Goal: Information Seeking & Learning: Learn about a topic

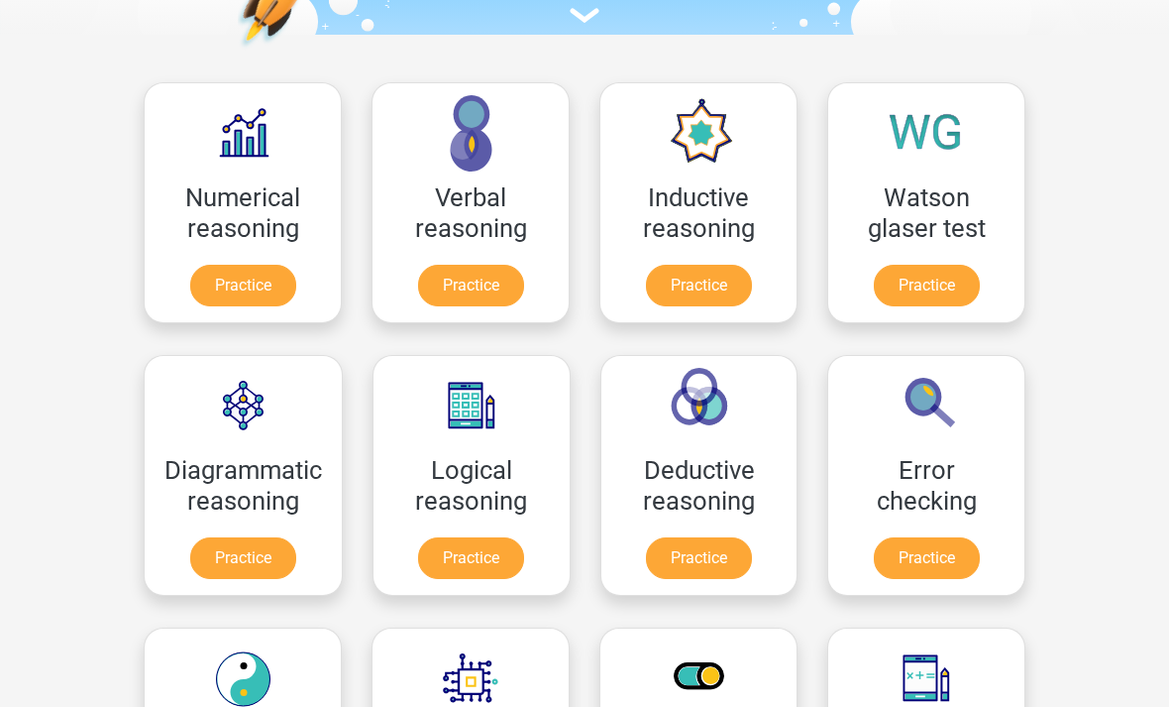
scroll to position [250, 0]
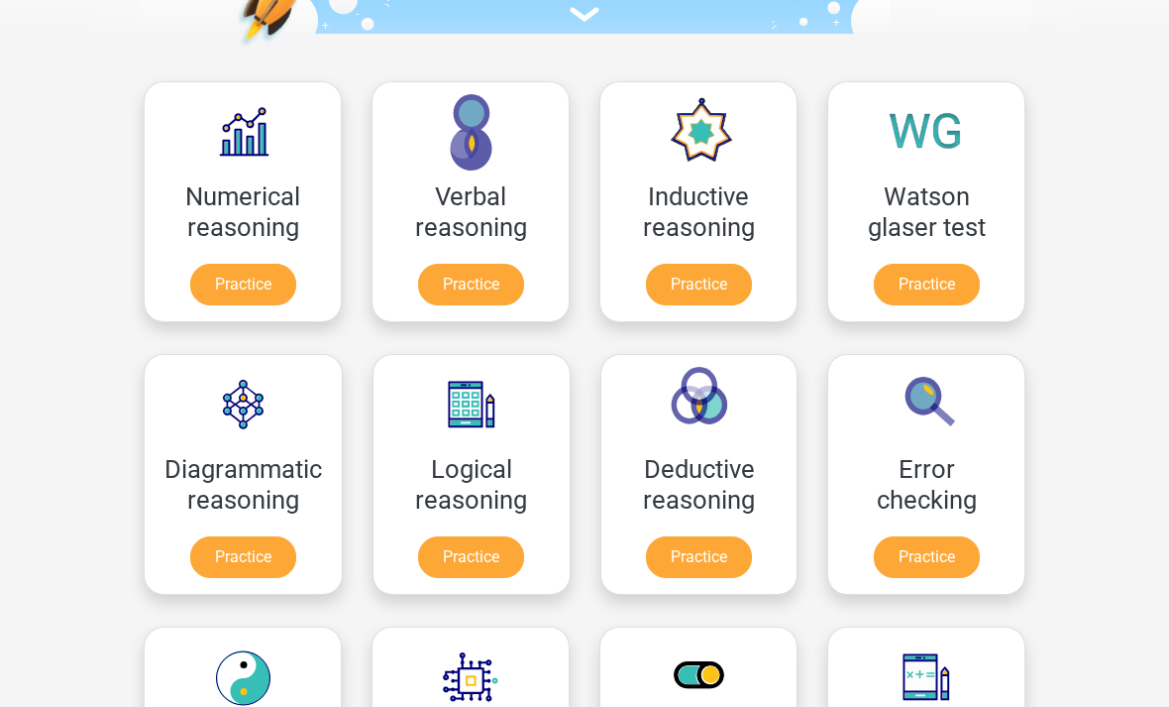
click at [932, 276] on link "Practice" at bounding box center [927, 285] width 106 height 42
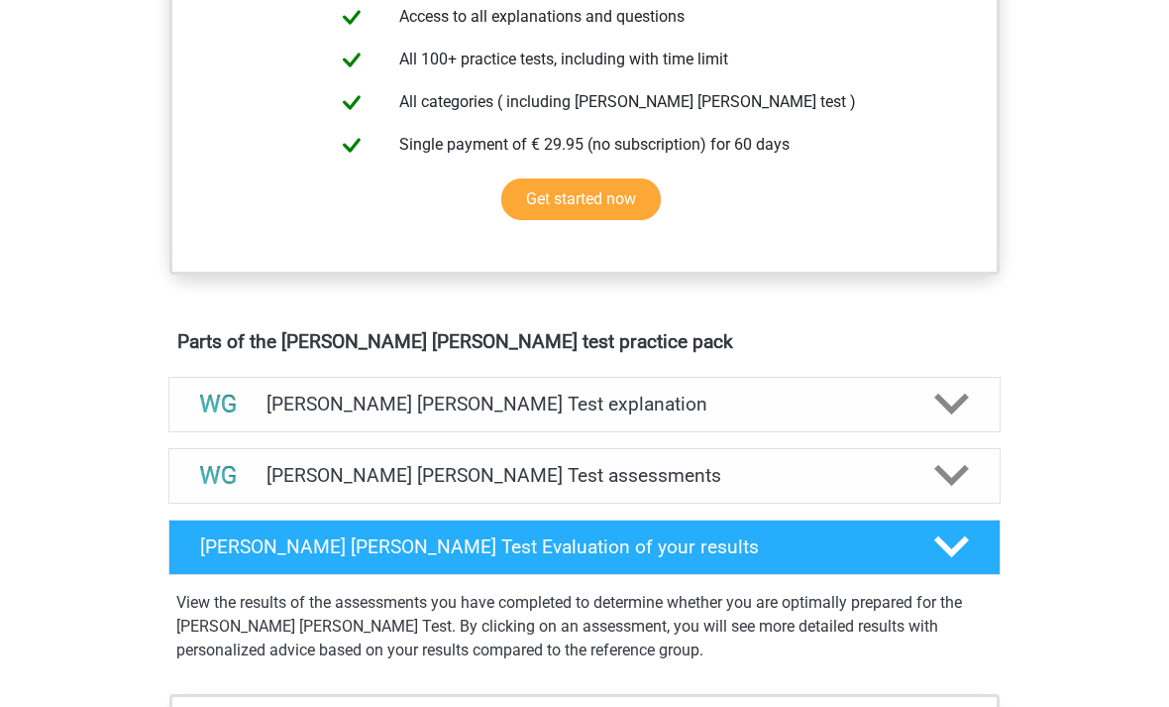
scroll to position [812, 0]
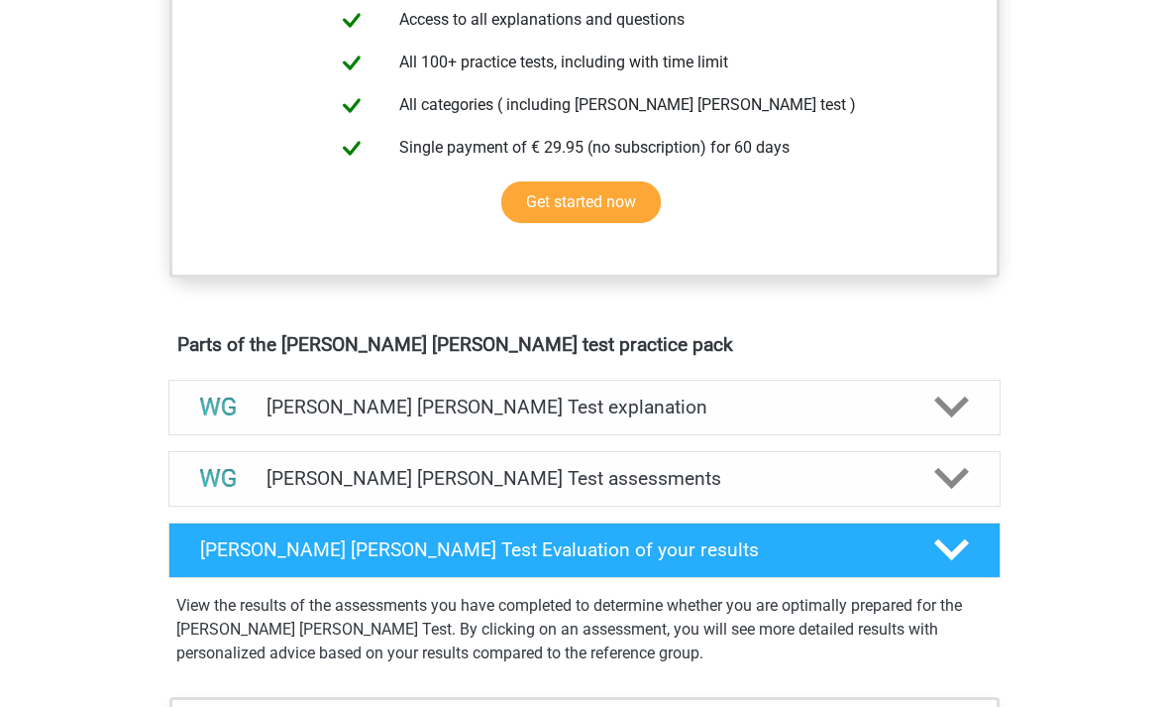
click at [901, 486] on h4 "[PERSON_NAME] [PERSON_NAME] Test assessments" at bounding box center [585, 478] width 636 height 23
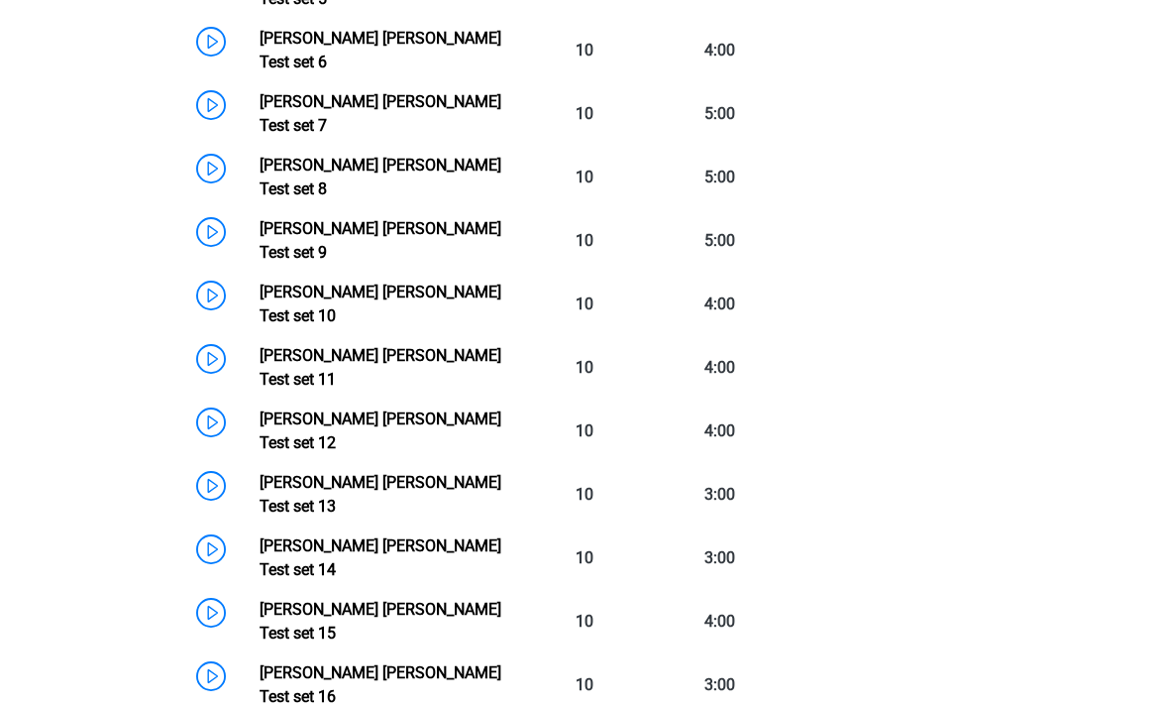
scroll to position [1728, 0]
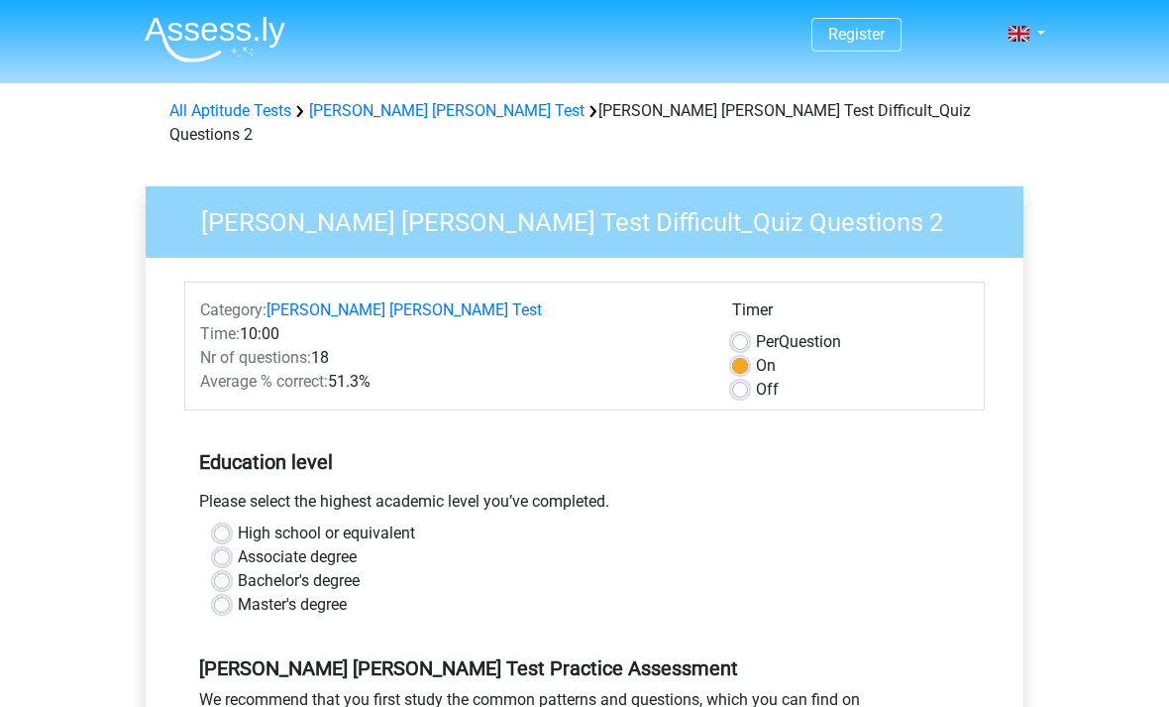
click at [756, 378] on label "Off" at bounding box center [767, 390] width 23 height 24
click at [733, 378] on input "Off" at bounding box center [740, 388] width 16 height 20
radio input "true"
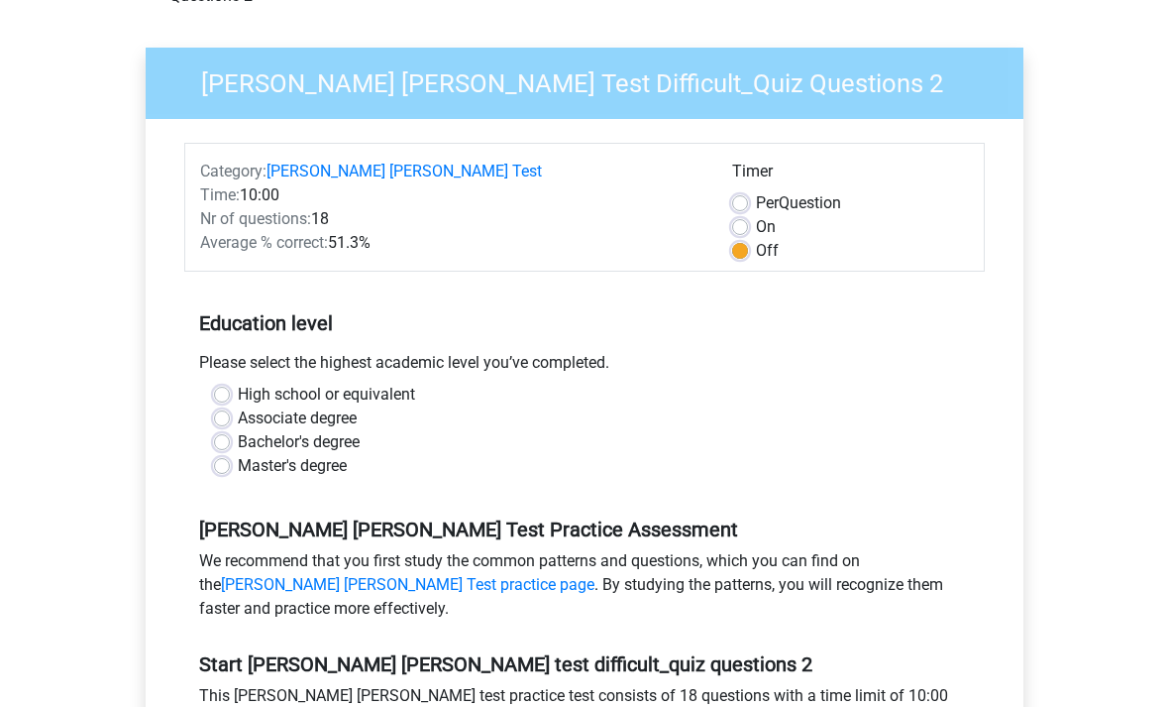
scroll to position [137, 0]
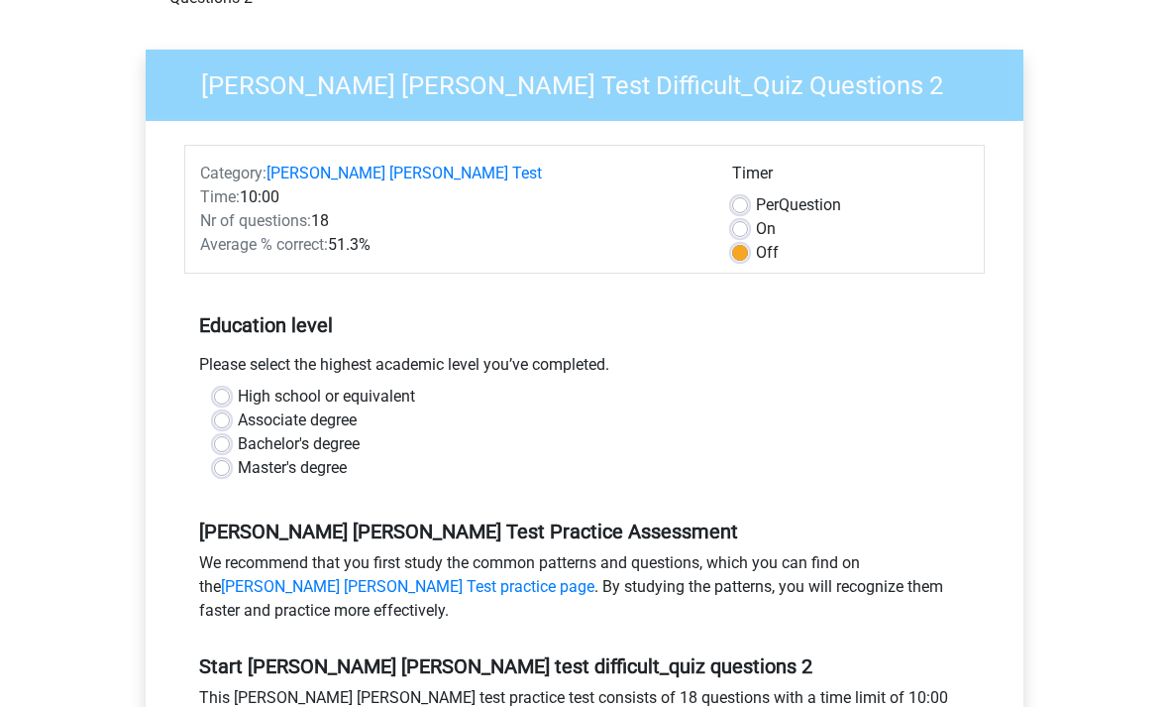
click at [238, 432] on label "Bachelor's degree" at bounding box center [299, 444] width 122 height 24
click at [216, 432] on input "Bachelor's degree" at bounding box center [222, 442] width 16 height 20
radio input "true"
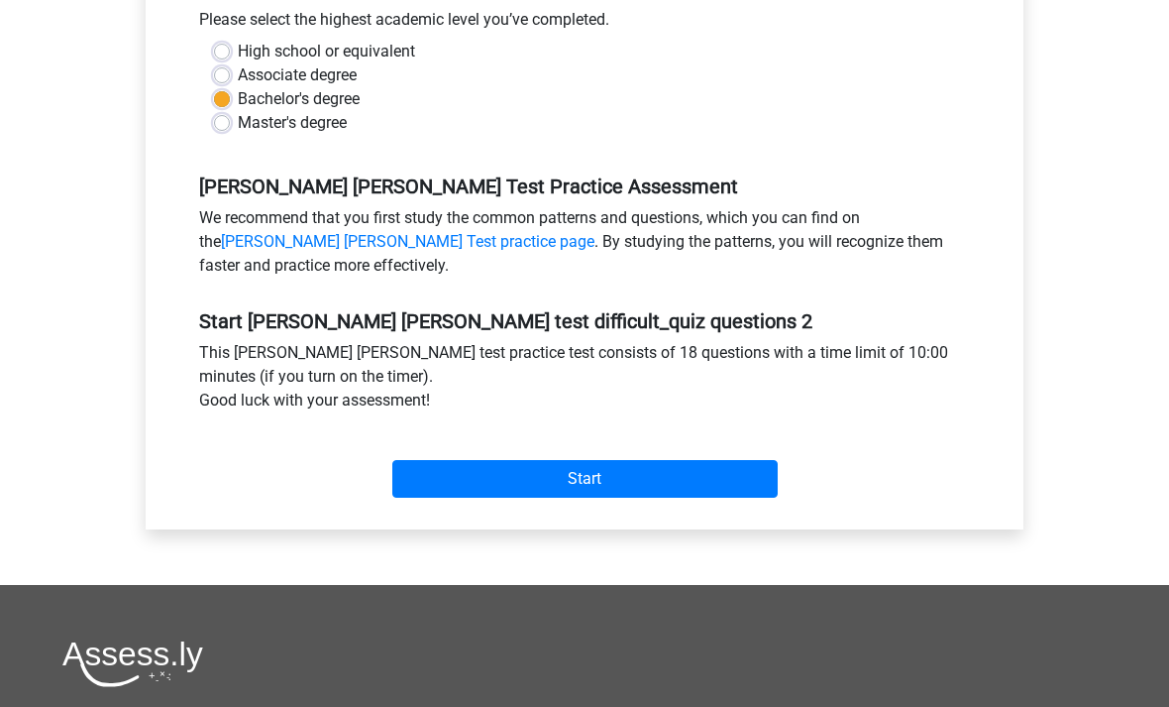
scroll to position [480, 0]
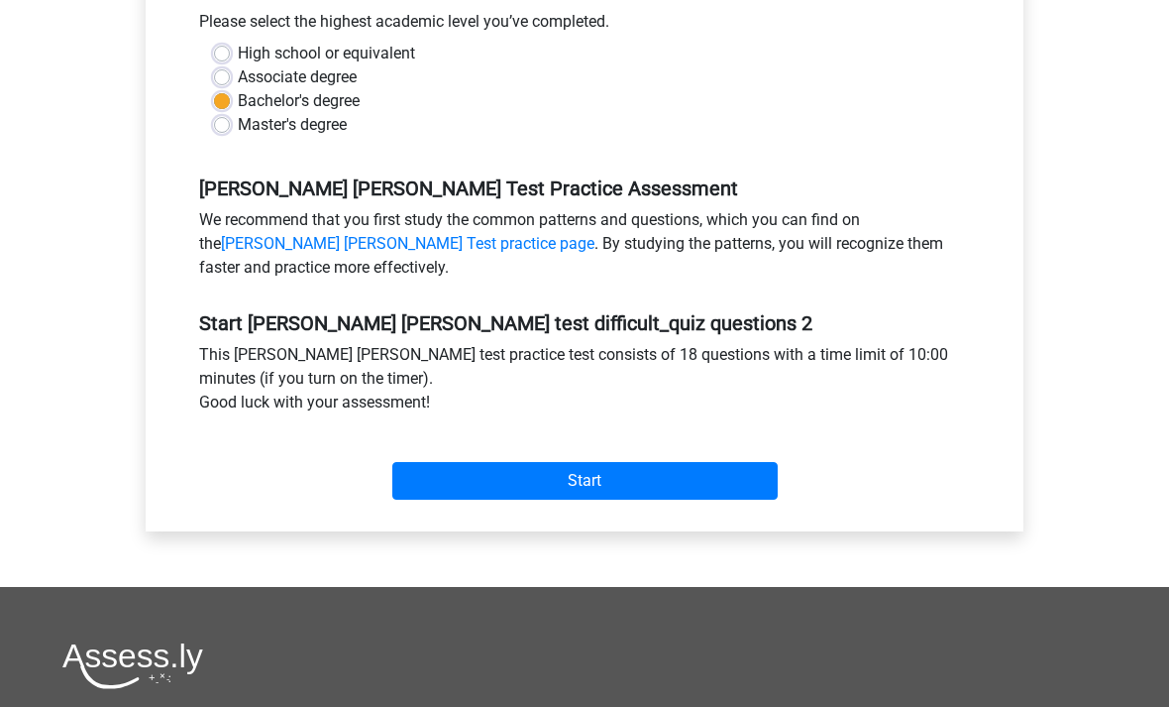
click at [692, 462] on input "Start" at bounding box center [585, 481] width 386 height 38
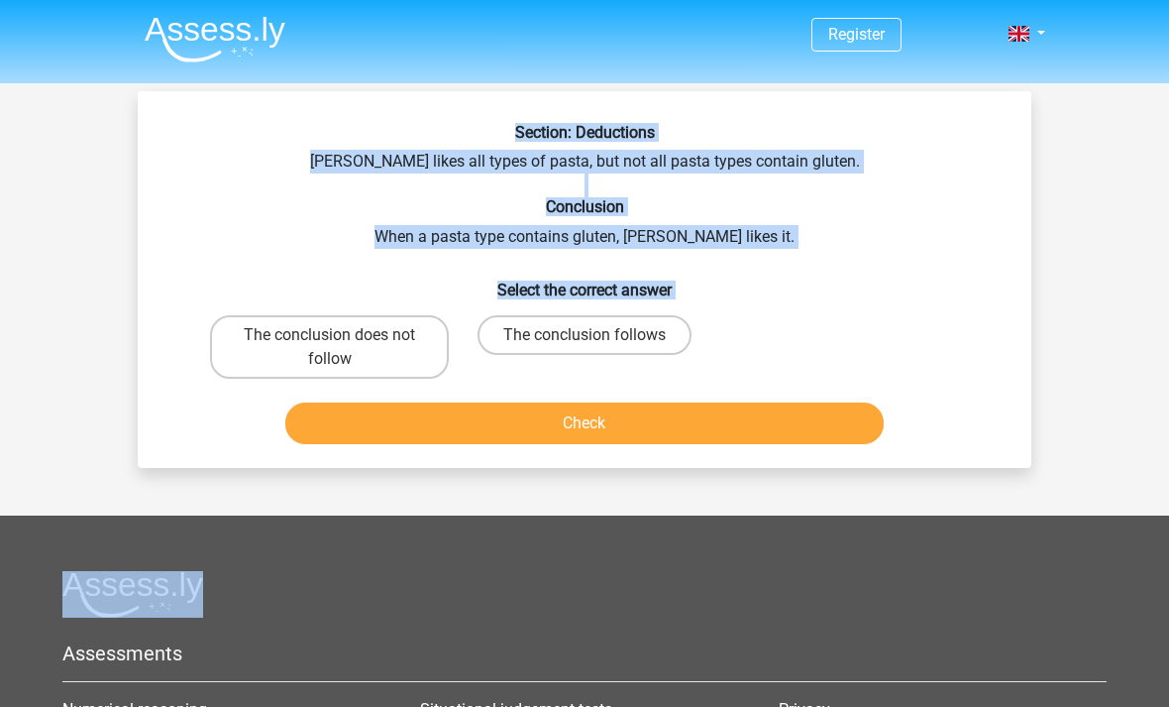
click at [659, 329] on label "The conclusion follows" at bounding box center [585, 335] width 214 height 40
click at [598, 335] on input "The conclusion follows" at bounding box center [591, 341] width 13 height 13
radio input "true"
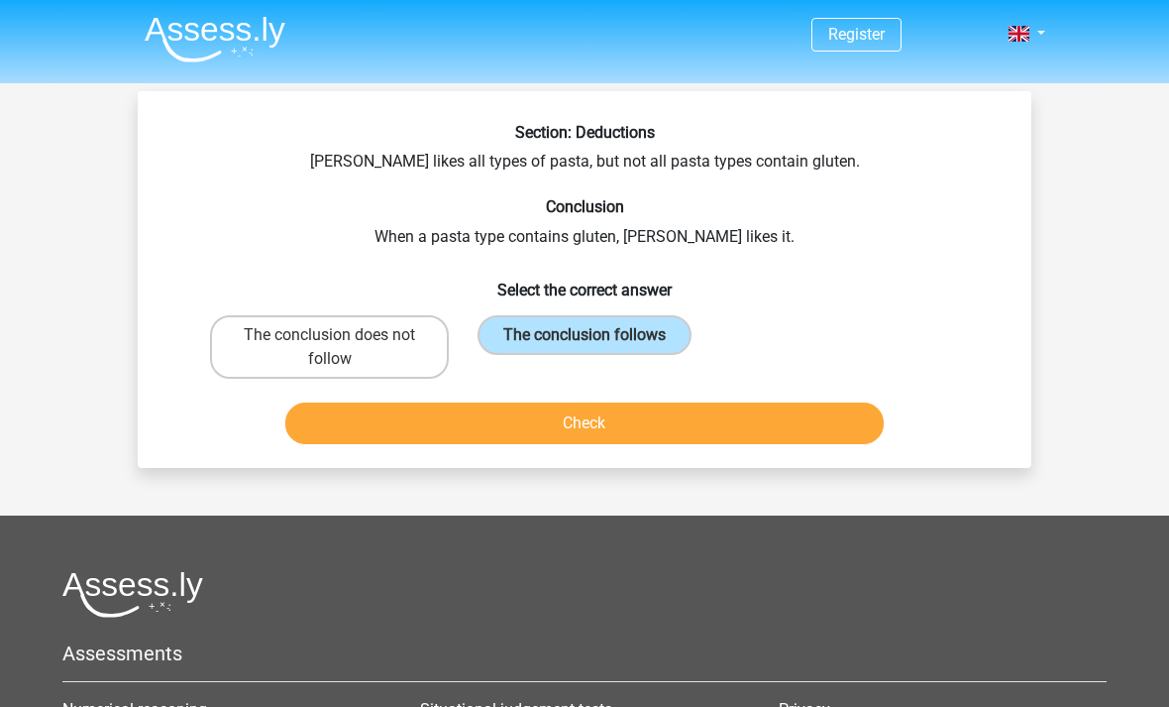
click at [615, 428] on button "Check" at bounding box center [585, 423] width 600 height 42
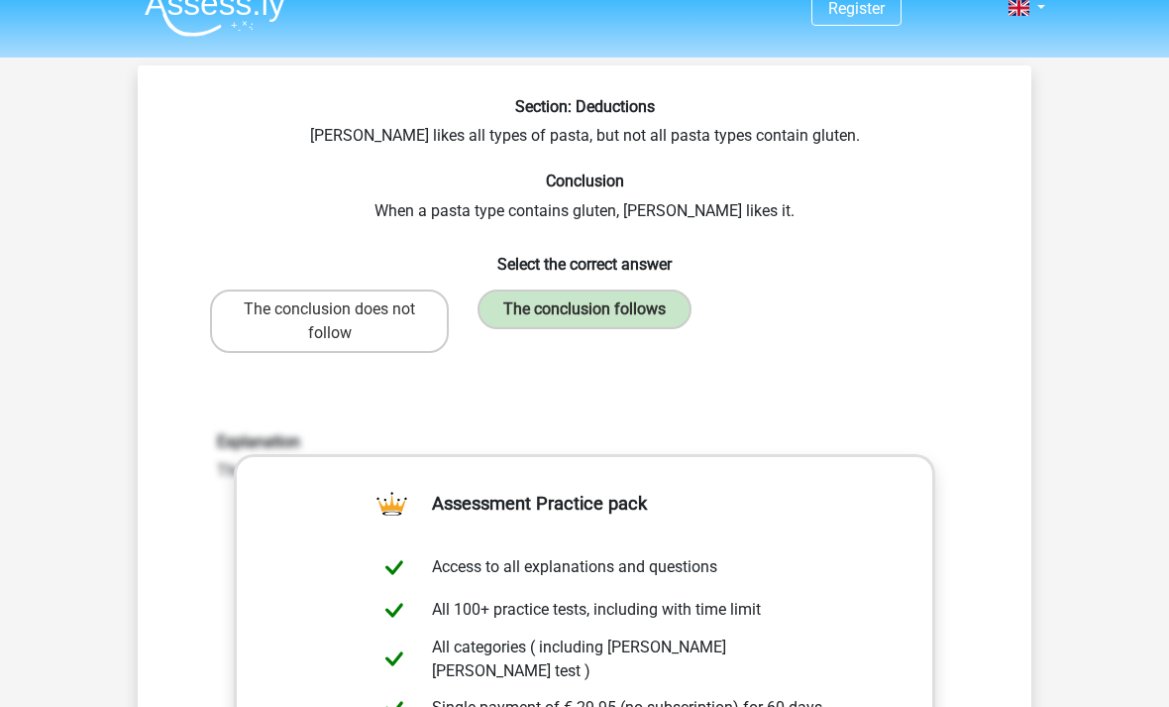
scroll to position [25, 0]
click at [257, 310] on label "The conclusion does not follow" at bounding box center [329, 321] width 239 height 63
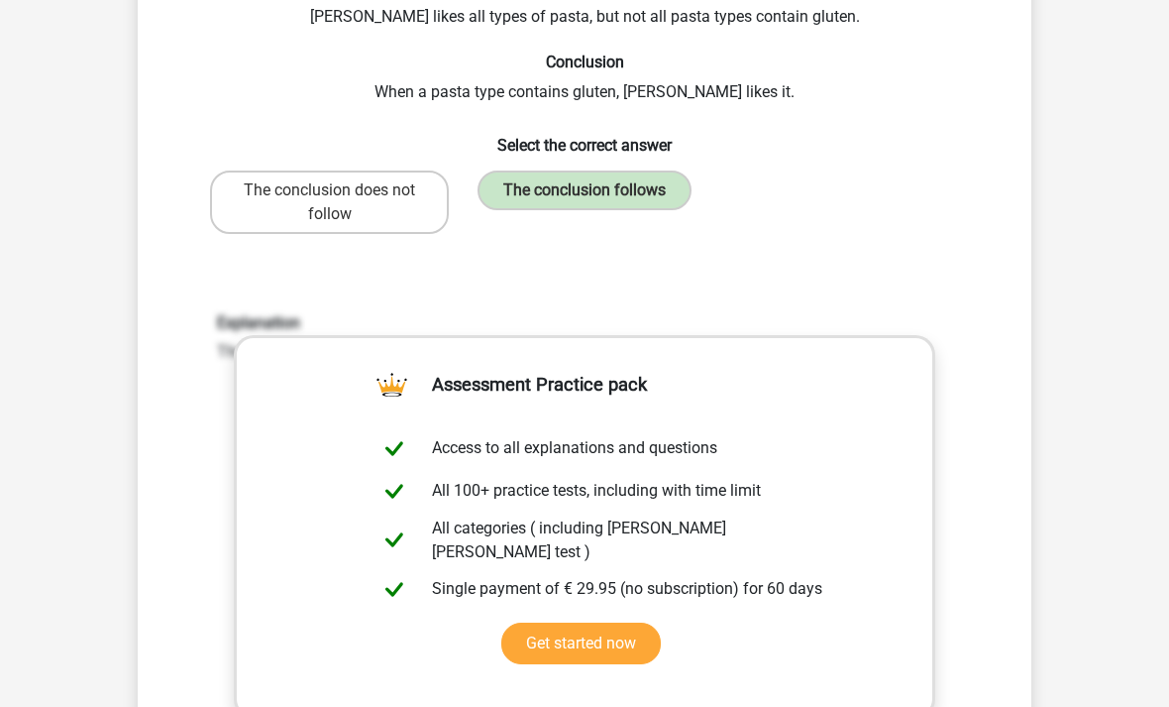
scroll to position [143, 0]
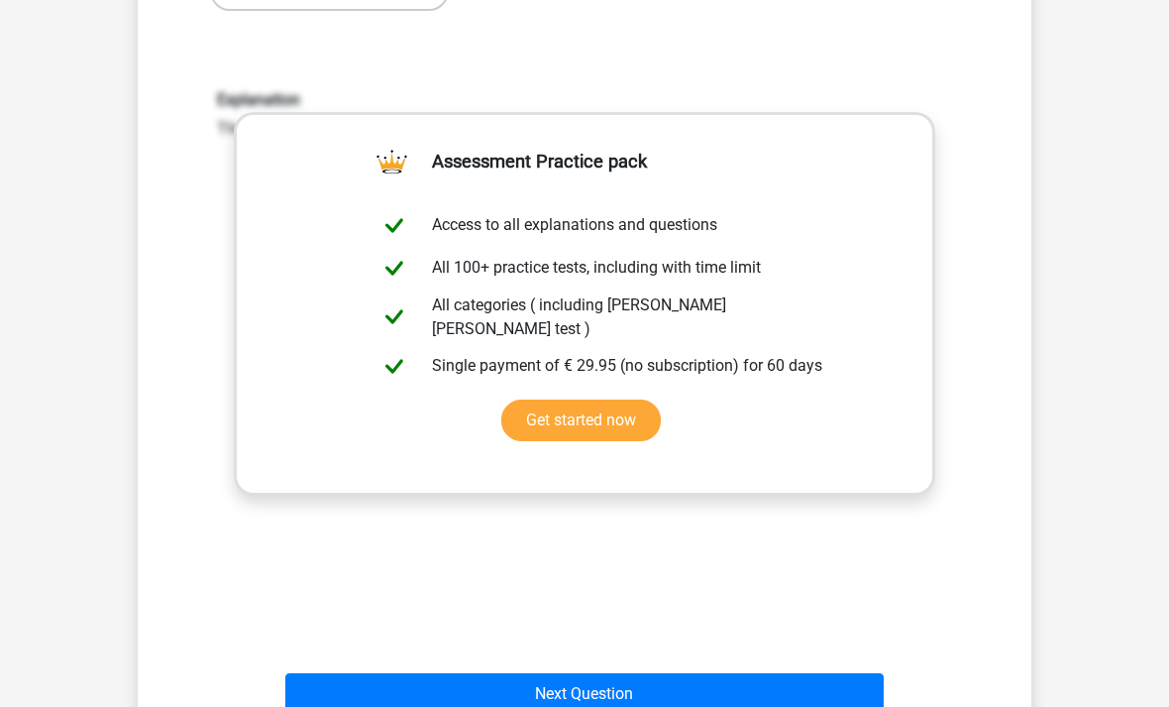
click at [663, 689] on button "Next Question" at bounding box center [585, 694] width 600 height 42
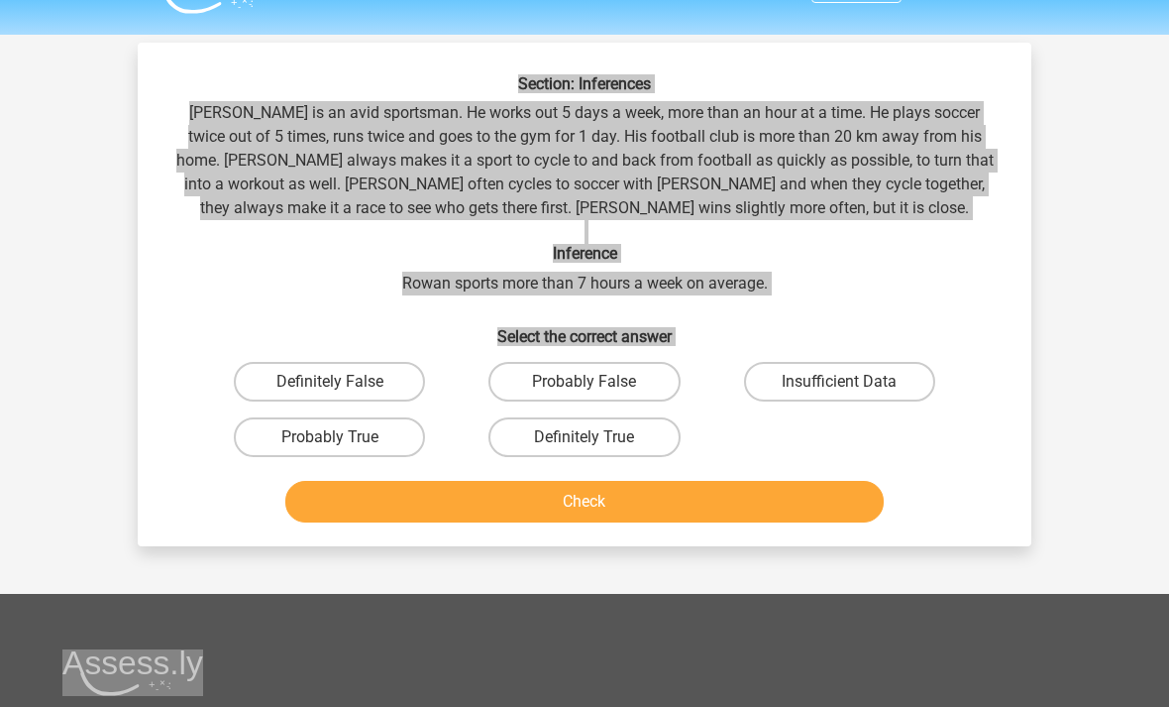
scroll to position [48, 0]
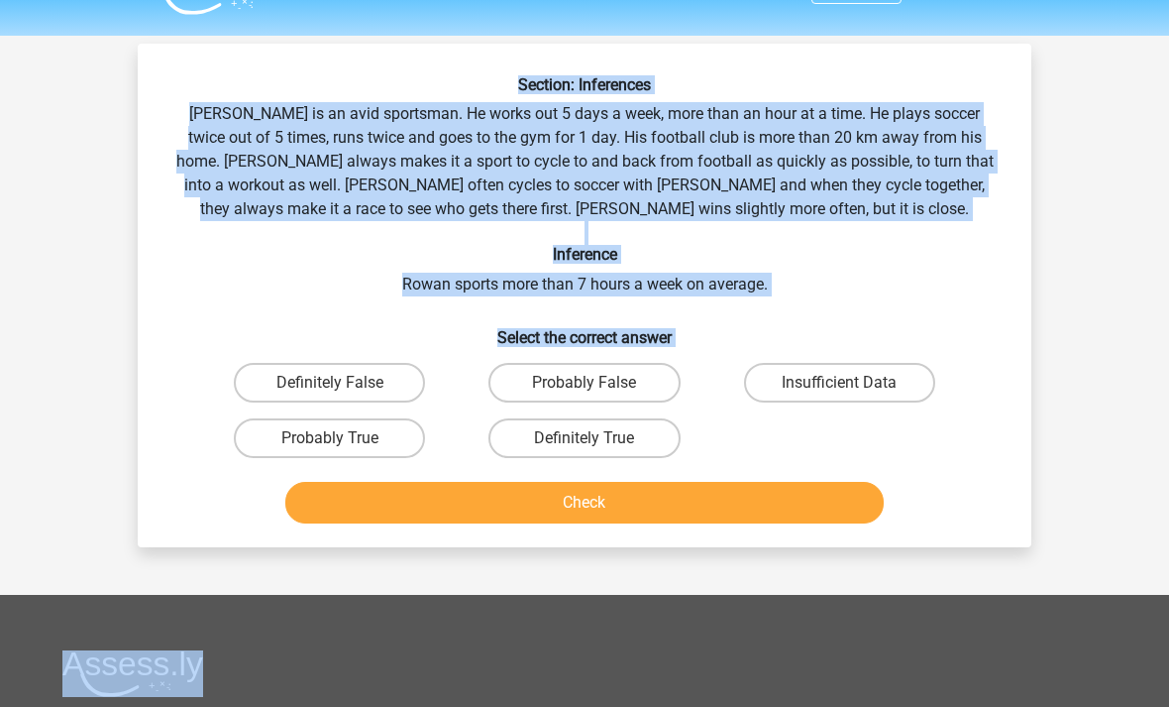
click at [634, 424] on label "Definitely True" at bounding box center [584, 438] width 191 height 40
click at [598, 438] on input "Definitely True" at bounding box center [591, 444] width 13 height 13
radio input "true"
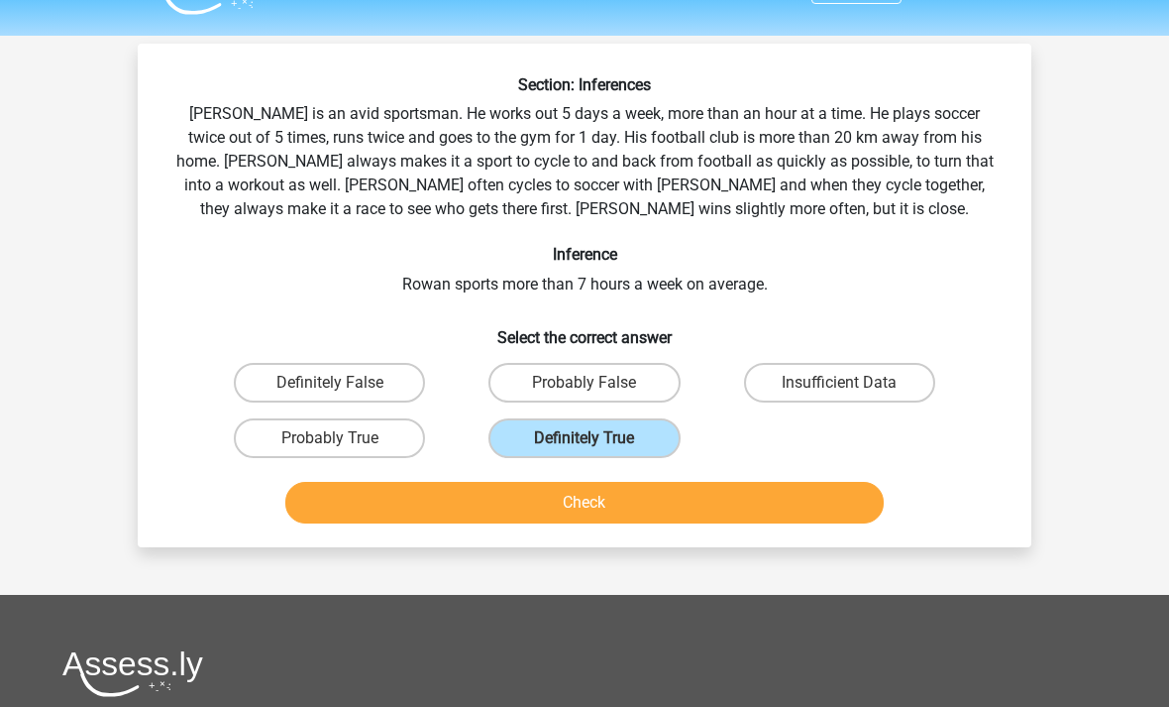
click at [693, 506] on button "Check" at bounding box center [585, 503] width 600 height 42
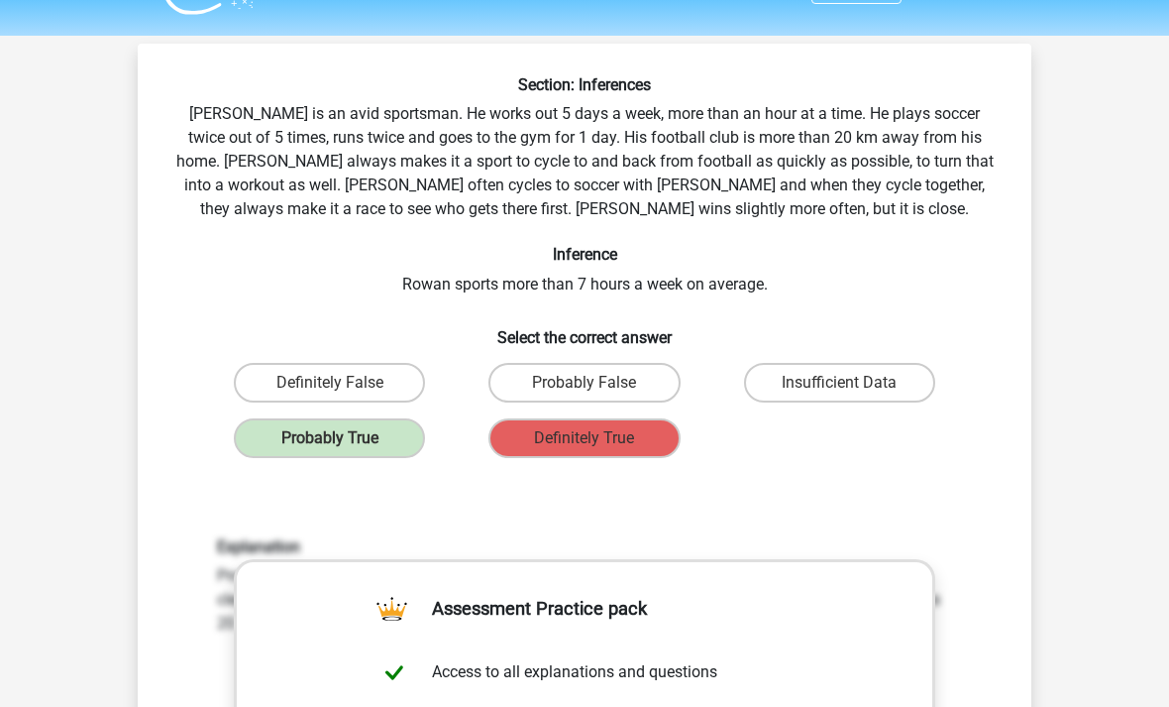
scroll to position [49, 0]
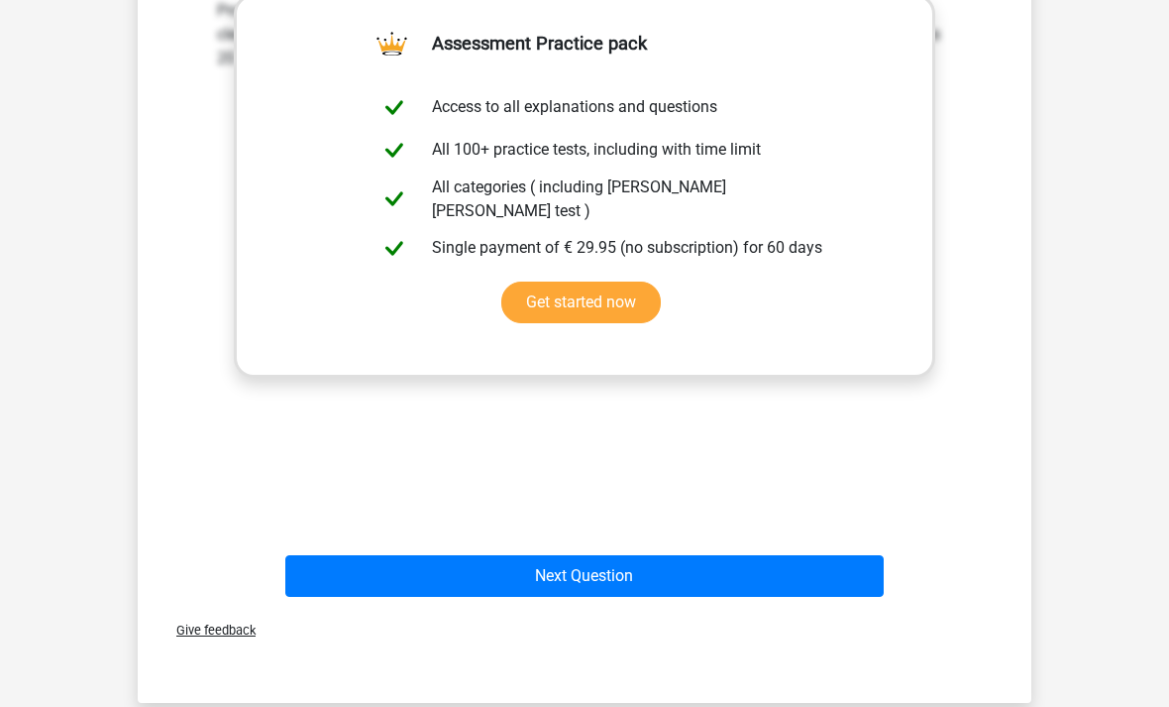
click at [668, 578] on button "Next Question" at bounding box center [585, 576] width 600 height 42
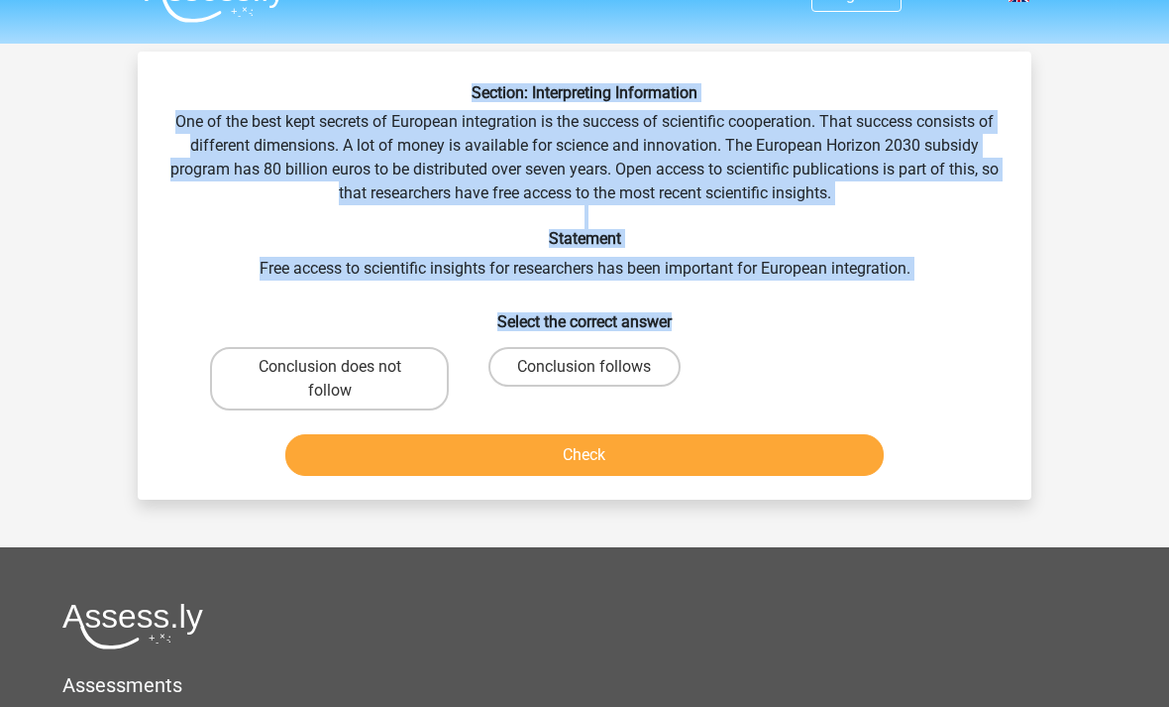
scroll to position [40, 0]
click at [591, 356] on label "Conclusion follows" at bounding box center [584, 367] width 191 height 40
click at [591, 367] on input "Conclusion follows" at bounding box center [591, 373] width 13 height 13
radio input "true"
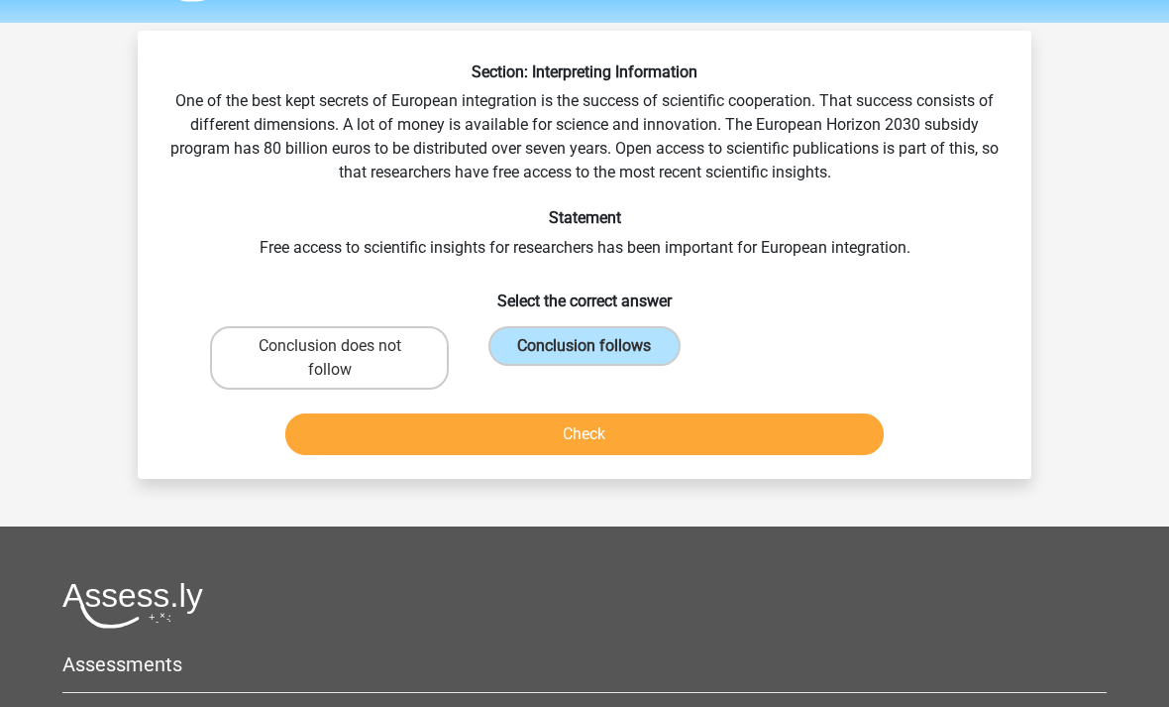
scroll to position [60, 0]
click at [623, 335] on label "Conclusion follows" at bounding box center [584, 346] width 191 height 40
click at [598, 346] on input "Conclusion follows" at bounding box center [591, 352] width 13 height 13
click at [266, 356] on label "Conclusion does not follow" at bounding box center [329, 357] width 239 height 63
click at [330, 356] on input "Conclusion does not follow" at bounding box center [336, 352] width 13 height 13
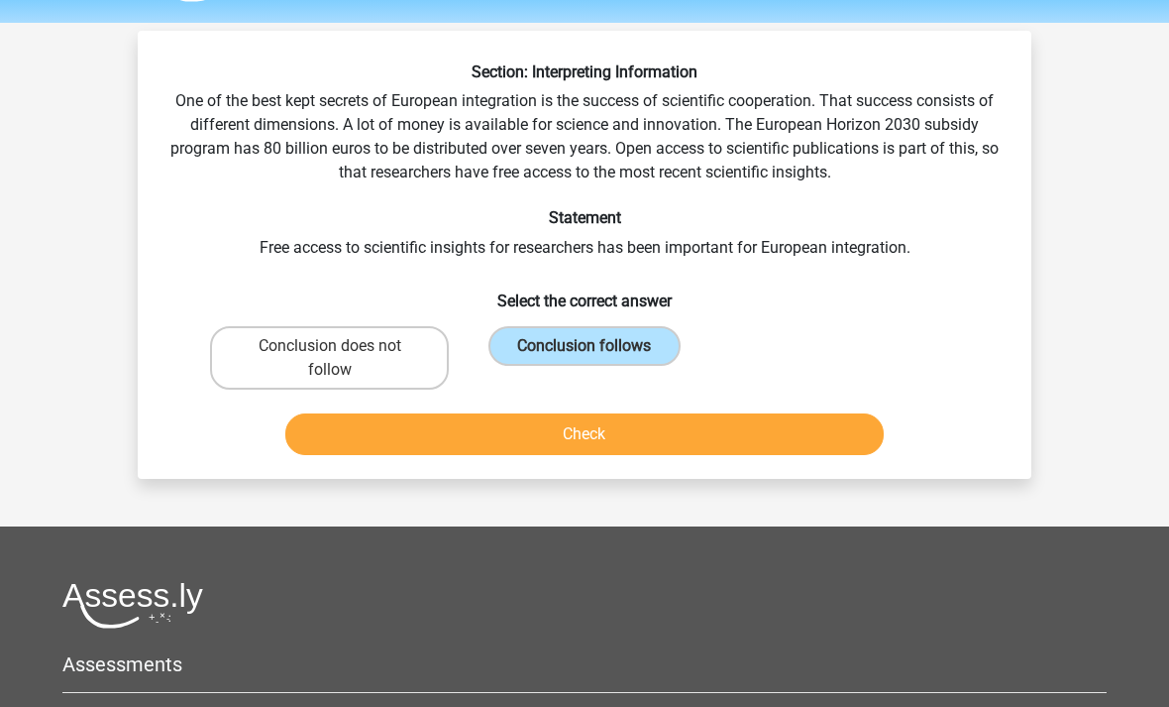
radio input "true"
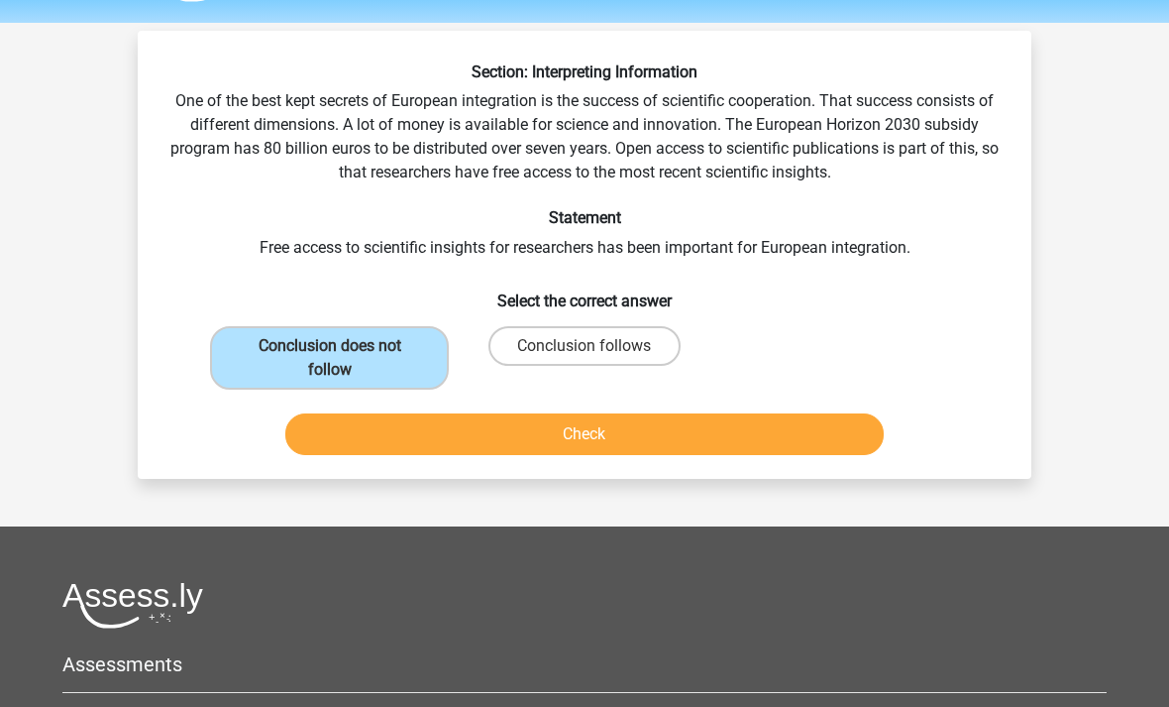
click at [398, 350] on label "Conclusion does not follow" at bounding box center [329, 357] width 239 height 63
click at [343, 350] on input "Conclusion does not follow" at bounding box center [336, 352] width 13 height 13
click at [680, 435] on button "Check" at bounding box center [585, 434] width 600 height 42
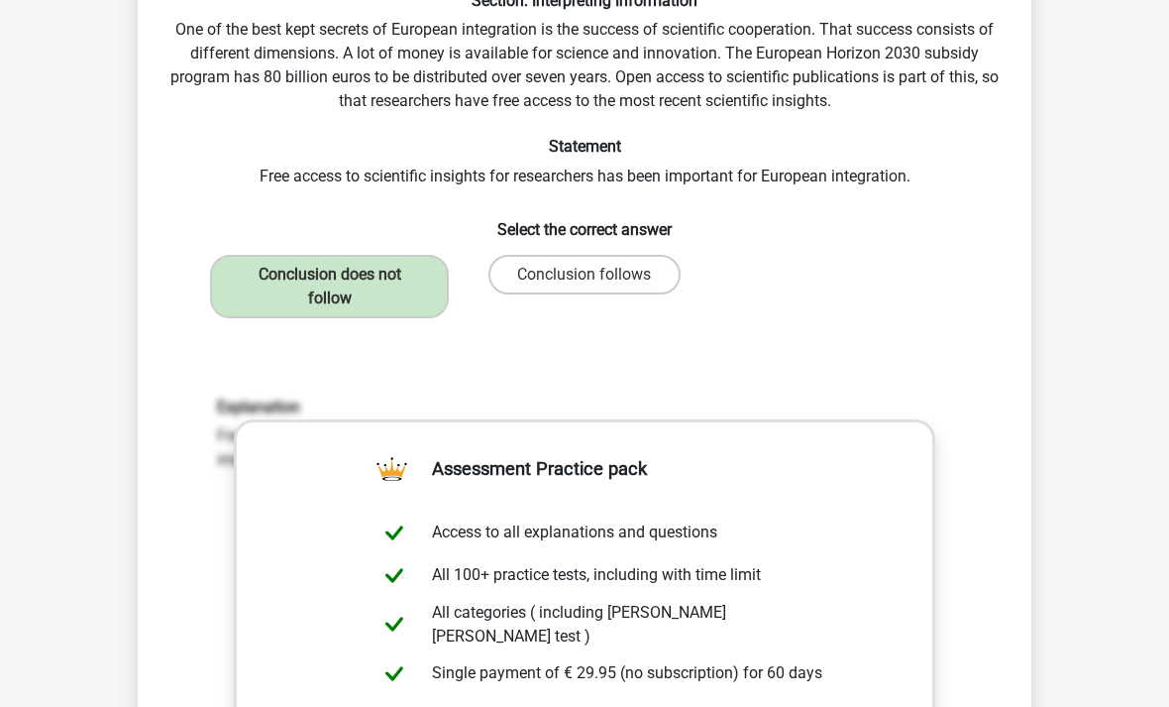
scroll to position [129, 0]
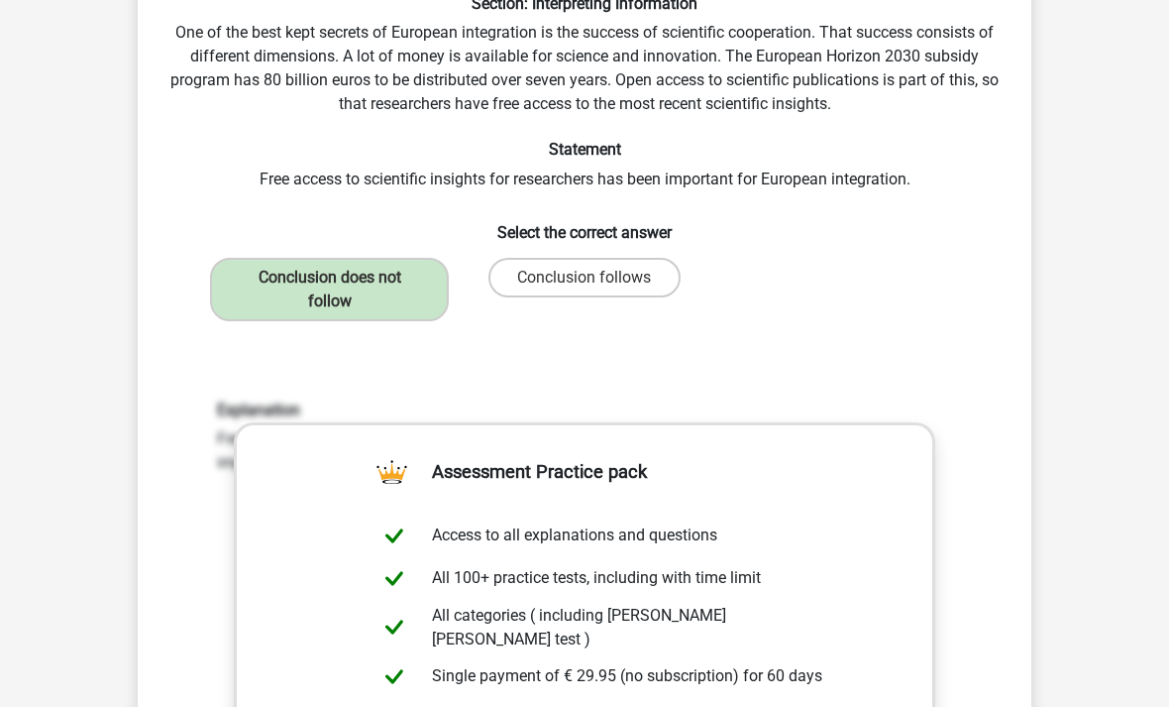
click at [261, 281] on label "Conclusion does not follow" at bounding box center [329, 289] width 239 height 63
click at [282, 272] on label "Conclusion does not follow" at bounding box center [329, 289] width 239 height 63
click at [268, 272] on label "Conclusion does not follow" at bounding box center [329, 289] width 239 height 63
click at [241, 362] on div "Explanation Free access to scientific insights is part of Horizon 2030, but the…" at bounding box center [584, 660] width 830 height 614
click at [265, 276] on label "Conclusion does not follow" at bounding box center [329, 289] width 239 height 63
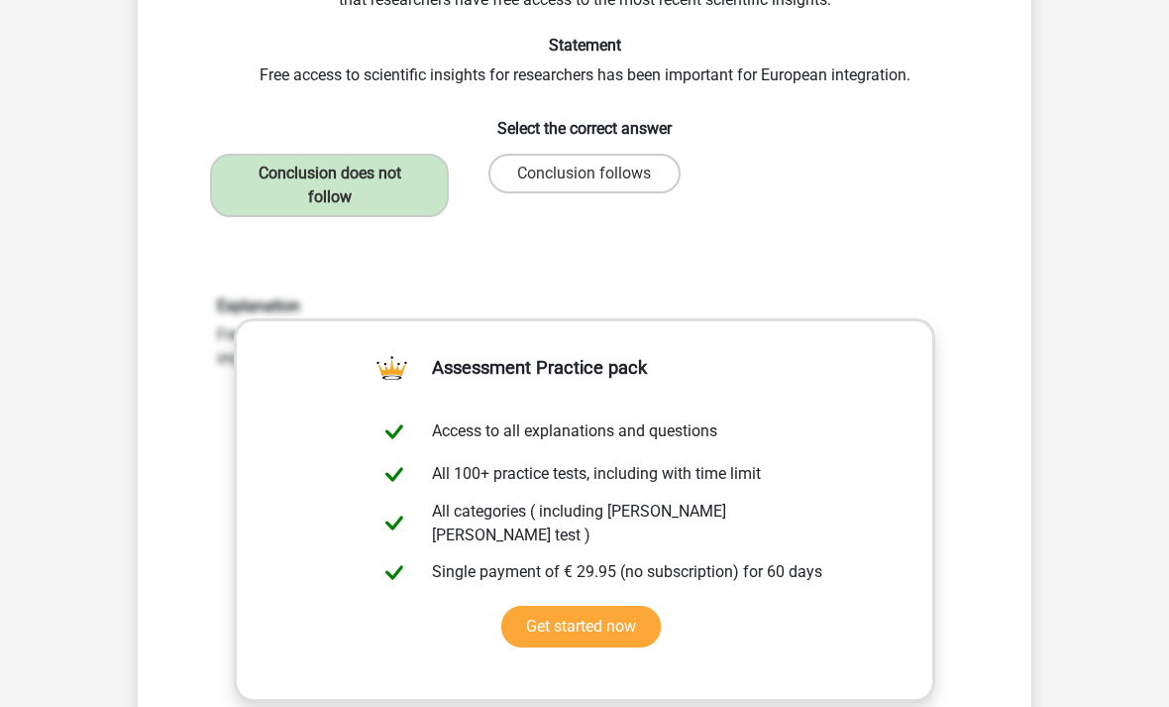
scroll to position [412, 0]
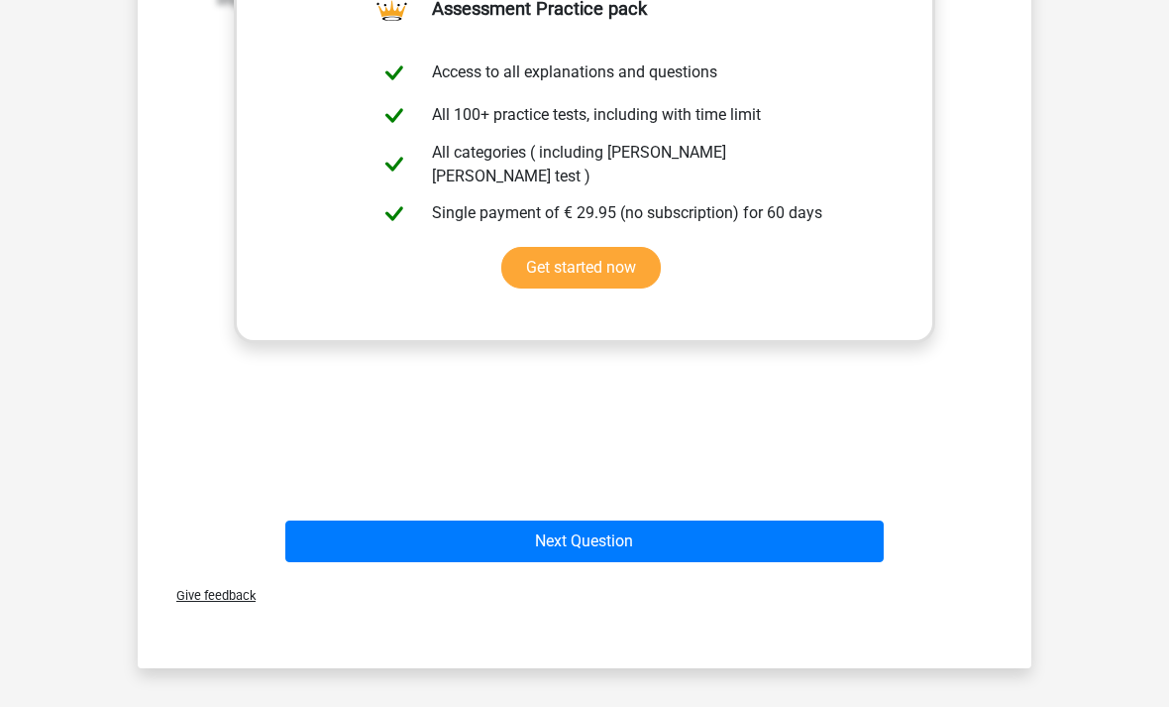
click at [600, 549] on button "Next Question" at bounding box center [585, 542] width 600 height 42
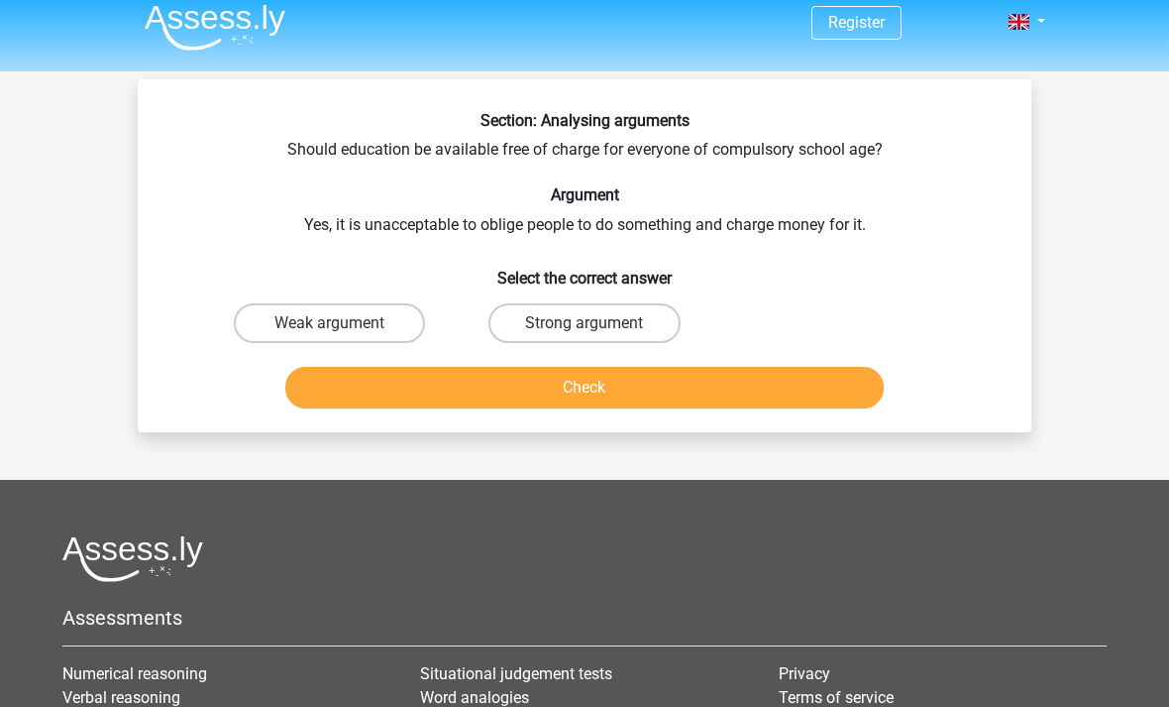
scroll to position [12, 0]
click at [476, 115] on h6 "Section: Analysing arguments" at bounding box center [584, 120] width 830 height 19
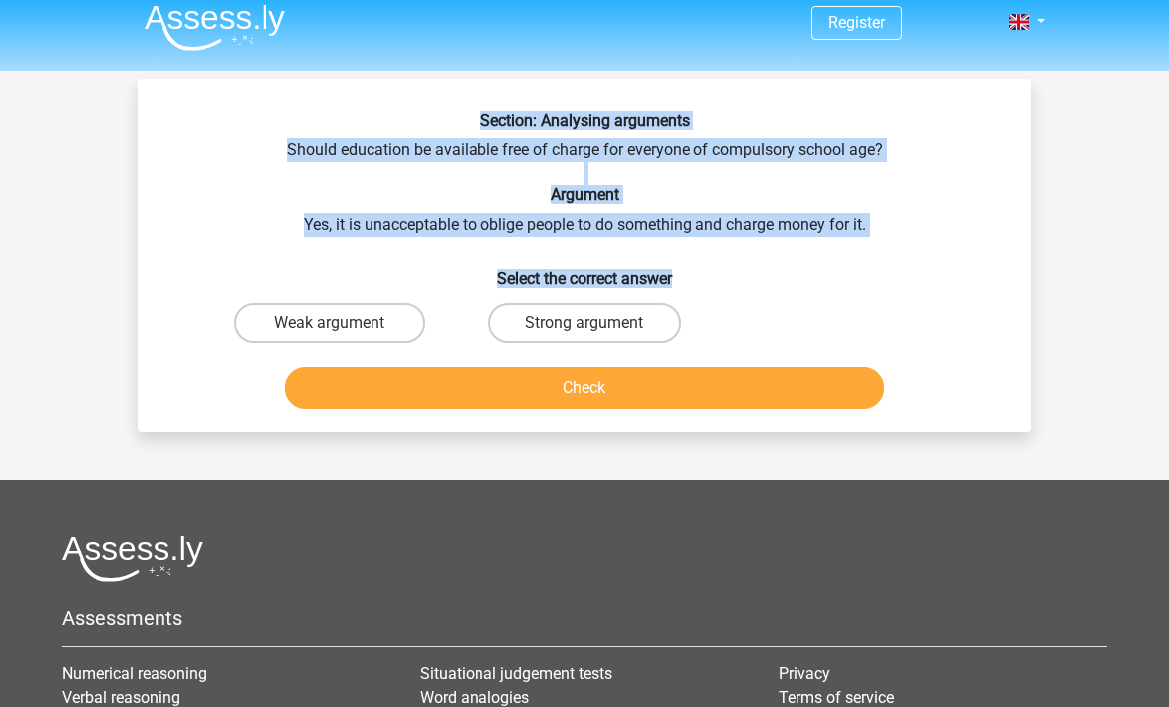
copy div "Section: Analysing arguments Should education be available free of charge for e…"
click at [615, 315] on label "Strong argument" at bounding box center [584, 323] width 191 height 40
click at [598, 323] on input "Strong argument" at bounding box center [591, 329] width 13 height 13
radio input "true"
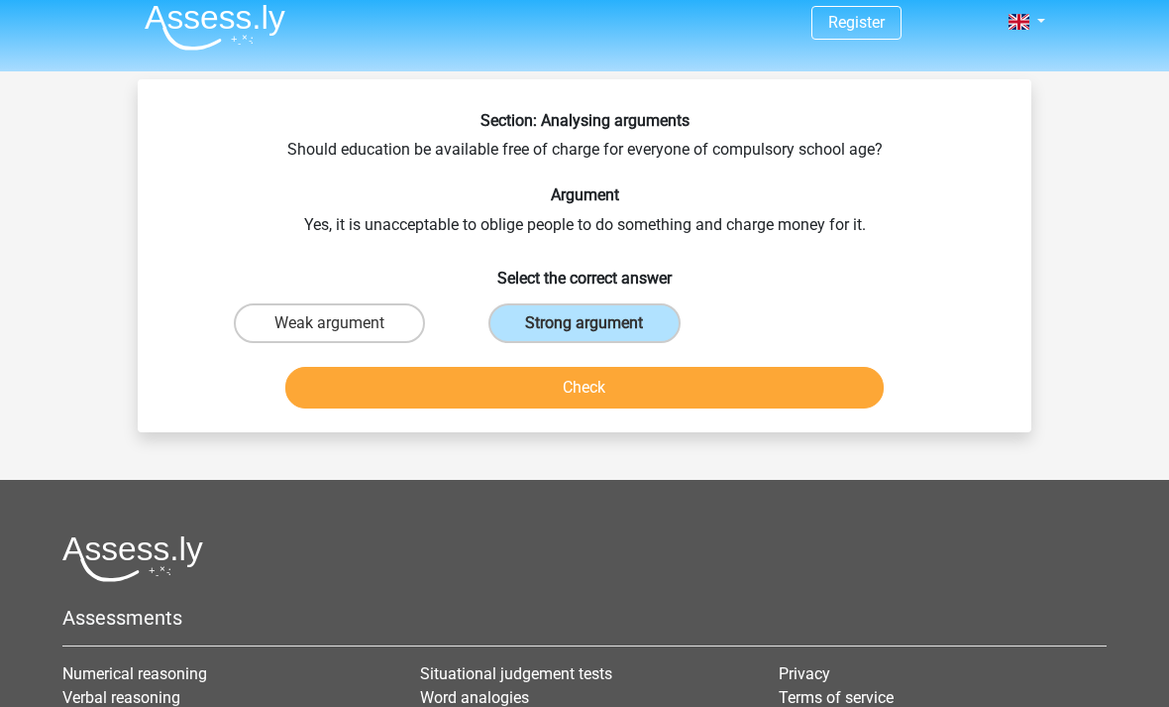
click at [637, 387] on button "Check" at bounding box center [585, 388] width 600 height 42
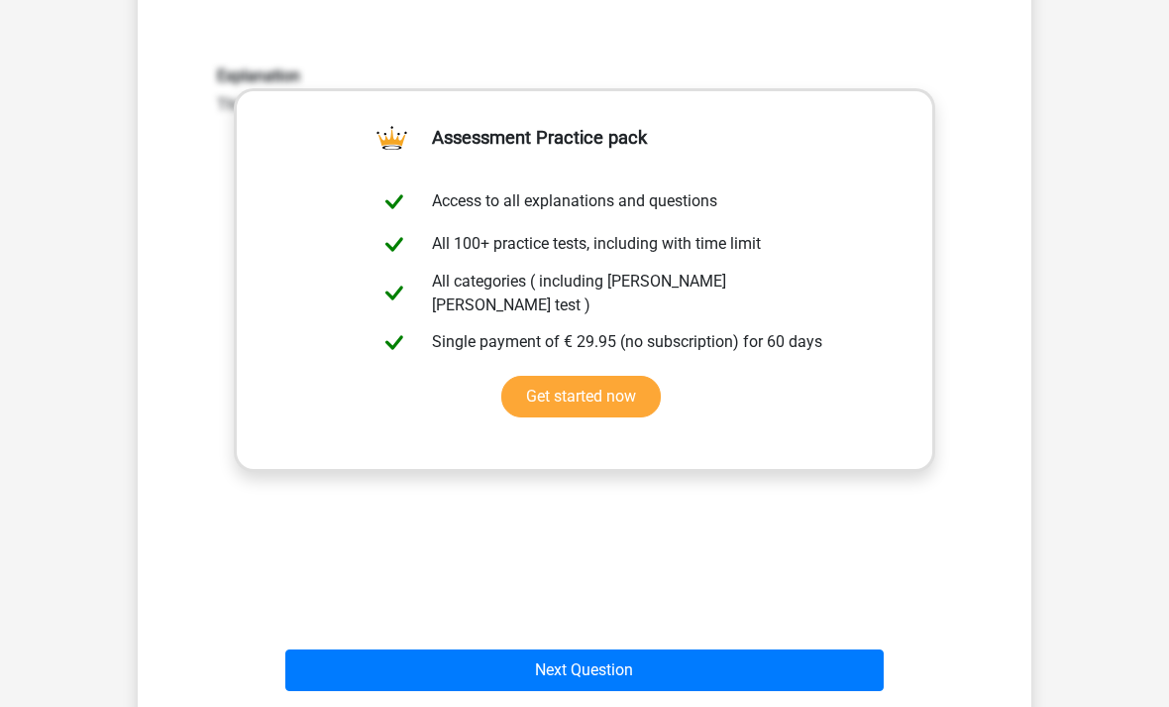
scroll to position [426, 0]
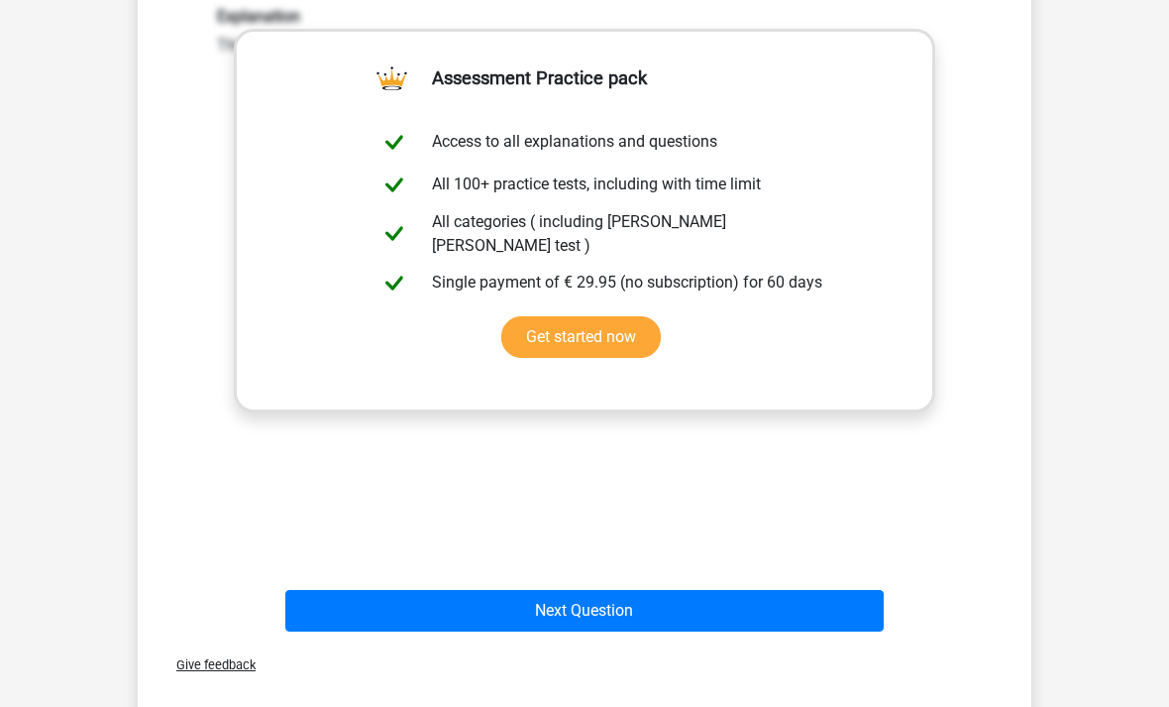
click at [632, 613] on button "Next Question" at bounding box center [585, 612] width 600 height 42
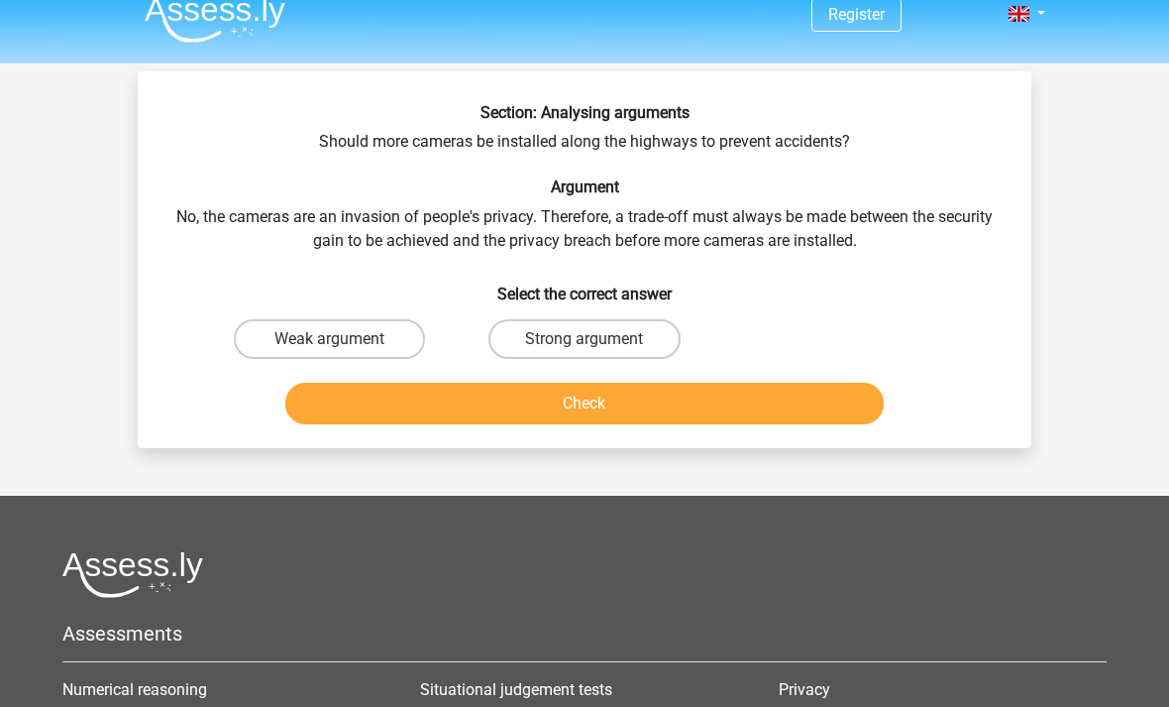
scroll to position [20, 0]
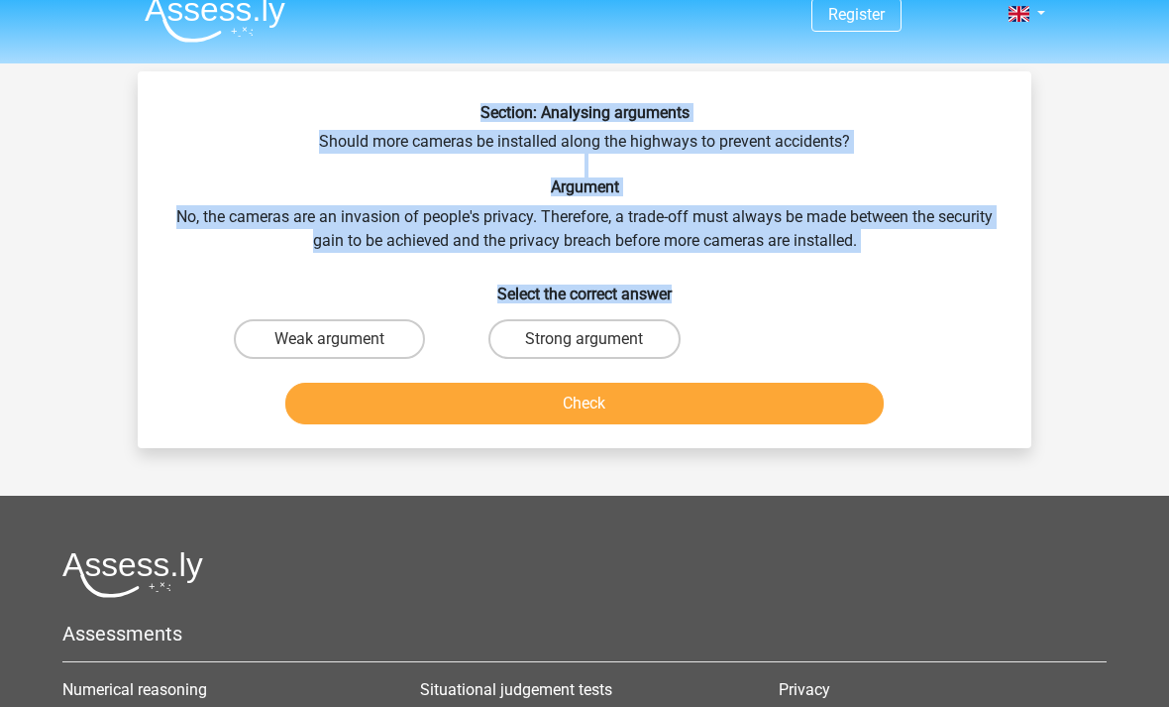
click at [607, 348] on label "Strong argument" at bounding box center [584, 339] width 191 height 40
click at [598, 348] on input "Strong argument" at bounding box center [591, 345] width 13 height 13
radio input "true"
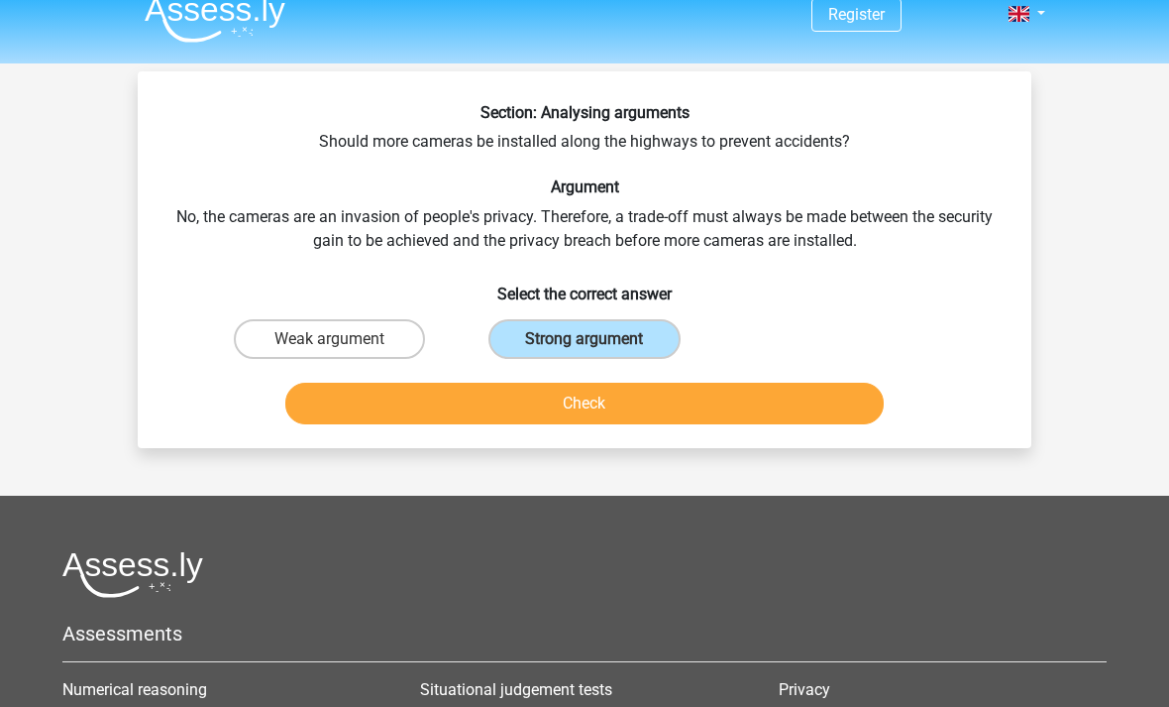
click at [702, 405] on button "Check" at bounding box center [585, 404] width 600 height 42
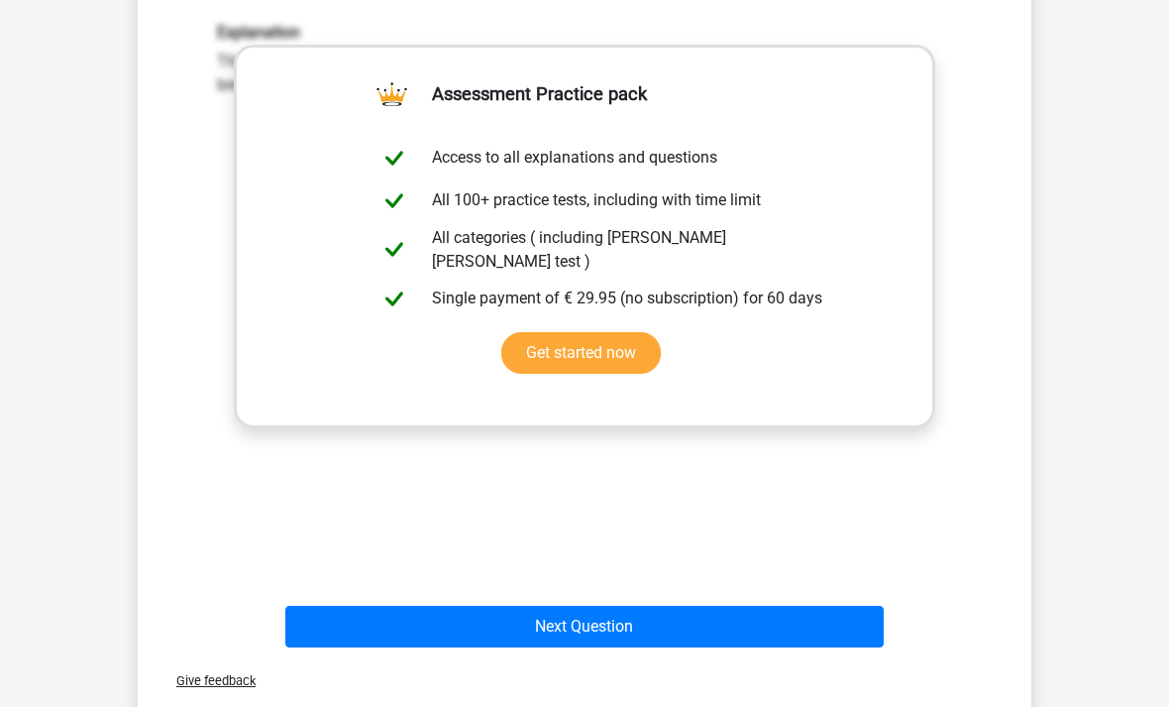
click at [628, 629] on button "Next Question" at bounding box center [585, 628] width 600 height 42
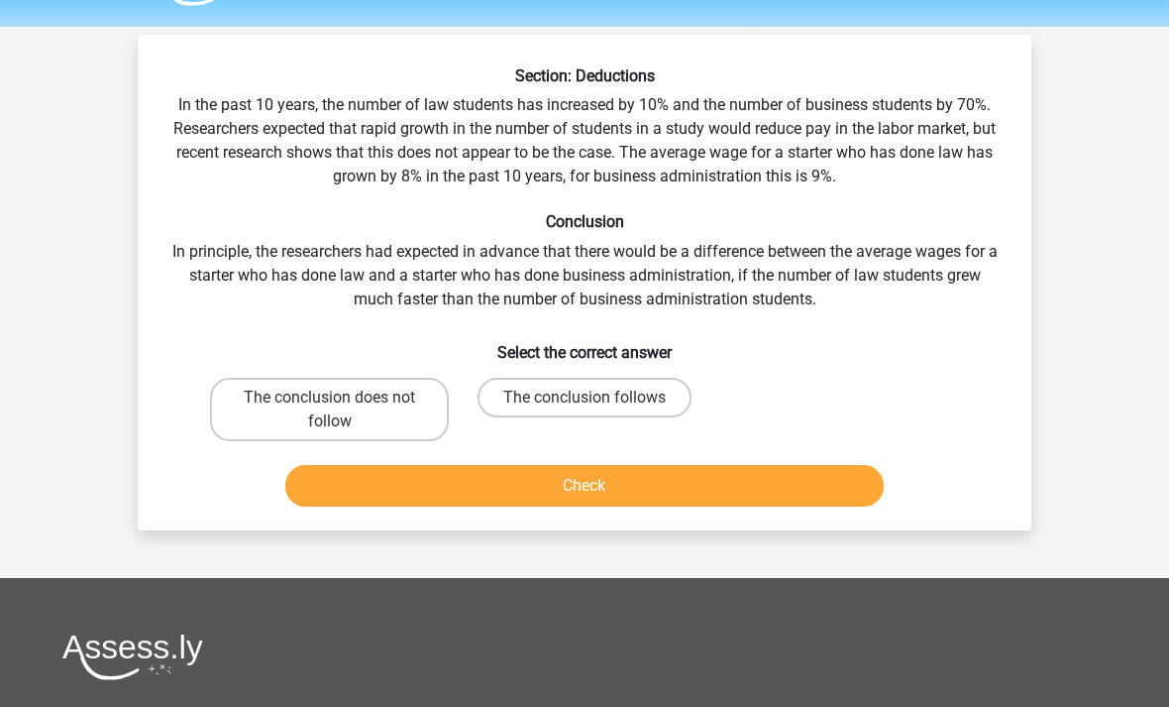
scroll to position [56, 0]
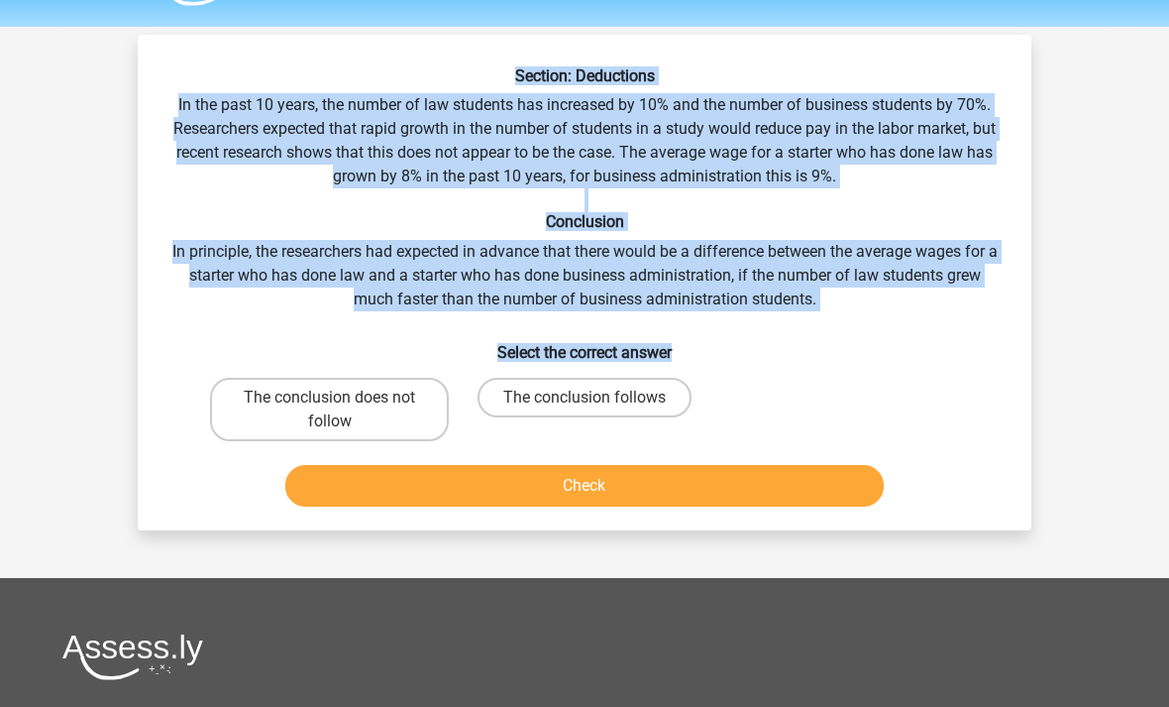
click at [597, 408] on input "The conclusion follows" at bounding box center [591, 403] width 13 height 13
radio input "true"
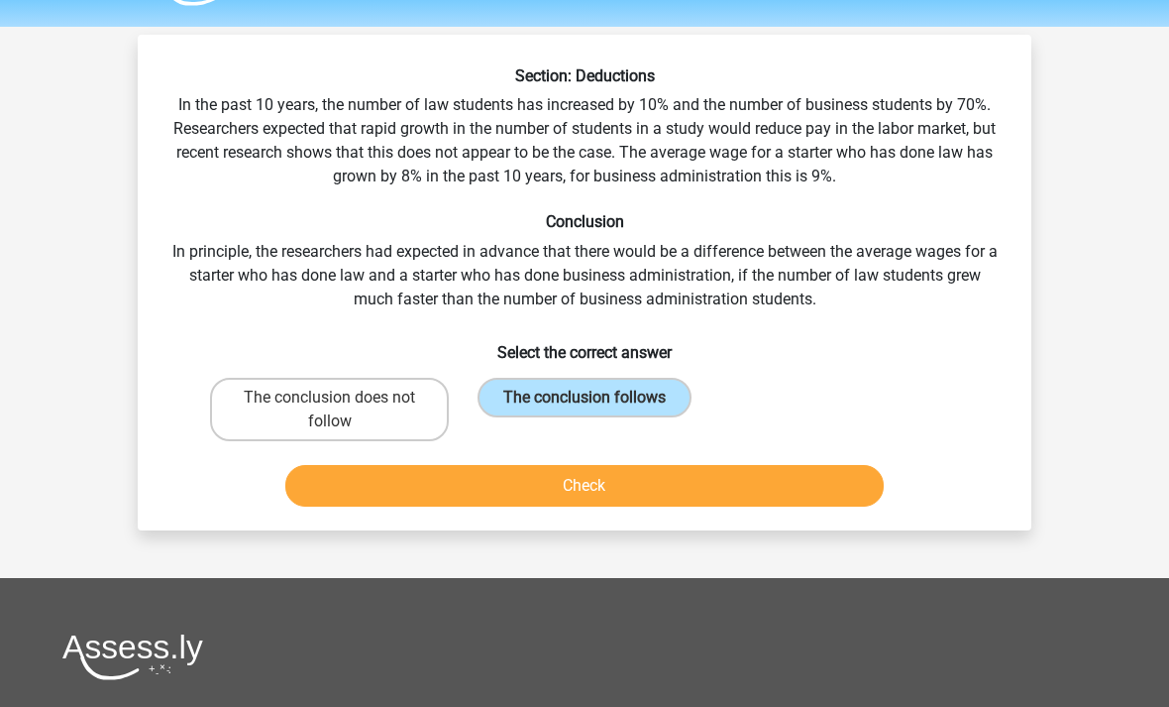
click at [613, 491] on button "Check" at bounding box center [585, 486] width 600 height 42
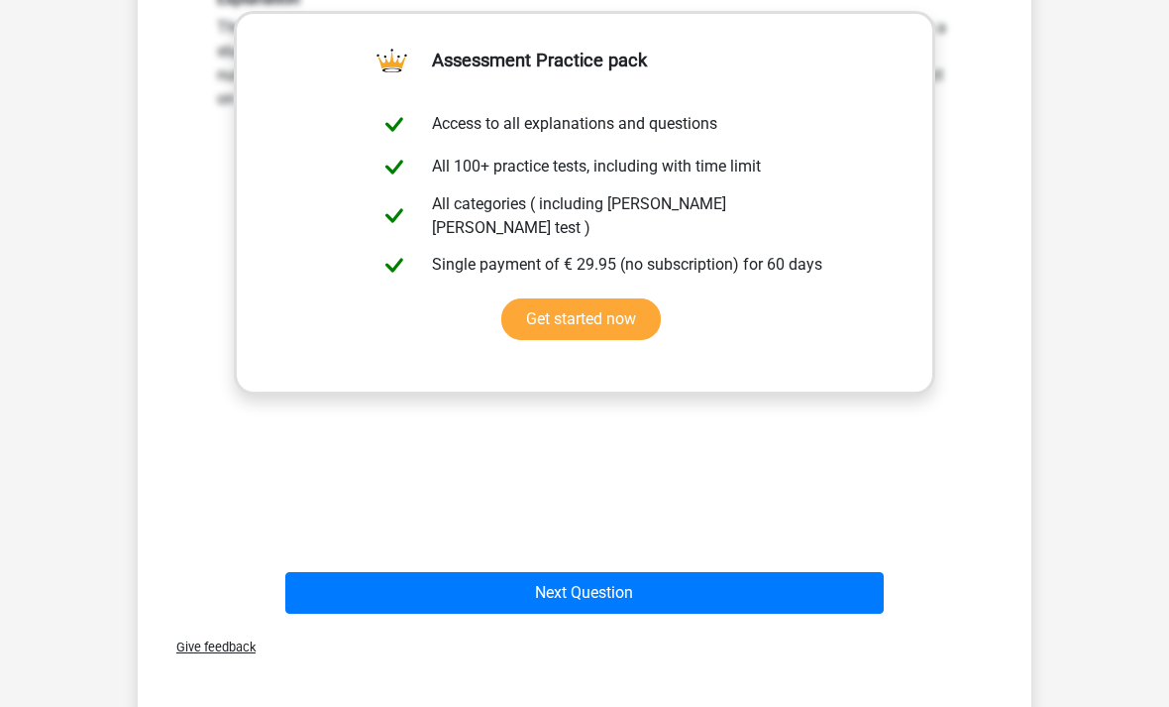
click at [632, 591] on button "Next Question" at bounding box center [585, 594] width 600 height 42
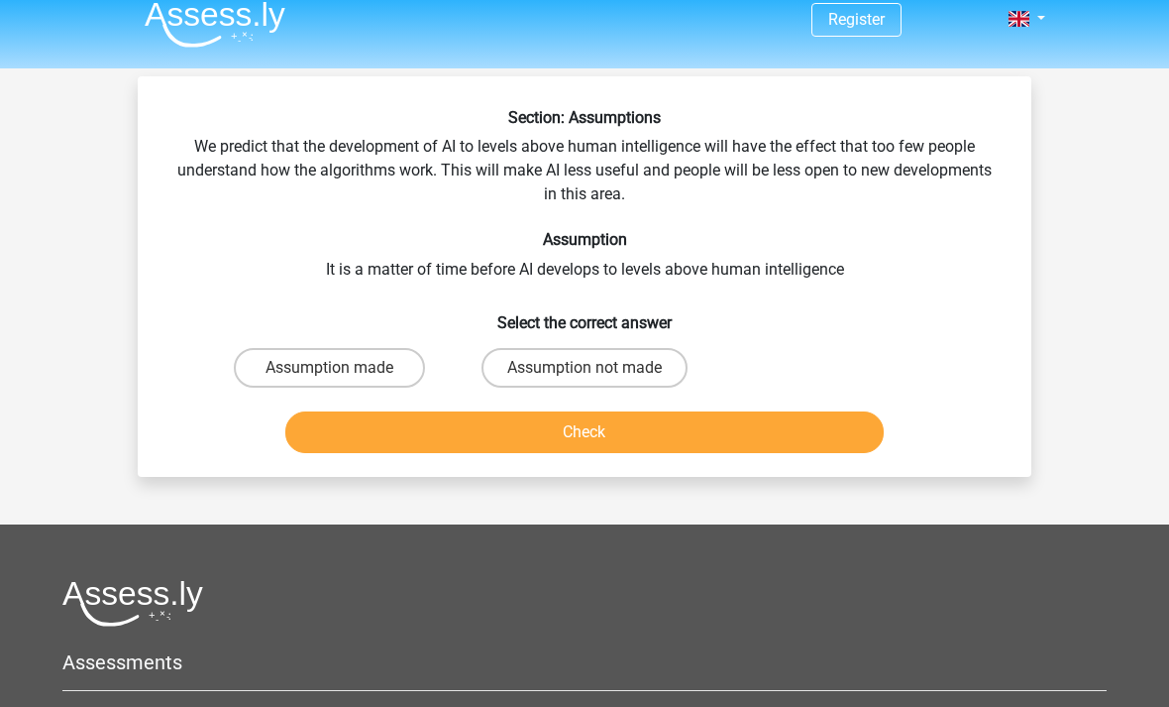
scroll to position [0, 0]
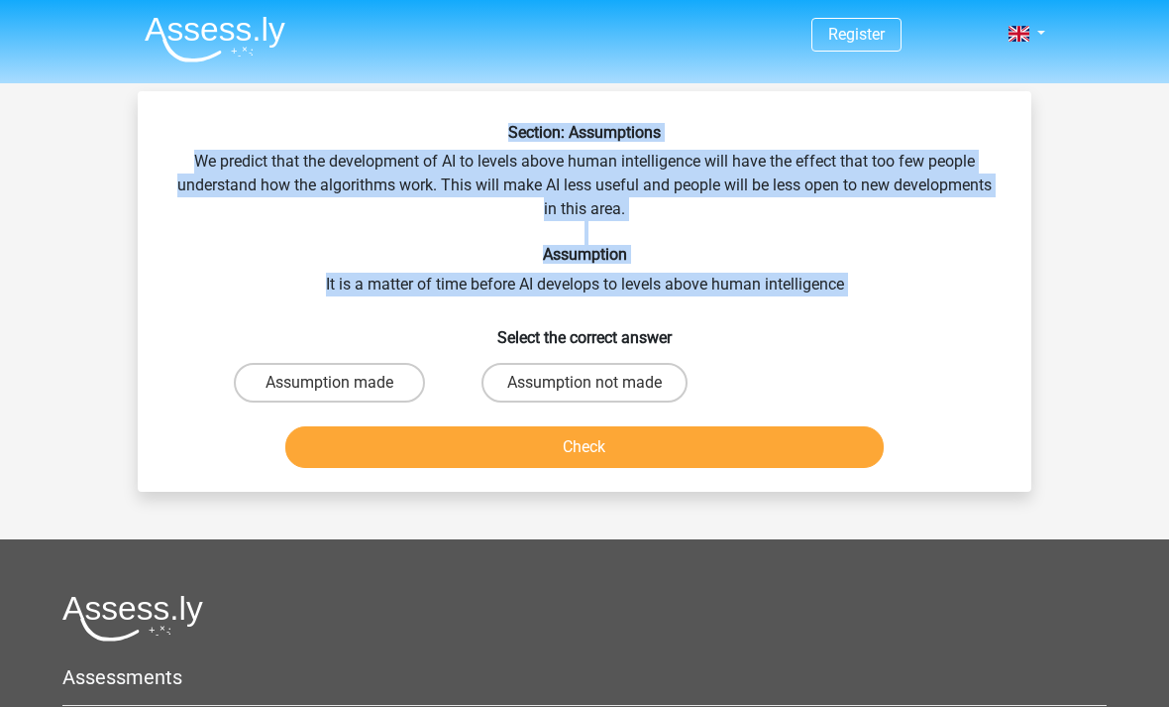
click at [626, 386] on label "Assumption not made" at bounding box center [585, 383] width 206 height 40
click at [598, 386] on input "Assumption not made" at bounding box center [591, 389] width 13 height 13
radio input "true"
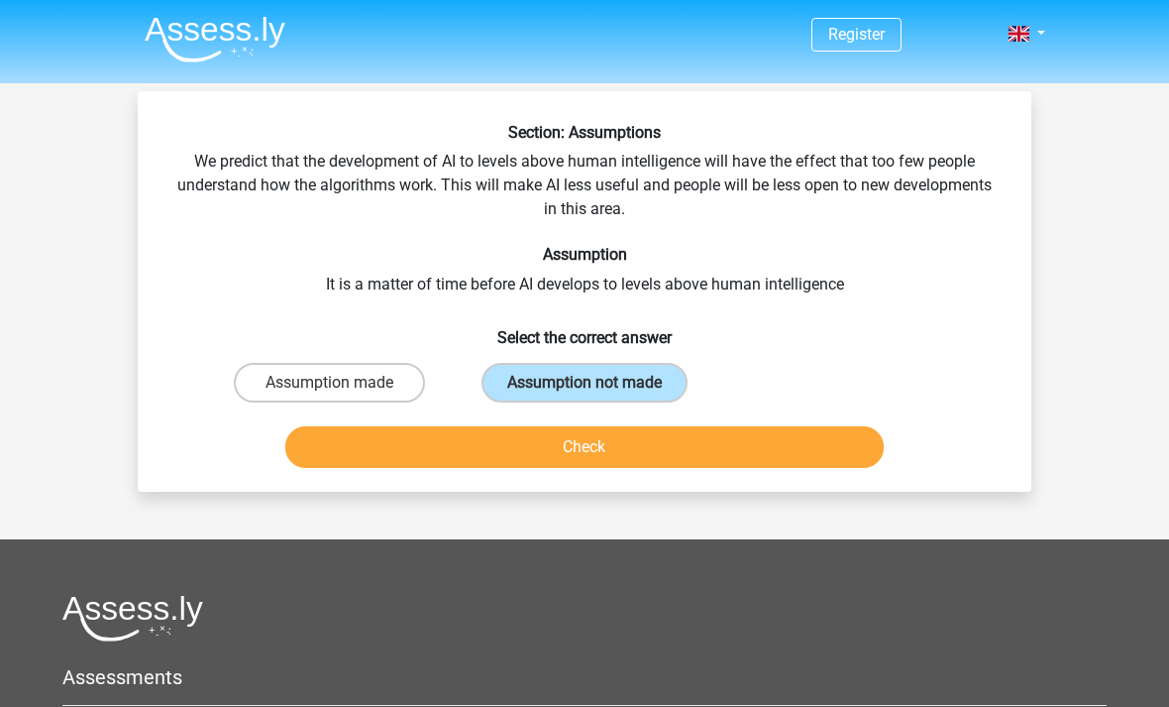
click at [698, 454] on button "Check" at bounding box center [585, 447] width 600 height 42
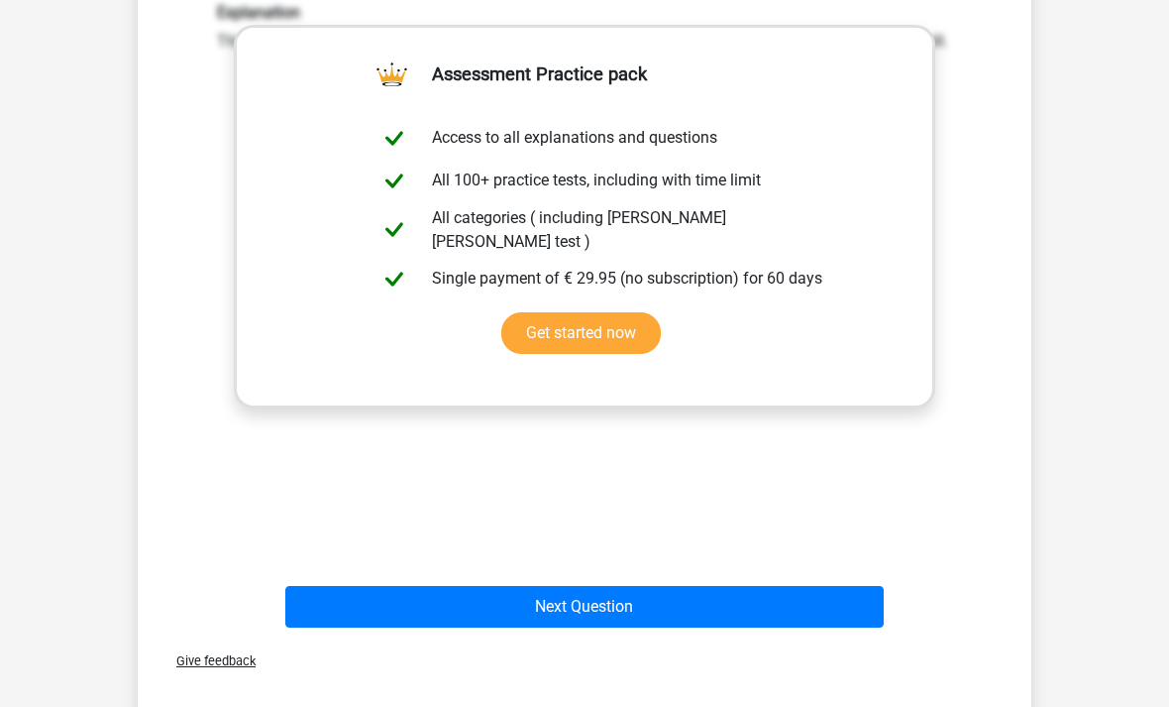
click at [629, 608] on button "Next Question" at bounding box center [585, 608] width 600 height 42
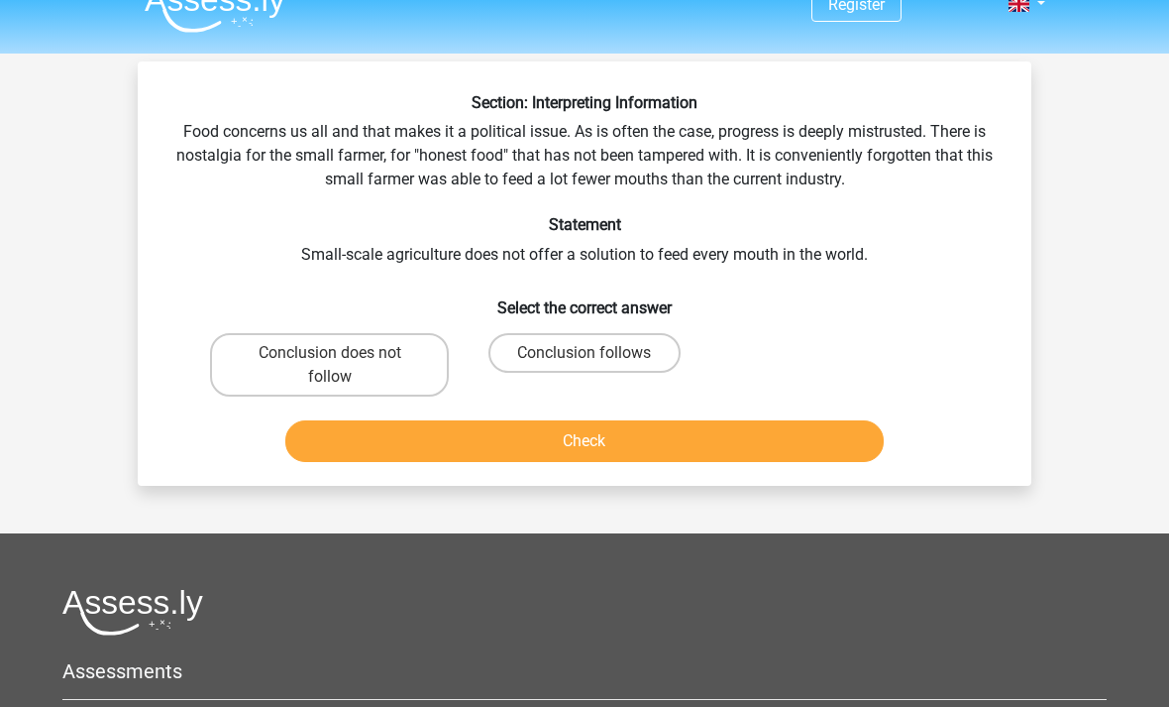
scroll to position [31, 0]
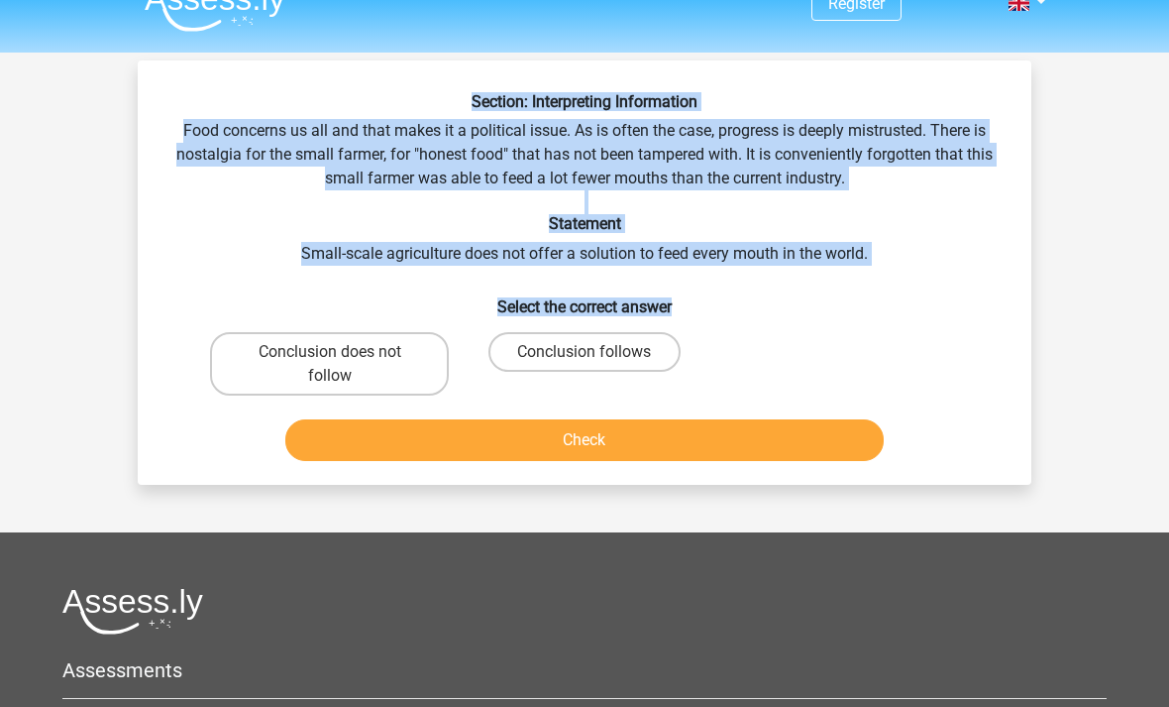
click at [583, 357] on label "Conclusion follows" at bounding box center [584, 352] width 191 height 40
click at [585, 357] on input "Conclusion follows" at bounding box center [591, 358] width 13 height 13
radio input "true"
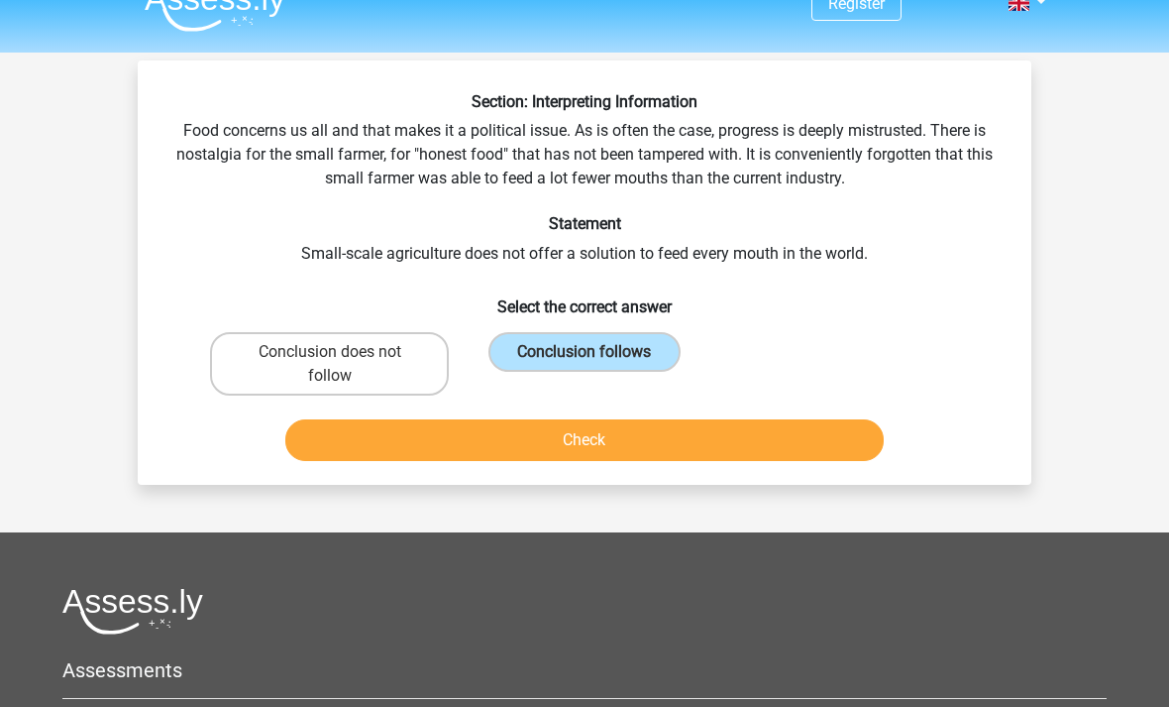
click at [644, 445] on button "Check" at bounding box center [585, 440] width 600 height 42
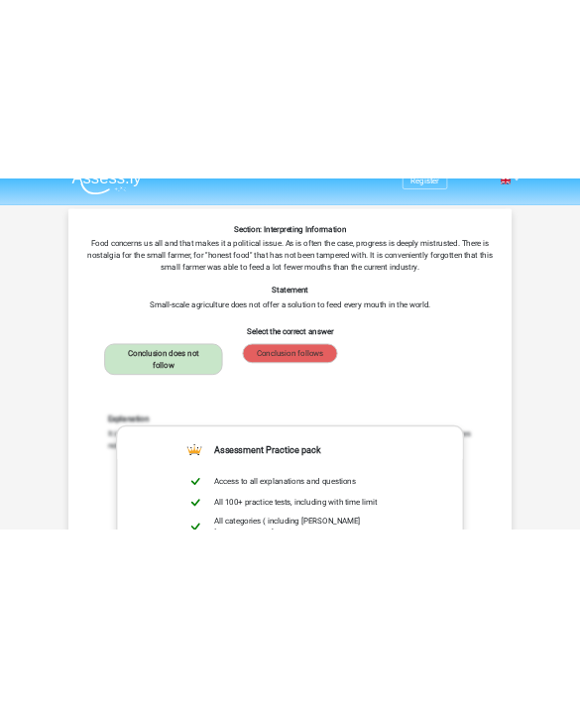
scroll to position [0, 0]
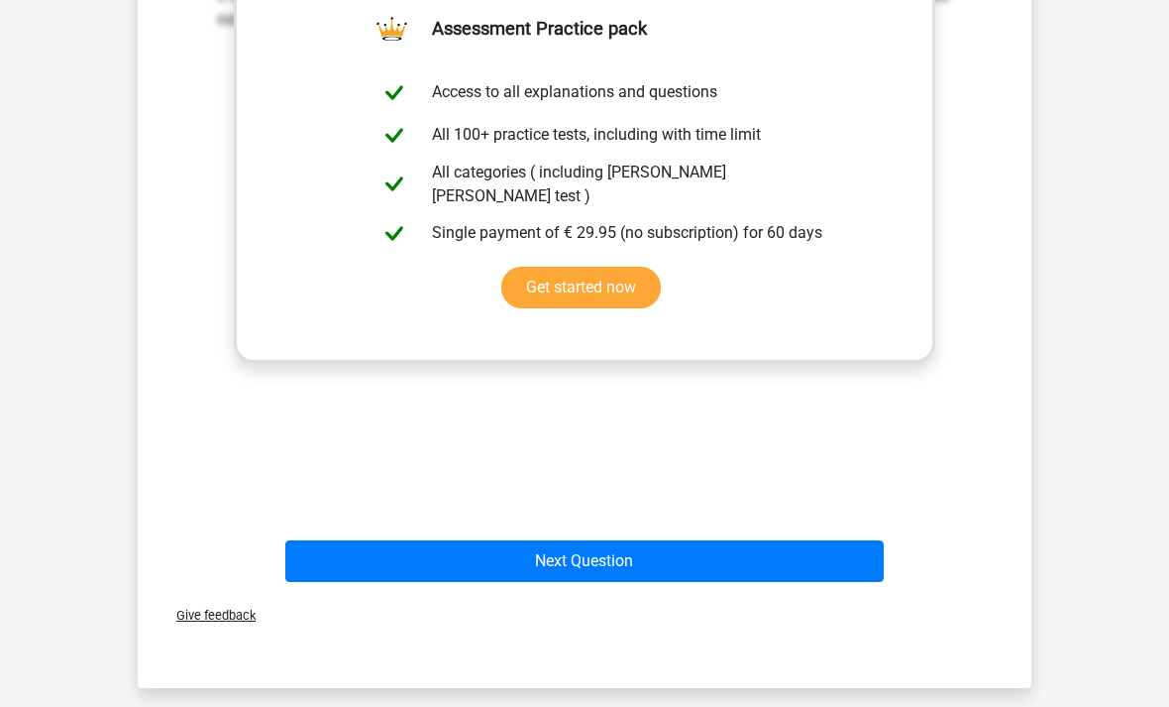
click at [651, 556] on button "Next Question" at bounding box center [585, 561] width 600 height 42
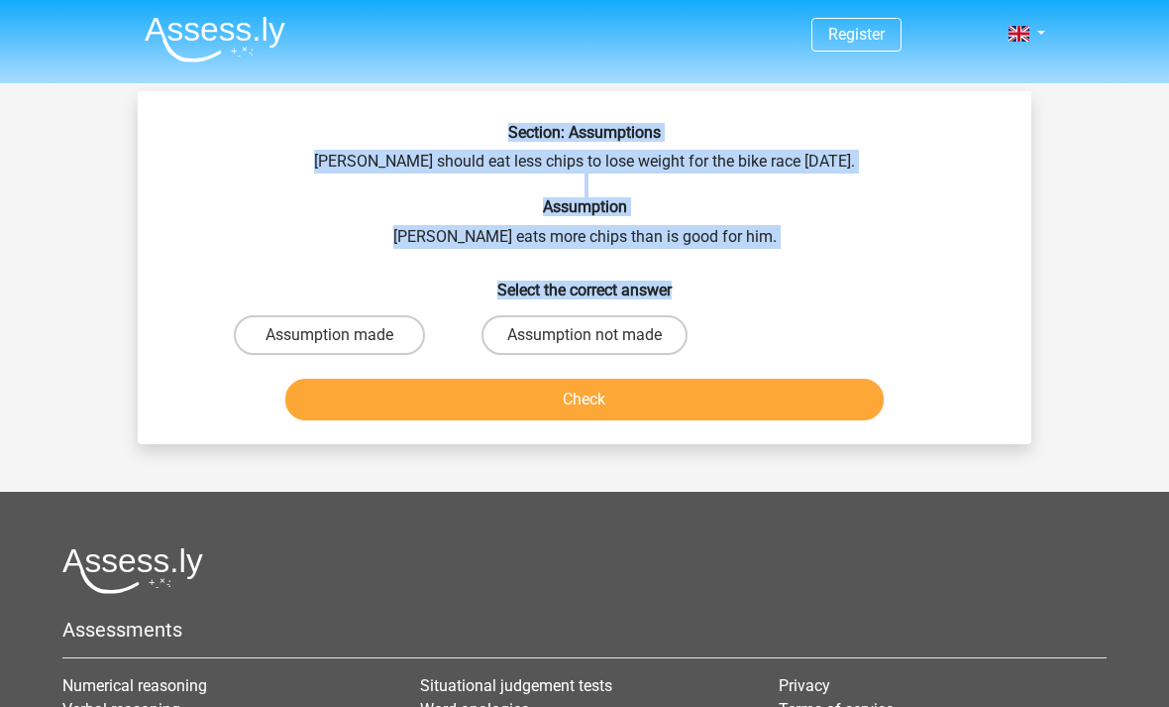
click at [613, 327] on label "Assumption not made" at bounding box center [585, 335] width 206 height 40
click at [598, 335] on input "Assumption not made" at bounding box center [591, 341] width 13 height 13
radio input "true"
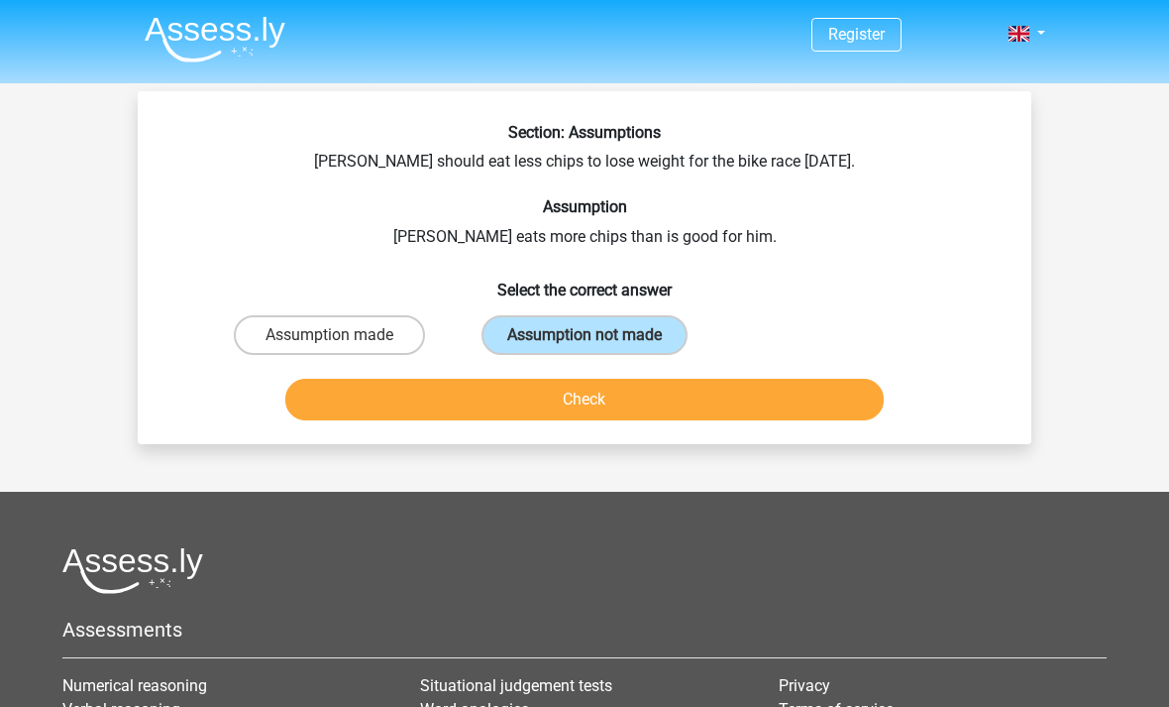
click at [663, 402] on button "Check" at bounding box center [585, 400] width 600 height 42
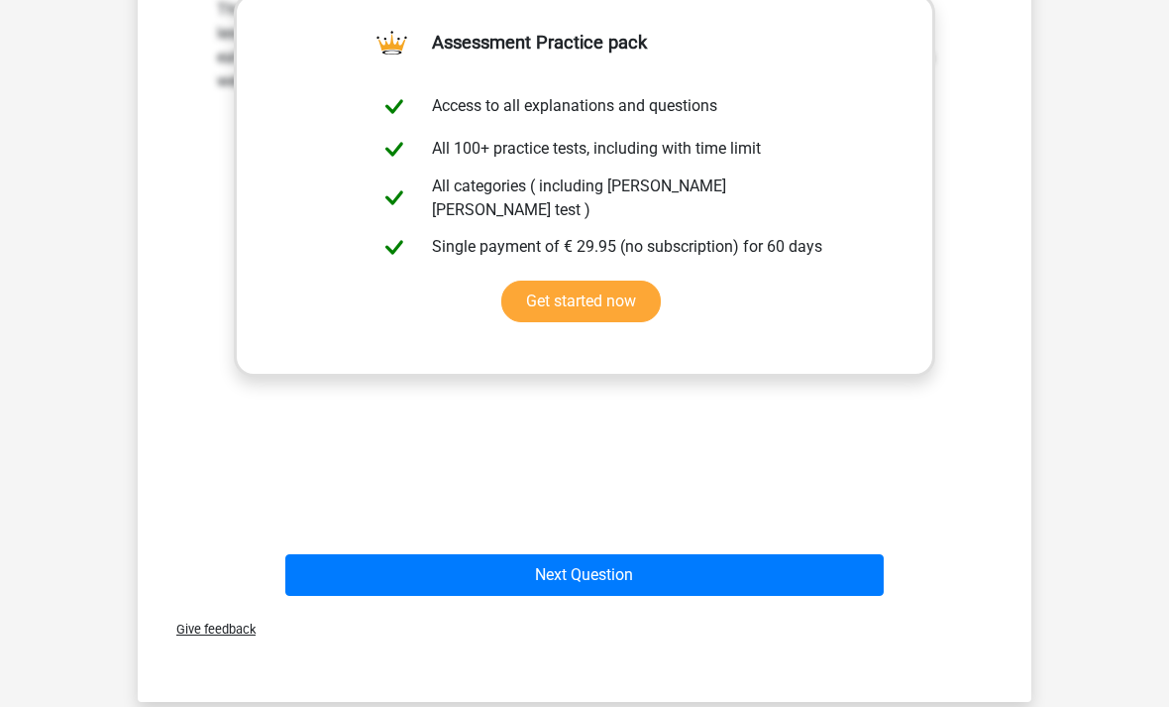
click at [598, 577] on button "Next Question" at bounding box center [585, 575] width 600 height 42
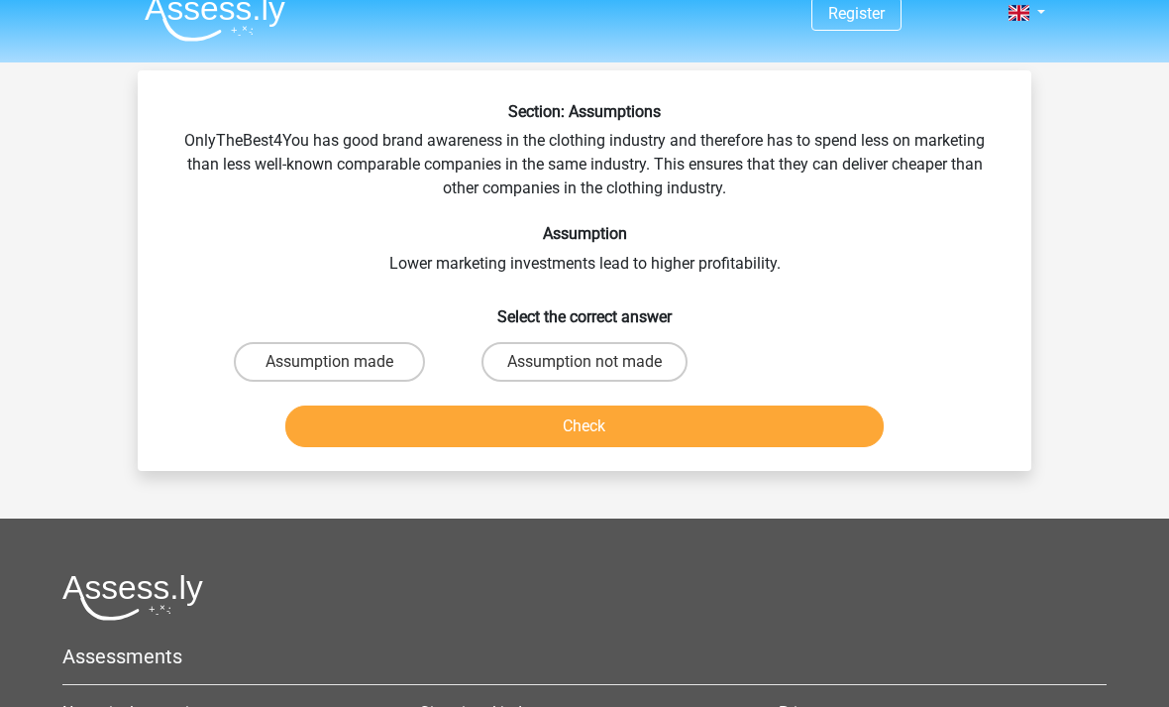
scroll to position [48, 0]
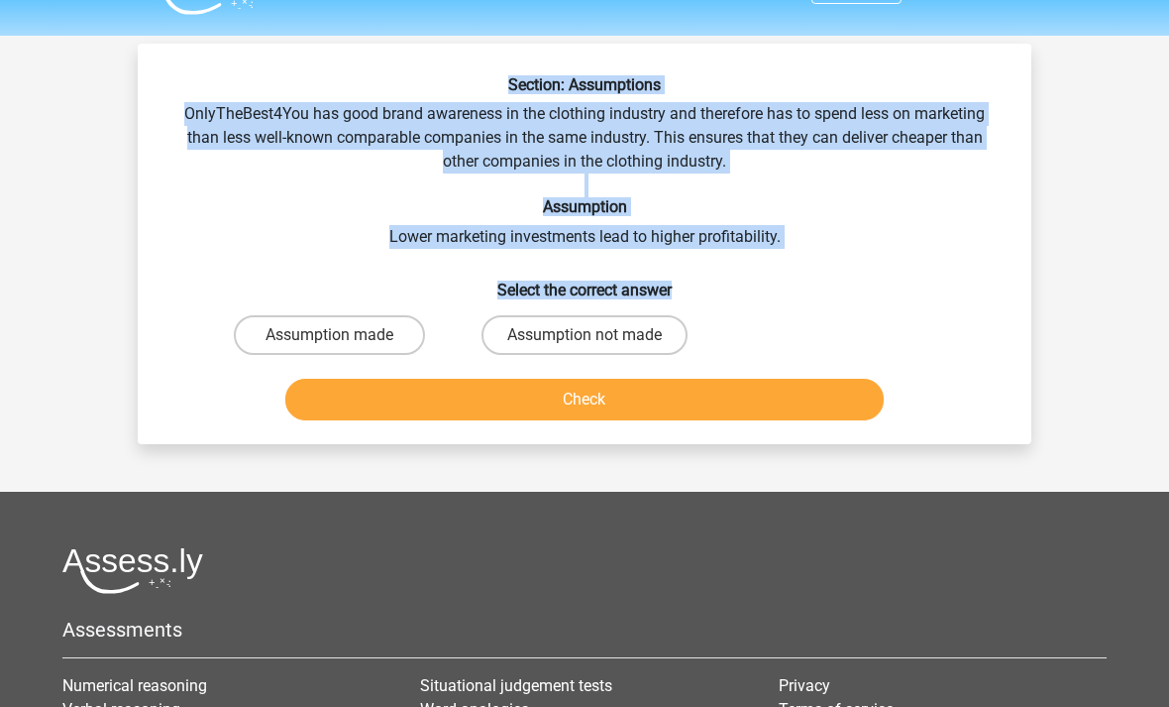
click at [594, 331] on label "Assumption not made" at bounding box center [585, 335] width 206 height 40
click at [594, 335] on input "Assumption not made" at bounding box center [591, 341] width 13 height 13
radio input "true"
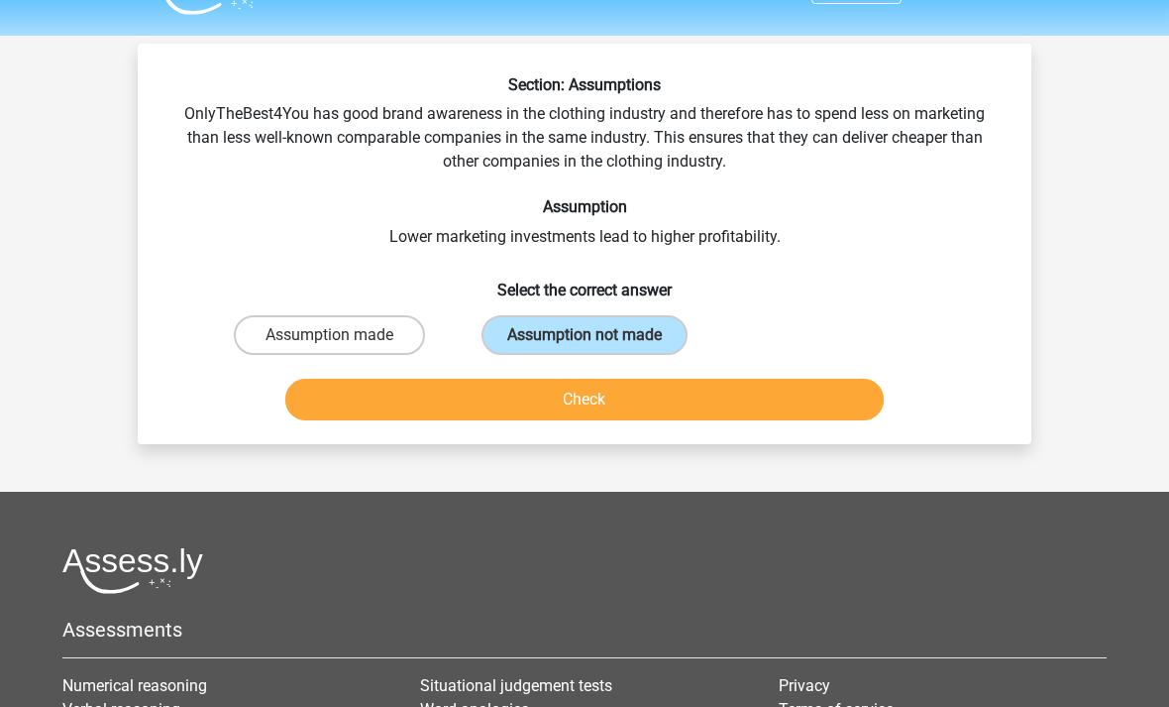
click at [666, 388] on button "Check" at bounding box center [585, 400] width 600 height 42
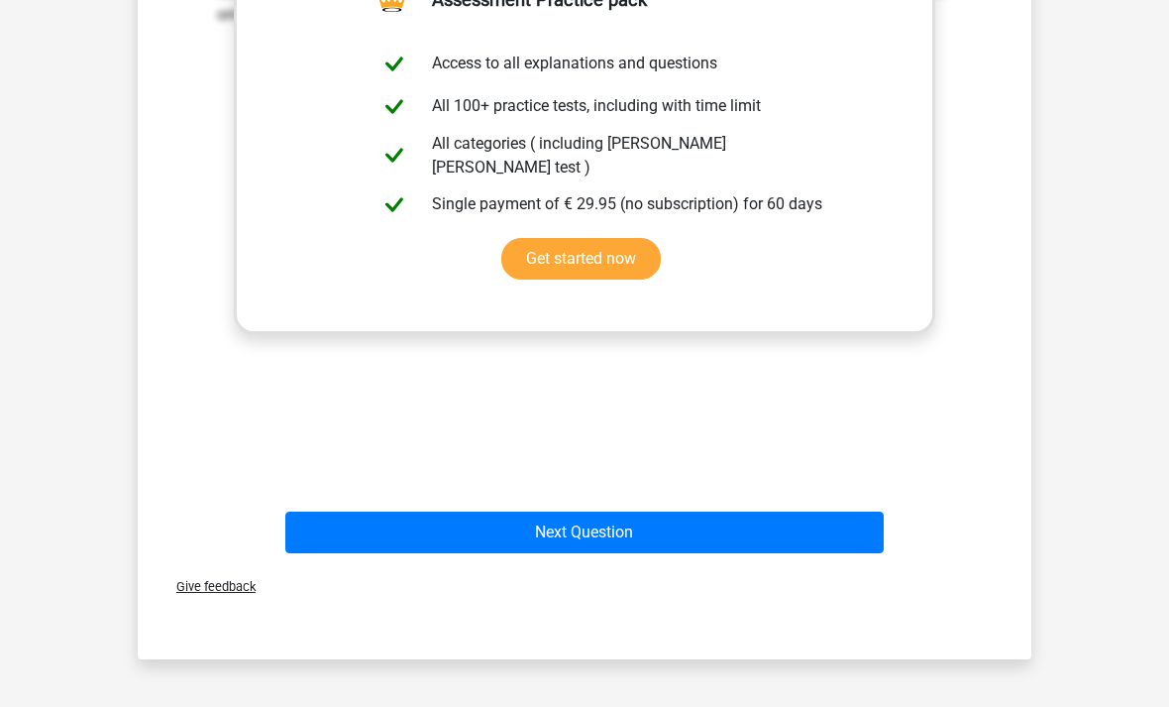
click at [641, 524] on button "Next Question" at bounding box center [585, 532] width 600 height 42
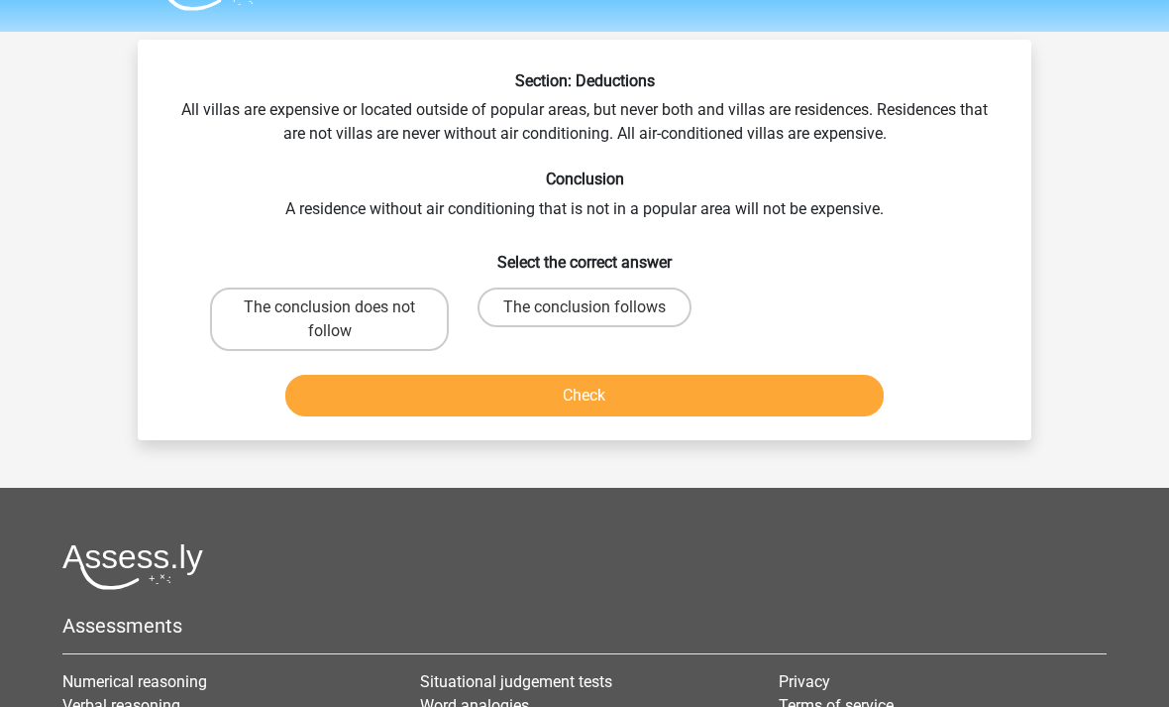
scroll to position [52, 0]
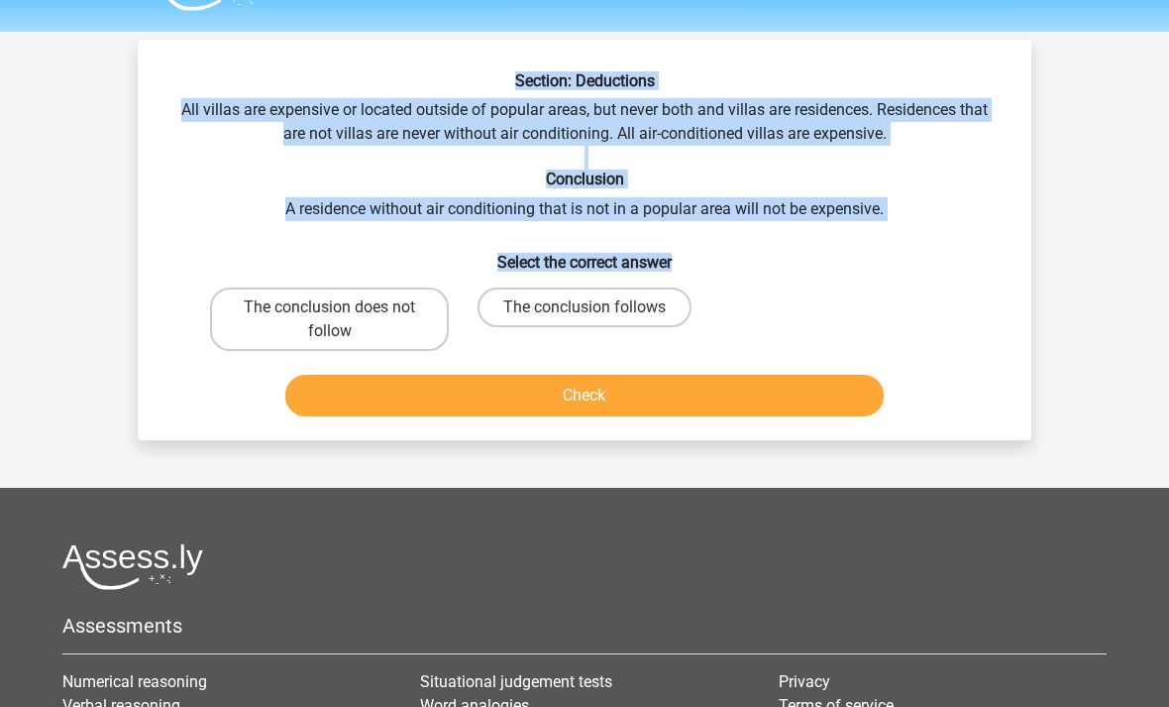
click at [605, 302] on label "The conclusion follows" at bounding box center [585, 307] width 214 height 40
click at [598, 307] on input "The conclusion follows" at bounding box center [591, 313] width 13 height 13
radio input "true"
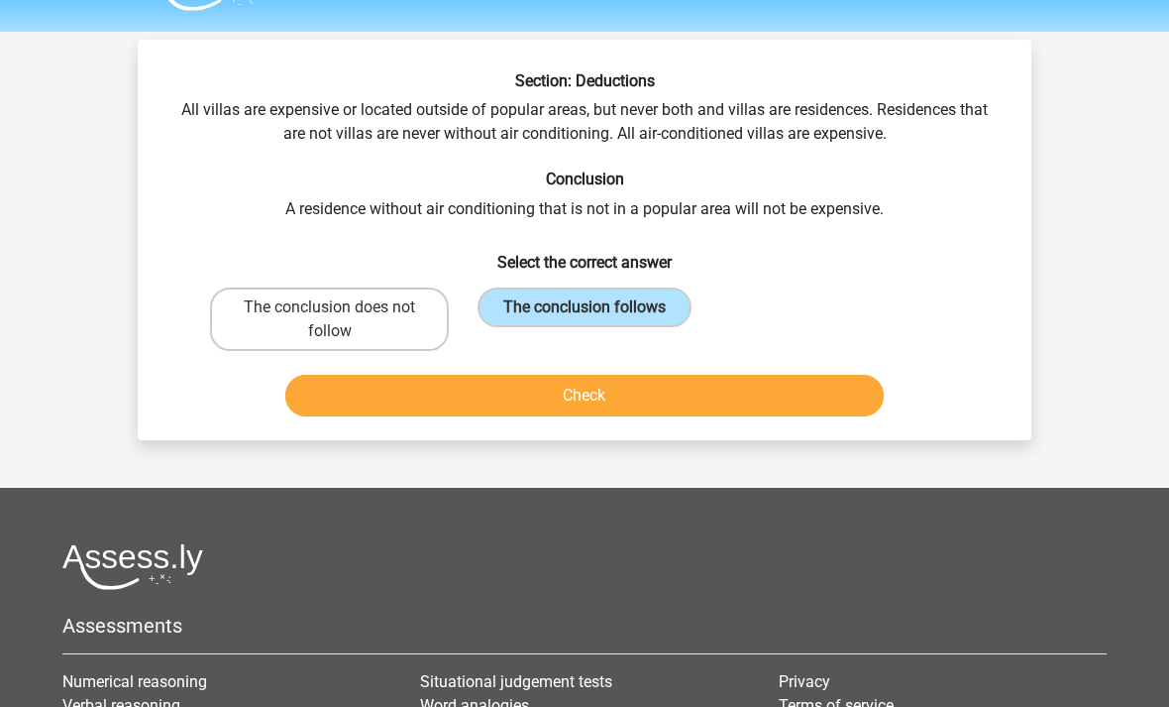
click at [640, 400] on button "Check" at bounding box center [585, 396] width 600 height 42
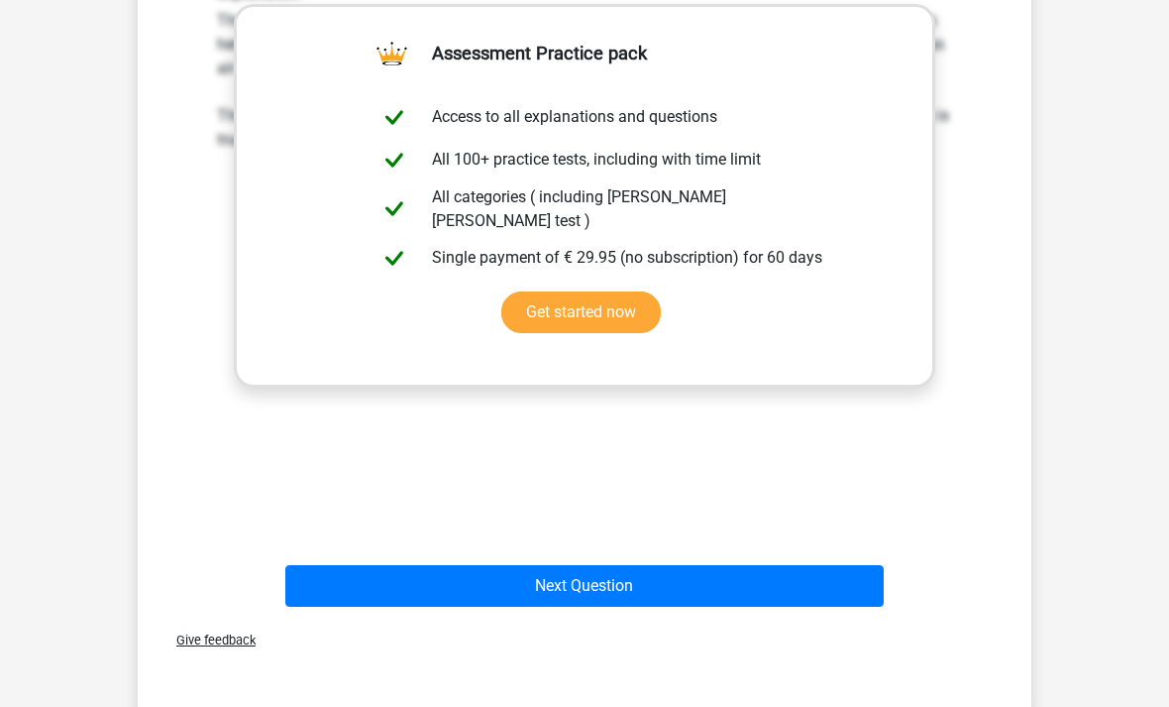
click at [608, 581] on button "Next Question" at bounding box center [585, 587] width 600 height 42
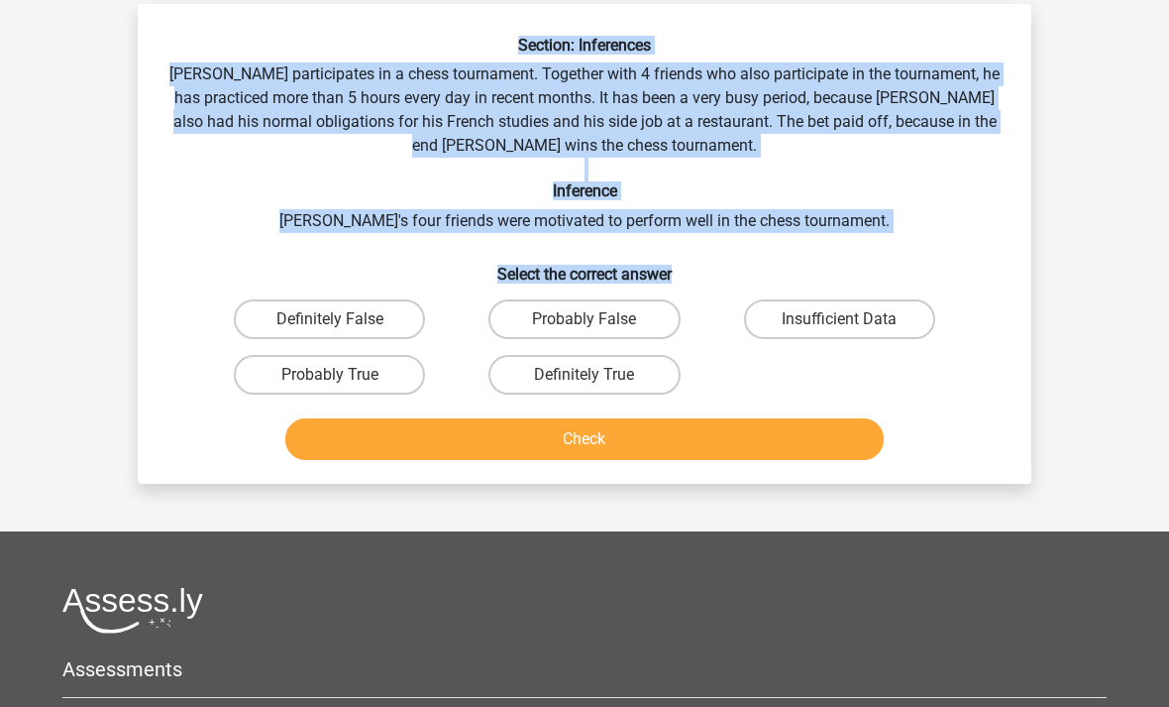
scroll to position [87, 0]
click at [590, 314] on label "Probably False" at bounding box center [584, 319] width 191 height 40
click at [590, 319] on input "Probably False" at bounding box center [591, 325] width 13 height 13
radio input "true"
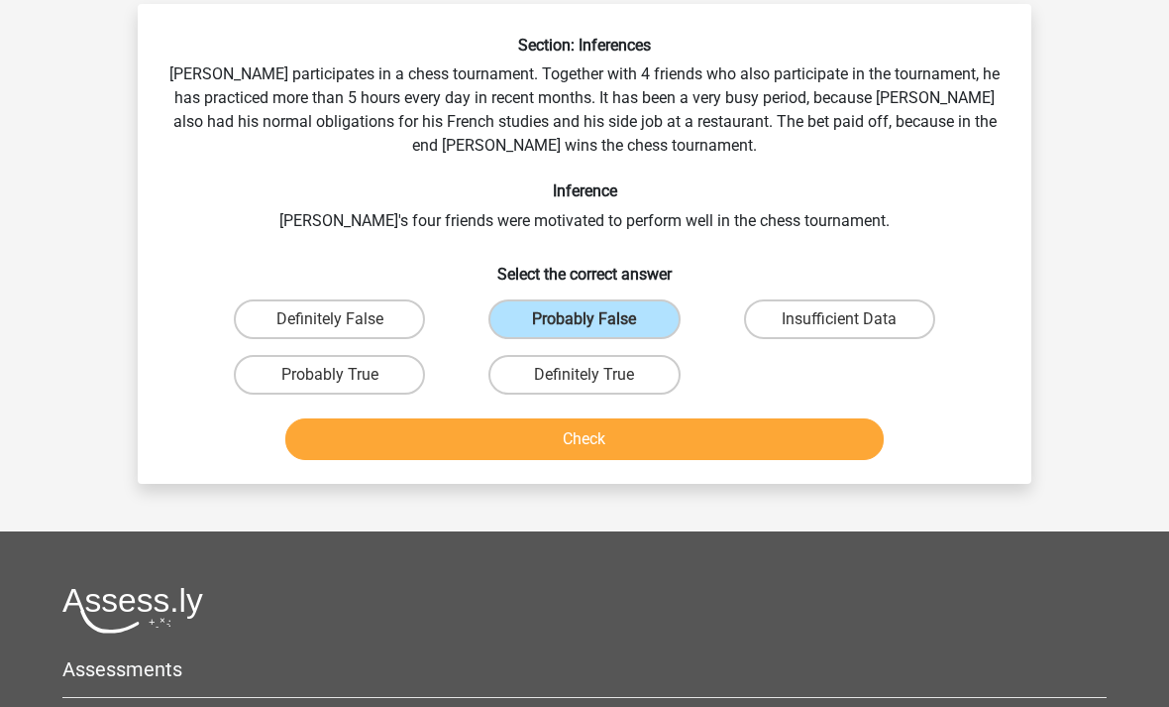
click at [618, 441] on button "Check" at bounding box center [585, 439] width 600 height 42
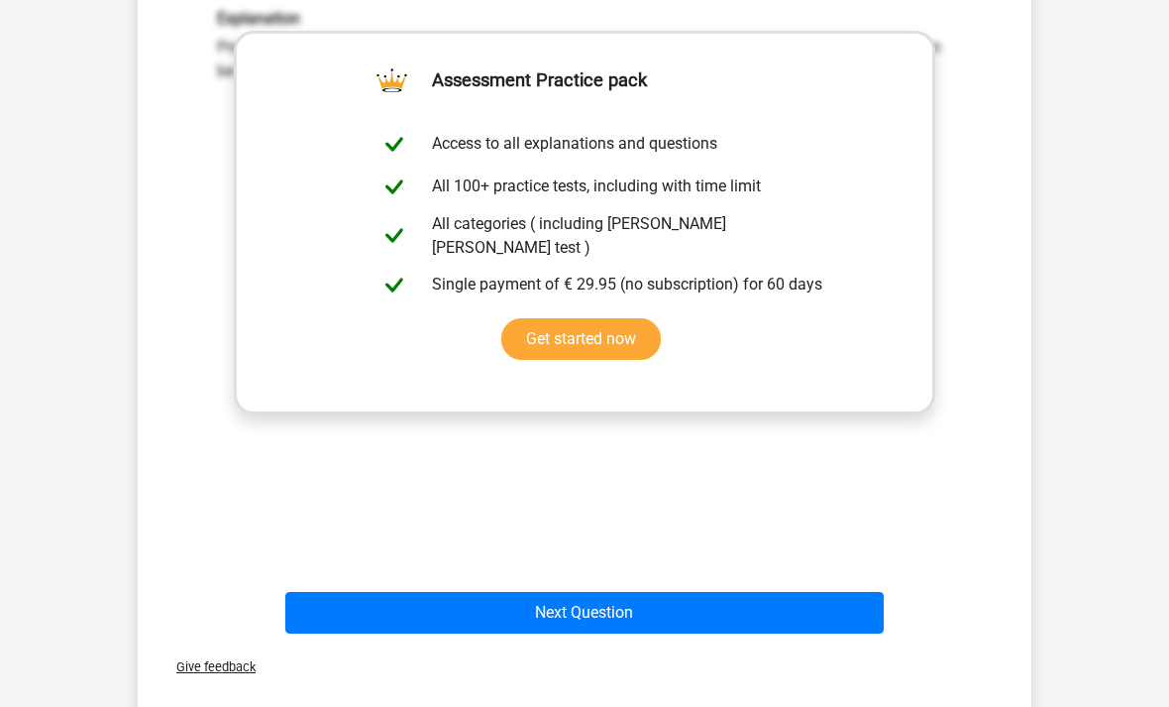
click at [579, 610] on button "Next Question" at bounding box center [585, 613] width 600 height 42
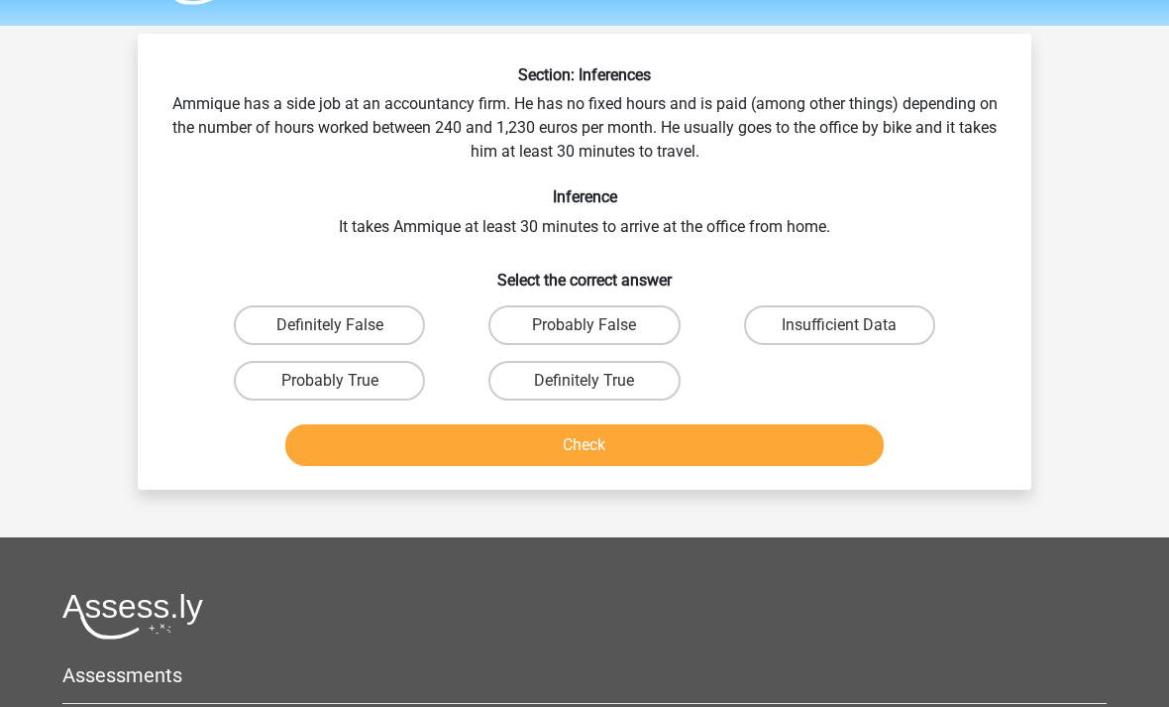
scroll to position [57, 0]
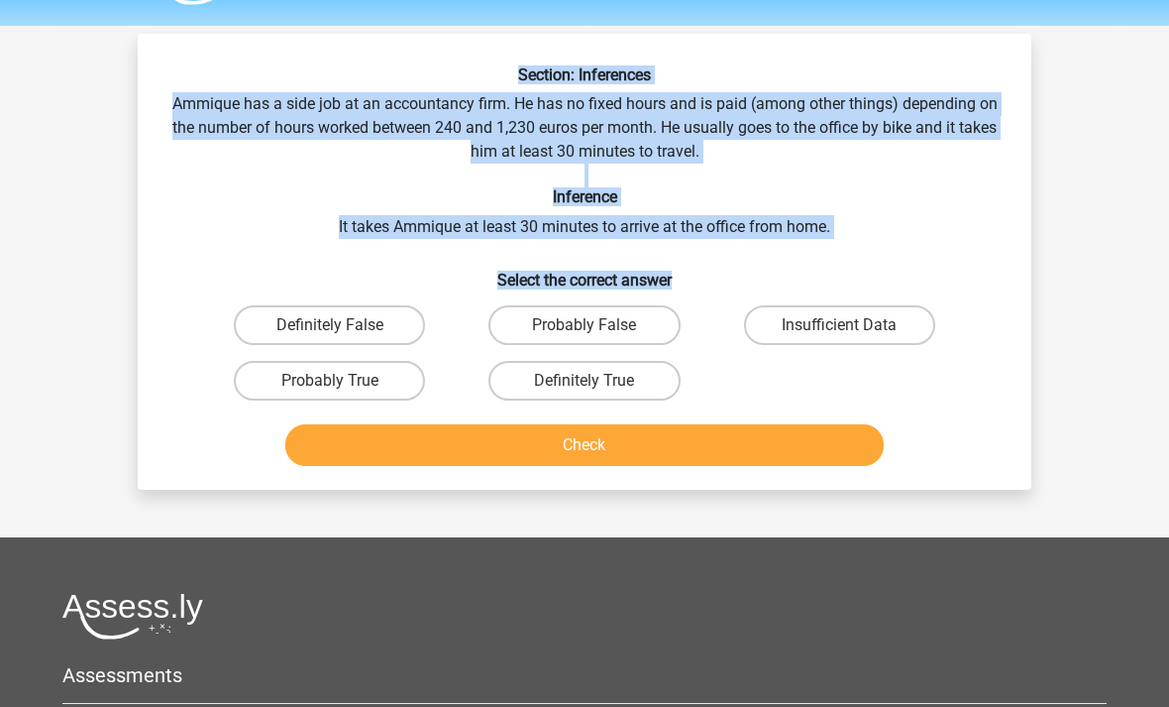
click at [596, 321] on label "Probably False" at bounding box center [584, 325] width 191 height 40
click at [596, 325] on input "Probably False" at bounding box center [591, 331] width 13 height 13
radio input "true"
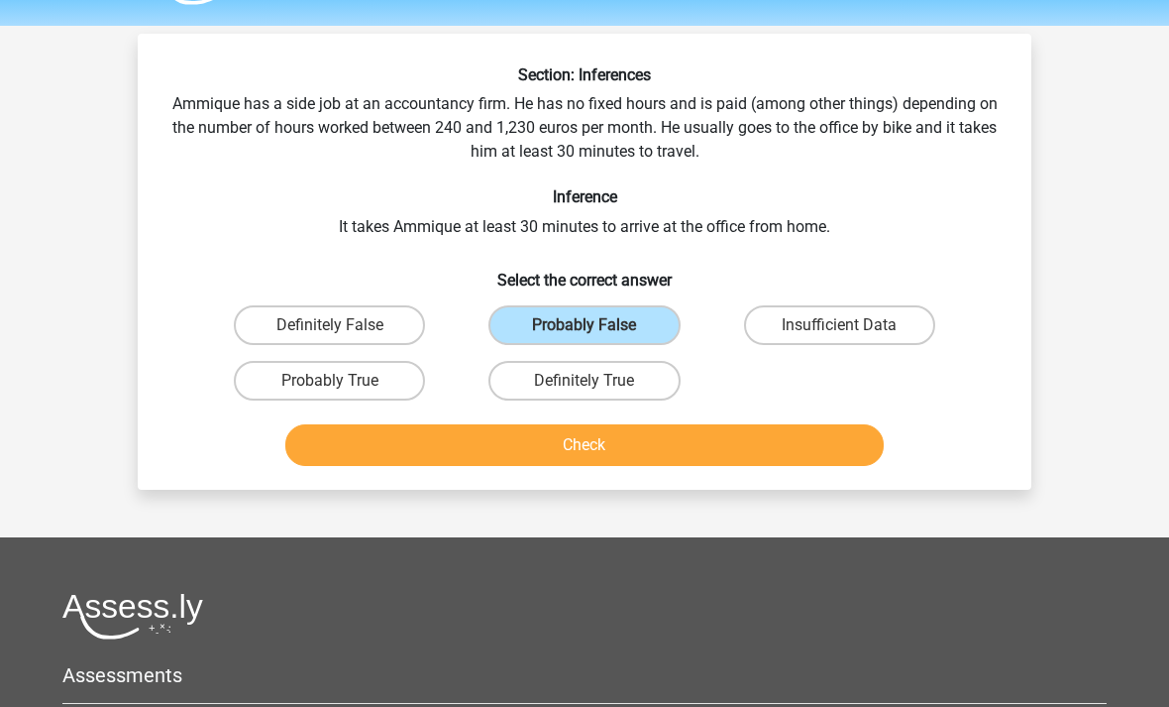
click at [625, 447] on button "Check" at bounding box center [585, 445] width 600 height 42
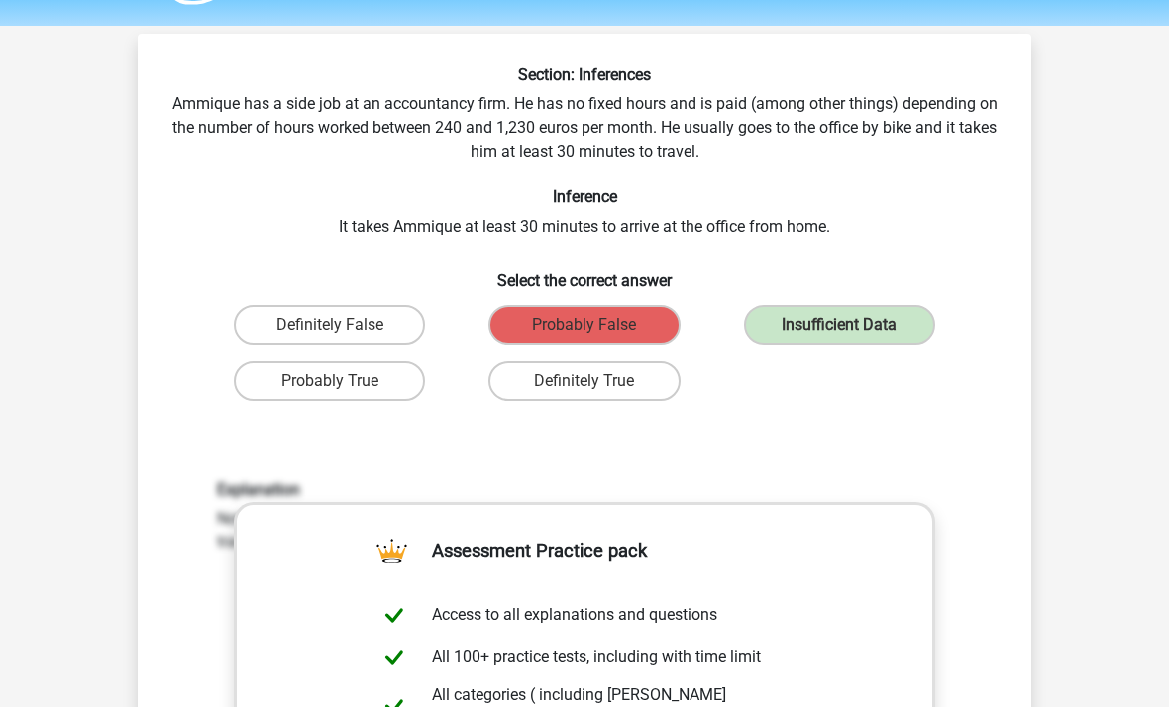
click at [795, 336] on label "Insufficient Data" at bounding box center [839, 325] width 191 height 40
click at [815, 322] on label "Insufficient Data" at bounding box center [839, 325] width 191 height 40
click at [835, 325] on label "Insufficient Data" at bounding box center [839, 325] width 191 height 40
click at [800, 234] on div "Section: Inferences Ammique has a side job at an accountancy firm. He has no fi…" at bounding box center [585, 588] width 878 height 1047
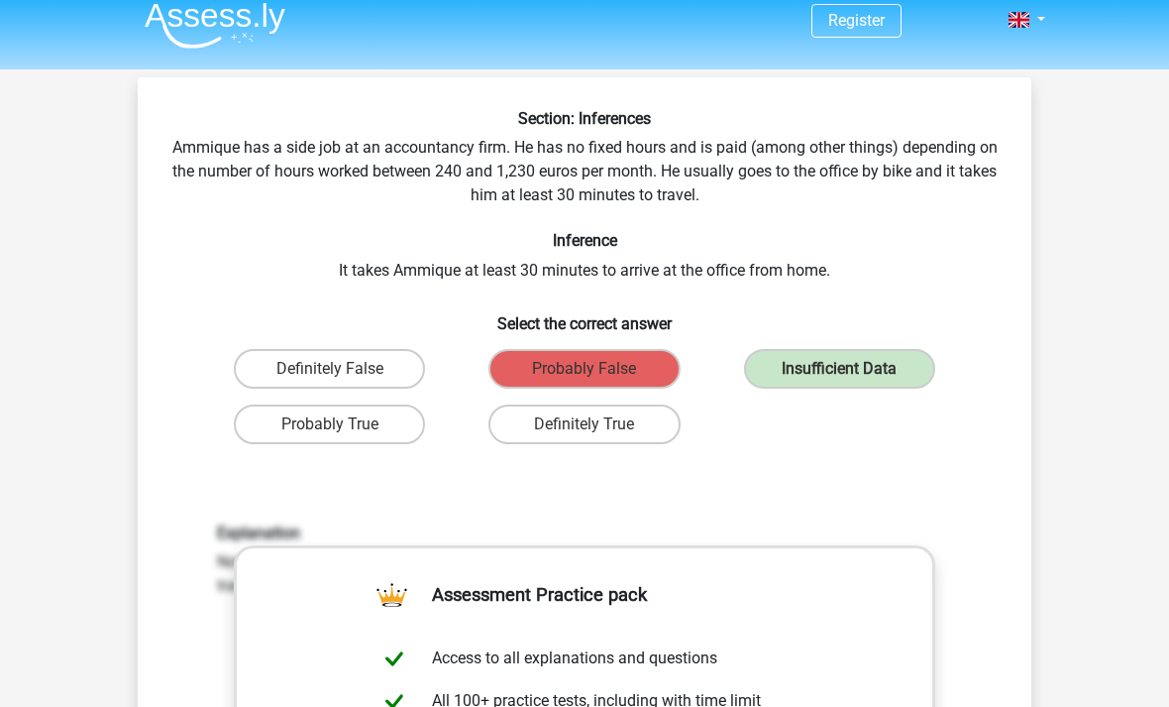
scroll to position [14, 0]
click at [812, 363] on label "Insufficient Data" at bounding box center [839, 369] width 191 height 40
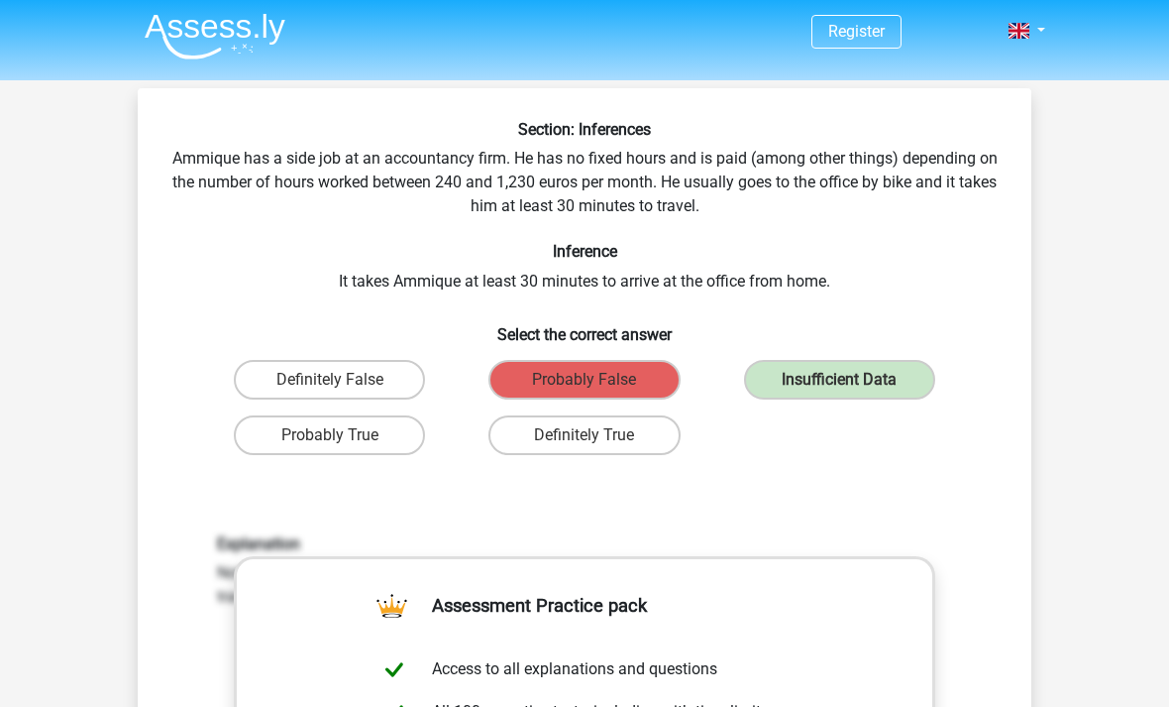
scroll to position [0, 0]
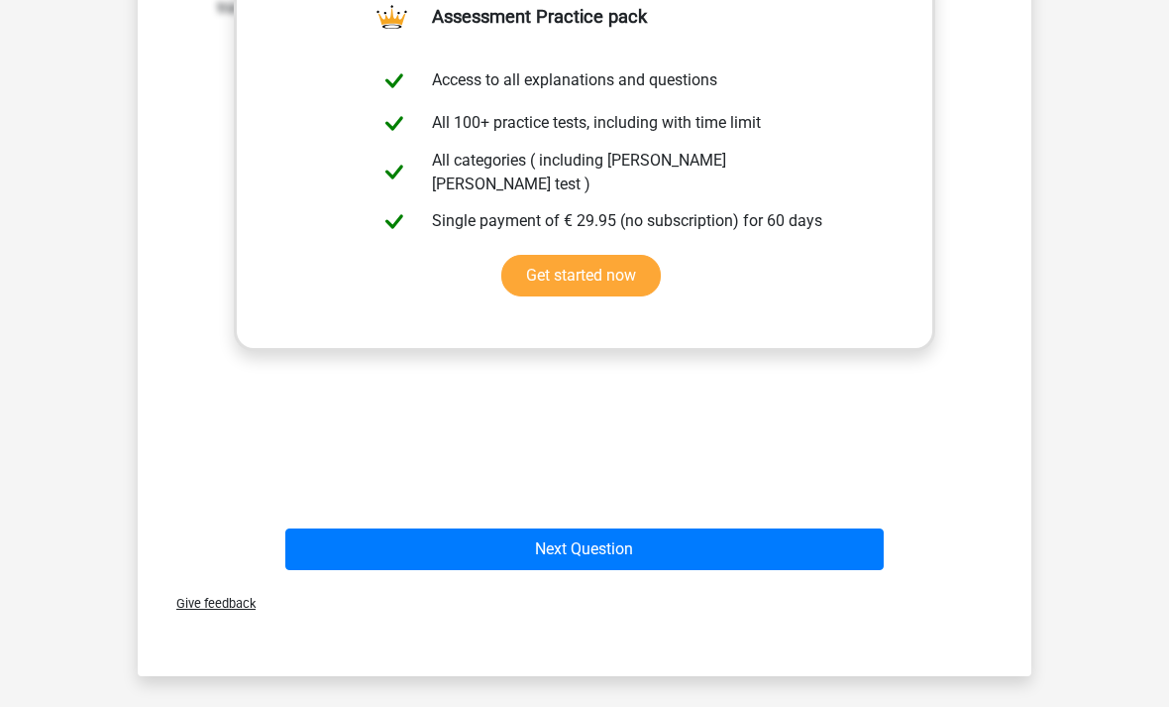
click at [610, 554] on button "Next Question" at bounding box center [585, 549] width 600 height 42
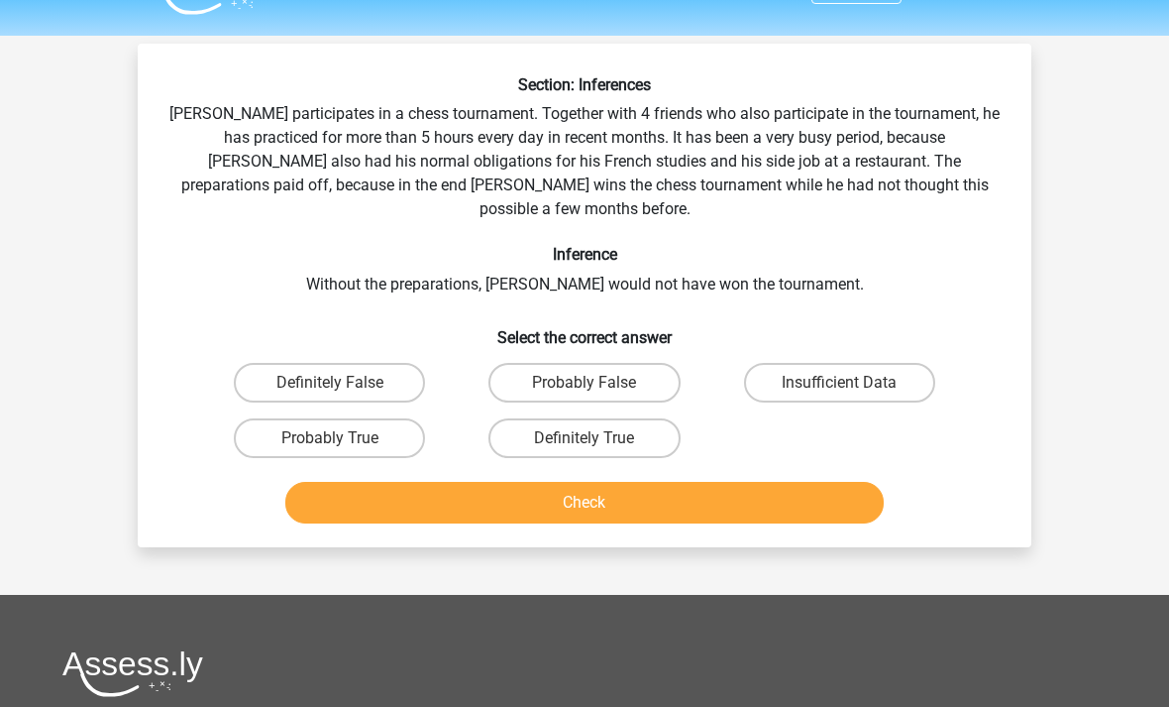
scroll to position [49, 0]
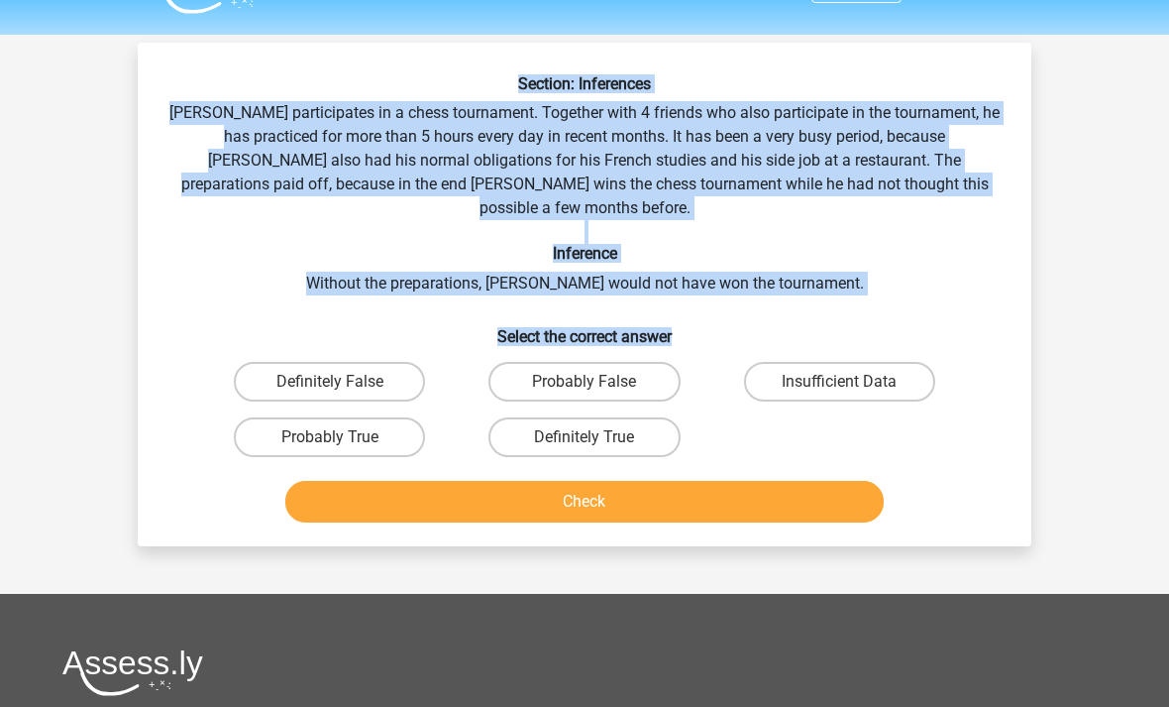
click at [623, 366] on label "Probably False" at bounding box center [584, 382] width 191 height 40
click at [598, 382] on input "Probably False" at bounding box center [591, 388] width 13 height 13
radio input "true"
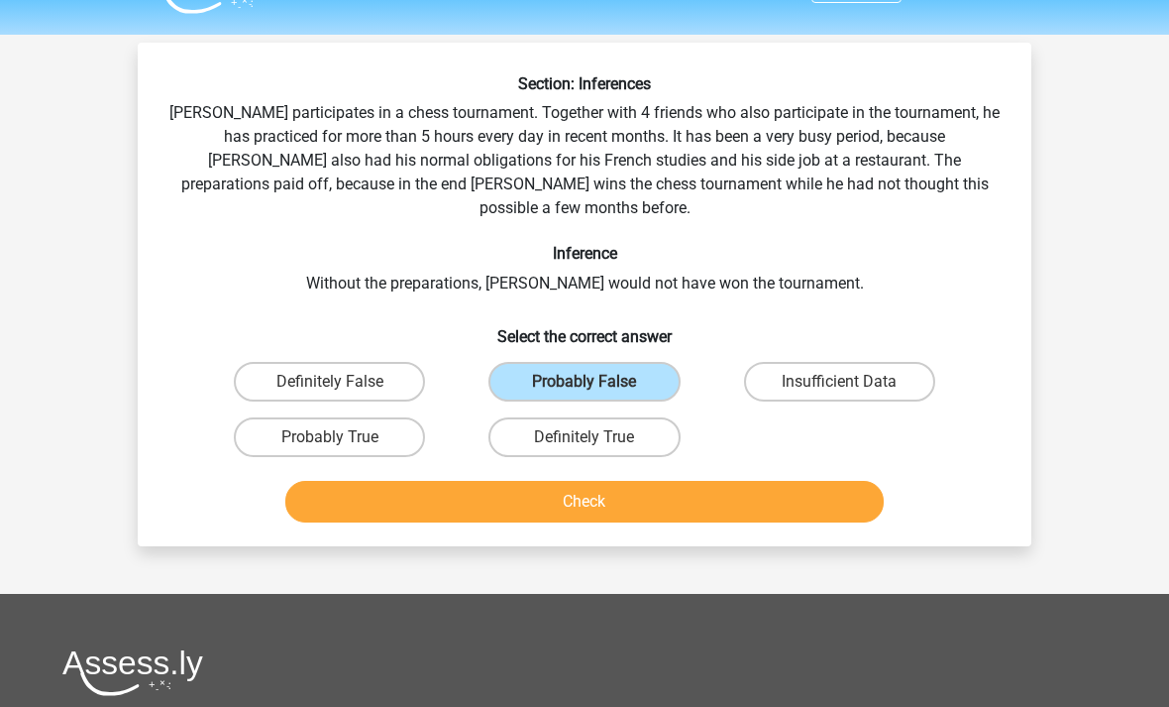
click at [617, 362] on label "Probably False" at bounding box center [584, 382] width 191 height 40
click at [598, 382] on input "Probably False" at bounding box center [591, 388] width 13 height 13
click at [647, 481] on button "Check" at bounding box center [585, 502] width 600 height 42
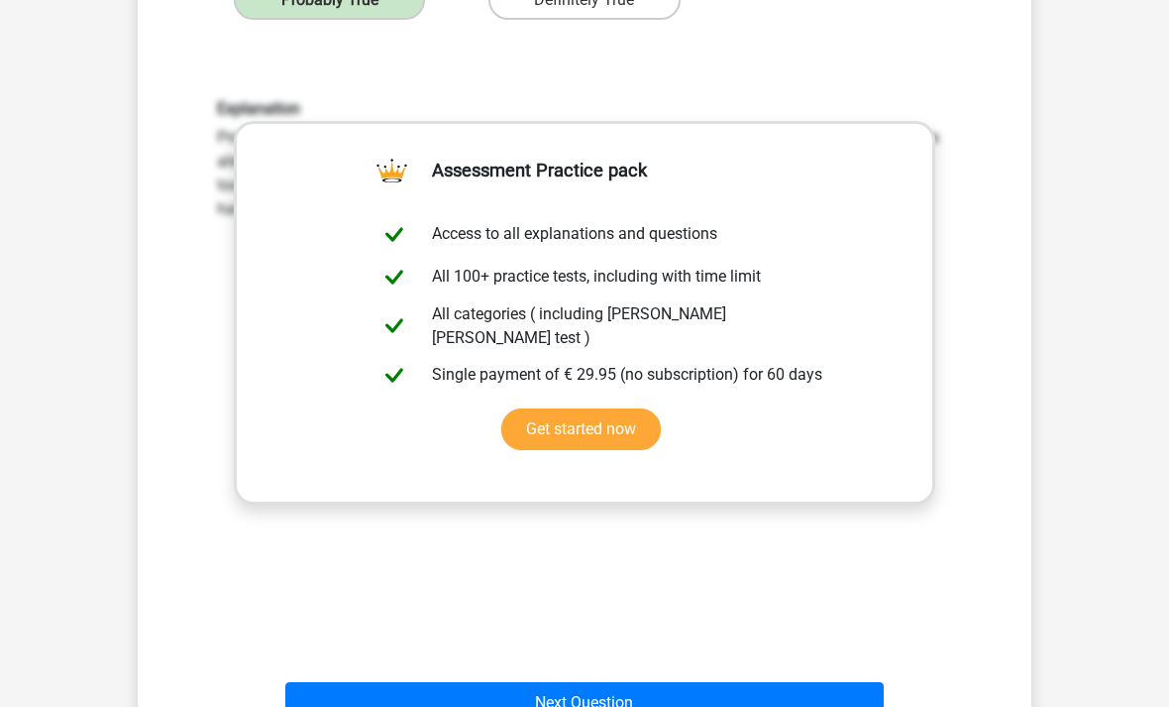
click at [582, 682] on button "Next Question" at bounding box center [585, 703] width 600 height 42
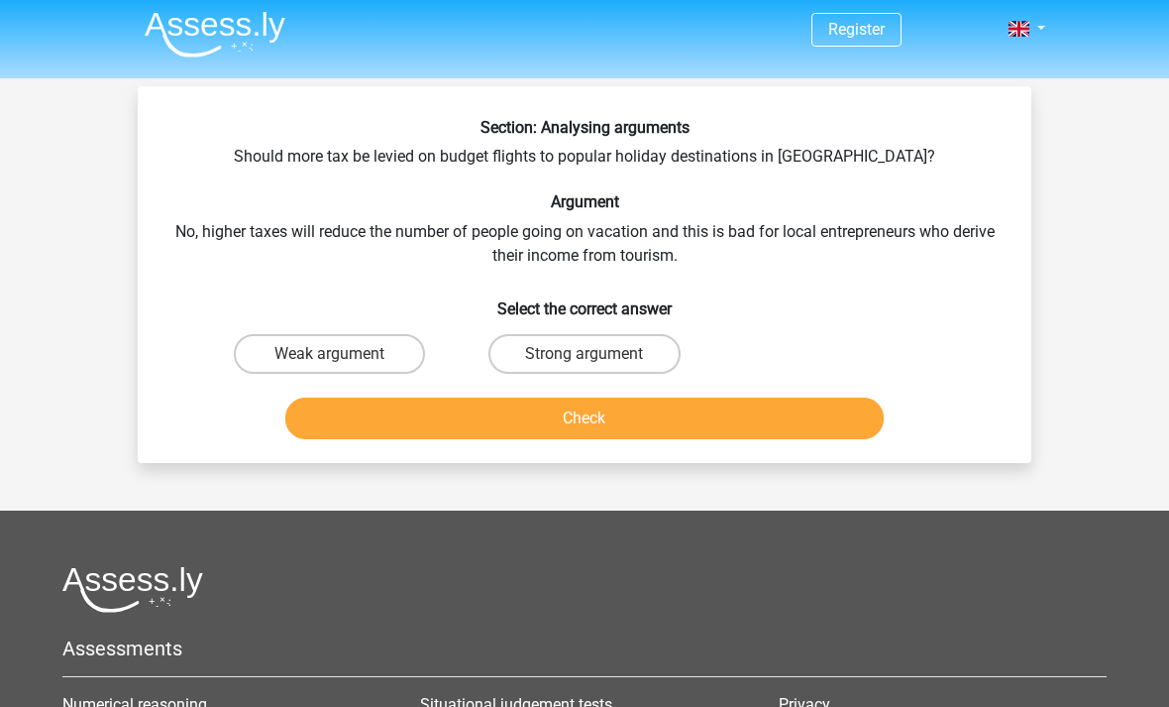
scroll to position [0, 0]
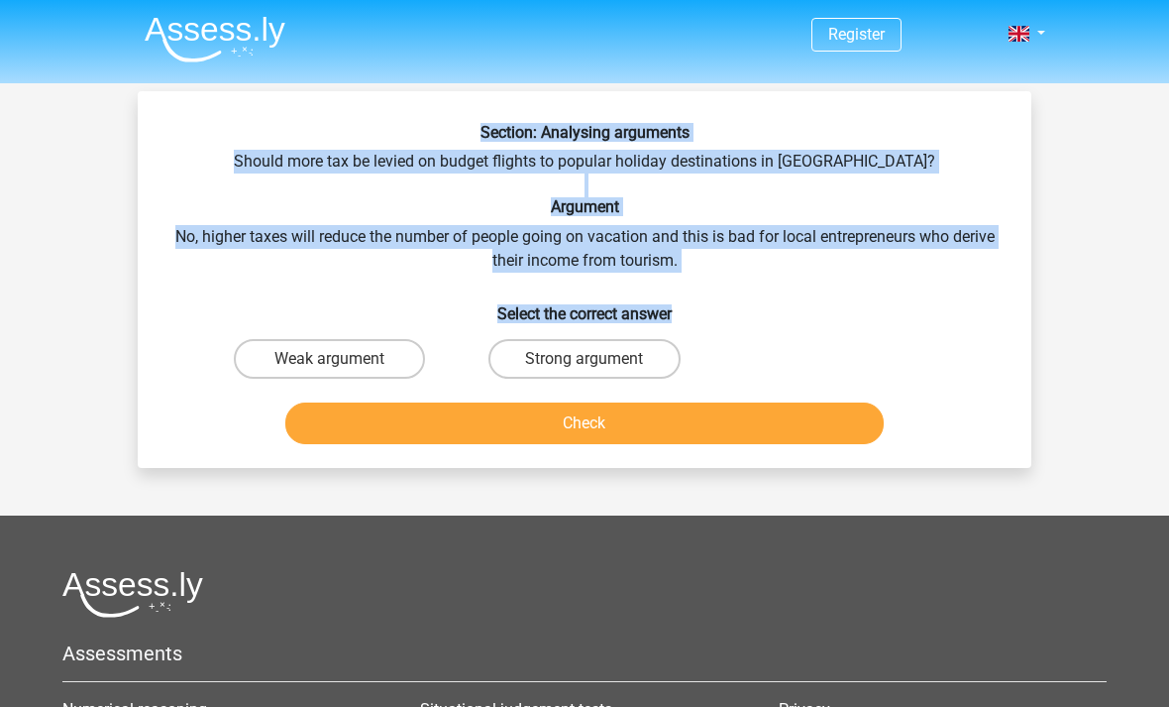
click at [625, 350] on label "Strong argument" at bounding box center [584, 359] width 191 height 40
click at [598, 359] on input "Strong argument" at bounding box center [591, 365] width 13 height 13
radio input "true"
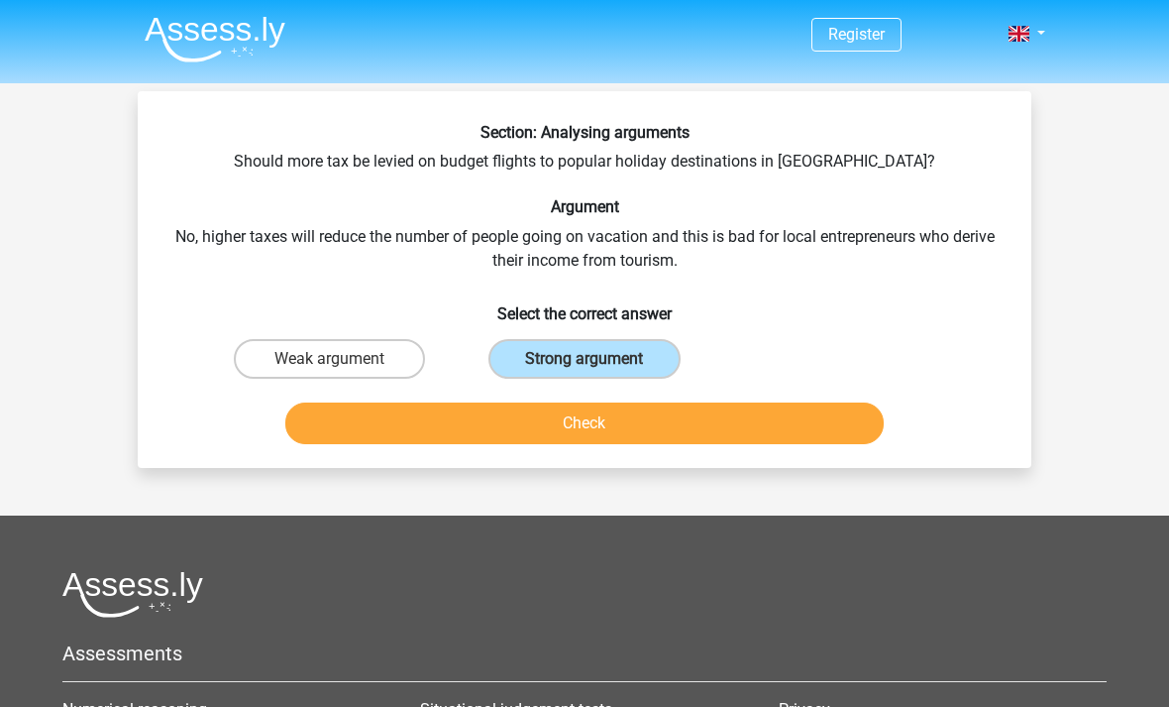
click at [634, 425] on button "Check" at bounding box center [585, 423] width 600 height 42
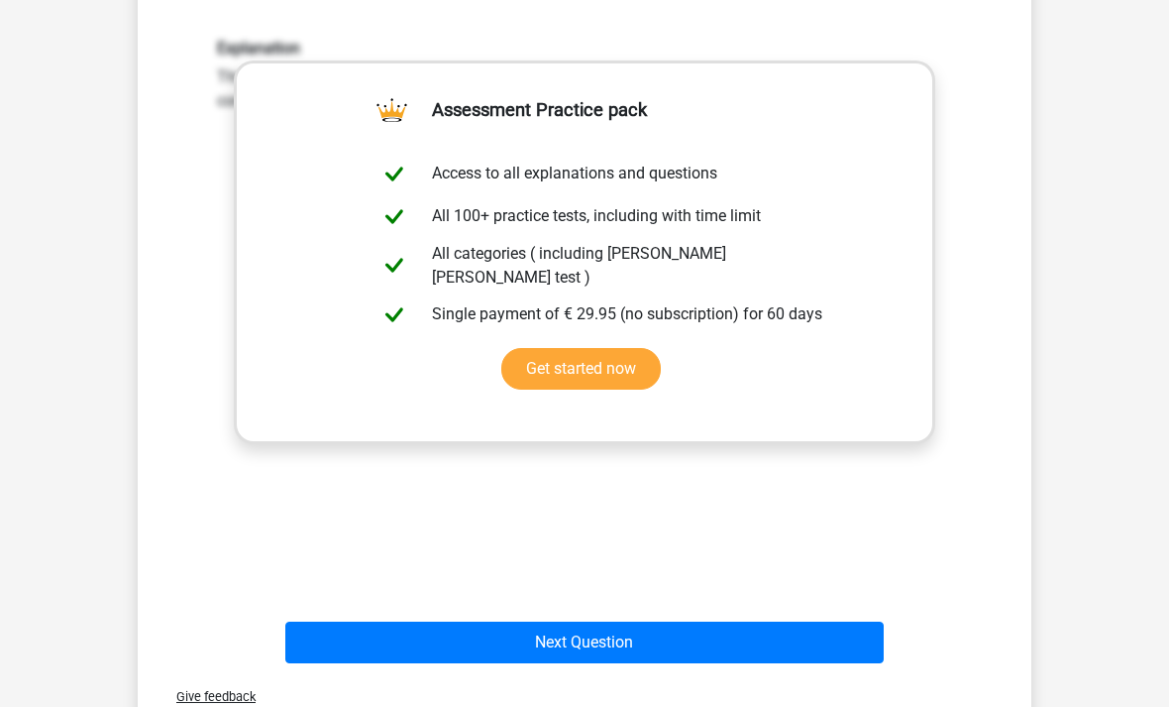
click at [603, 634] on button "Next Question" at bounding box center [585, 643] width 600 height 42
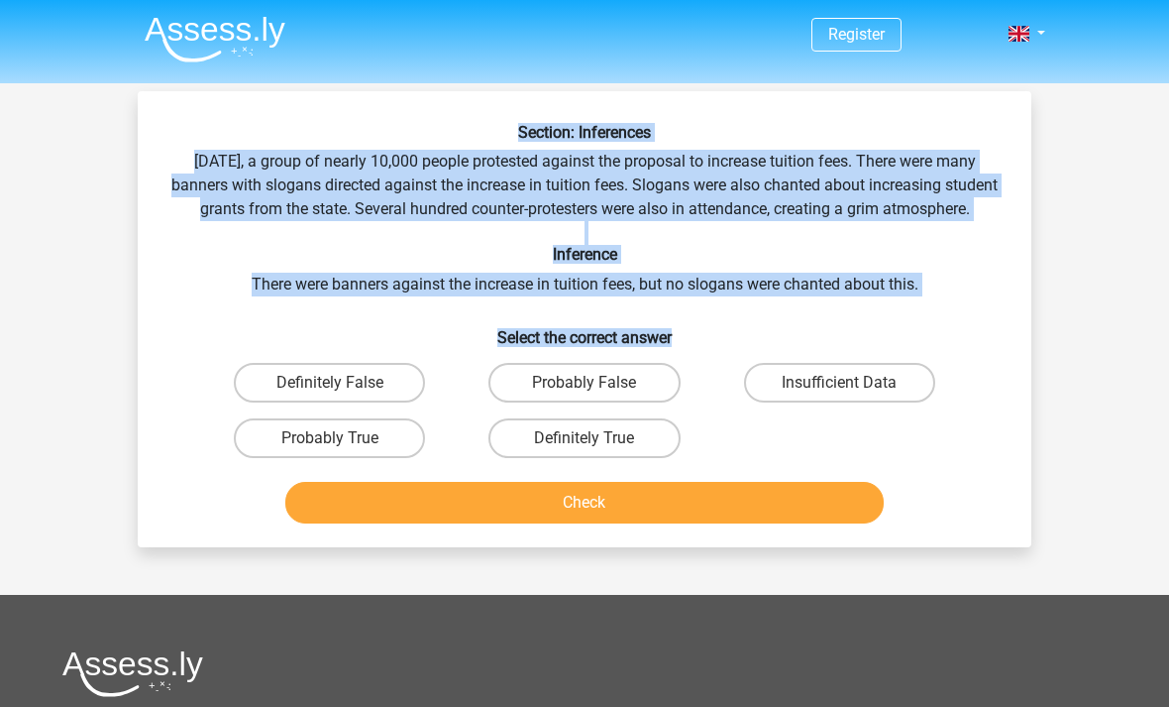
click at [376, 402] on label "Definitely False" at bounding box center [329, 383] width 191 height 40
click at [343, 395] on input "Definitely False" at bounding box center [336, 389] width 13 height 13
radio input "true"
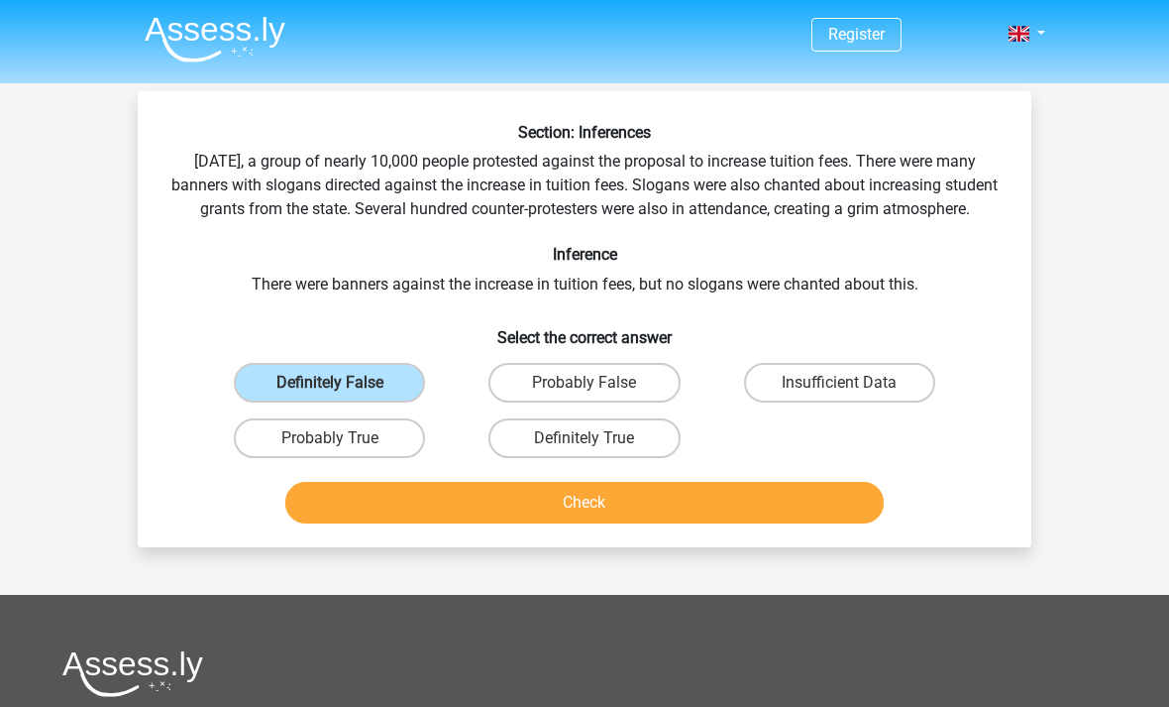
click at [601, 523] on button "Check" at bounding box center [585, 503] width 600 height 42
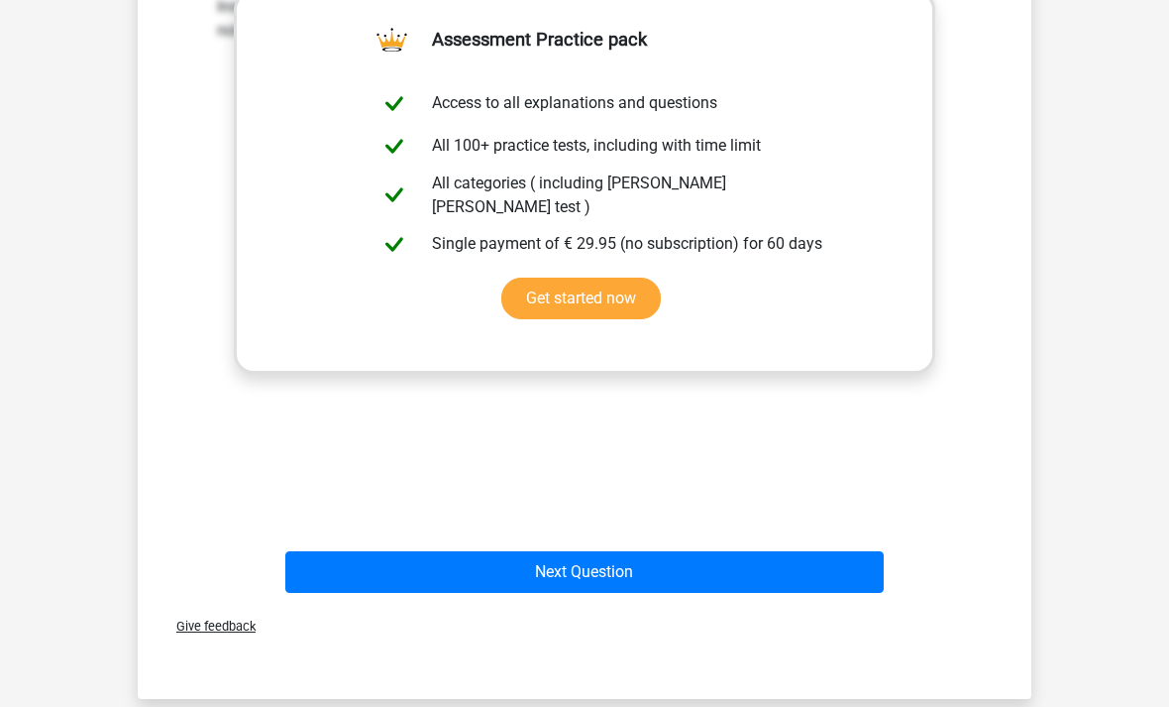
click at [666, 594] on button "Next Question" at bounding box center [585, 573] width 600 height 42
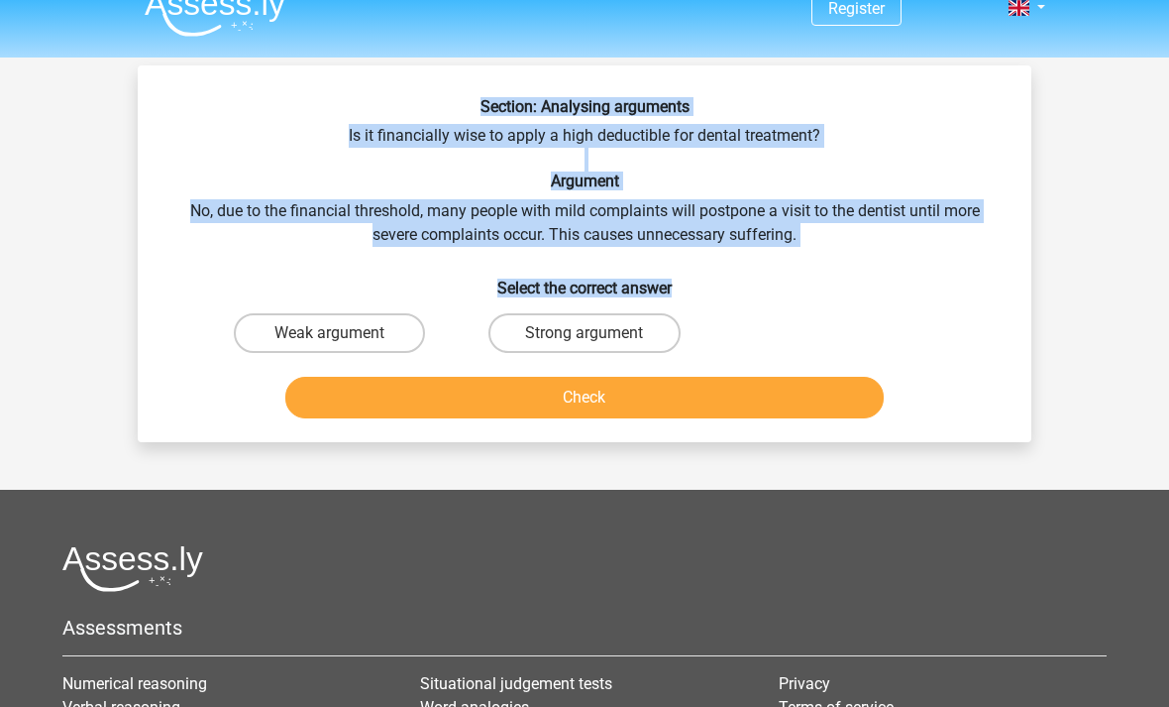
scroll to position [26, 0]
click at [629, 335] on label "Strong argument" at bounding box center [584, 333] width 191 height 40
click at [598, 335] on input "Strong argument" at bounding box center [591, 339] width 13 height 13
radio input "true"
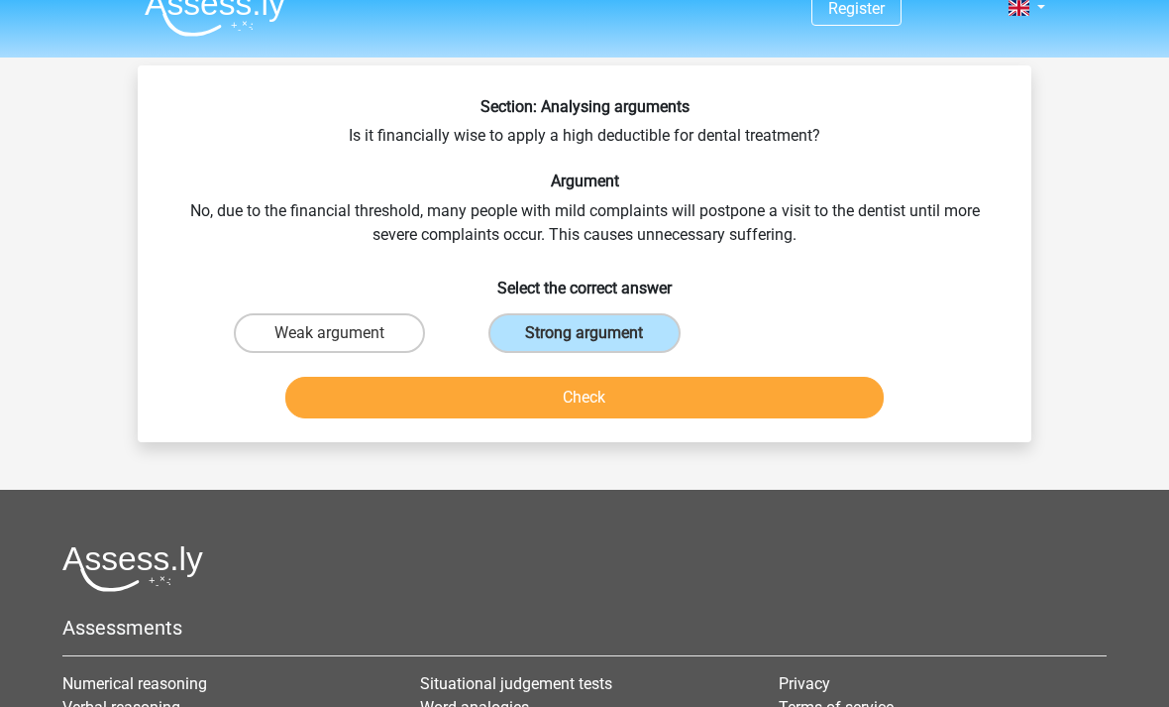
click at [636, 394] on button "Check" at bounding box center [585, 398] width 600 height 42
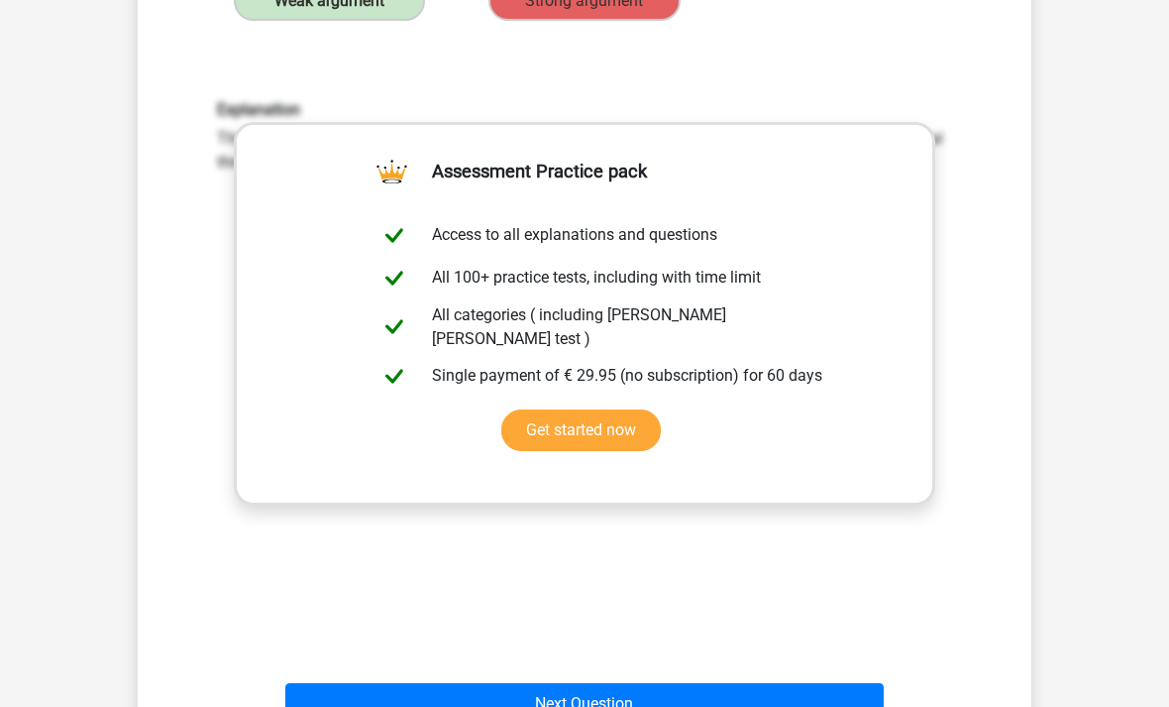
click at [591, 706] on button "Next Question" at bounding box center [585, 704] width 600 height 42
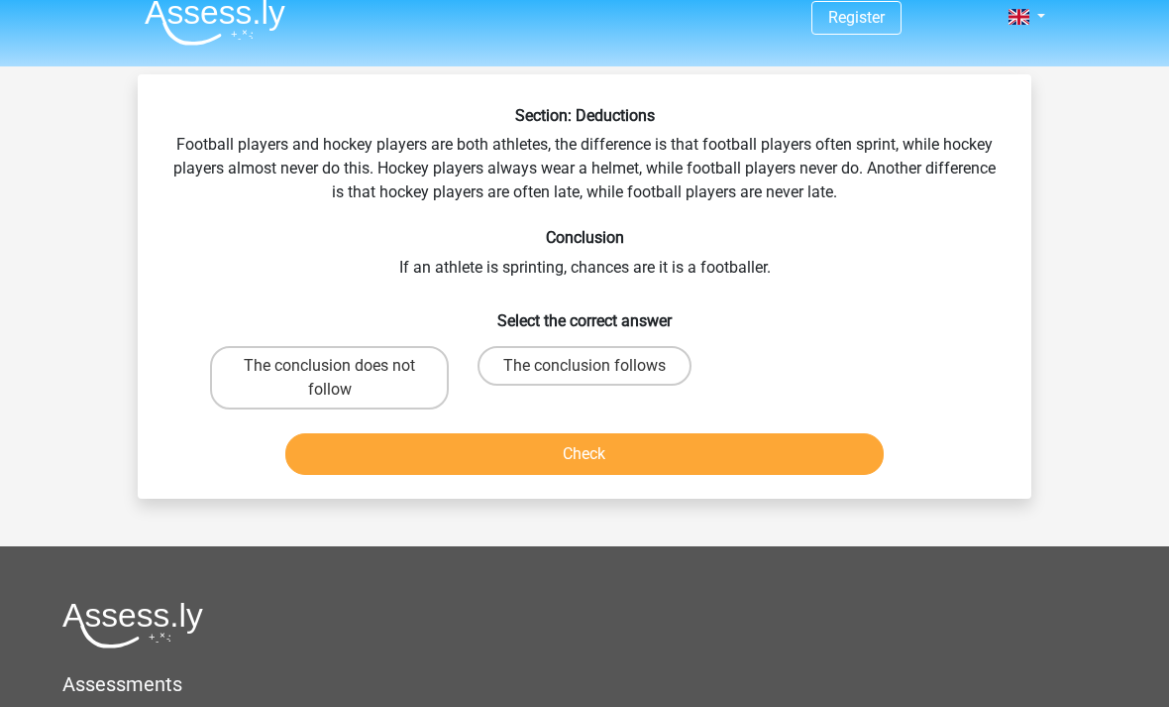
scroll to position [0, 0]
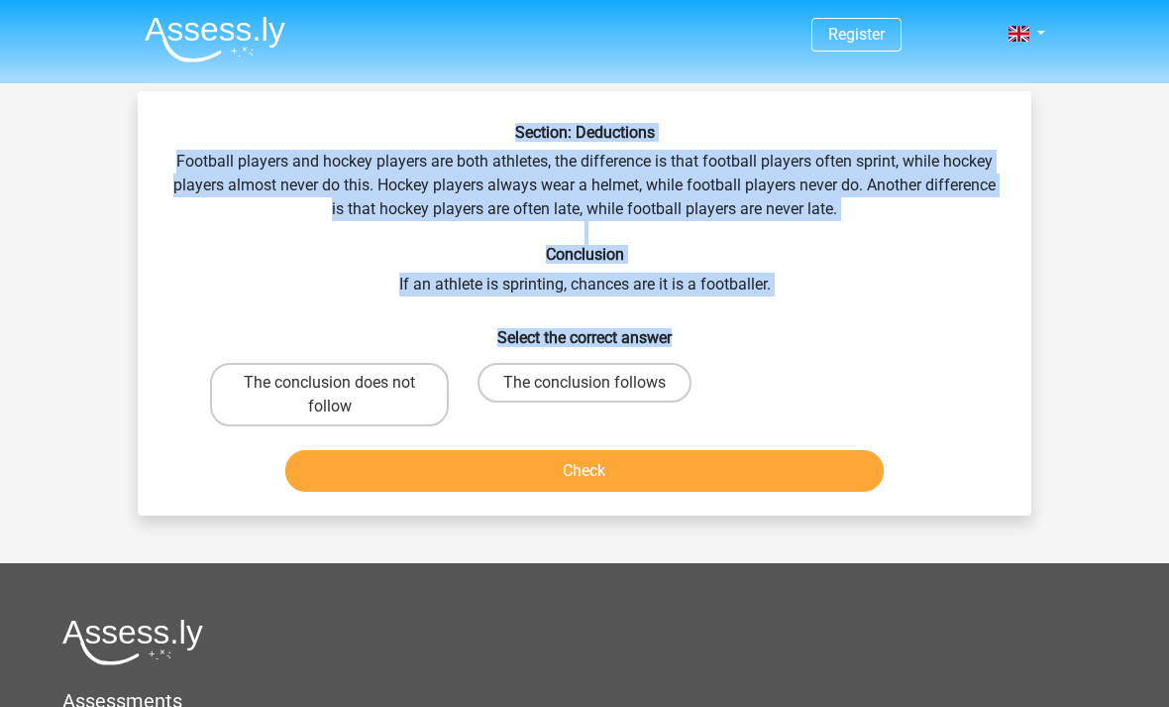
click at [581, 375] on label "The conclusion follows" at bounding box center [585, 383] width 214 height 40
click at [585, 383] on input "The conclusion follows" at bounding box center [591, 389] width 13 height 13
radio input "true"
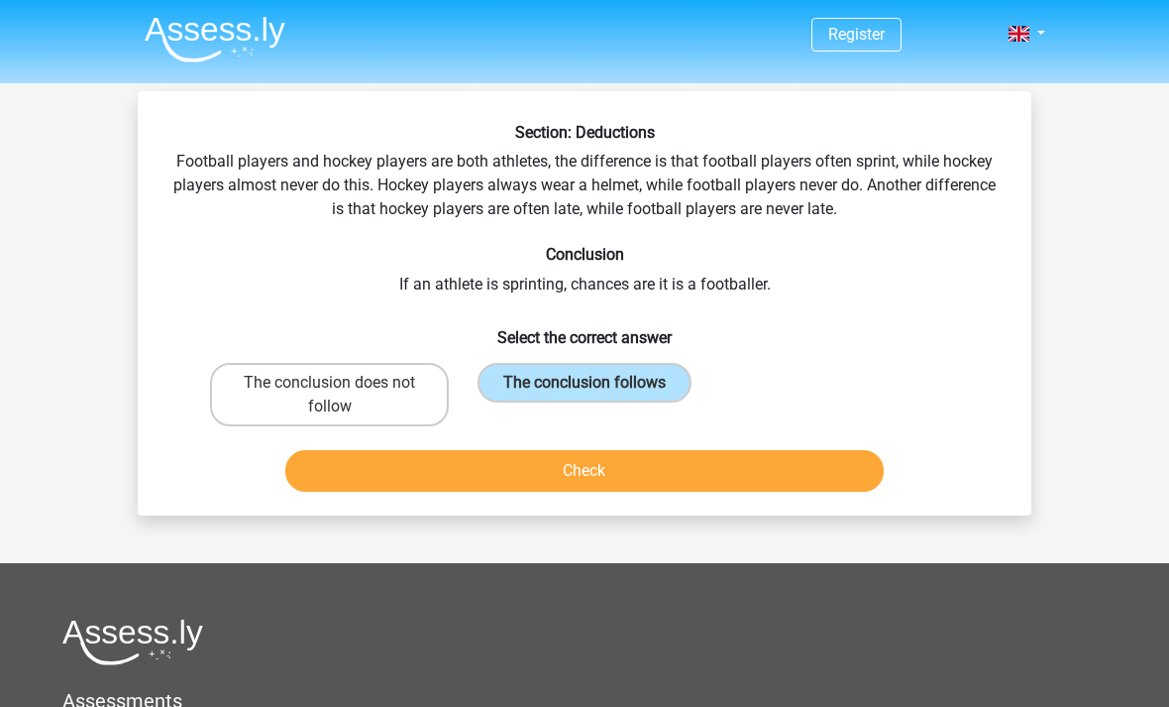
click at [580, 471] on button "Check" at bounding box center [585, 471] width 600 height 42
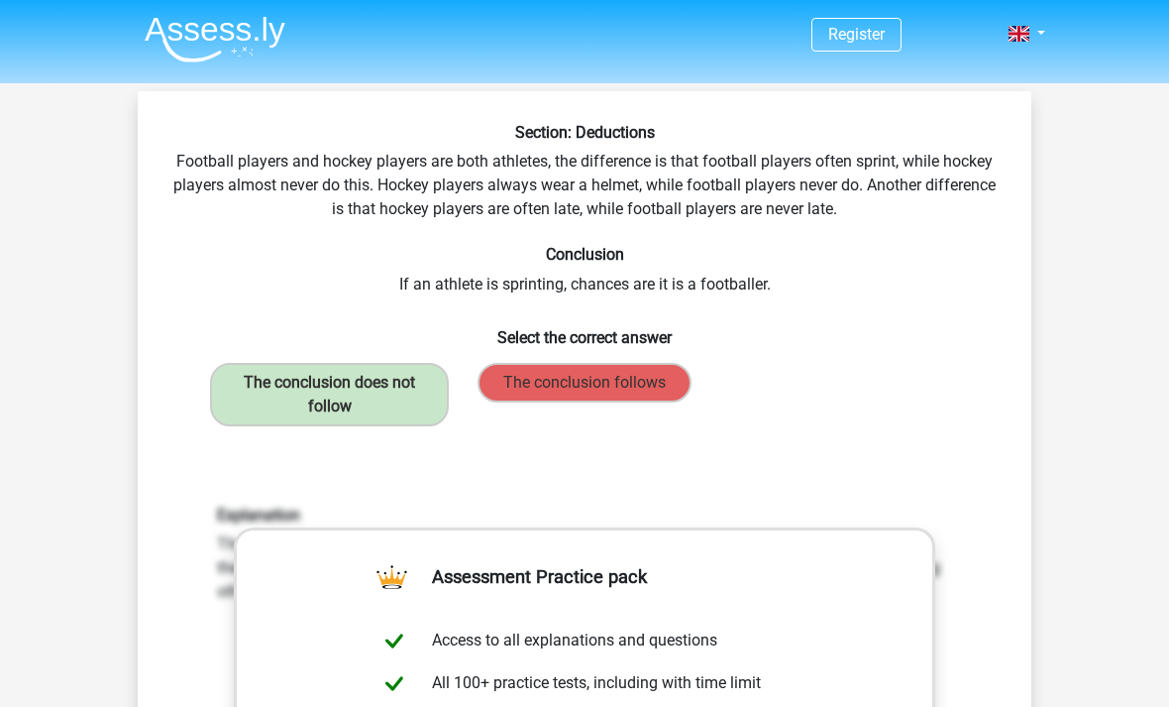
click at [269, 387] on label "The conclusion does not follow" at bounding box center [329, 394] width 239 height 63
click at [498, 187] on div "Section: Deductions Football players and hockey players are both athletes, the …" at bounding box center [585, 630] width 878 height 1015
click at [344, 409] on label "The conclusion does not follow" at bounding box center [329, 394] width 239 height 63
click at [482, 288] on div "Section: Deductions Football players and hockey players are both athletes, the …" at bounding box center [585, 630] width 878 height 1015
click at [333, 402] on label "The conclusion does not follow" at bounding box center [329, 394] width 239 height 63
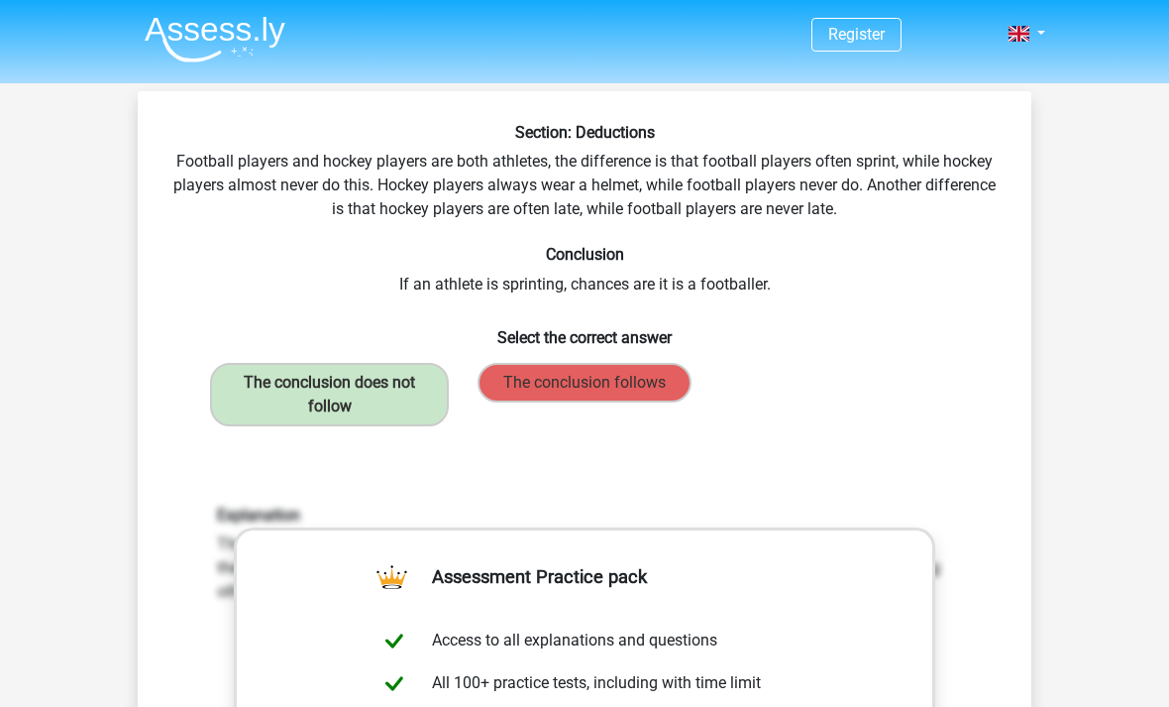
click at [335, 401] on label "The conclusion does not follow" at bounding box center [329, 394] width 239 height 63
click at [343, 396] on label "The conclusion does not follow" at bounding box center [329, 394] width 239 height 63
click at [335, 411] on label "The conclusion does not follow" at bounding box center [329, 394] width 239 height 63
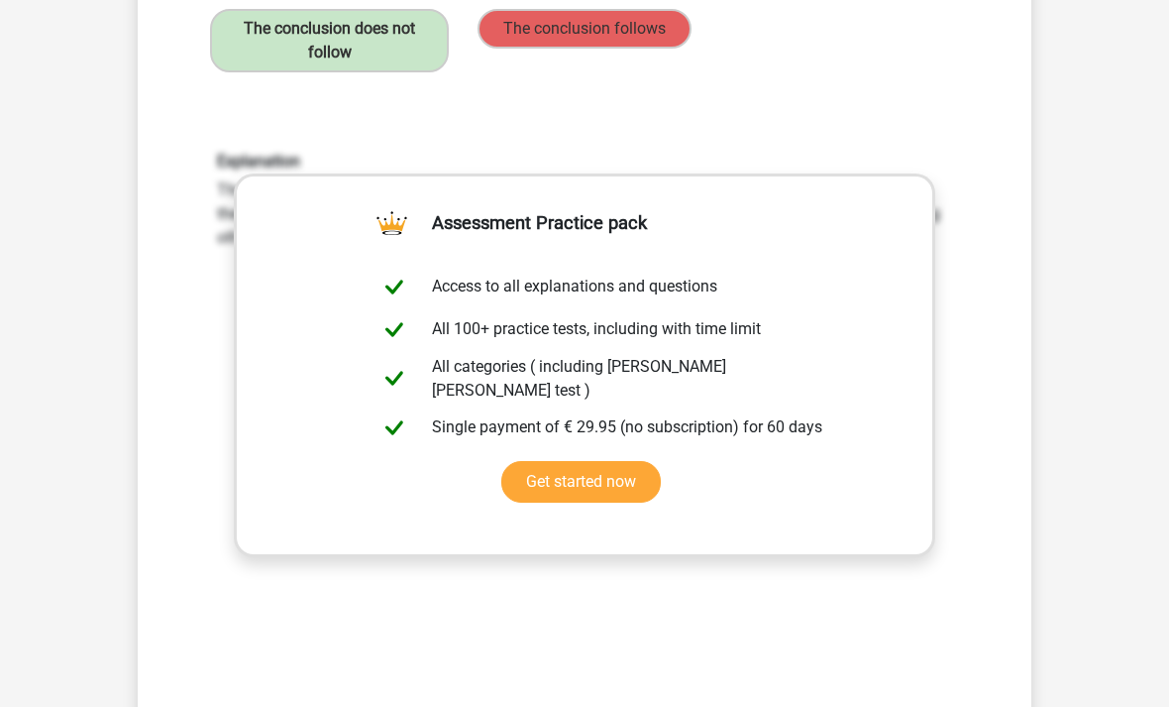
scroll to position [353, 0]
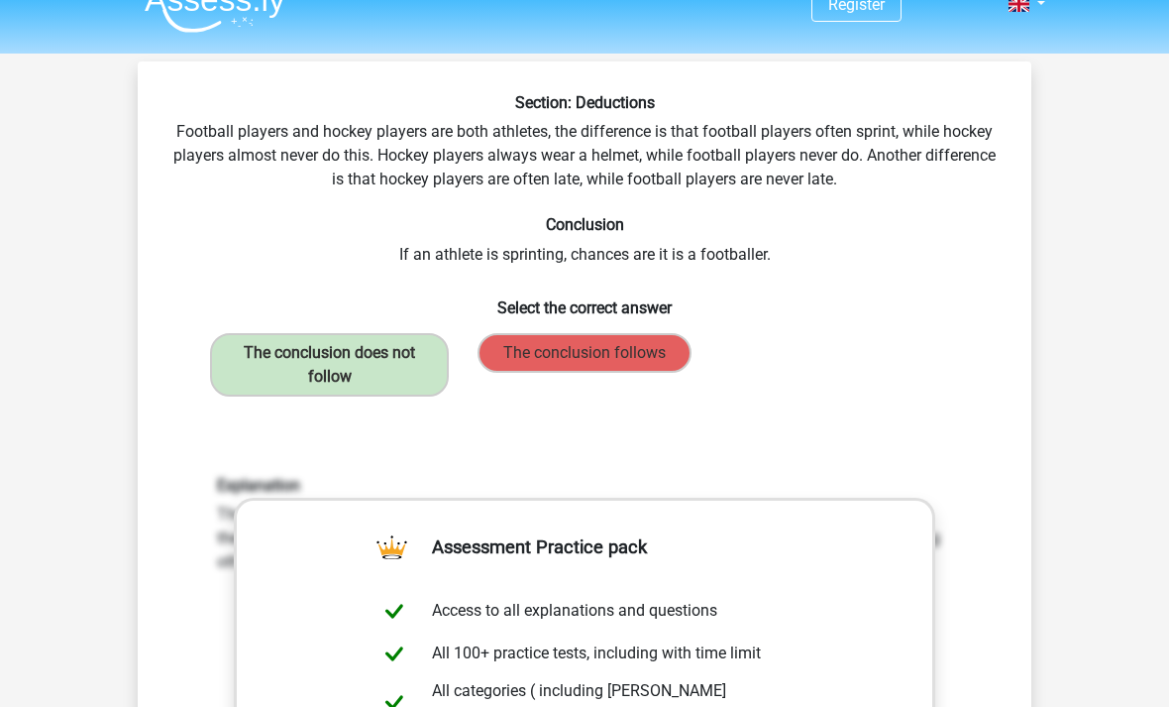
scroll to position [0, 0]
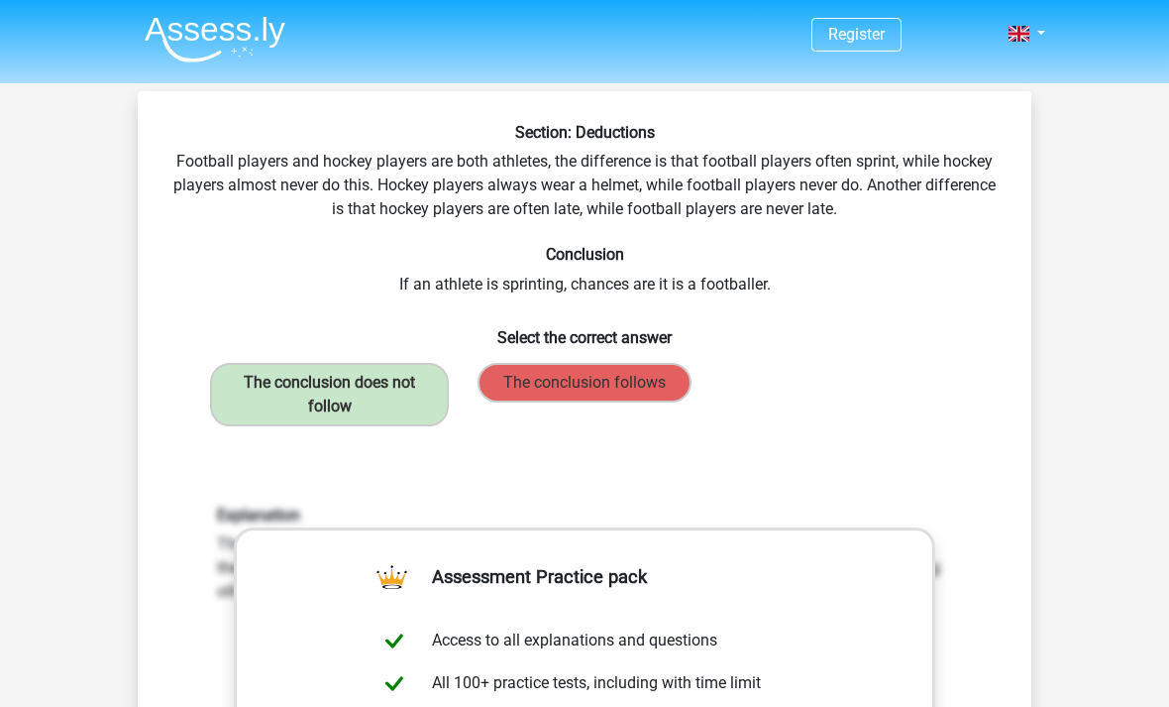
click at [276, 40] on img at bounding box center [215, 39] width 141 height 47
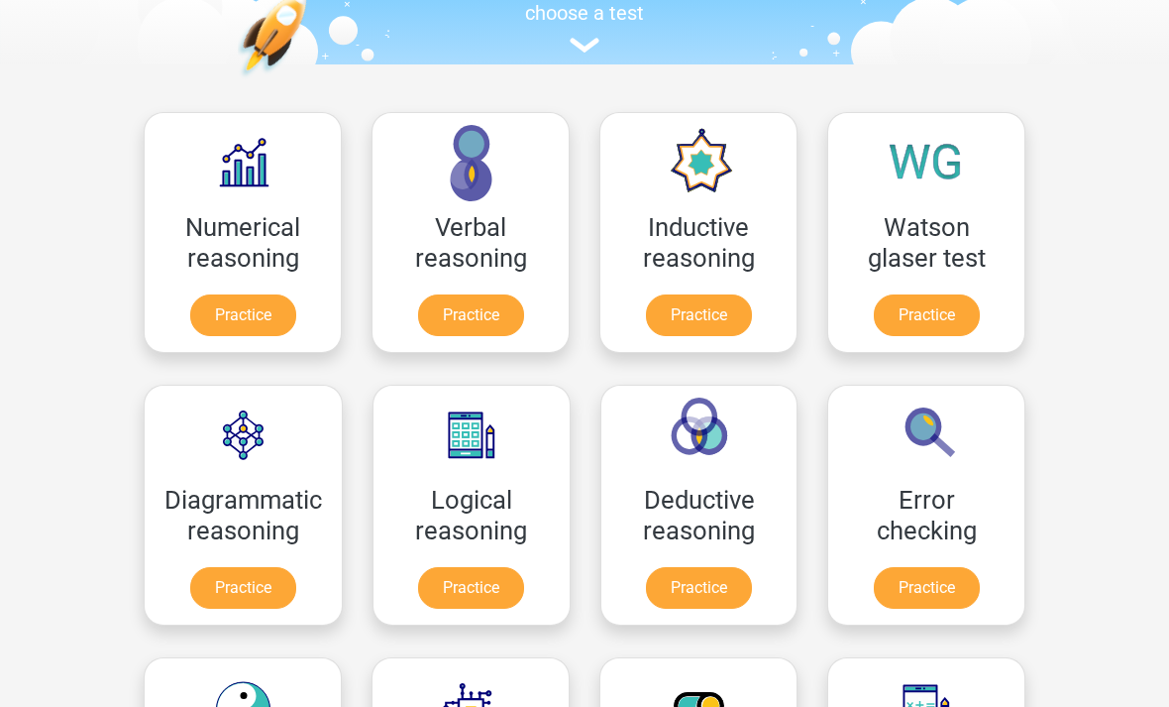
scroll to position [229, 0]
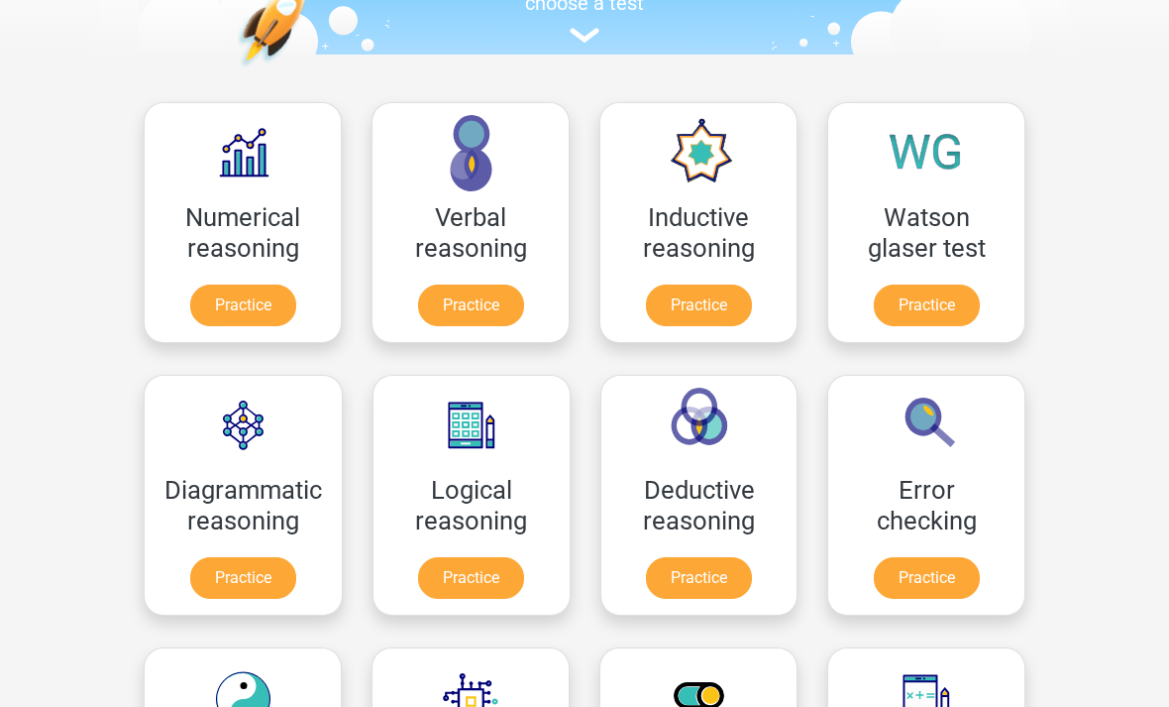
click at [434, 557] on link "Practice" at bounding box center [471, 578] width 106 height 42
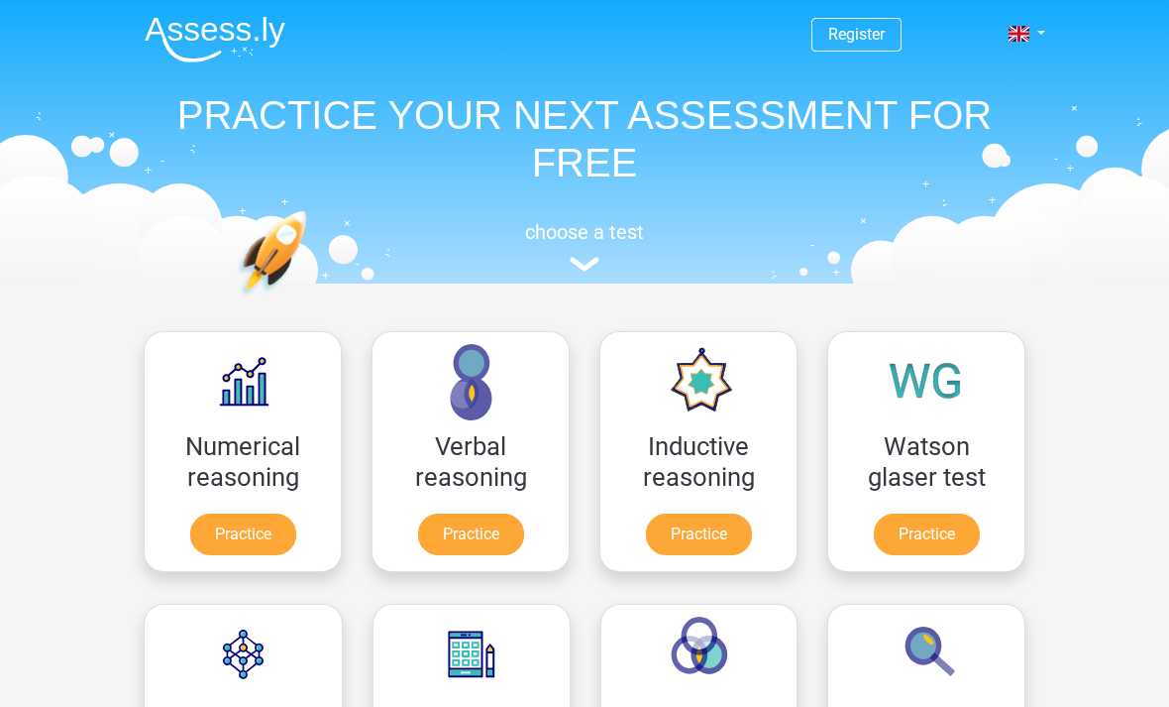
scroll to position [292, 0]
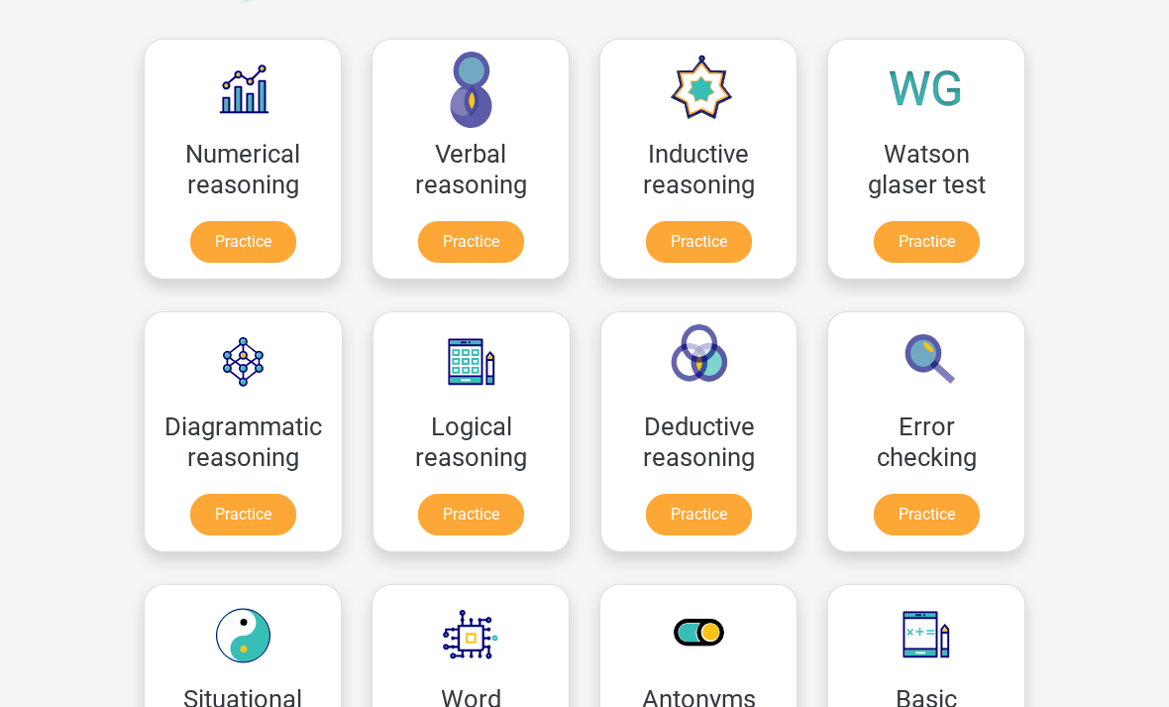
click at [705, 494] on link "Practice" at bounding box center [699, 515] width 106 height 42
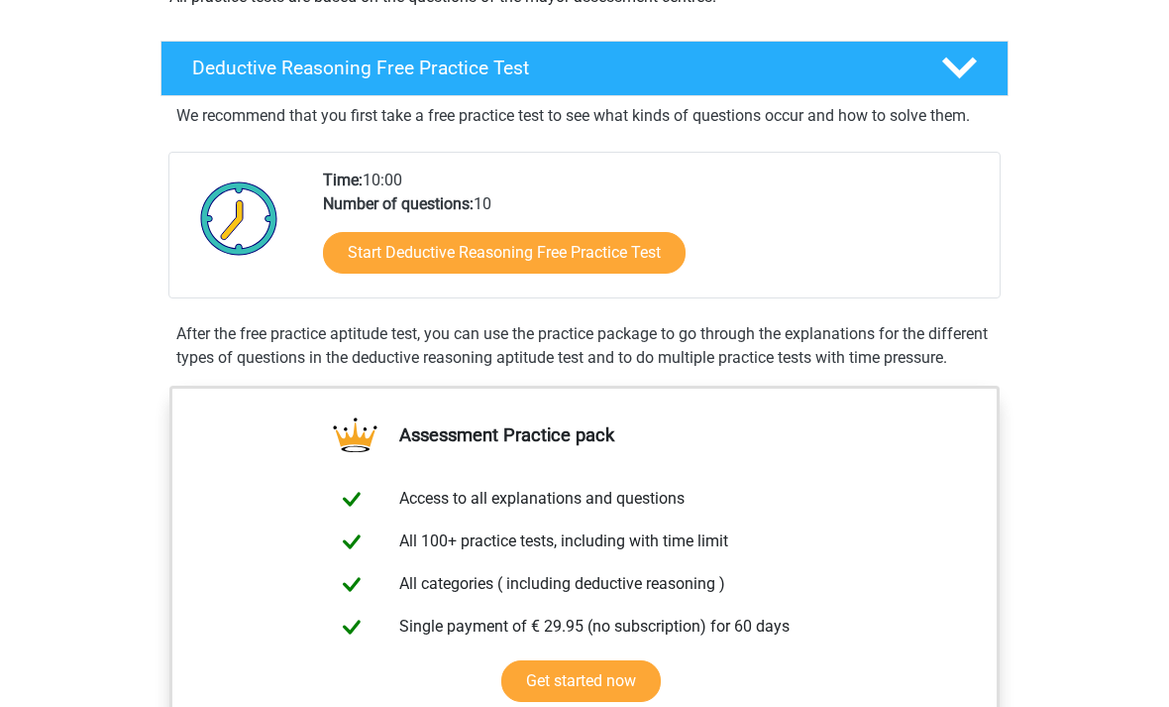
scroll to position [356, 0]
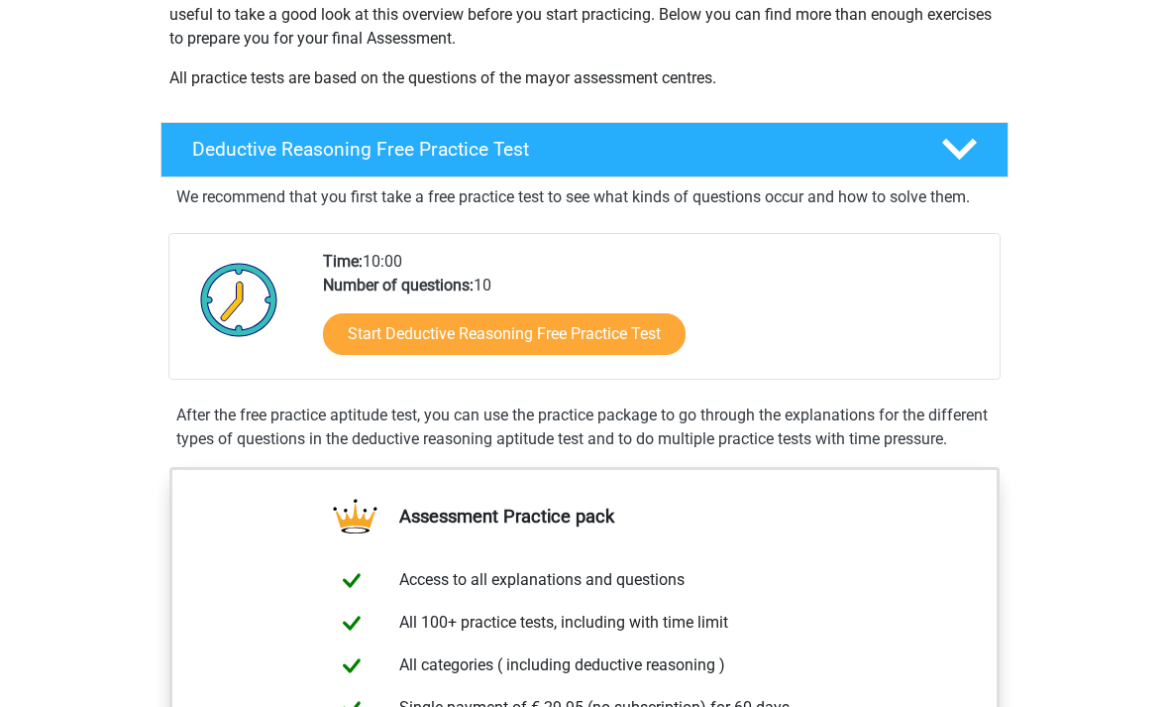
click at [948, 146] on polygon at bounding box center [959, 150] width 35 height 22
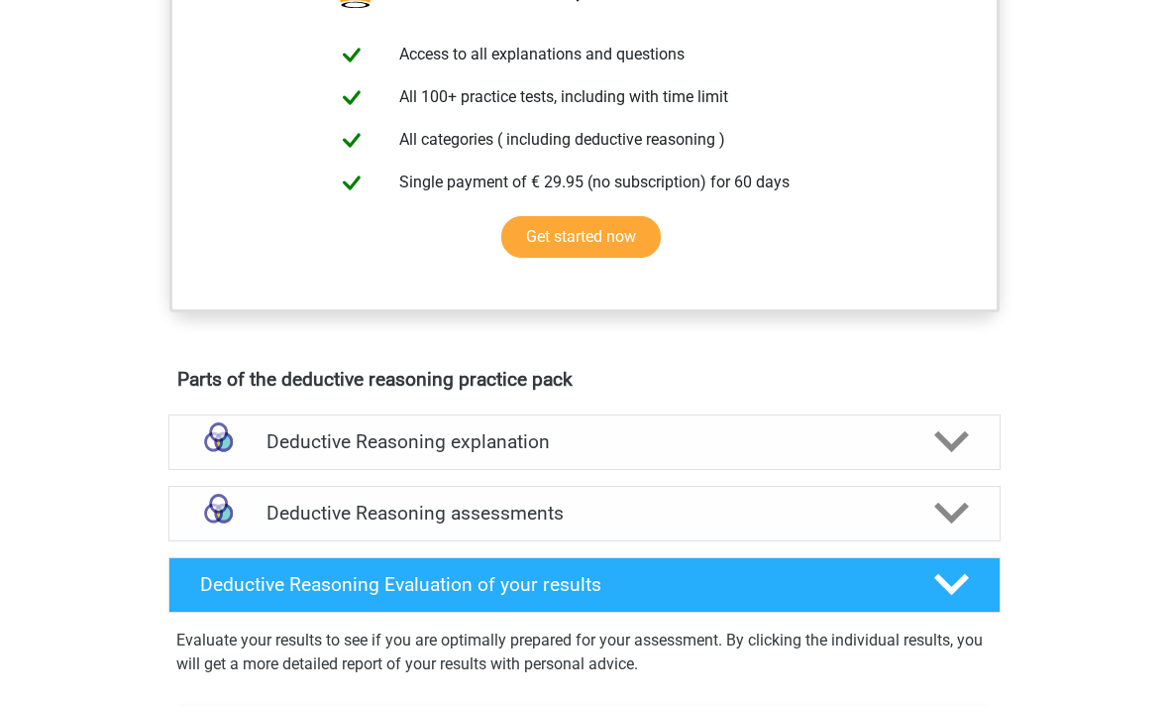
scroll to position [600, 0]
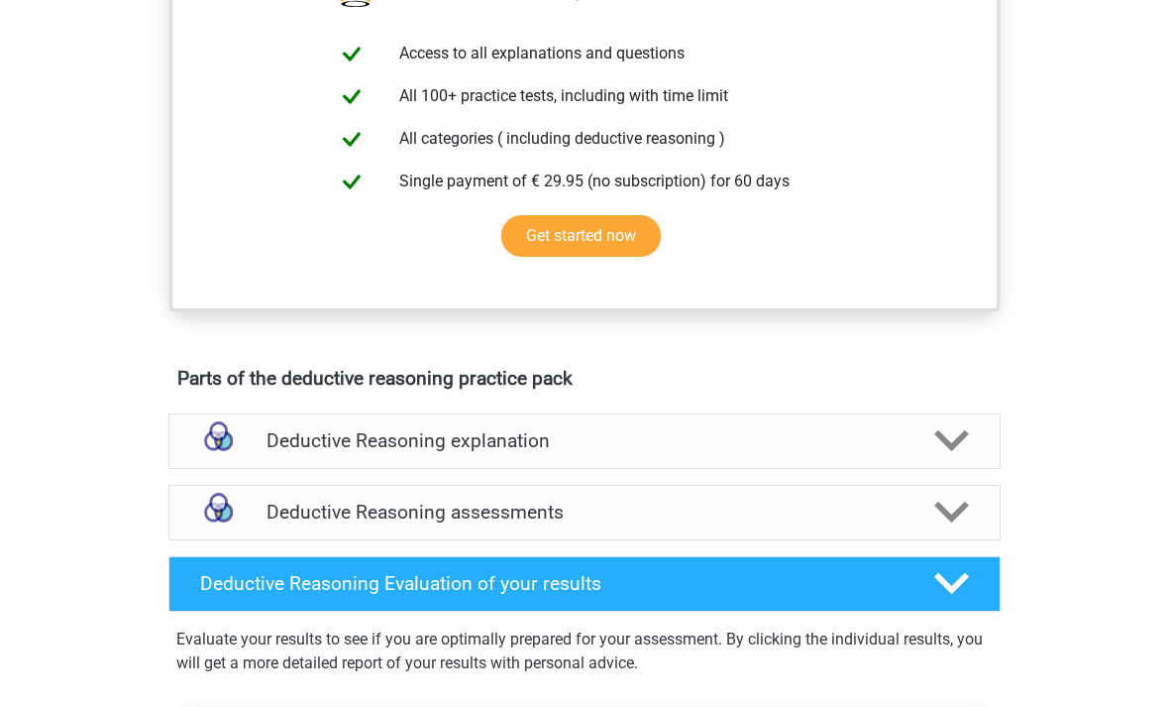
click at [947, 509] on icon at bounding box center [952, 513] width 35 height 35
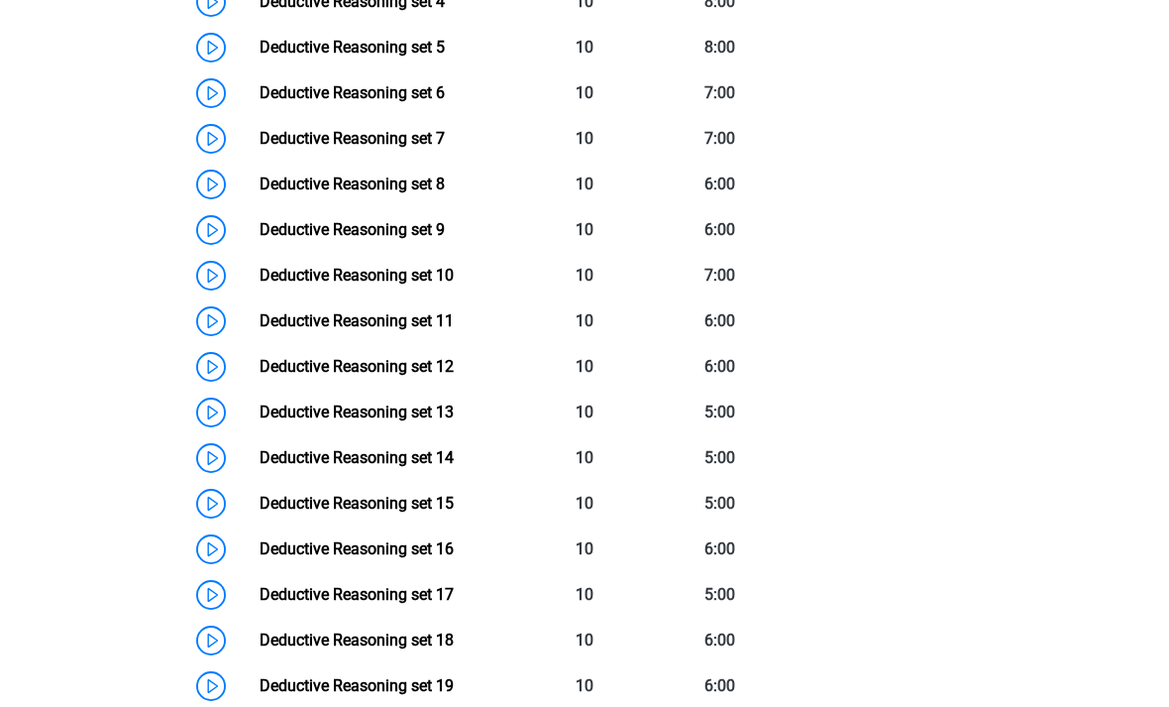
scroll to position [1427, 0]
click at [454, 541] on link "Deductive Reasoning set 16" at bounding box center [357, 548] width 194 height 19
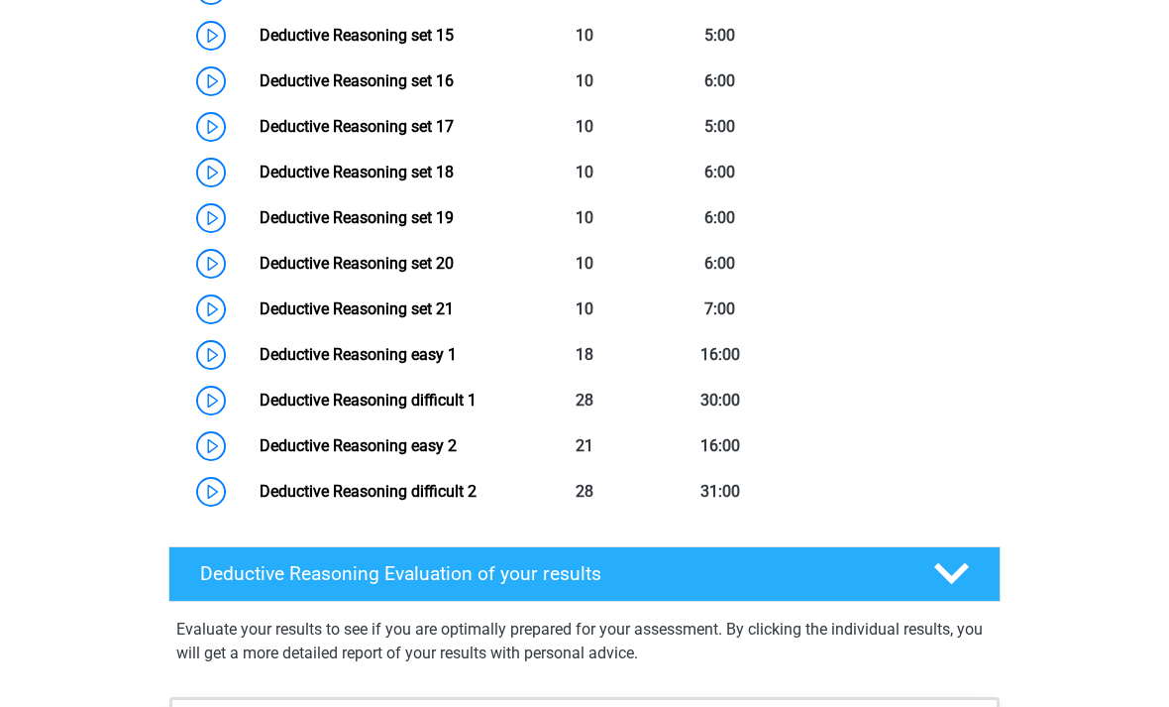
scroll to position [1895, 0]
click at [477, 499] on link "Deductive Reasoning difficult 2" at bounding box center [368, 491] width 217 height 19
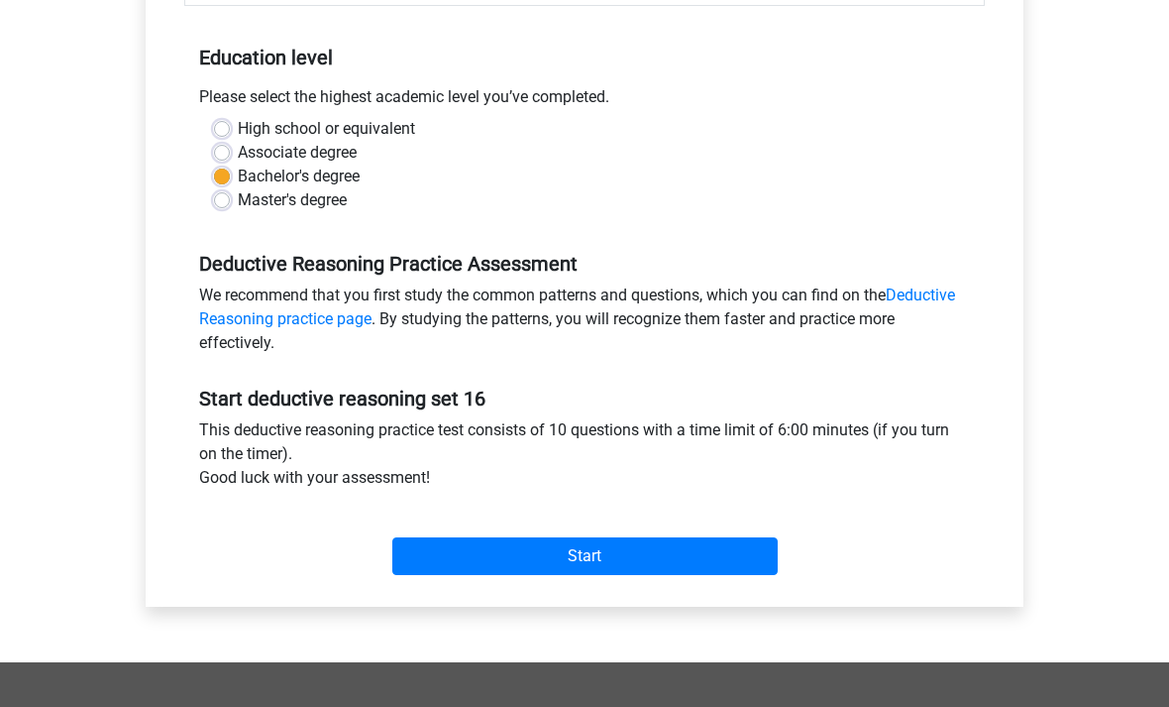
scroll to position [380, 0]
click at [623, 568] on input "Start" at bounding box center [585, 557] width 386 height 38
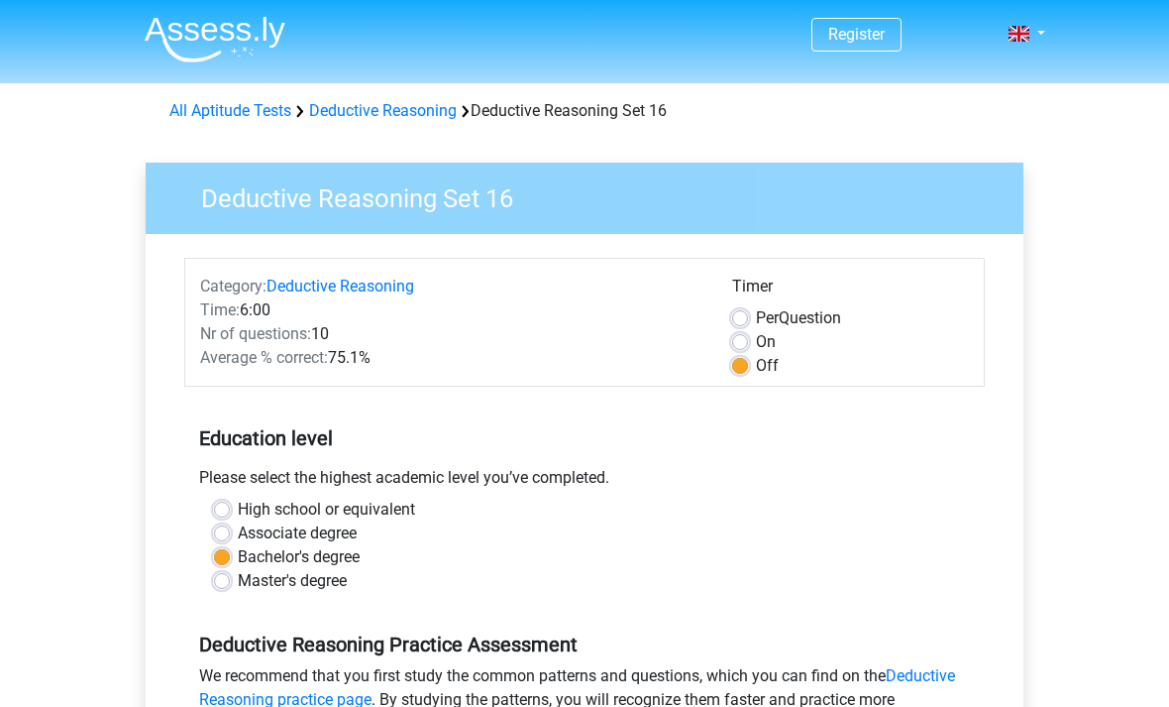
scroll to position [443, 0]
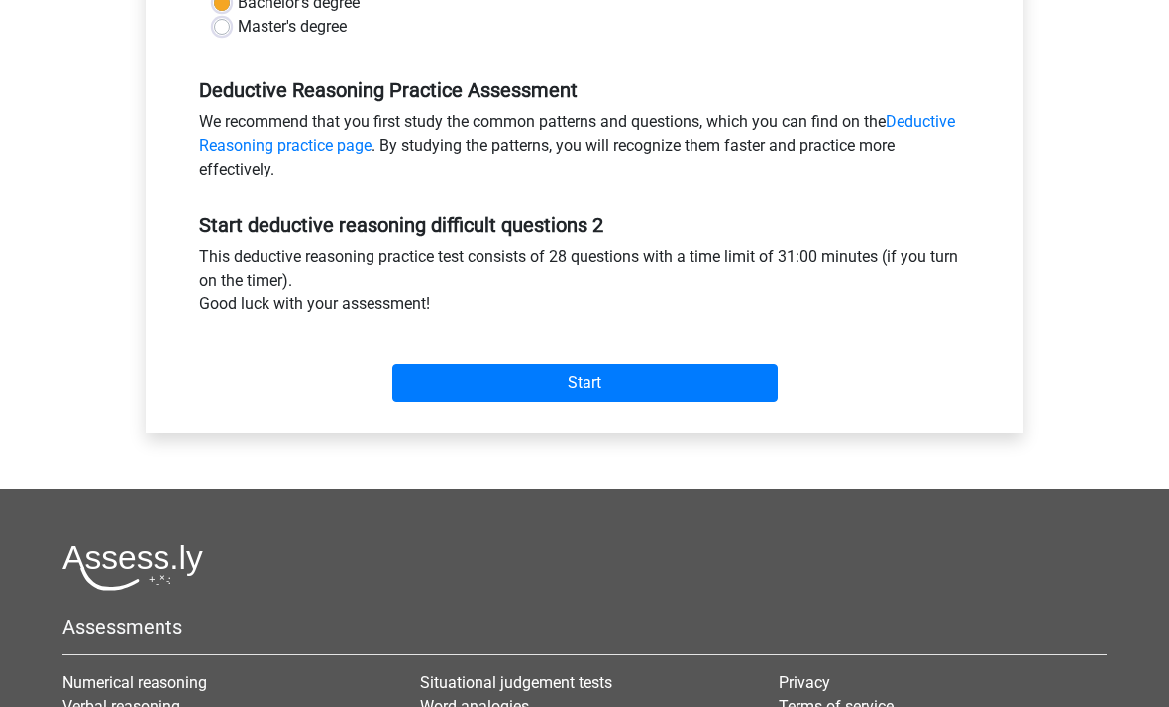
scroll to position [550, 0]
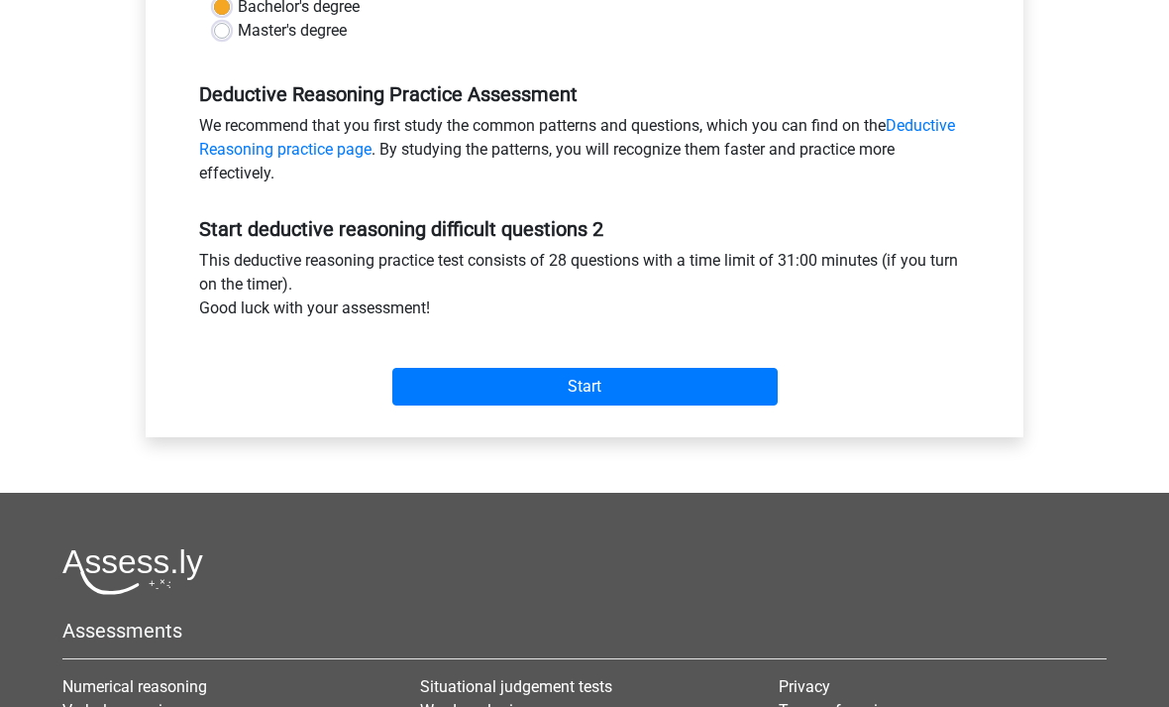
click at [648, 380] on input "Start" at bounding box center [585, 387] width 386 height 38
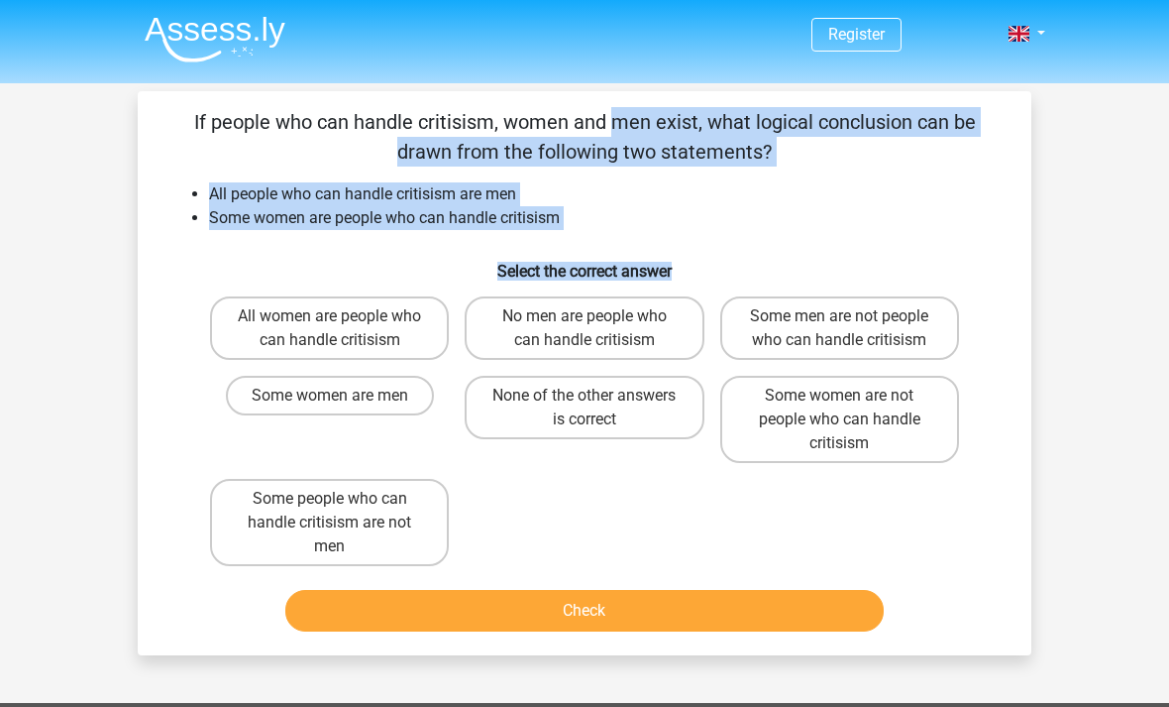
click at [622, 329] on label "No men are people who can handle critisism" at bounding box center [584, 327] width 239 height 63
click at [598, 329] on input "No men are people who can handle critisism" at bounding box center [591, 322] width 13 height 13
radio input "true"
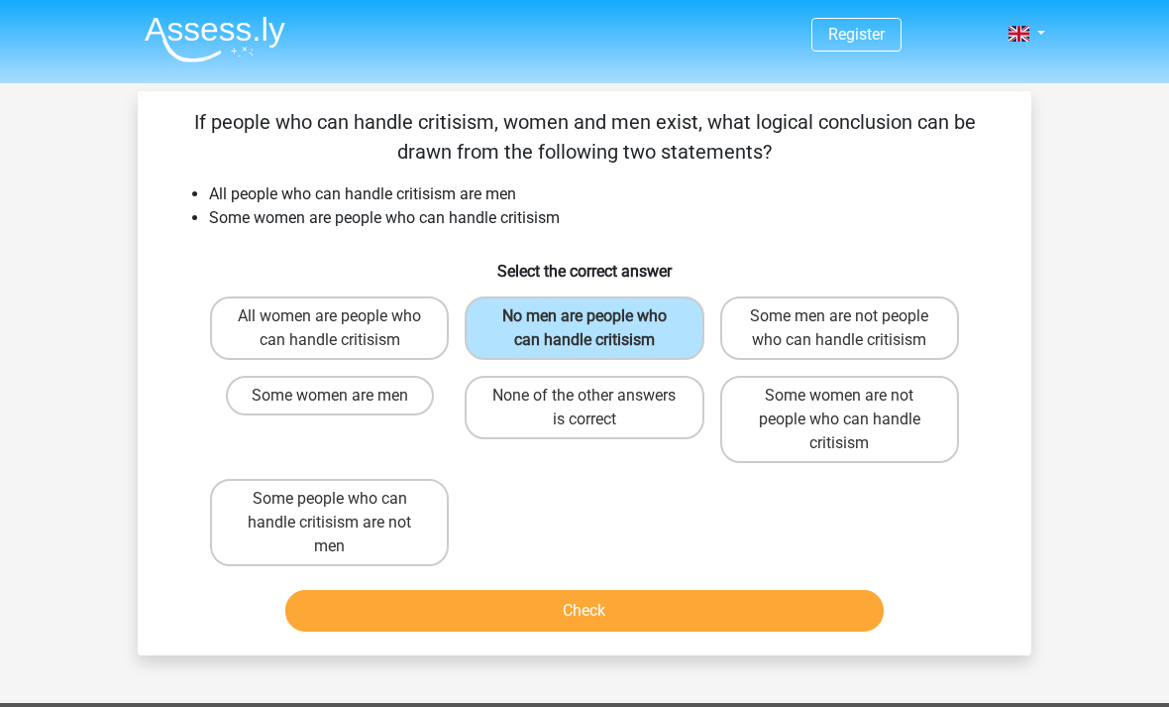
click at [632, 609] on button "Check" at bounding box center [585, 611] width 600 height 42
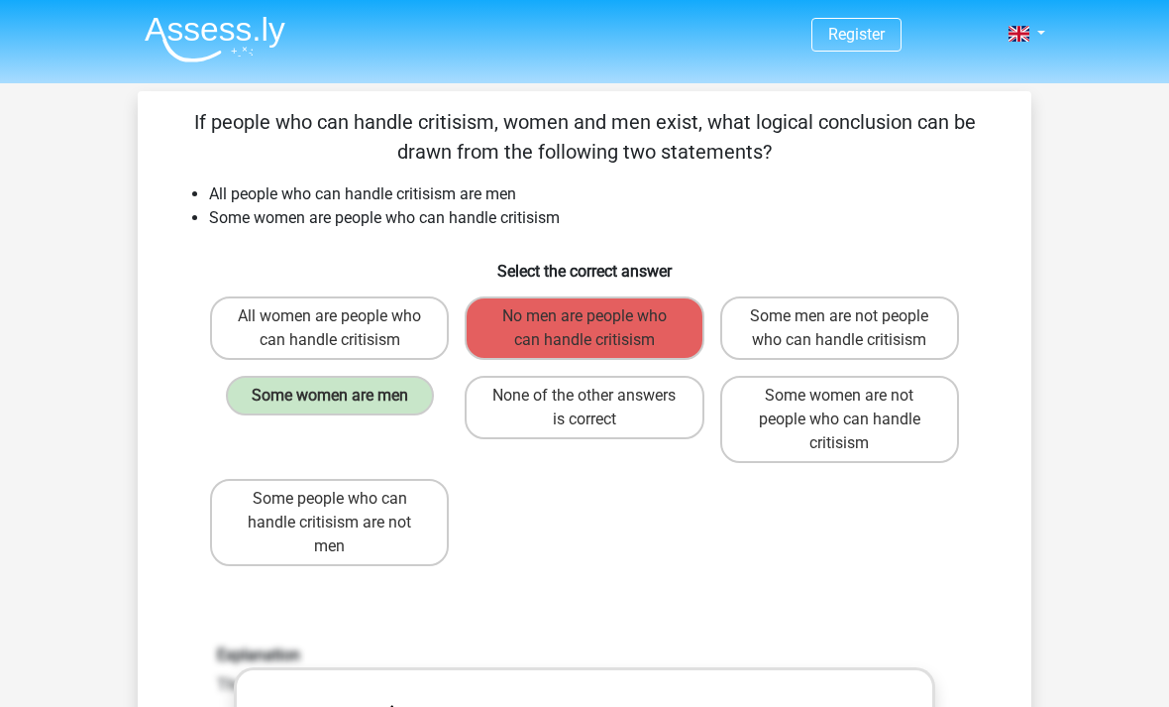
click at [279, 388] on label "Some women are men" at bounding box center [330, 396] width 208 height 40
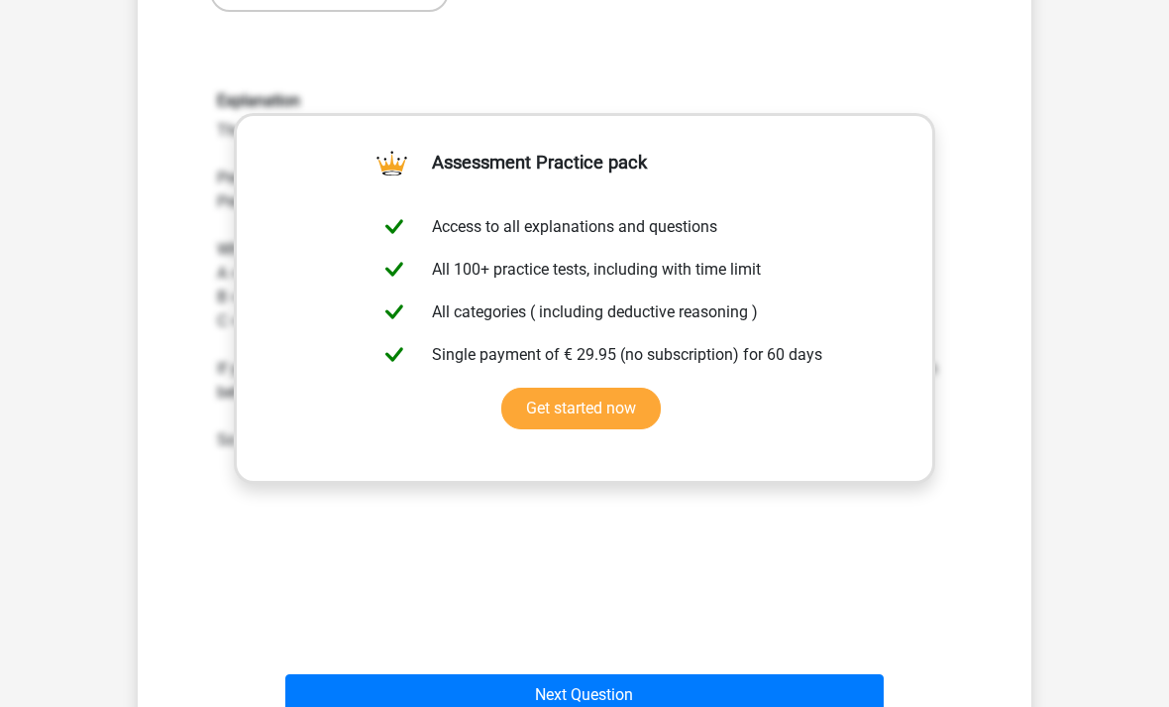
click at [589, 695] on button "Next Question" at bounding box center [585, 696] width 600 height 42
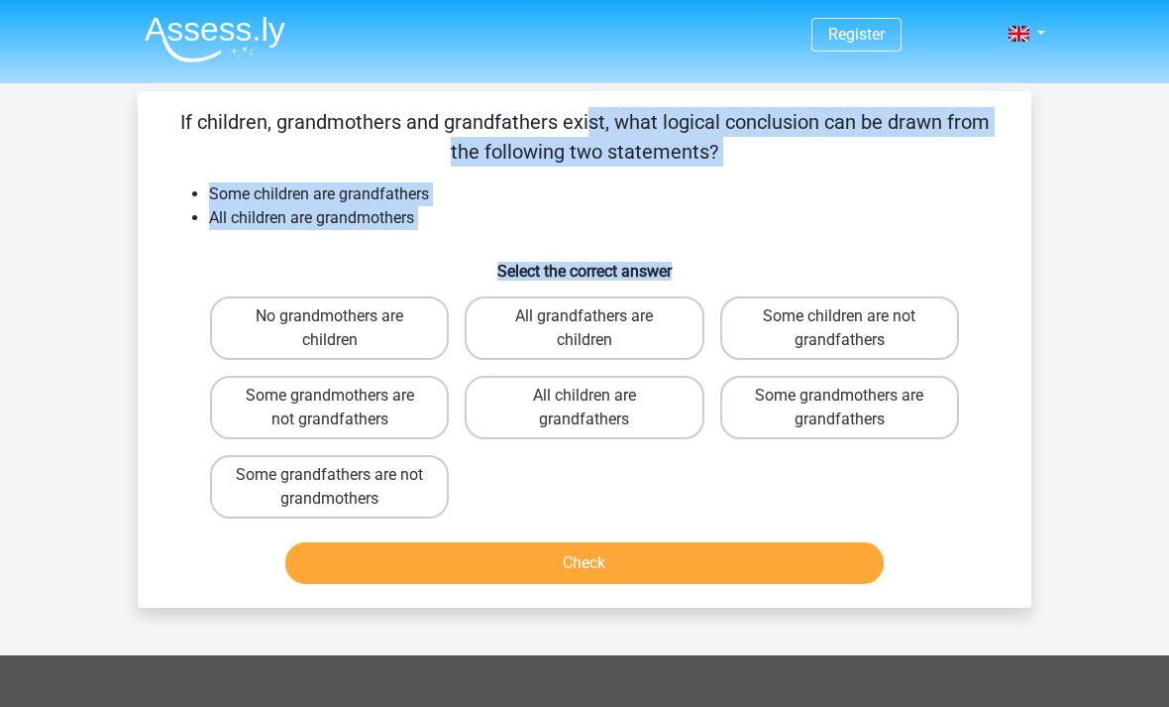
click at [576, 337] on label "All grandfathers are children" at bounding box center [584, 327] width 239 height 63
click at [585, 329] on input "All grandfathers are children" at bounding box center [591, 322] width 13 height 13
radio input "true"
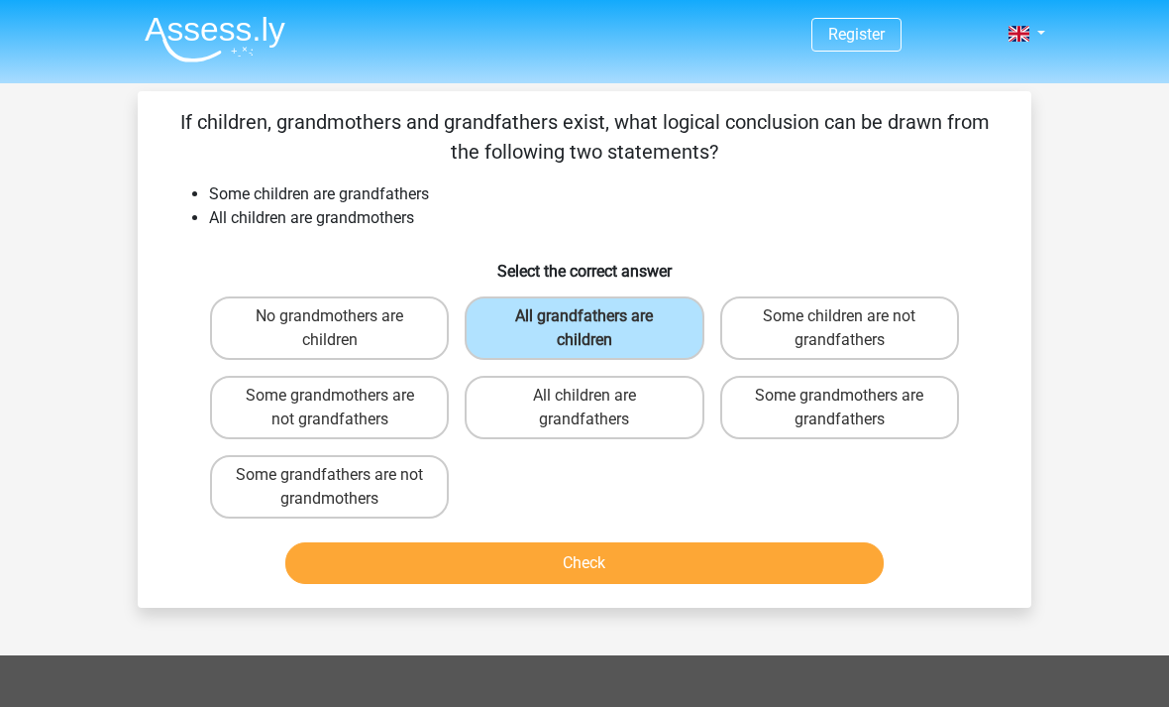
click at [521, 563] on button "Check" at bounding box center [585, 563] width 600 height 42
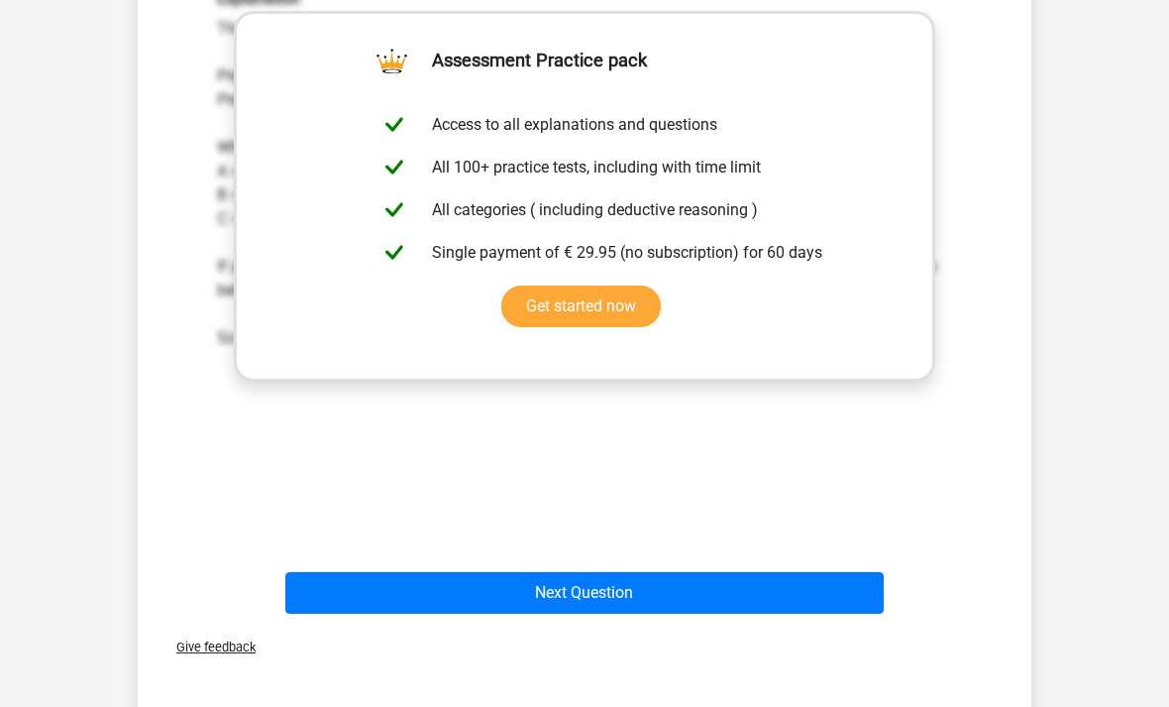
click at [627, 591] on button "Next Question" at bounding box center [585, 594] width 600 height 42
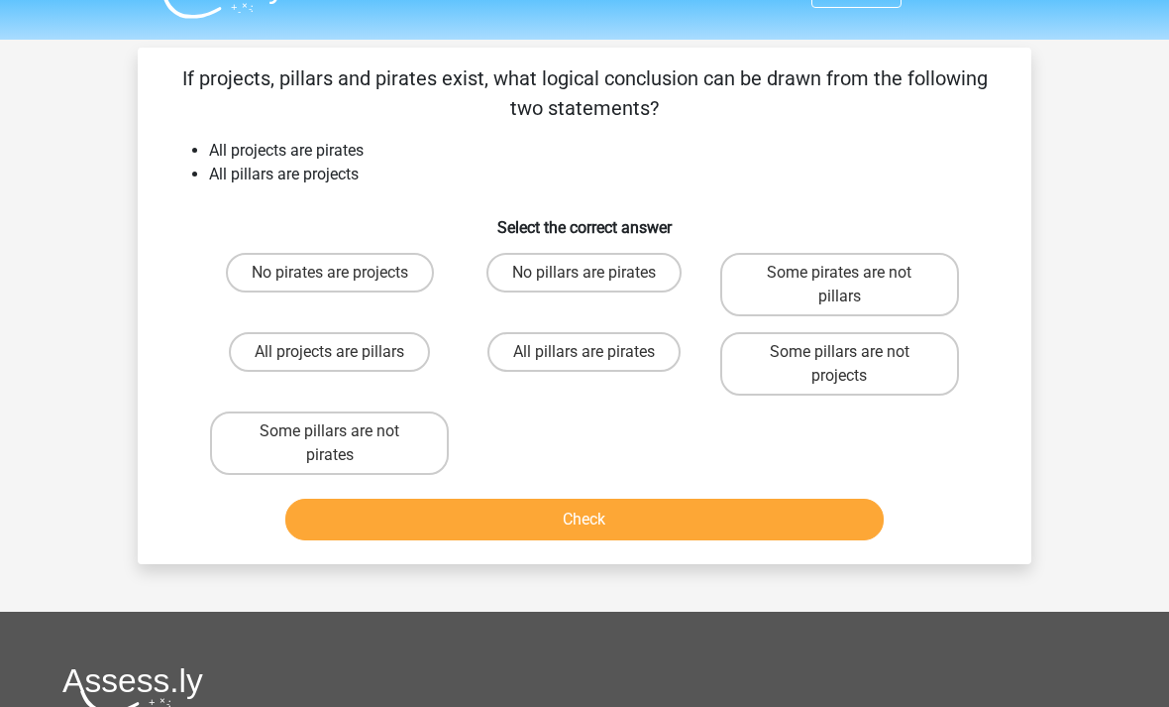
scroll to position [44, 0]
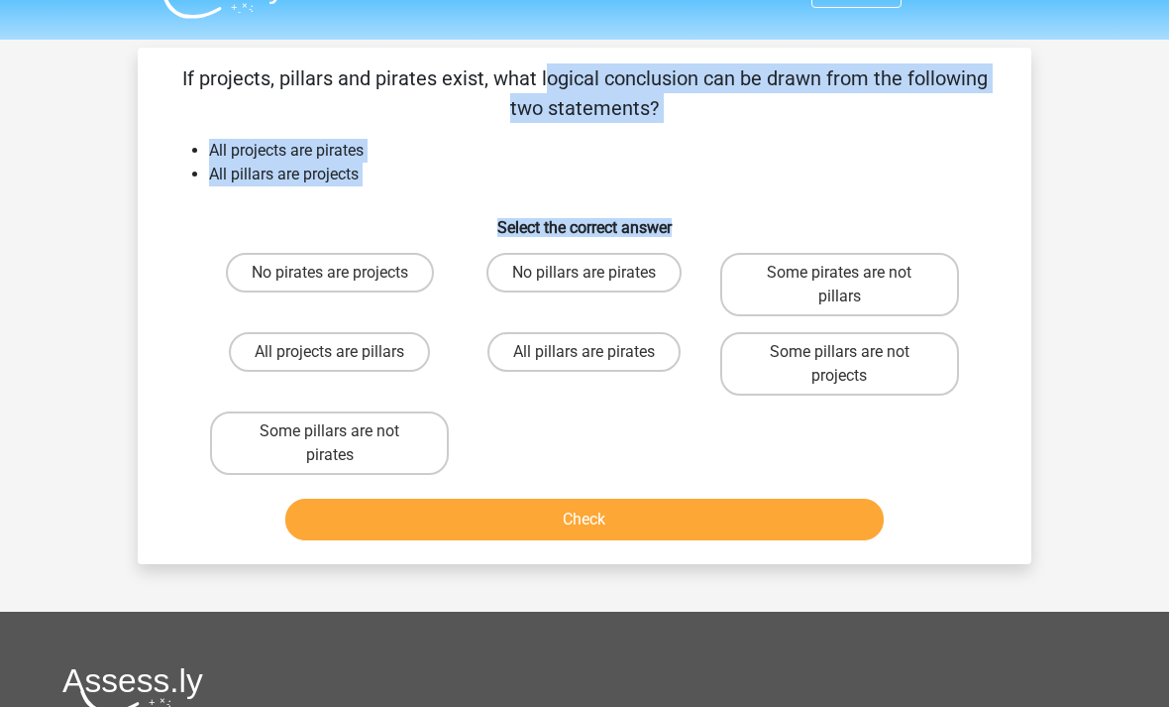
click at [620, 276] on label "No pillars are pirates" at bounding box center [584, 273] width 195 height 40
click at [598, 276] on input "No pillars are pirates" at bounding box center [591, 279] width 13 height 13
radio input "true"
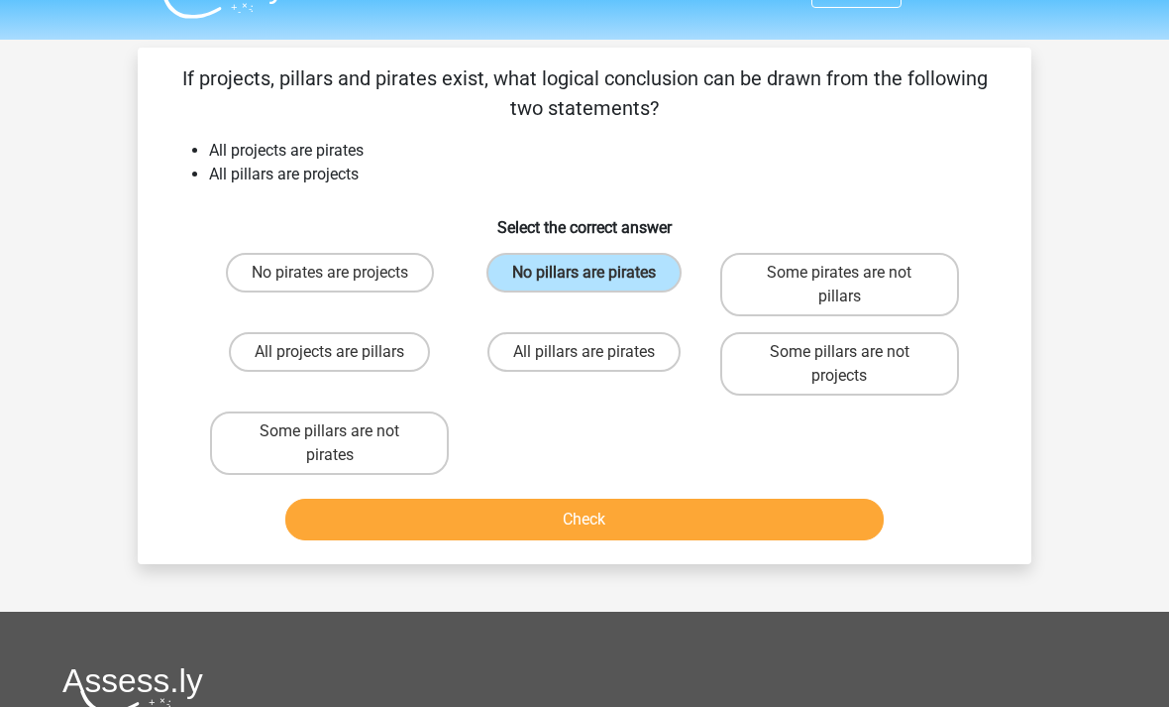
click at [604, 521] on button "Check" at bounding box center [585, 519] width 600 height 42
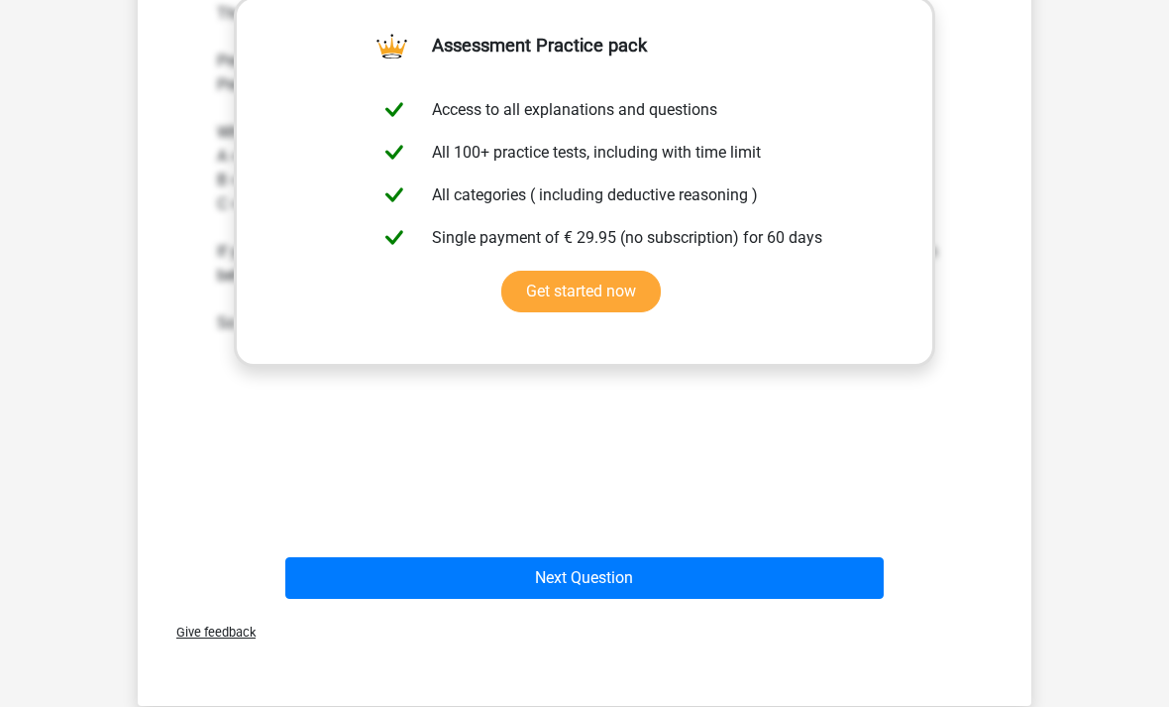
click at [595, 577] on button "Next Question" at bounding box center [585, 579] width 600 height 42
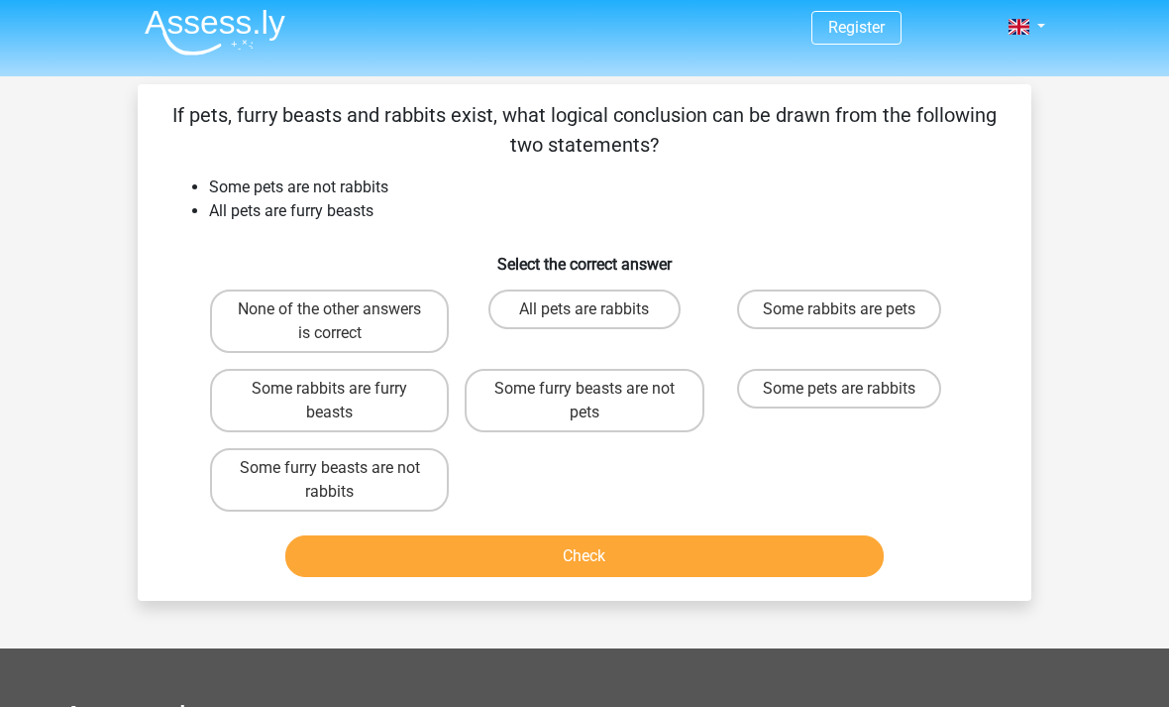
scroll to position [0, 0]
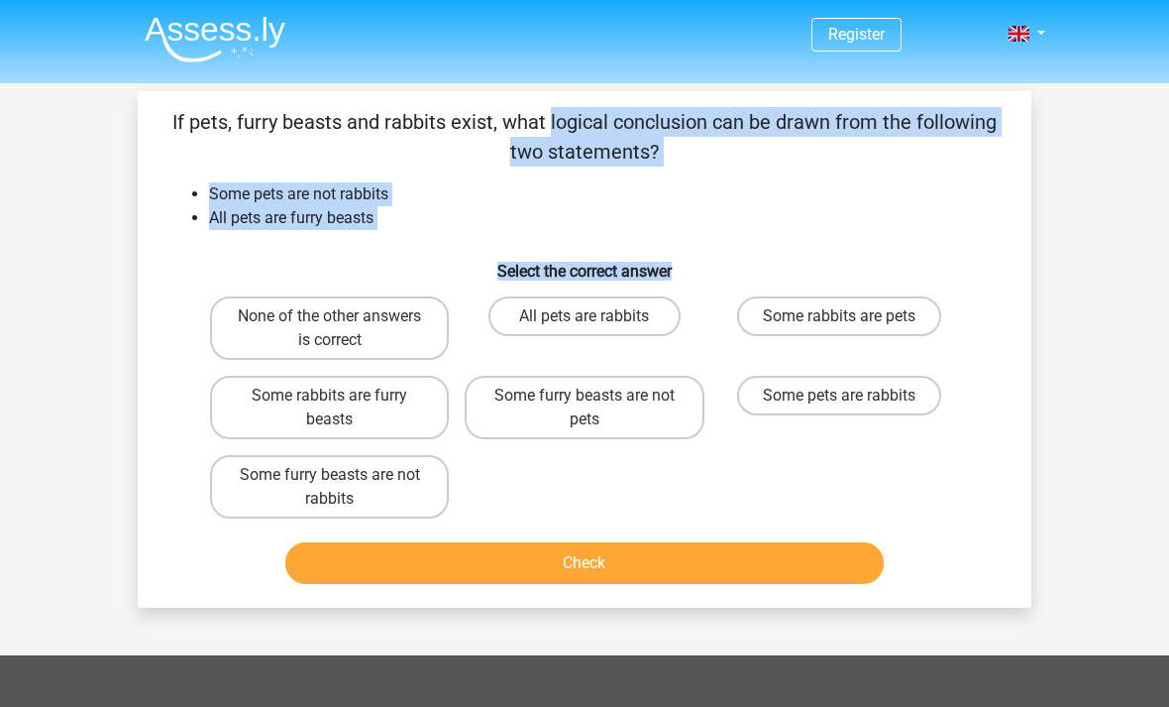
click at [627, 312] on label "All pets are rabbits" at bounding box center [584, 316] width 191 height 40
click at [598, 316] on input "All pets are rabbits" at bounding box center [591, 322] width 13 height 13
radio input "true"
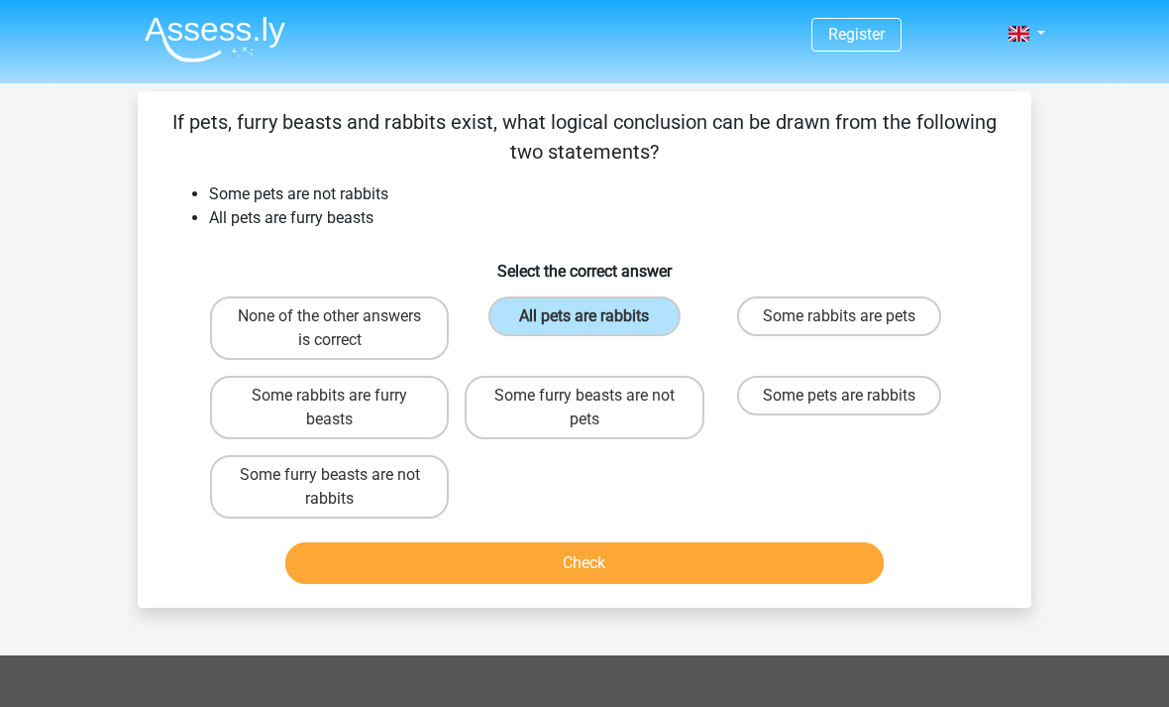
click at [575, 571] on button "Check" at bounding box center [585, 563] width 600 height 42
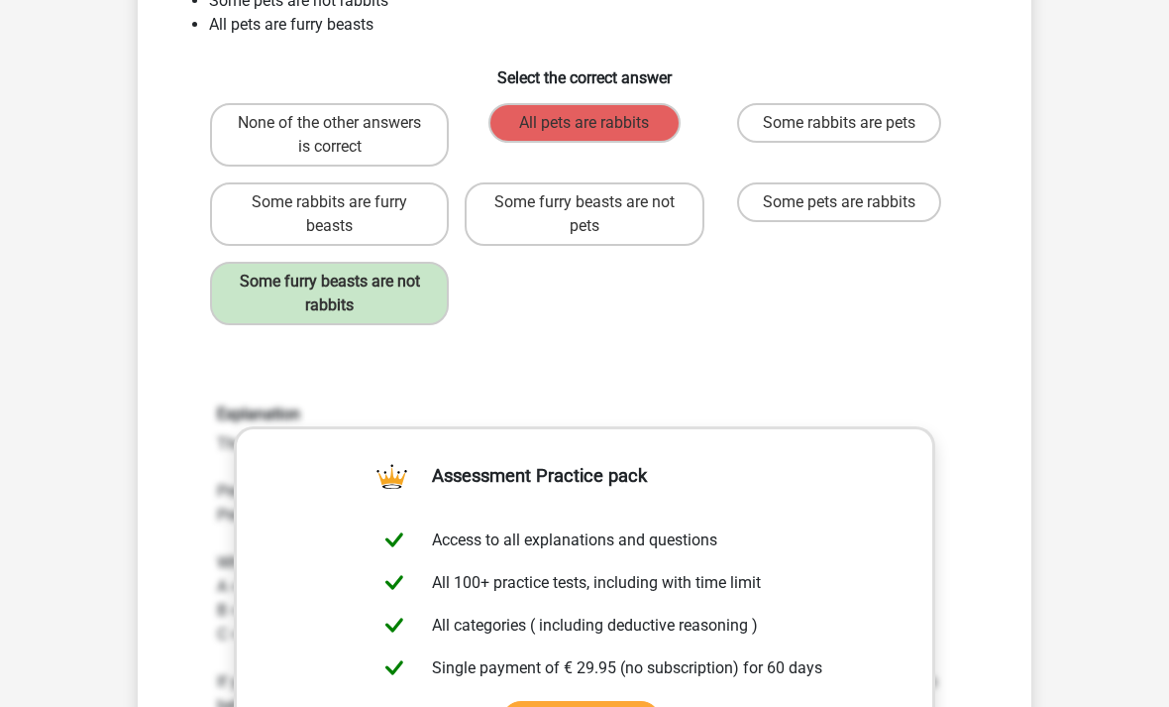
scroll to position [194, 0]
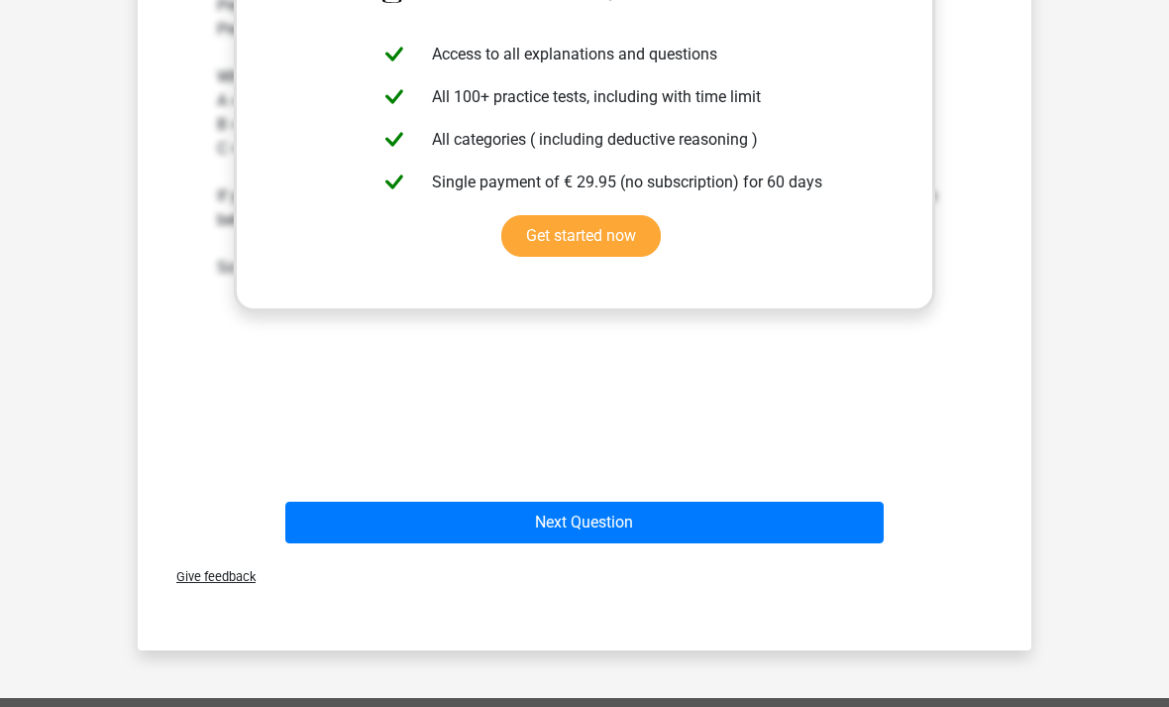
click at [630, 534] on button "Next Question" at bounding box center [585, 523] width 600 height 42
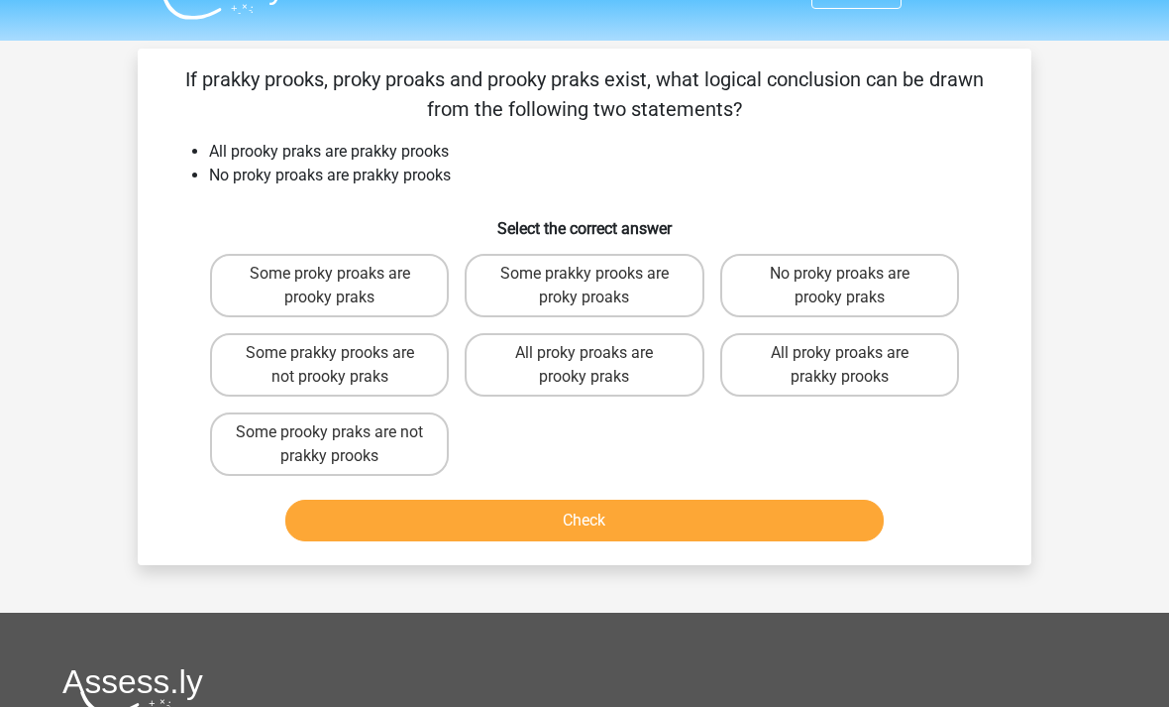
scroll to position [0, 0]
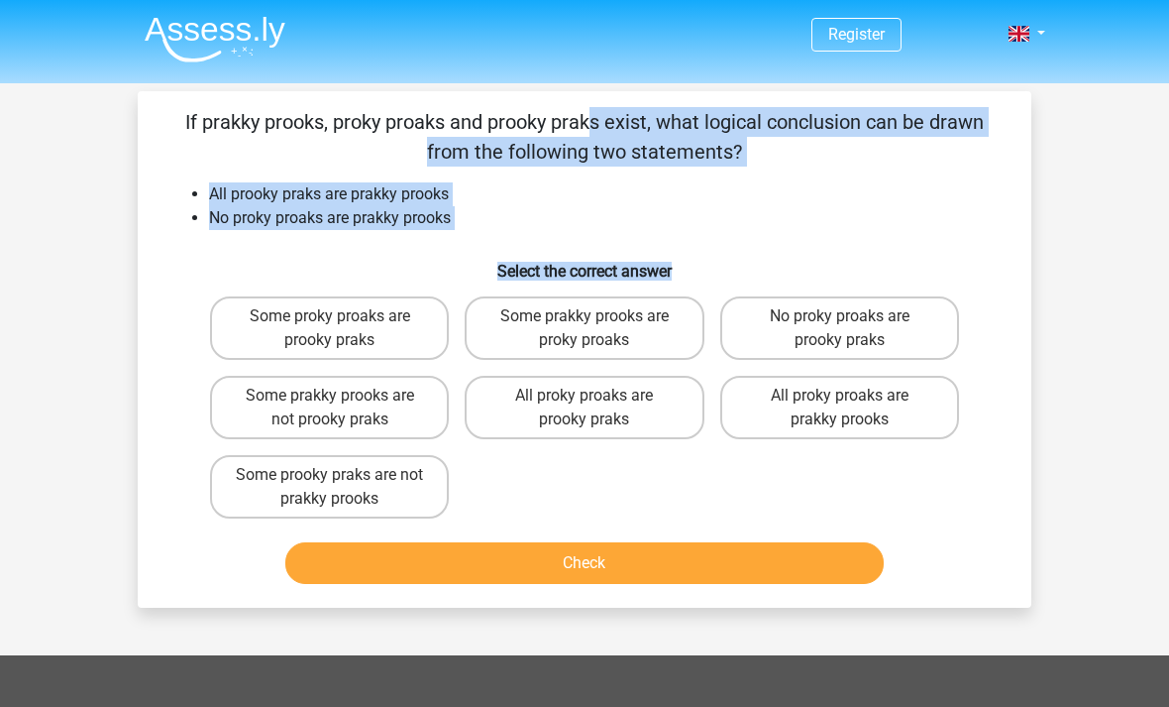
click at [612, 332] on label "Some prakky prooks are proky proaks" at bounding box center [584, 327] width 239 height 63
click at [598, 329] on input "Some prakky prooks are proky proaks" at bounding box center [591, 322] width 13 height 13
radio input "true"
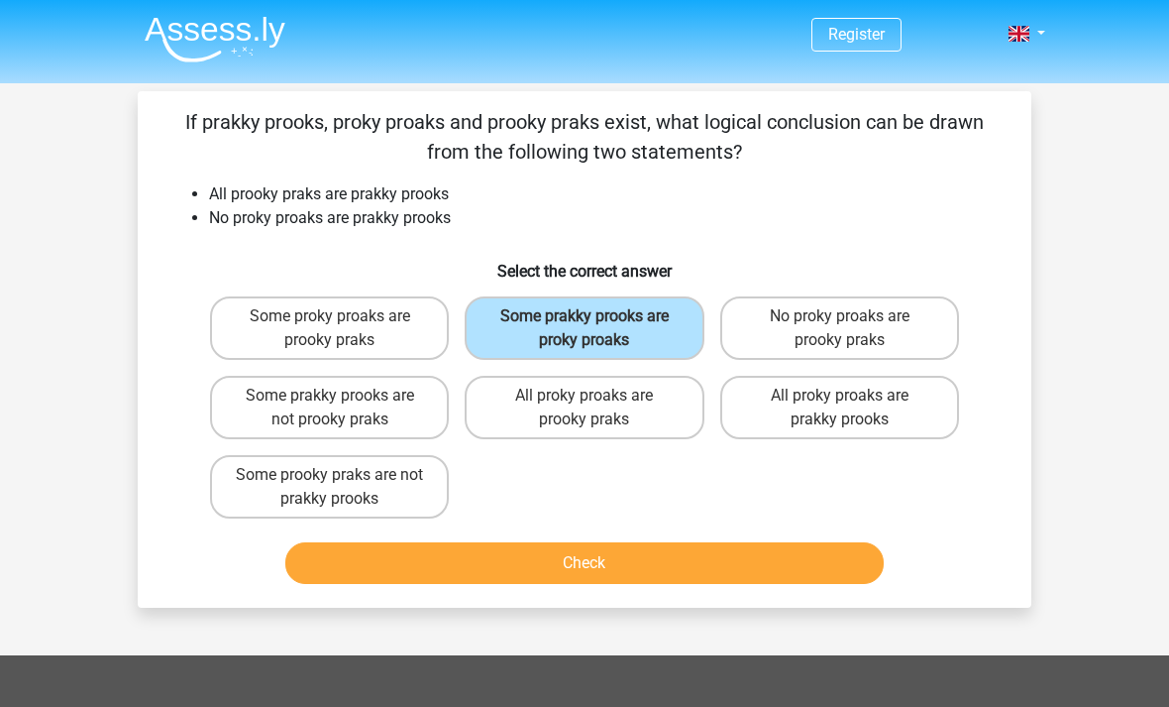
click at [595, 557] on button "Check" at bounding box center [585, 563] width 600 height 42
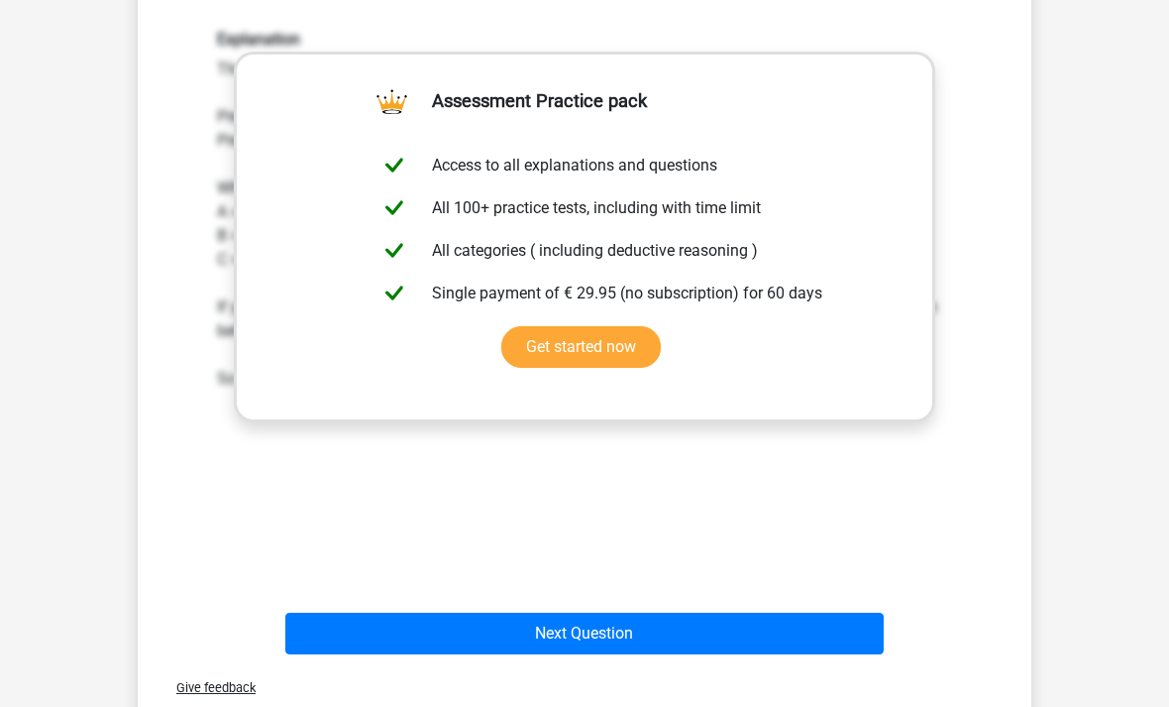
click at [580, 632] on button "Next Question" at bounding box center [585, 634] width 600 height 42
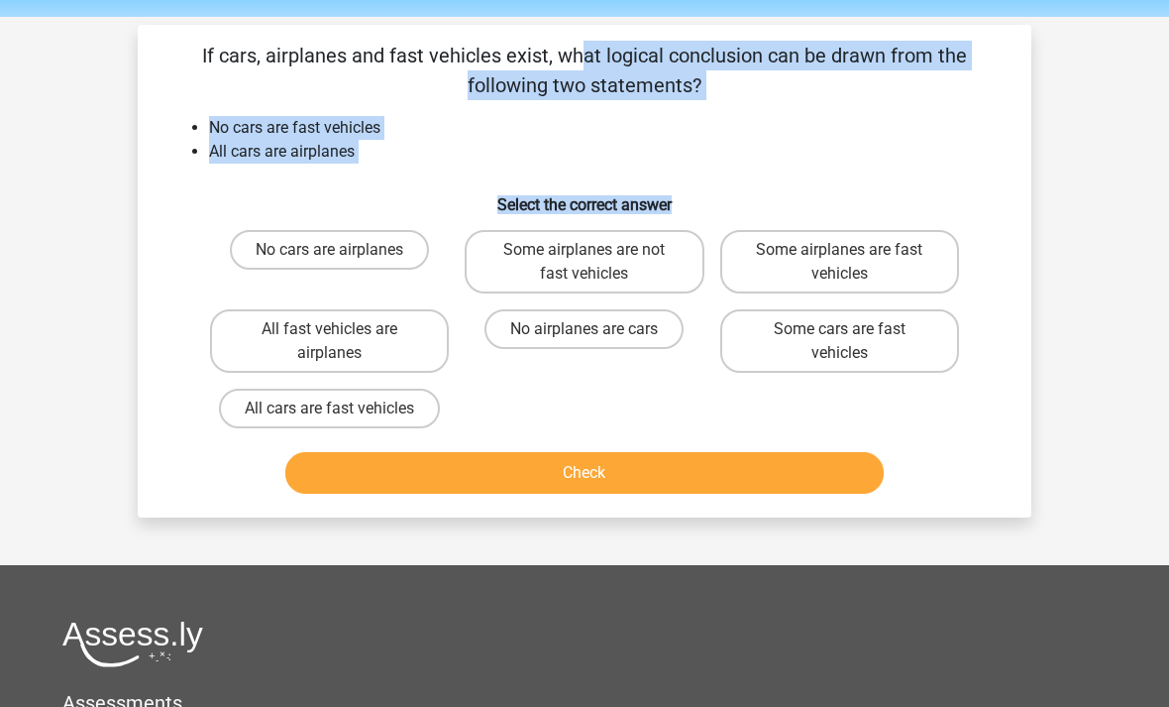
scroll to position [67, 0]
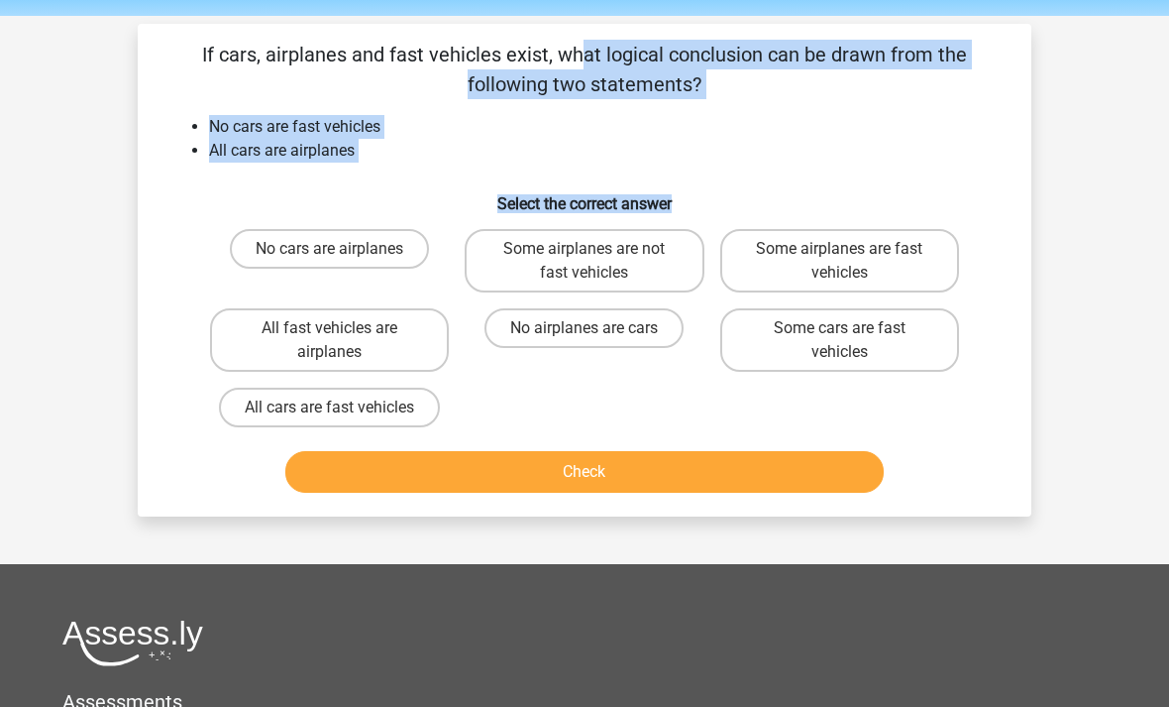
click at [607, 317] on label "No airplanes are cars" at bounding box center [584, 328] width 199 height 40
click at [598, 328] on input "No airplanes are cars" at bounding box center [591, 334] width 13 height 13
radio input "true"
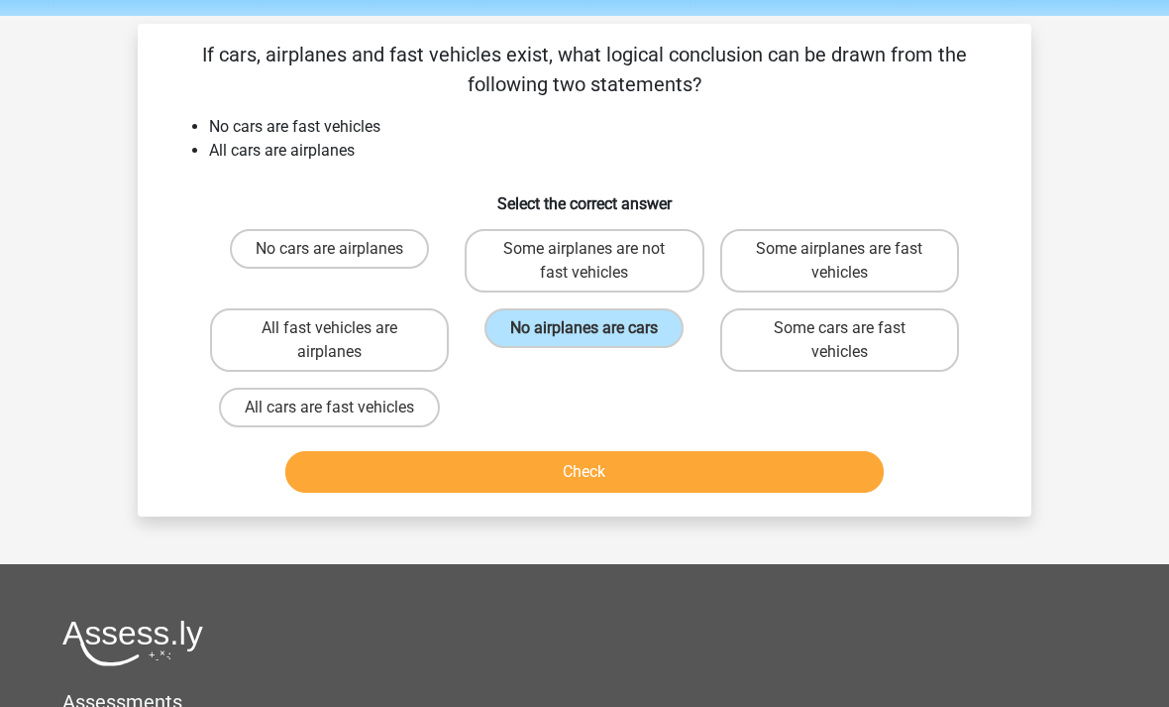
click at [615, 467] on button "Check" at bounding box center [585, 472] width 600 height 42
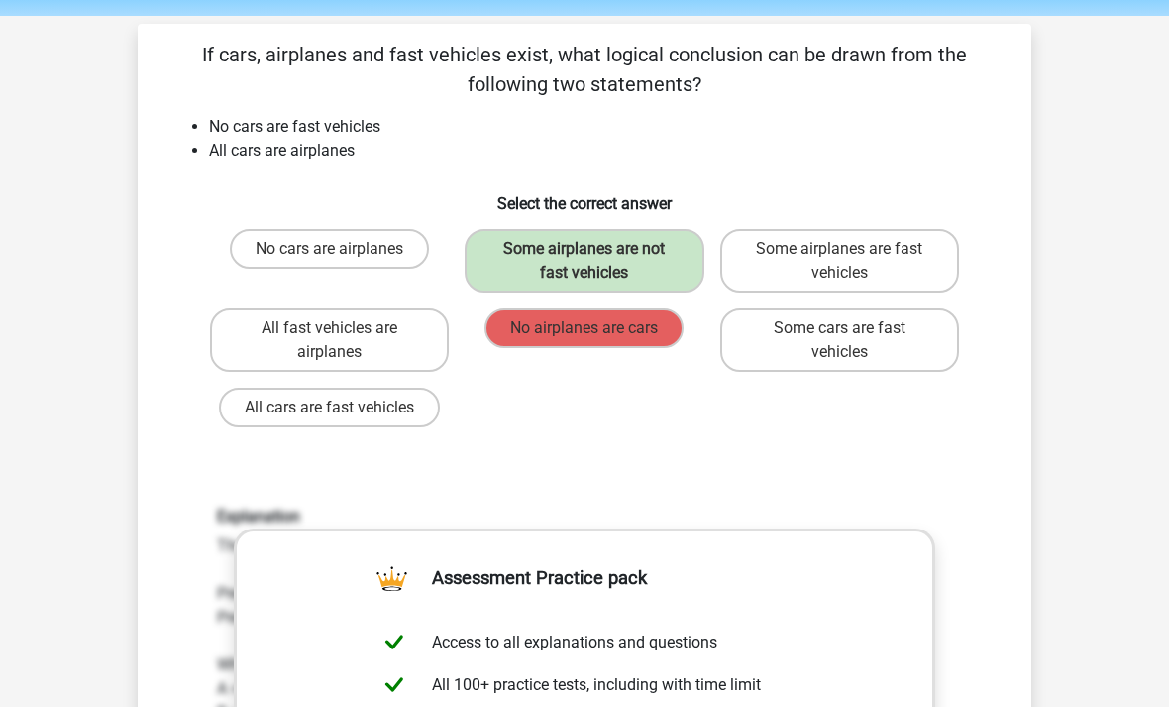
click at [506, 238] on label "Some airplanes are not fast vehicles" at bounding box center [584, 260] width 239 height 63
click at [817, 251] on label "Some airplanes are fast vehicles" at bounding box center [839, 260] width 239 height 63
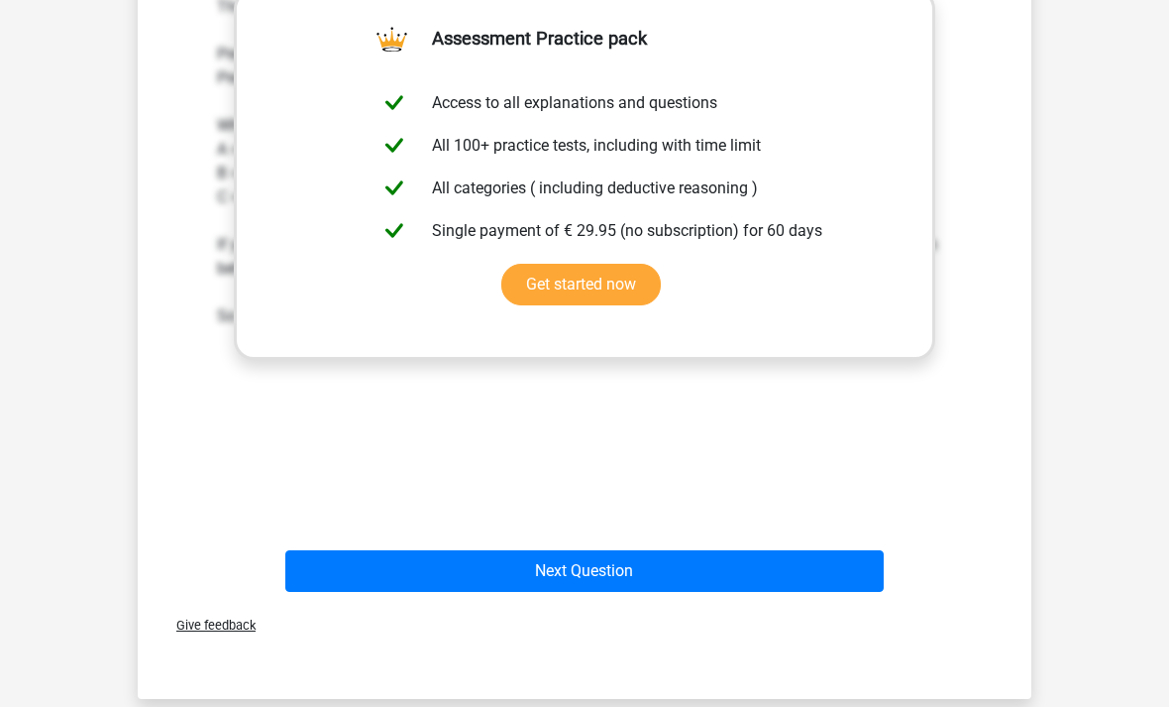
click at [673, 563] on button "Next Question" at bounding box center [585, 571] width 600 height 42
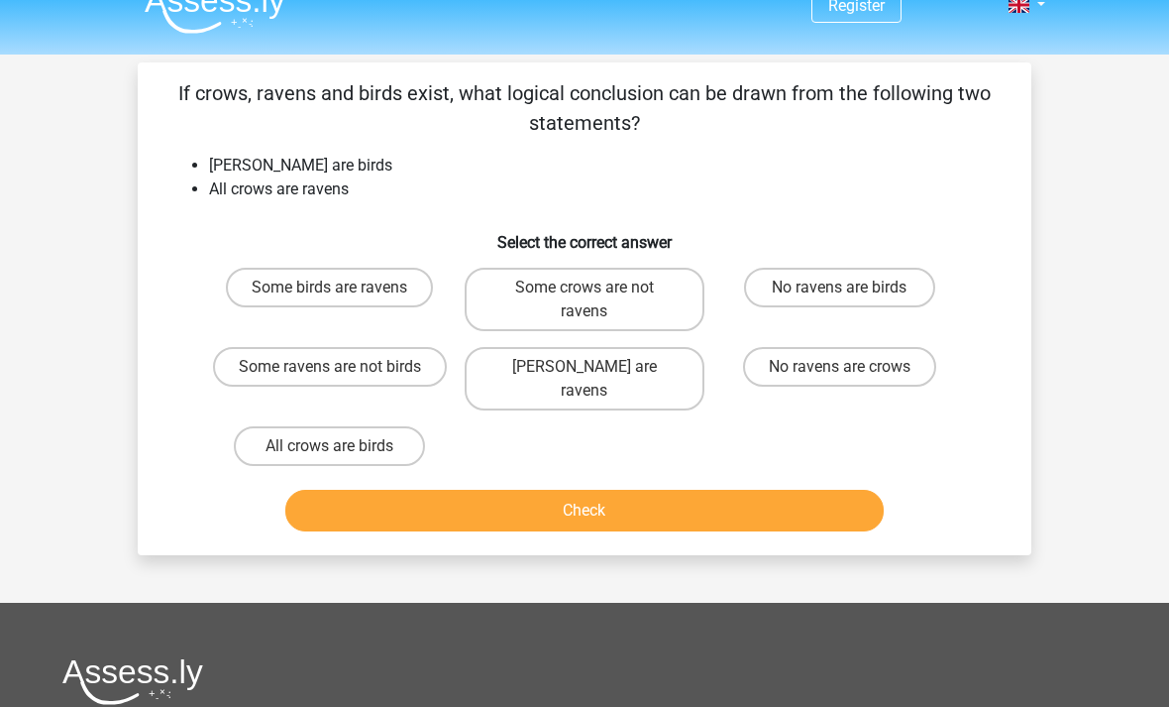
scroll to position [0, 0]
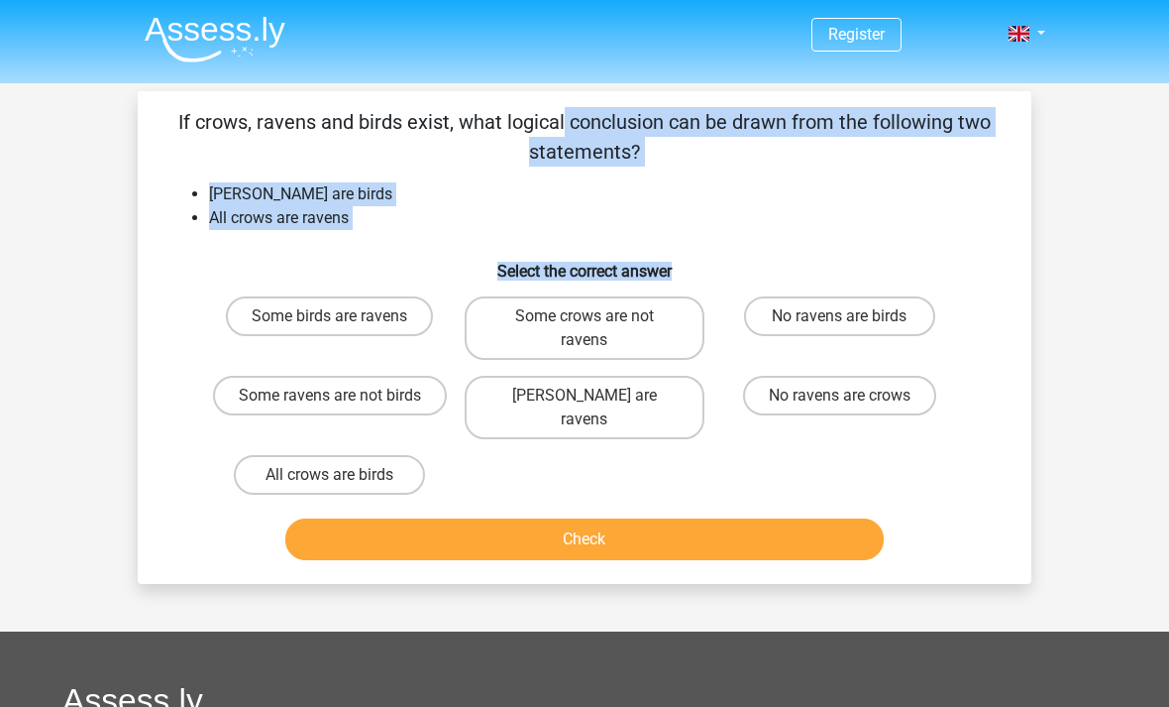
click at [615, 402] on label "No crows are ravens" at bounding box center [584, 407] width 239 height 63
click at [598, 402] on input "No crows are ravens" at bounding box center [591, 401] width 13 height 13
radio input "true"
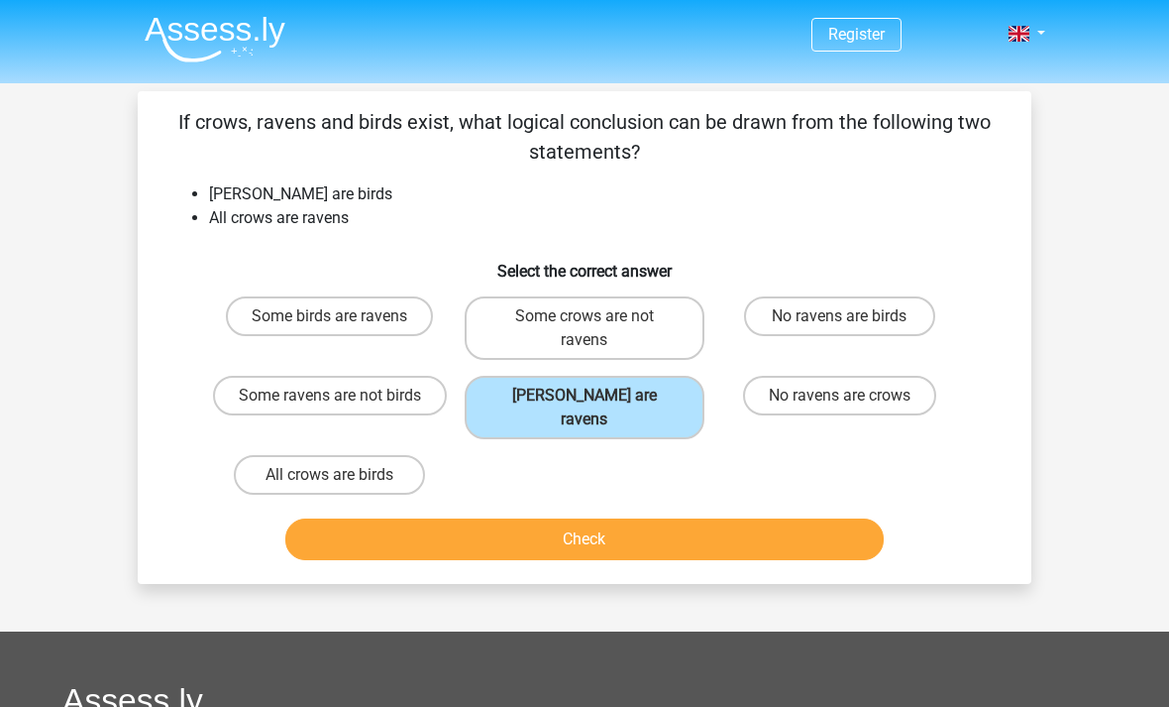
click at [612, 521] on button "Check" at bounding box center [585, 539] width 600 height 42
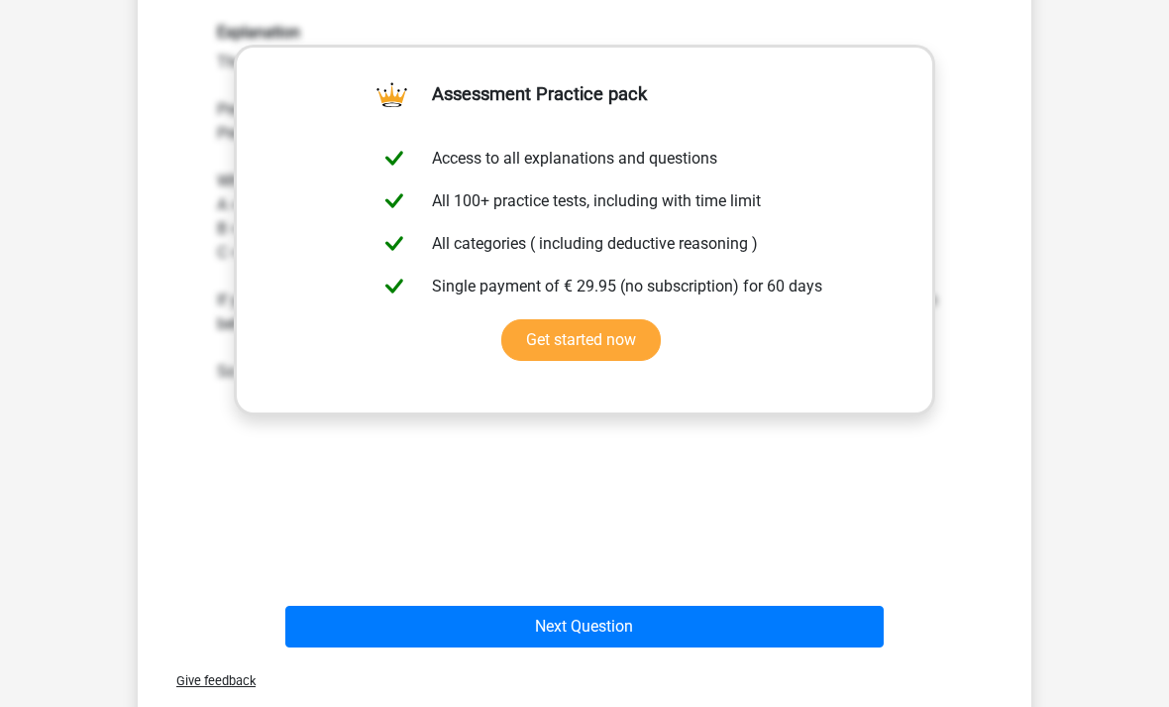
click at [677, 618] on button "Next Question" at bounding box center [585, 628] width 600 height 42
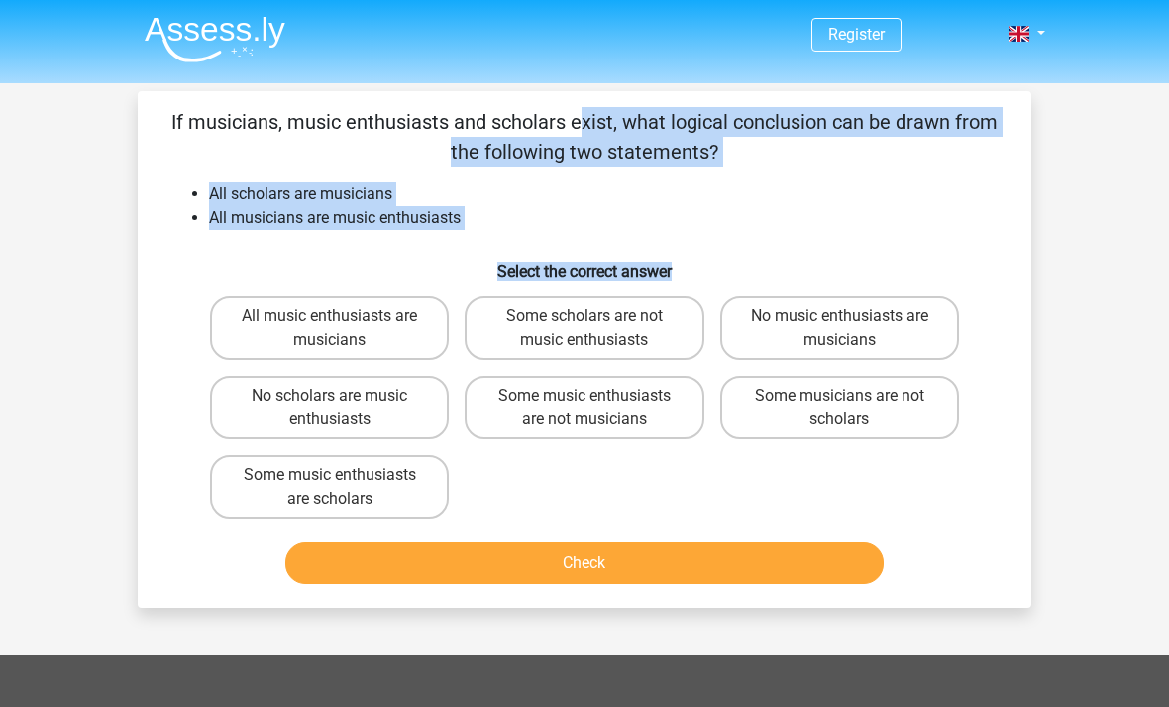
click at [640, 320] on label "Some scholars are not music enthusiasts" at bounding box center [584, 327] width 239 height 63
click at [598, 320] on input "Some scholars are not music enthusiasts" at bounding box center [591, 322] width 13 height 13
radio input "true"
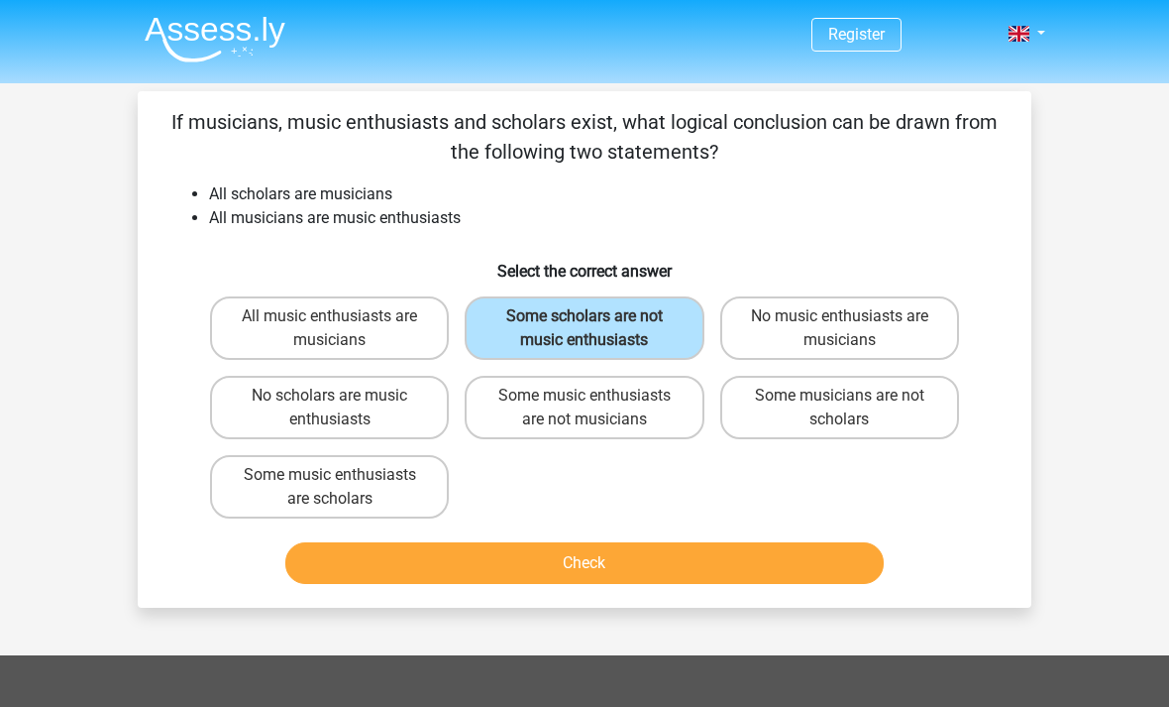
click at [623, 568] on button "Check" at bounding box center [585, 563] width 600 height 42
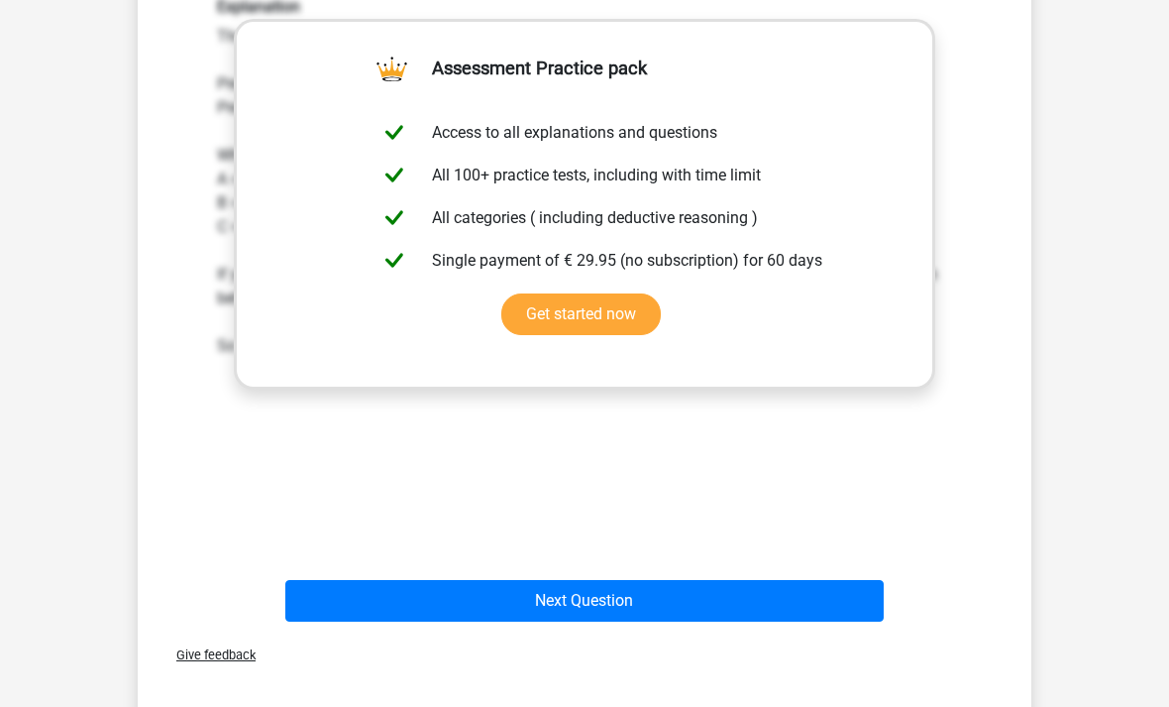
click at [637, 596] on button "Next Question" at bounding box center [585, 601] width 600 height 42
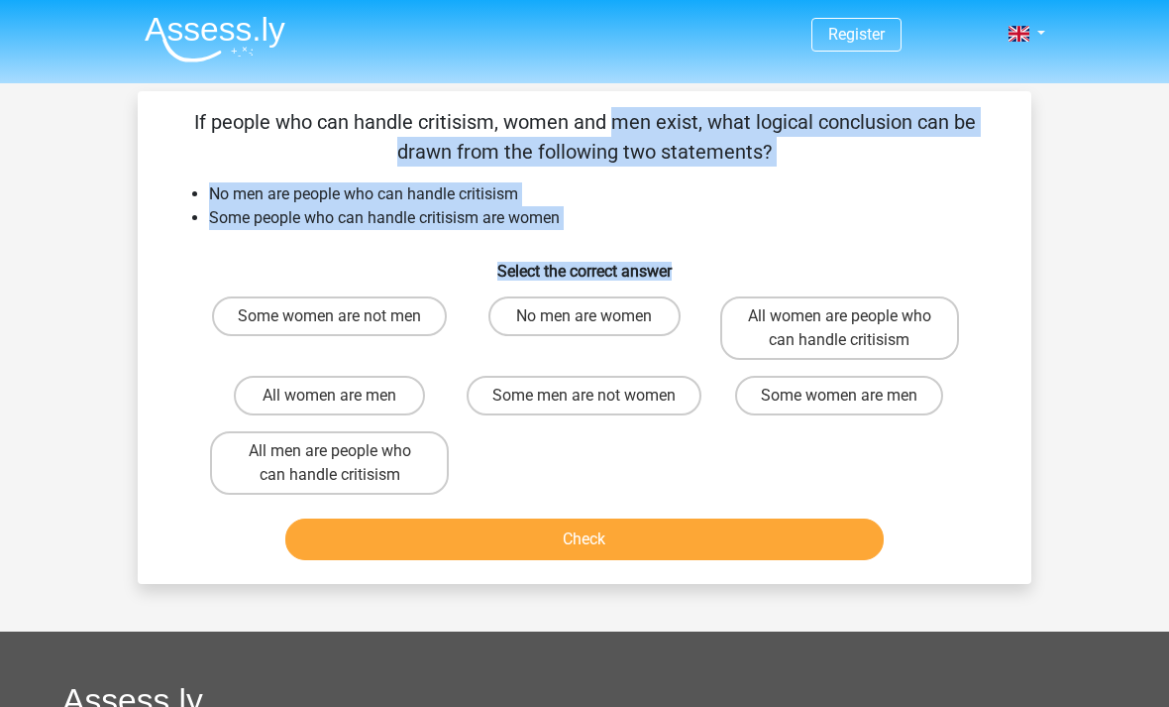
click at [617, 318] on label "No men are women" at bounding box center [584, 316] width 191 height 40
click at [598, 318] on input "No men are women" at bounding box center [591, 322] width 13 height 13
radio input "true"
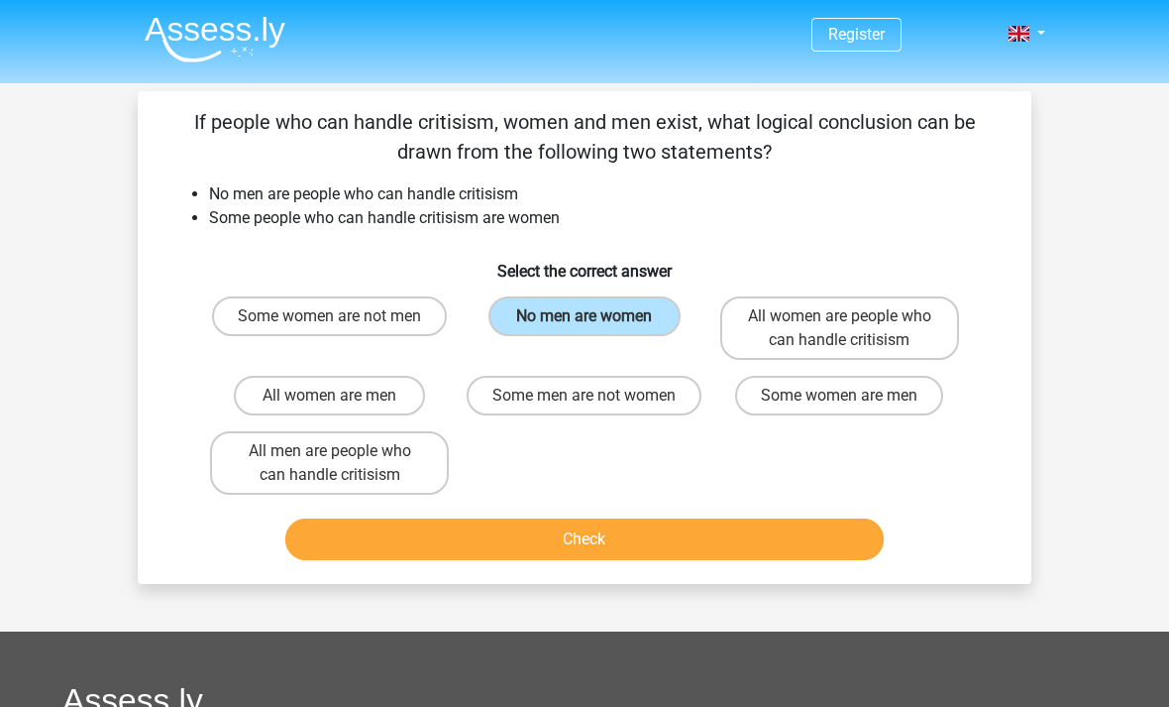
click at [618, 545] on button "Check" at bounding box center [585, 539] width 600 height 42
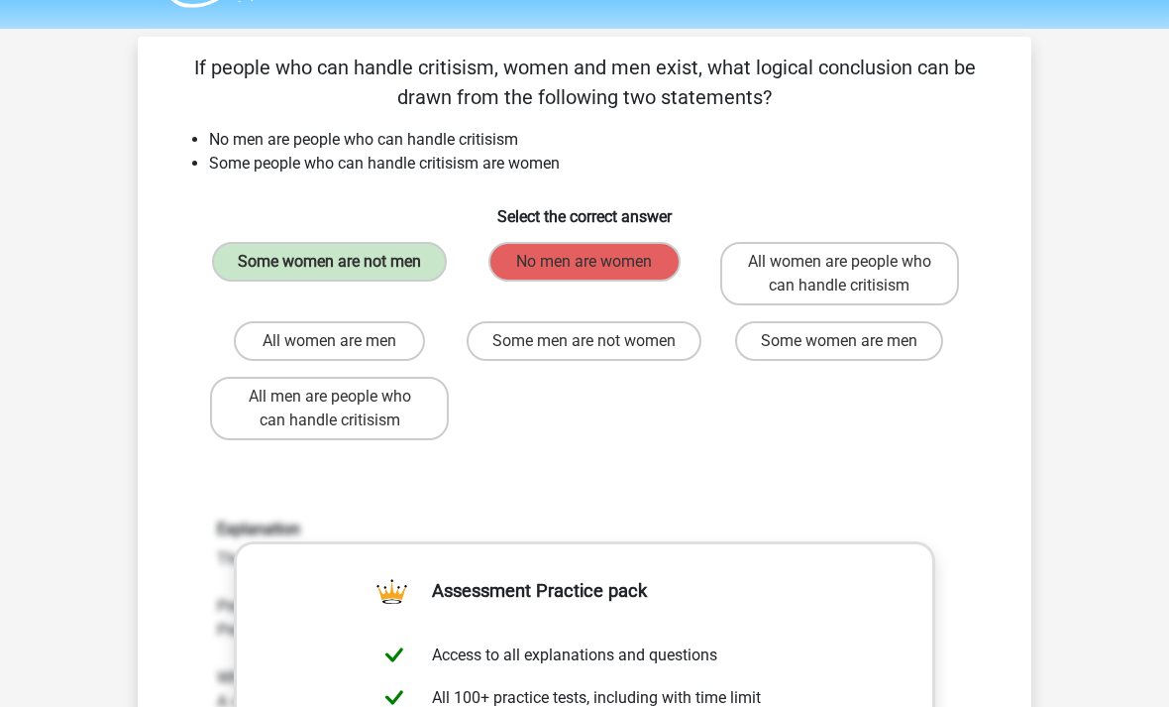
scroll to position [57, 0]
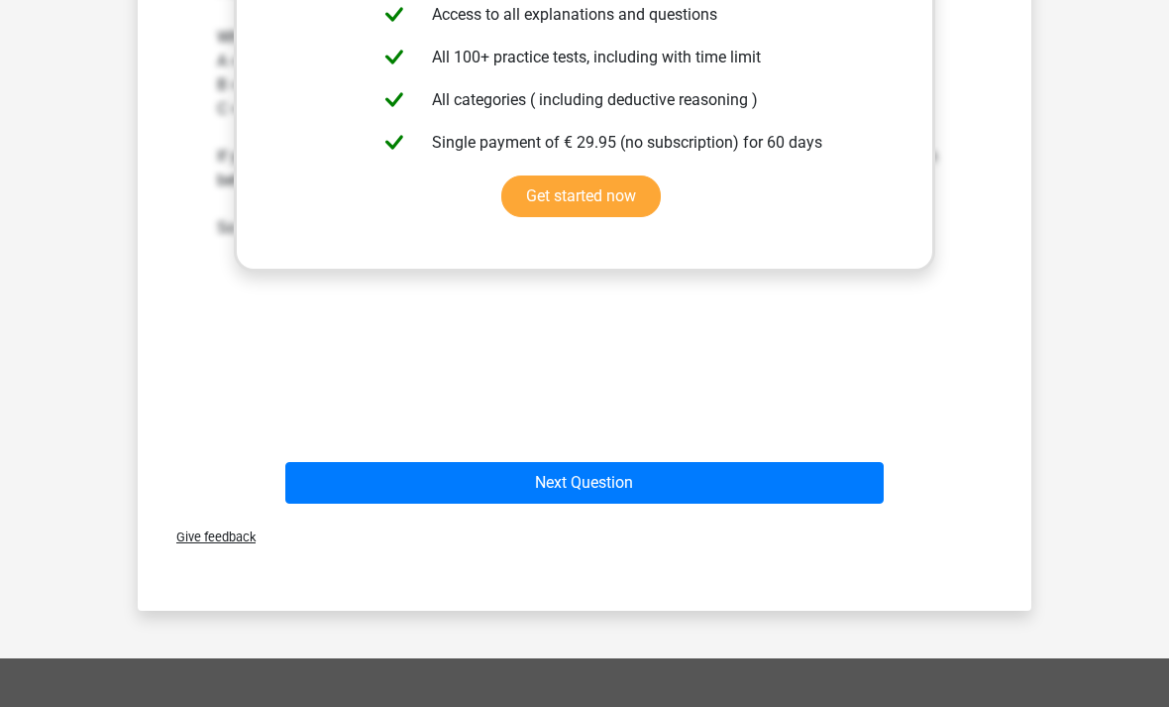
click at [686, 475] on button "Next Question" at bounding box center [585, 484] width 600 height 42
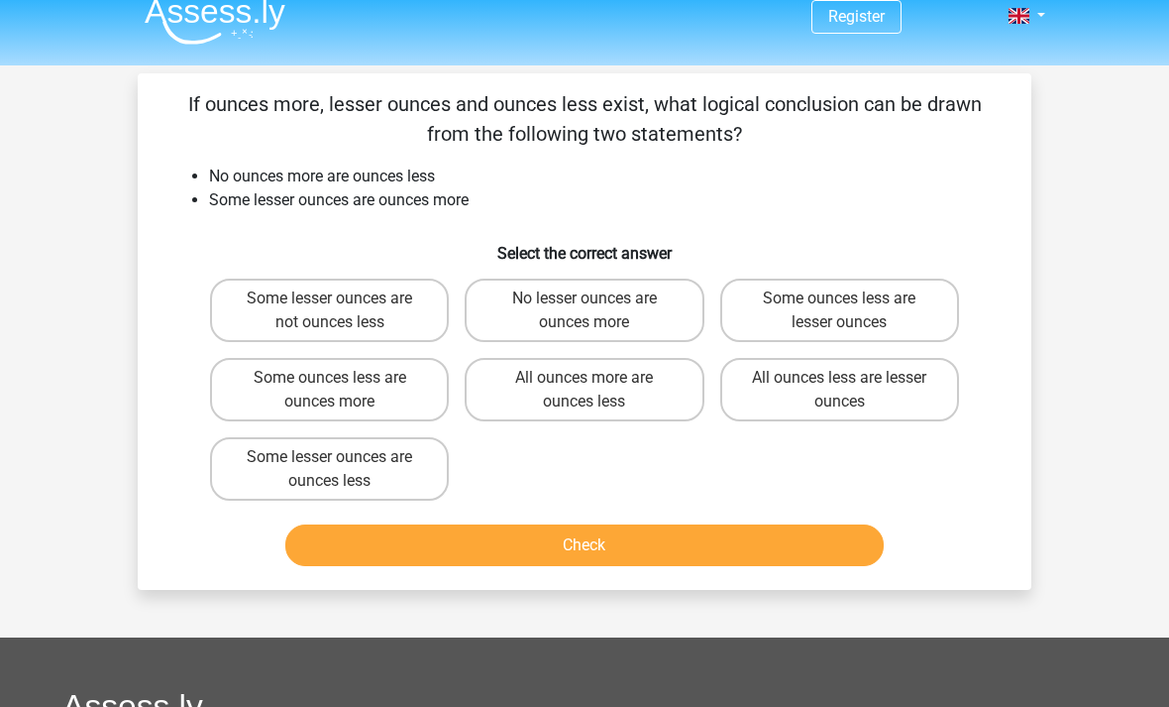
scroll to position [26, 0]
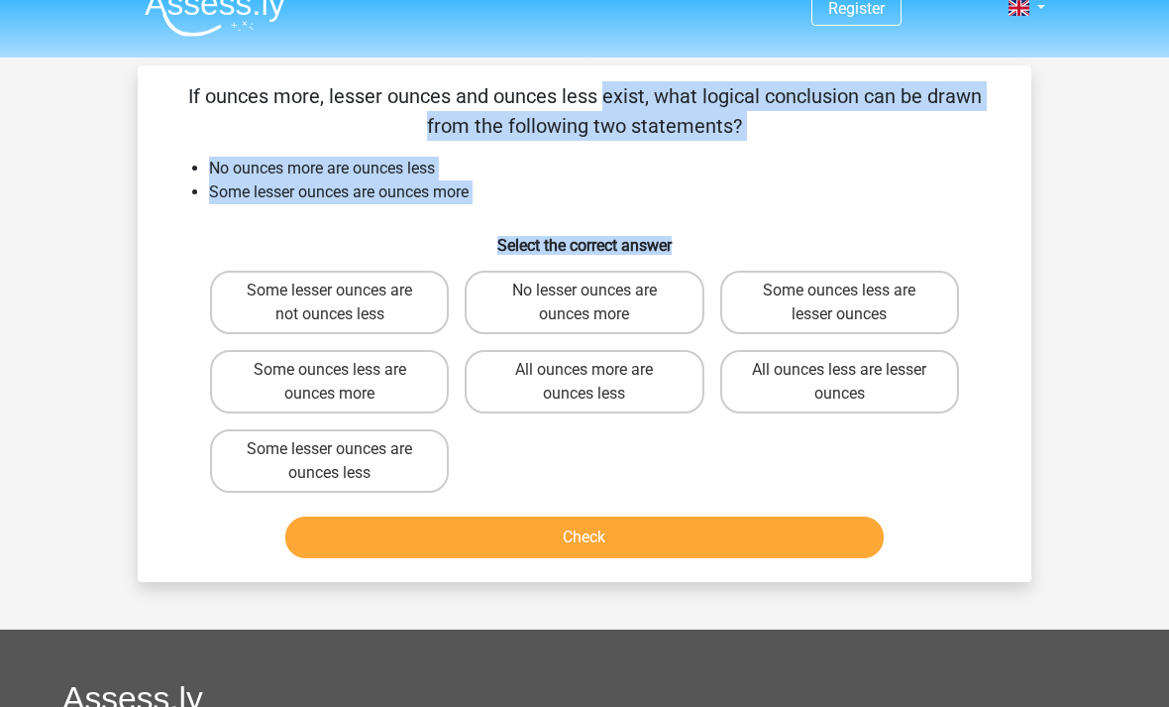
click at [611, 314] on label "No lesser ounces are ounces more" at bounding box center [584, 302] width 239 height 63
click at [598, 303] on input "No lesser ounces are ounces more" at bounding box center [591, 296] width 13 height 13
radio input "true"
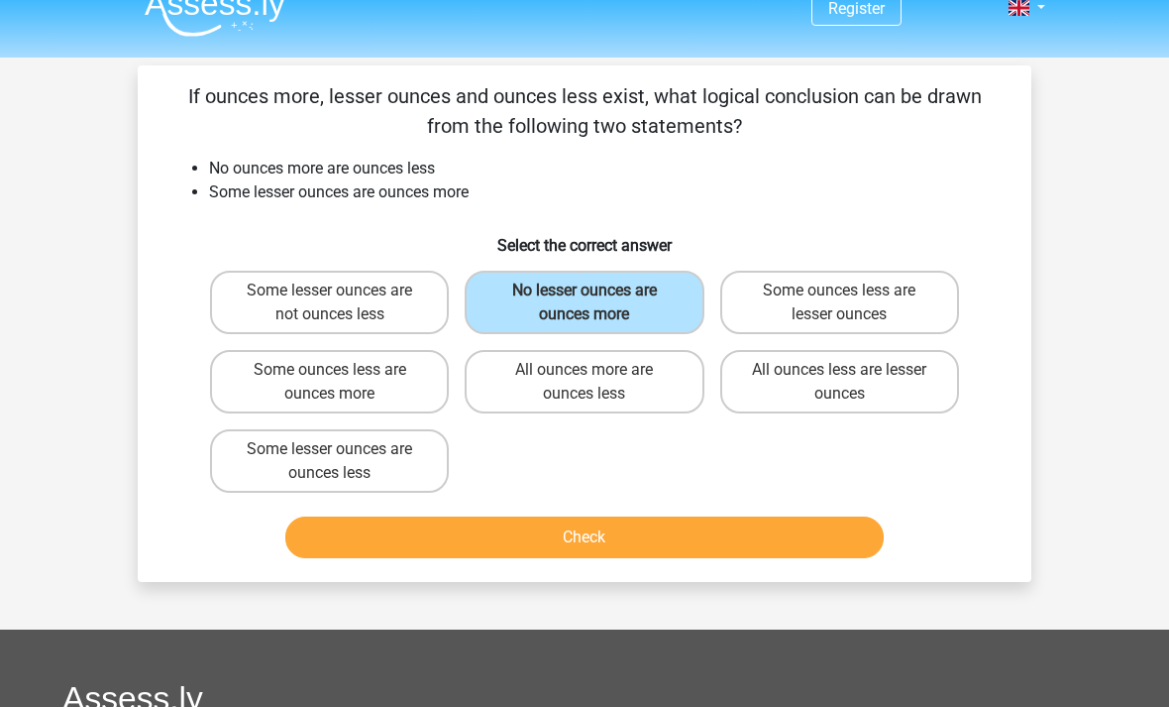
click at [644, 534] on button "Check" at bounding box center [585, 537] width 600 height 42
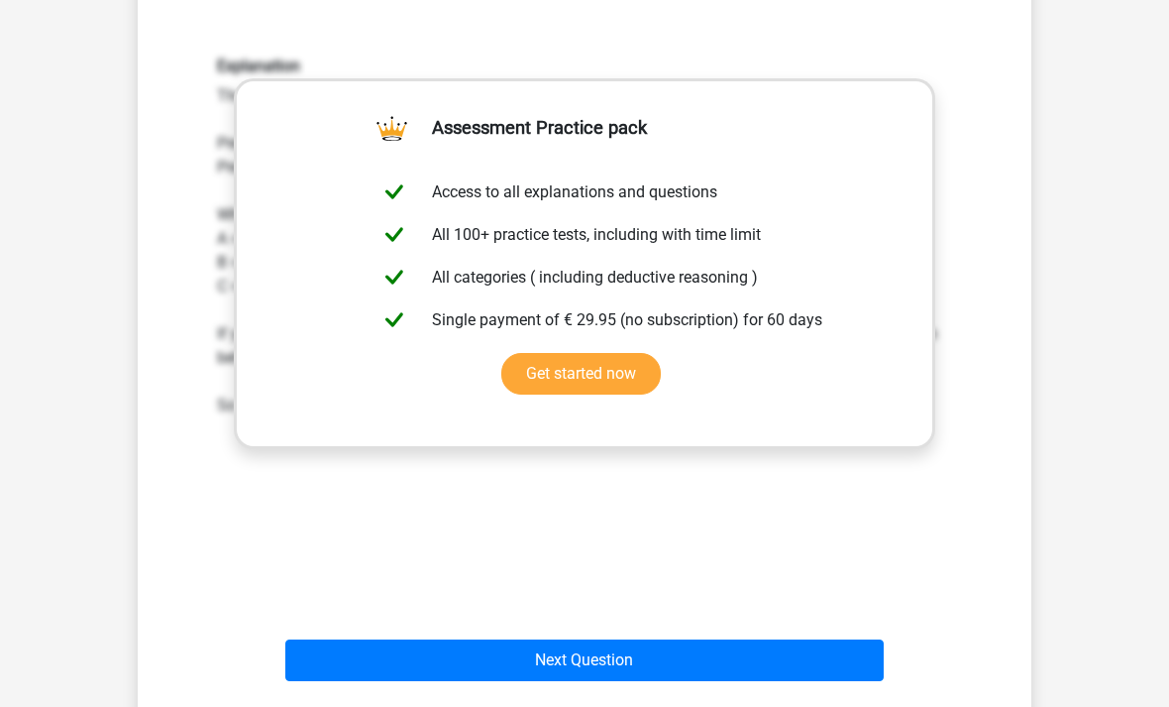
click at [579, 652] on button "Next Question" at bounding box center [585, 660] width 600 height 42
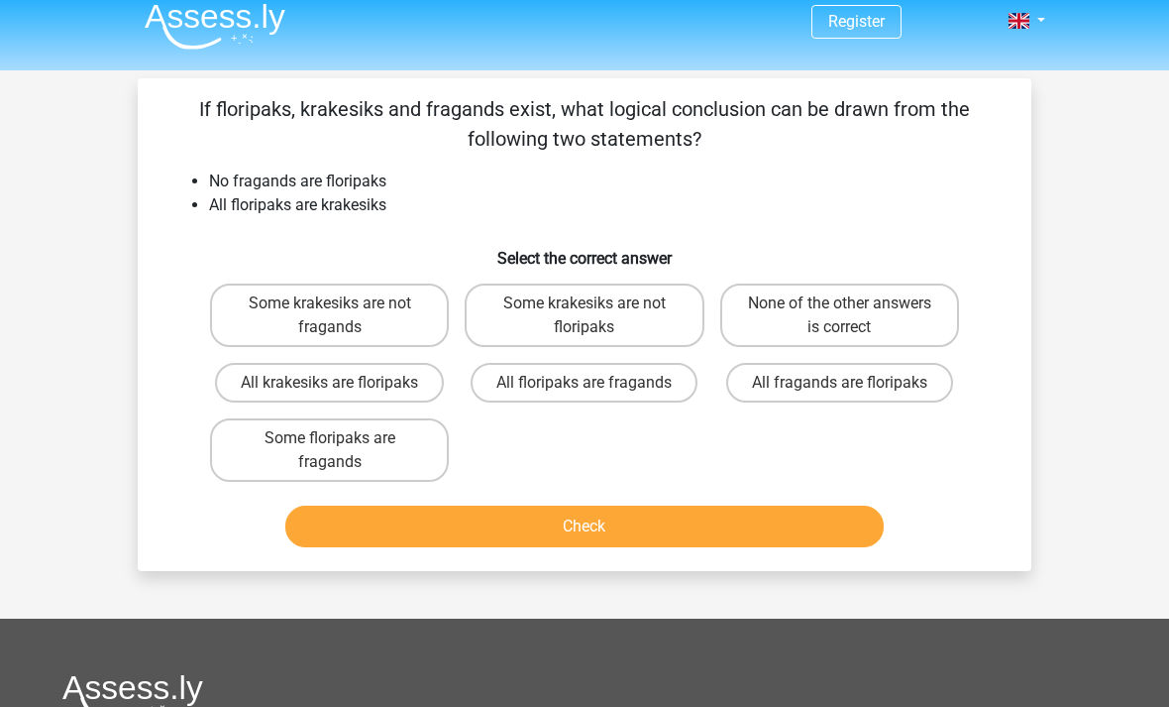
scroll to position [0, 0]
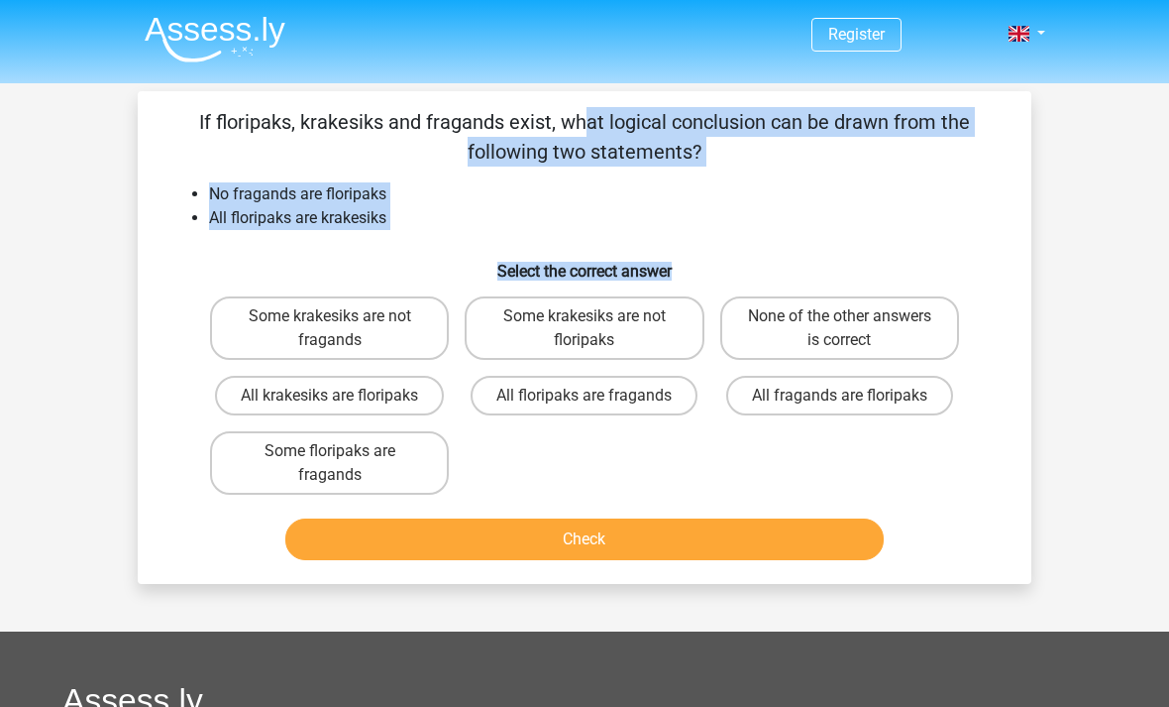
click at [649, 330] on label "Some krakesiks are not floripaks" at bounding box center [584, 327] width 239 height 63
click at [598, 329] on input "Some krakesiks are not floripaks" at bounding box center [591, 322] width 13 height 13
radio input "true"
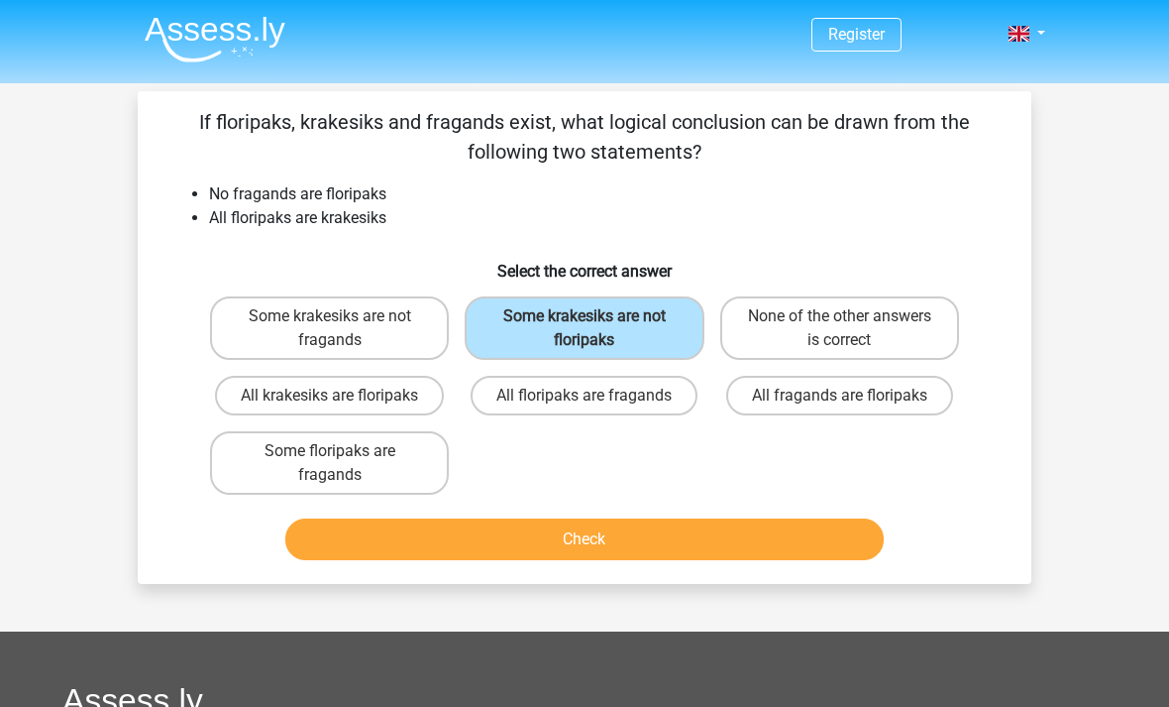
click at [627, 540] on button "Check" at bounding box center [585, 539] width 600 height 42
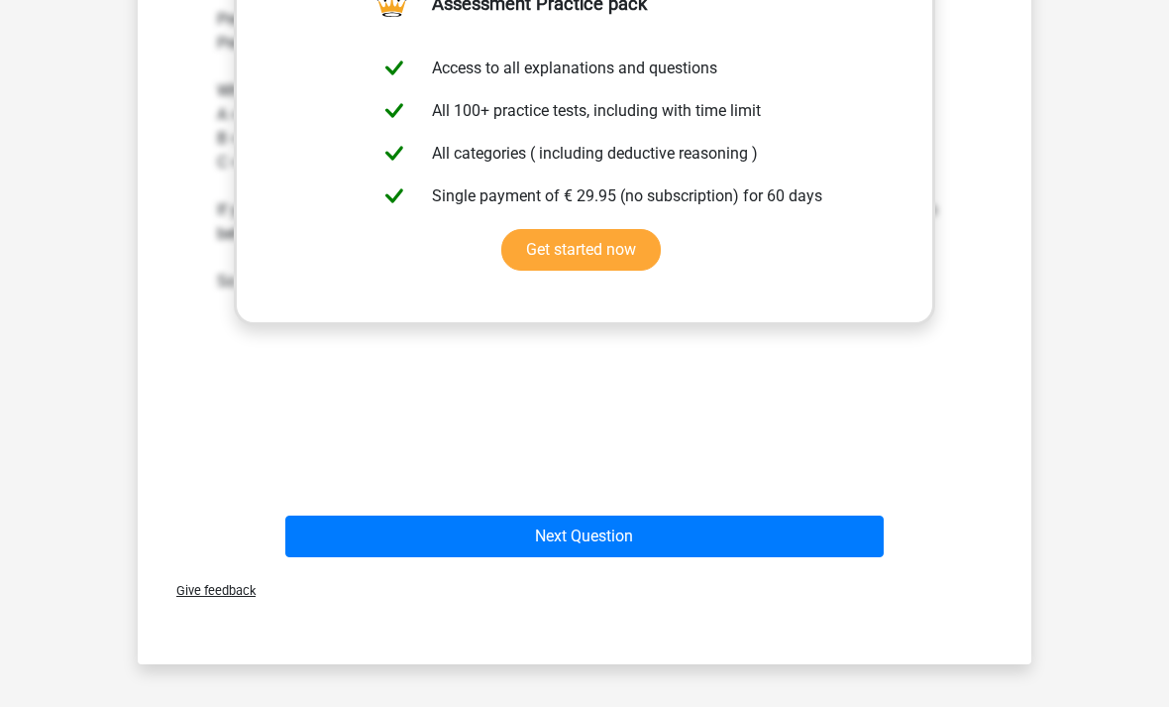
click at [684, 544] on button "Next Question" at bounding box center [585, 537] width 600 height 42
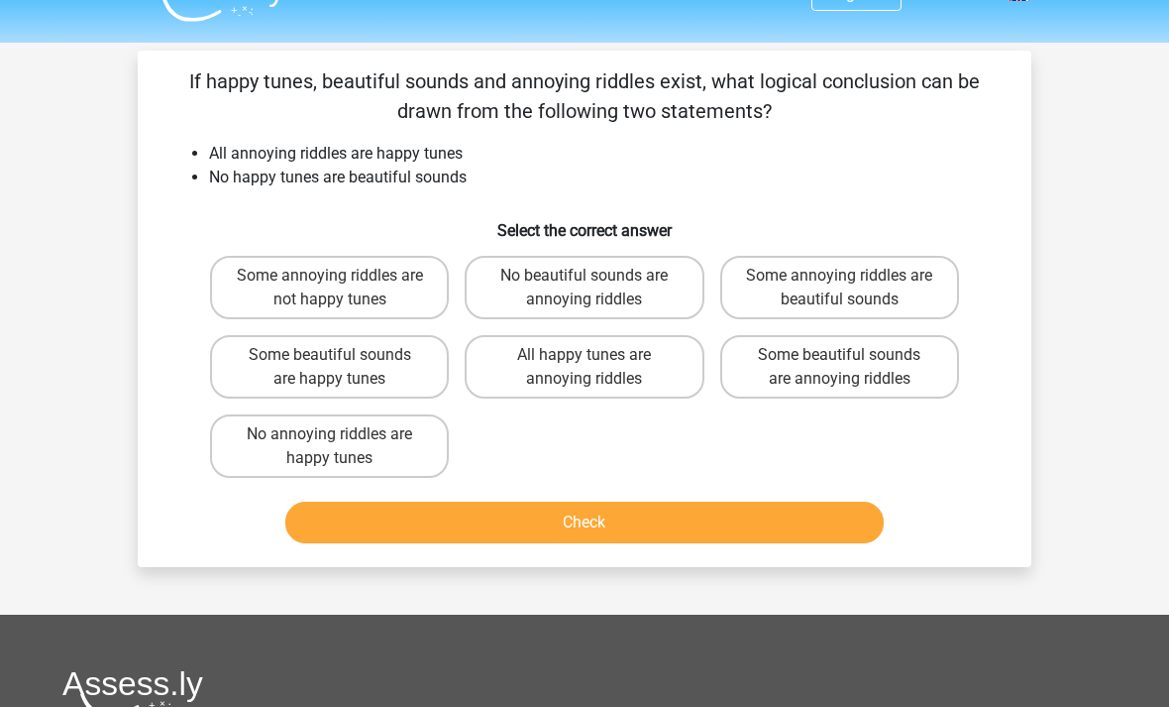
scroll to position [41, 0]
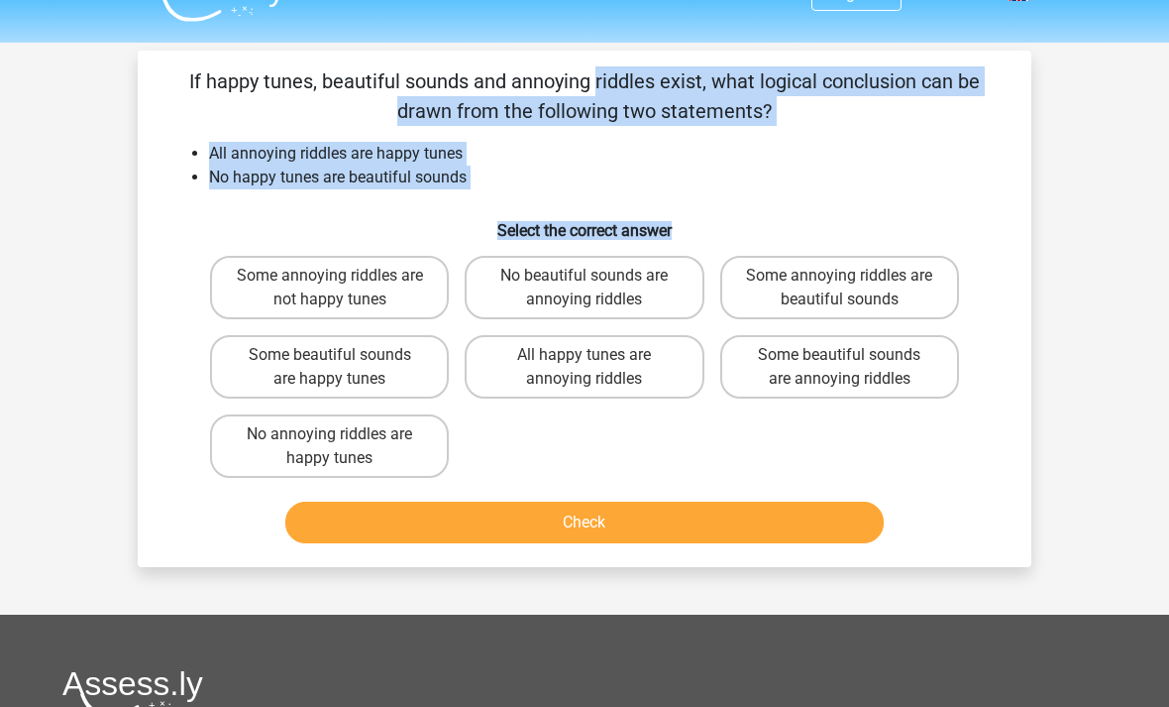
click at [613, 295] on label "No beautiful sounds are annoying riddles" at bounding box center [584, 287] width 239 height 63
click at [598, 288] on input "No beautiful sounds are annoying riddles" at bounding box center [591, 282] width 13 height 13
radio input "true"
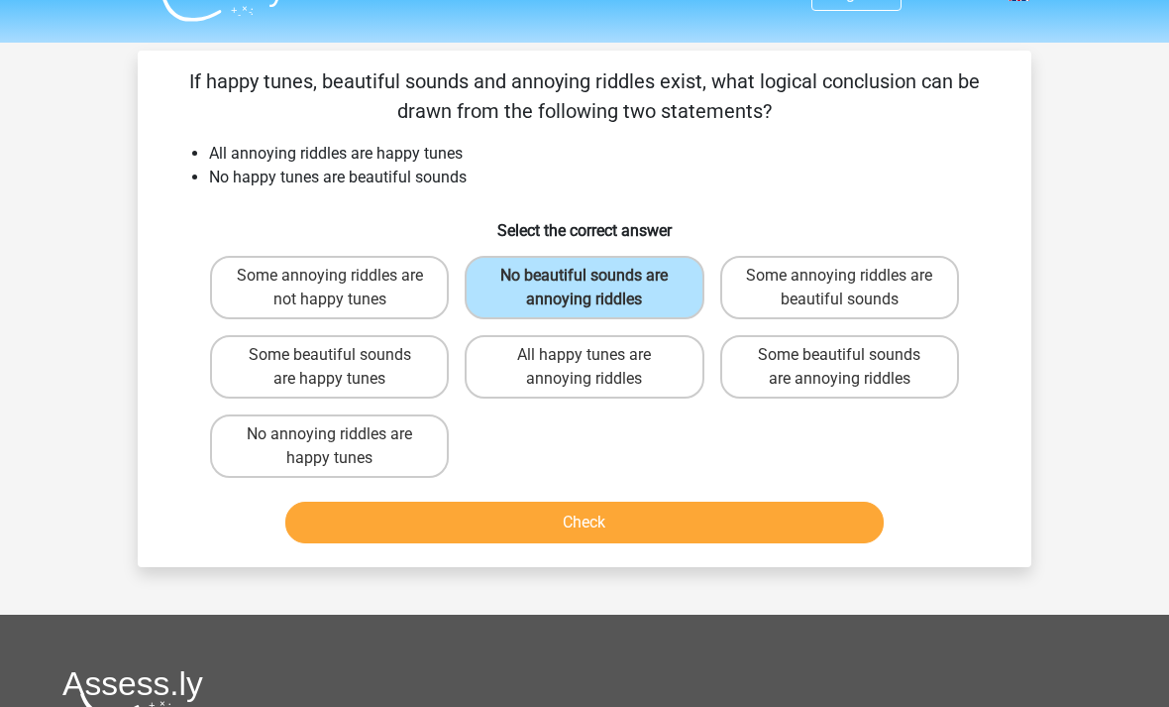
click at [593, 531] on button "Check" at bounding box center [585, 522] width 600 height 42
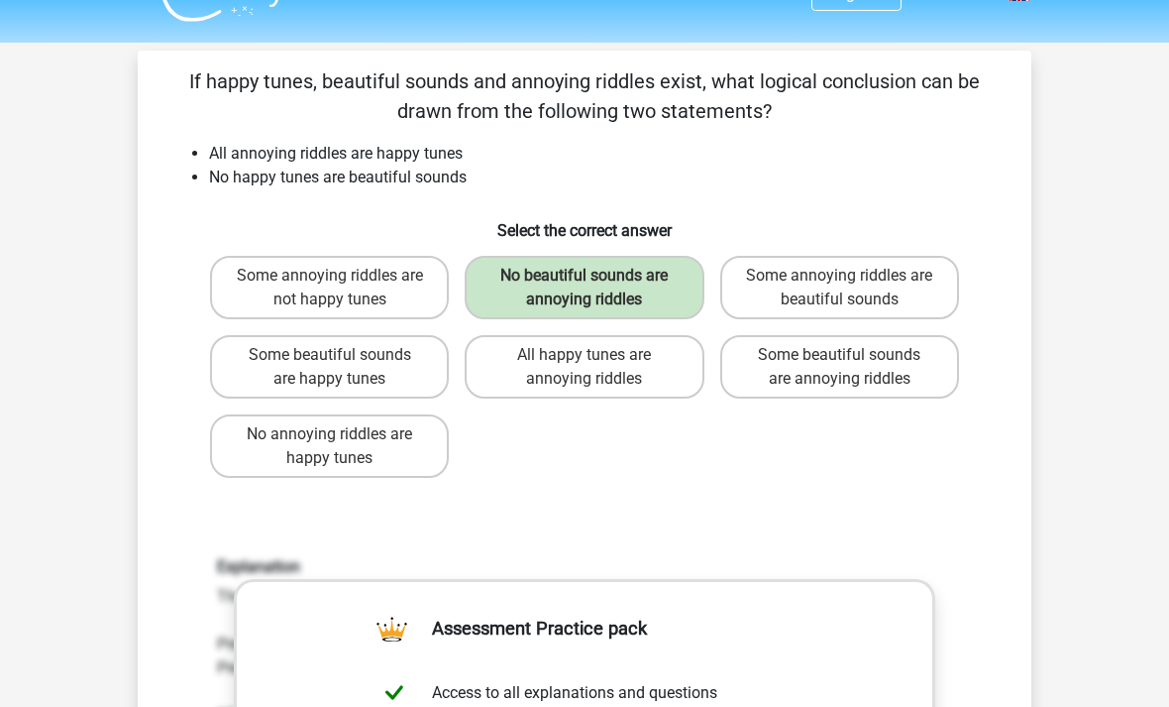
scroll to position [0, 0]
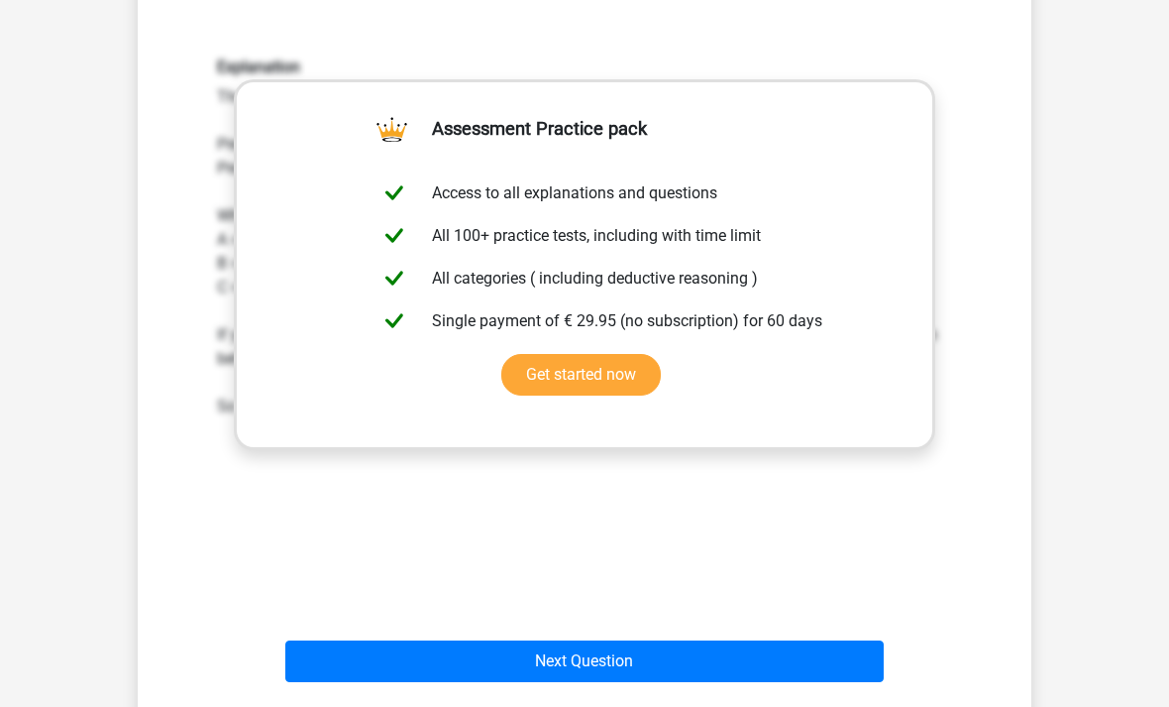
click at [567, 668] on button "Next Question" at bounding box center [585, 662] width 600 height 42
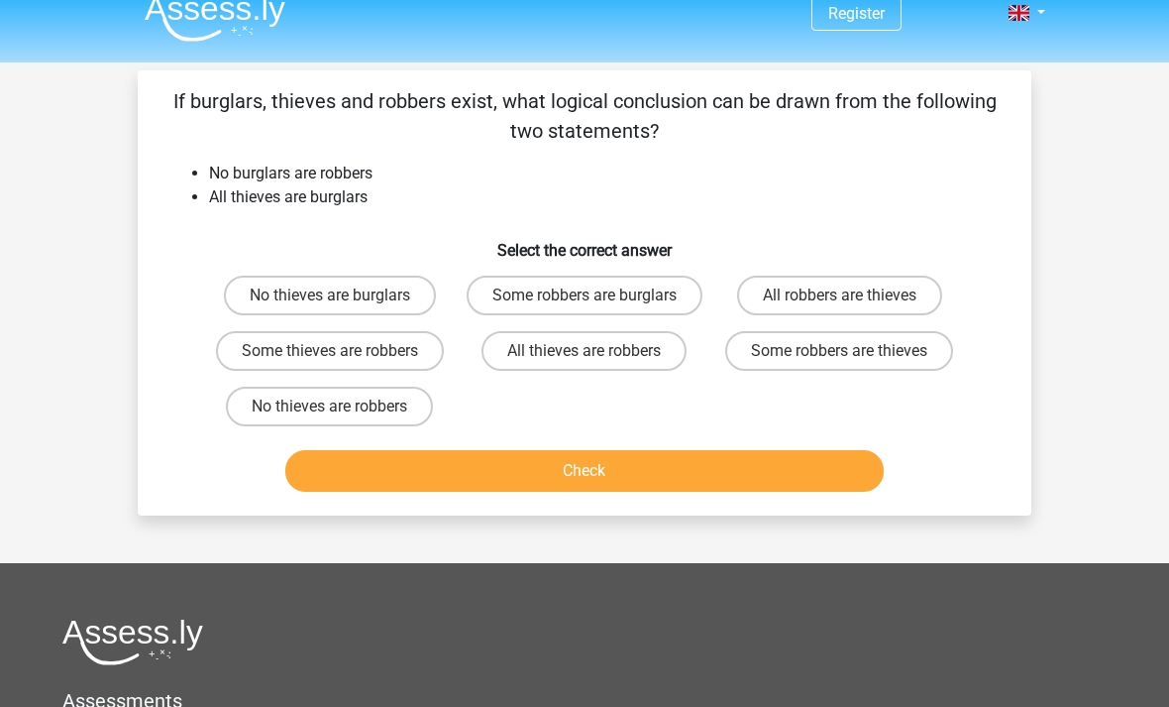
scroll to position [22, 0]
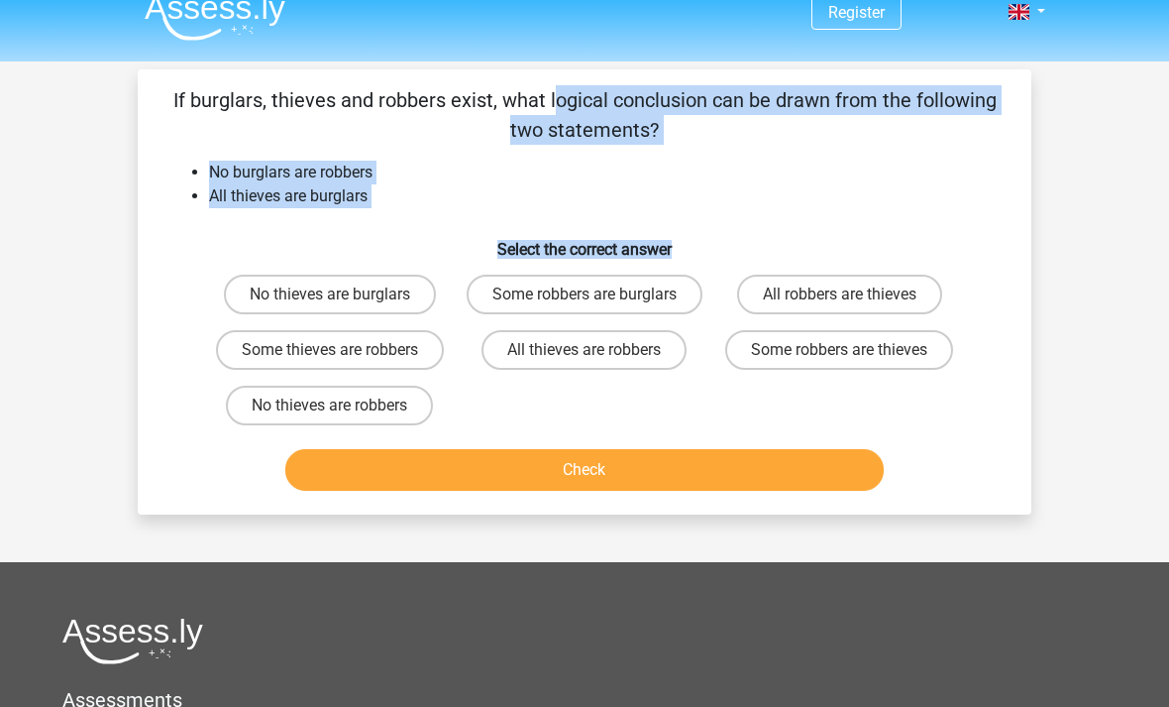
click at [586, 290] on label "Some robbers are burglars" at bounding box center [585, 295] width 236 height 40
click at [586, 294] on input "Some robbers are burglars" at bounding box center [591, 300] width 13 height 13
radio input "true"
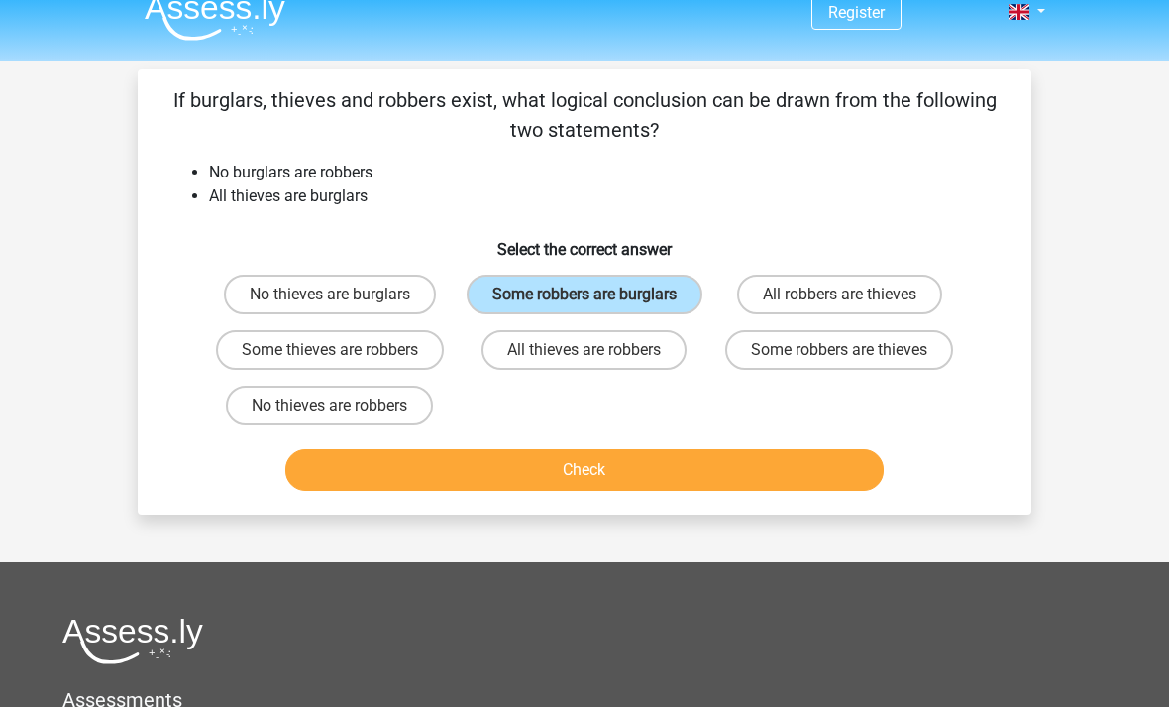
click at [577, 491] on button "Check" at bounding box center [585, 470] width 600 height 42
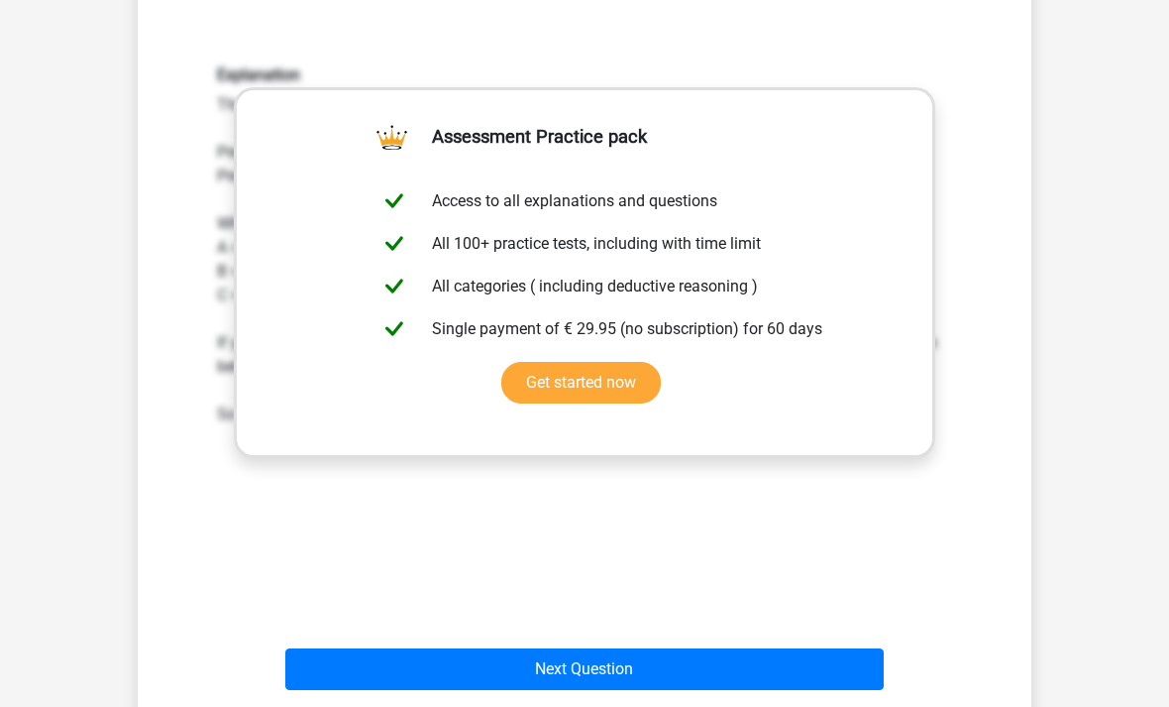
click at [626, 668] on button "Next Question" at bounding box center [585, 669] width 600 height 42
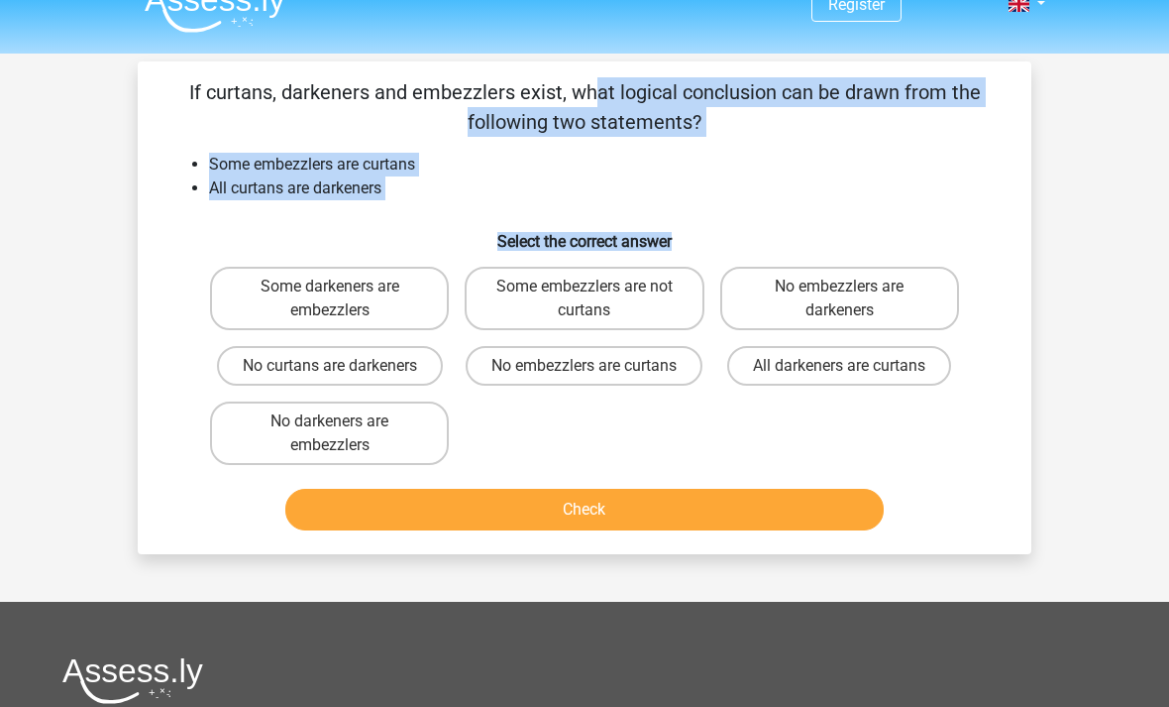
scroll to position [30, 0]
click at [636, 378] on label "No embezzlers are curtans" at bounding box center [584, 366] width 237 height 40
click at [598, 378] on input "No embezzlers are curtans" at bounding box center [591, 372] width 13 height 13
radio input "true"
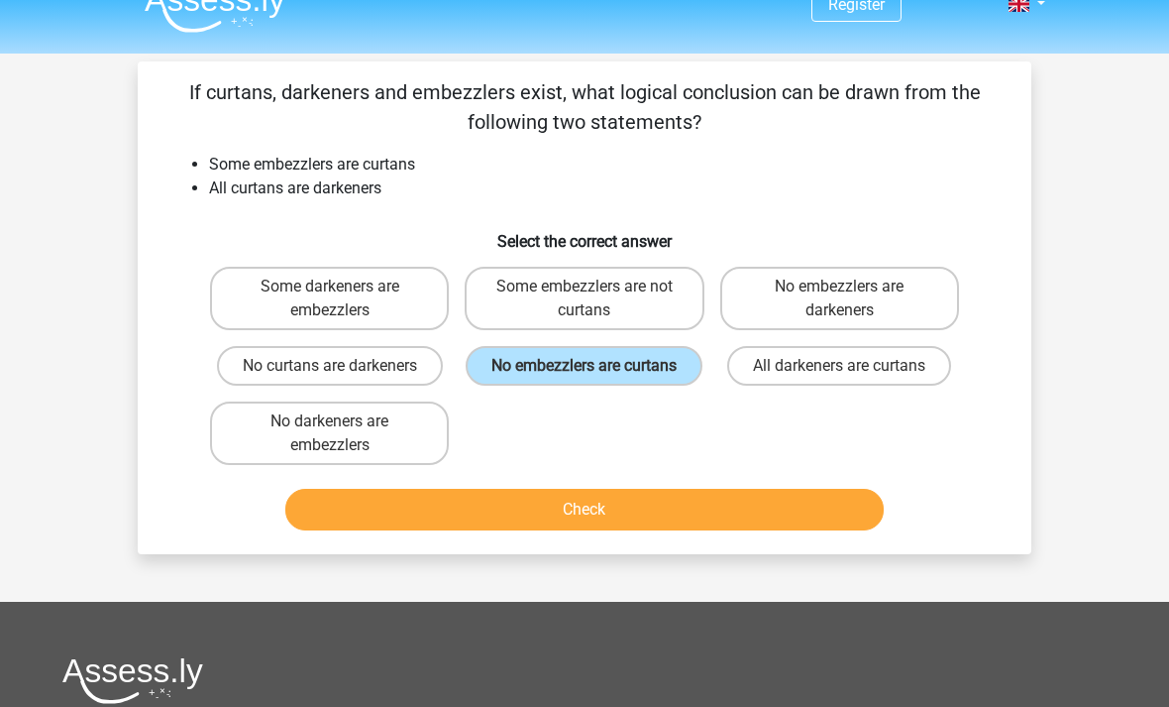
click at [624, 530] on button "Check" at bounding box center [585, 510] width 600 height 42
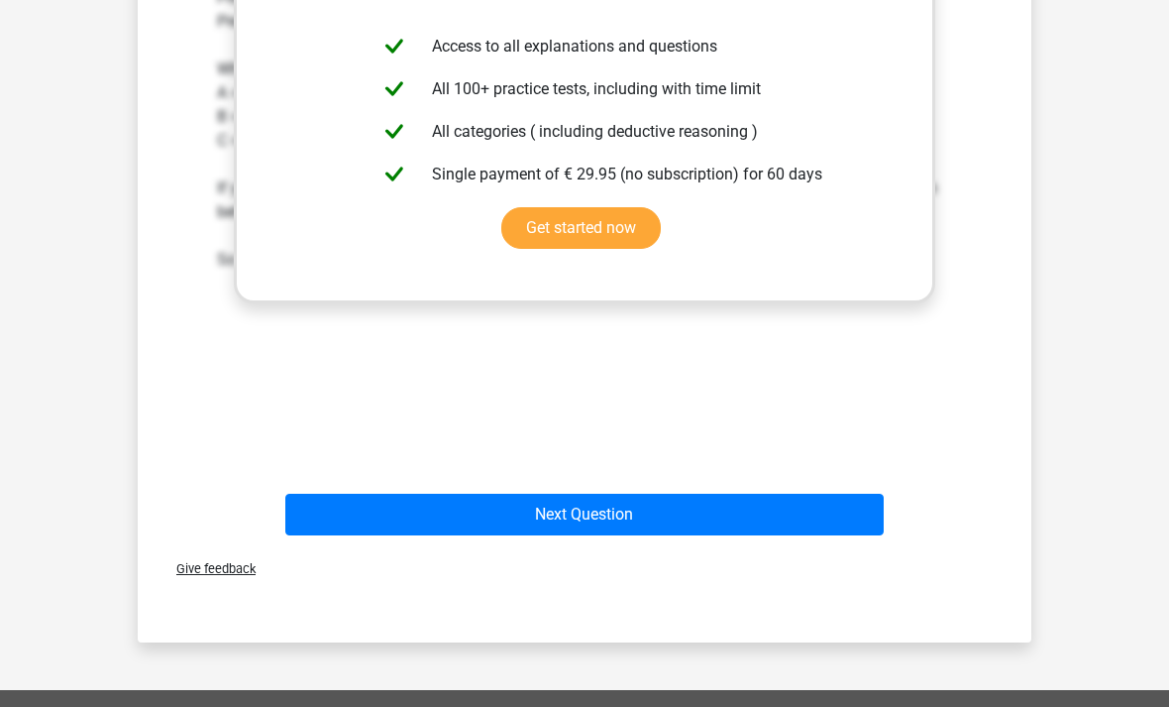
click at [582, 533] on button "Next Question" at bounding box center [585, 515] width 600 height 42
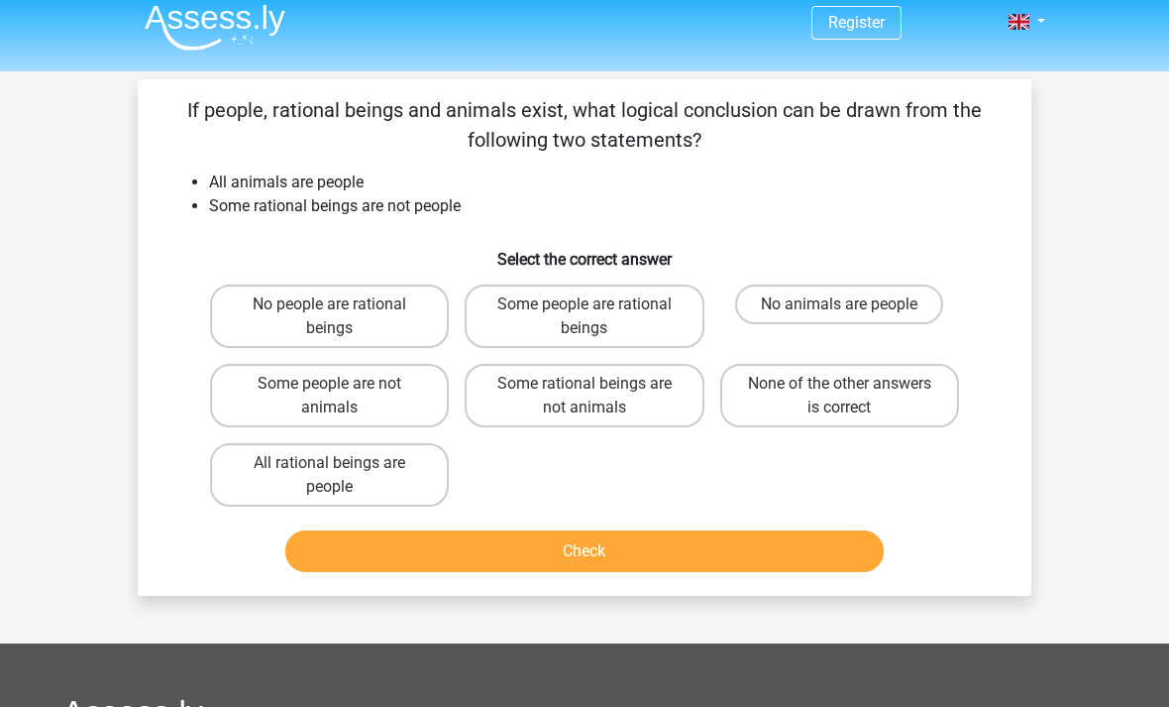
scroll to position [0, 0]
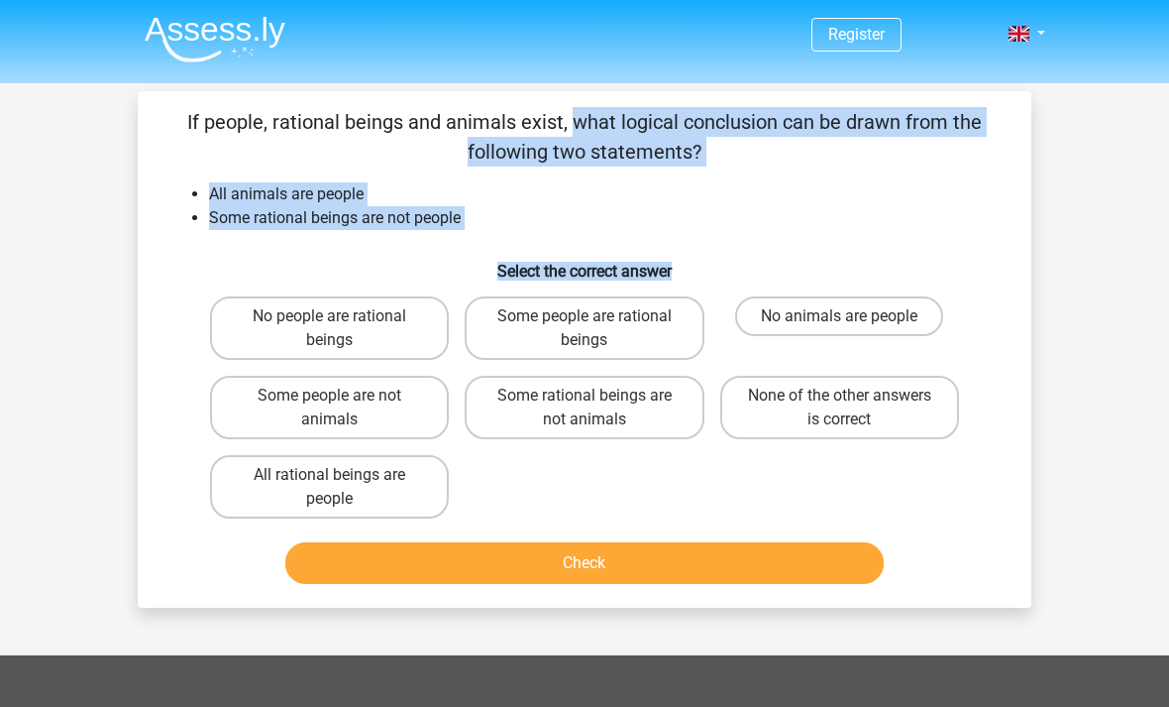
click at [613, 314] on label "Some people are rational beings" at bounding box center [584, 327] width 239 height 63
click at [598, 316] on input "Some people are rational beings" at bounding box center [591, 322] width 13 height 13
radio input "true"
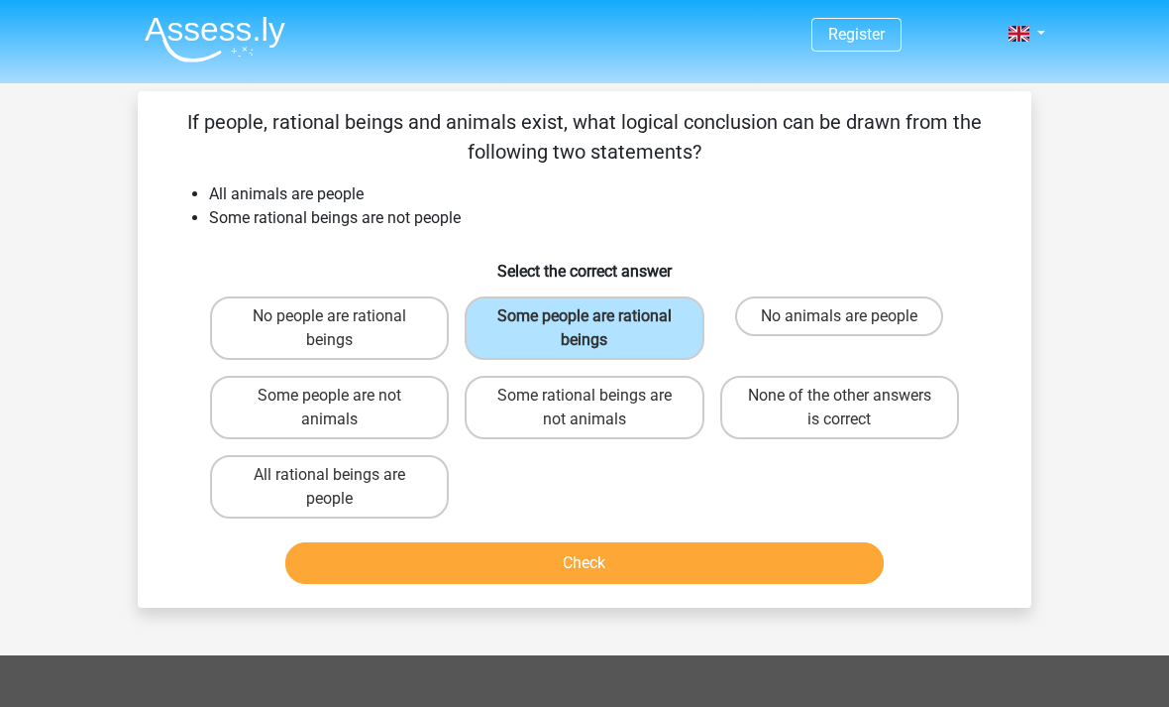
click at [577, 563] on button "Check" at bounding box center [585, 563] width 600 height 42
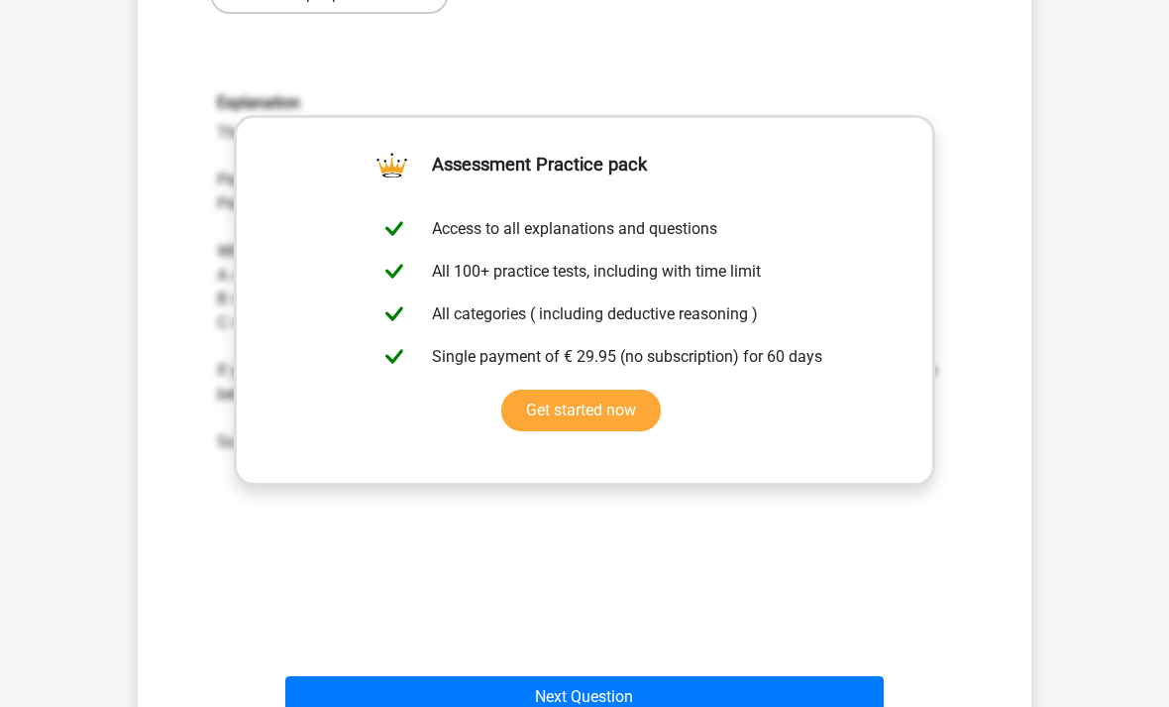
click at [639, 689] on button "Next Question" at bounding box center [585, 697] width 600 height 42
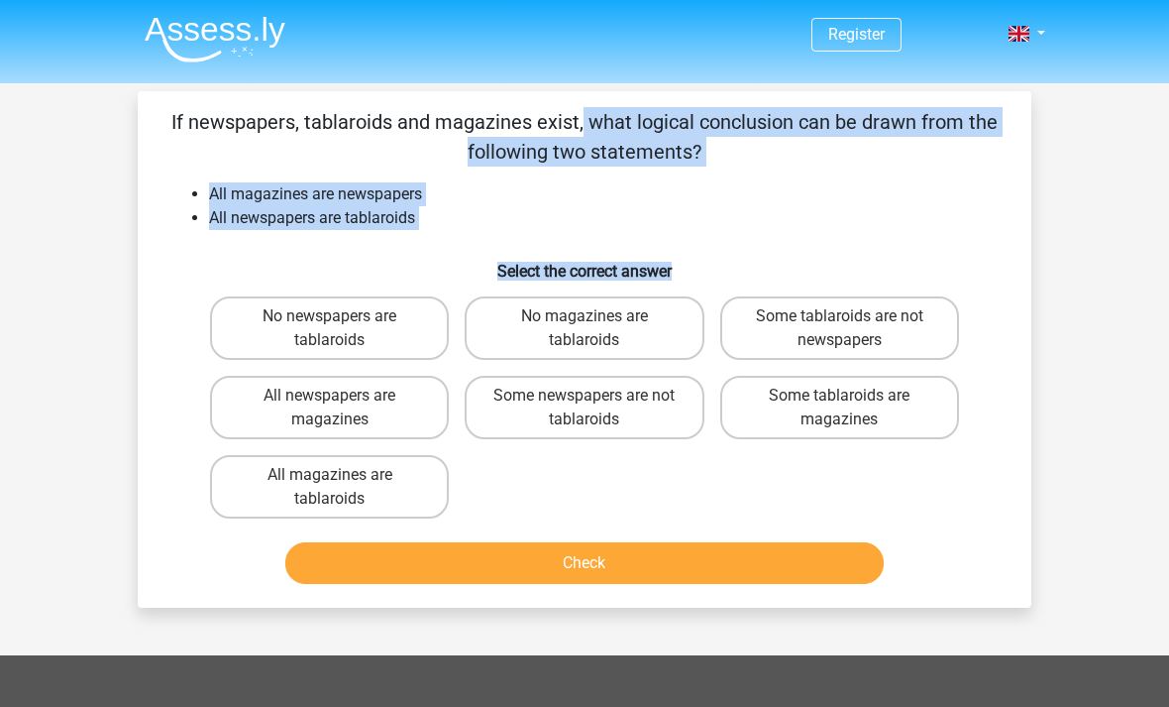
click at [599, 310] on label "No magazines are tablaroids" at bounding box center [584, 327] width 239 height 63
click at [598, 316] on input "No magazines are tablaroids" at bounding box center [591, 322] width 13 height 13
radio input "true"
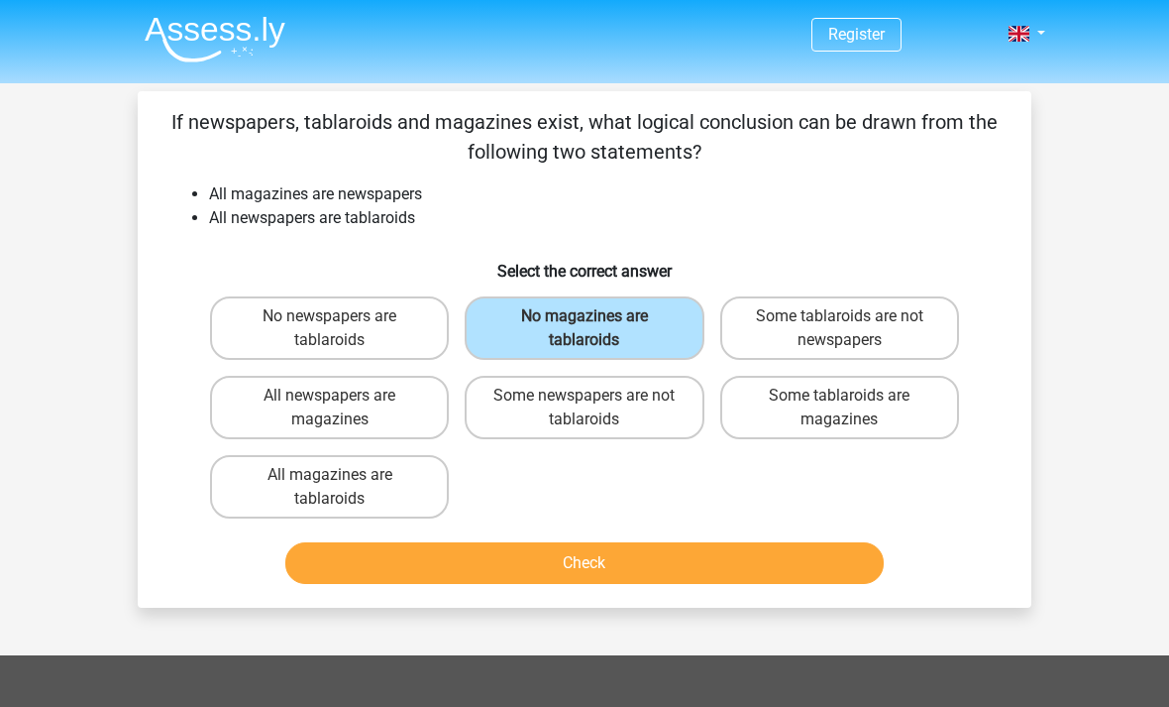
click at [635, 560] on button "Check" at bounding box center [585, 563] width 600 height 42
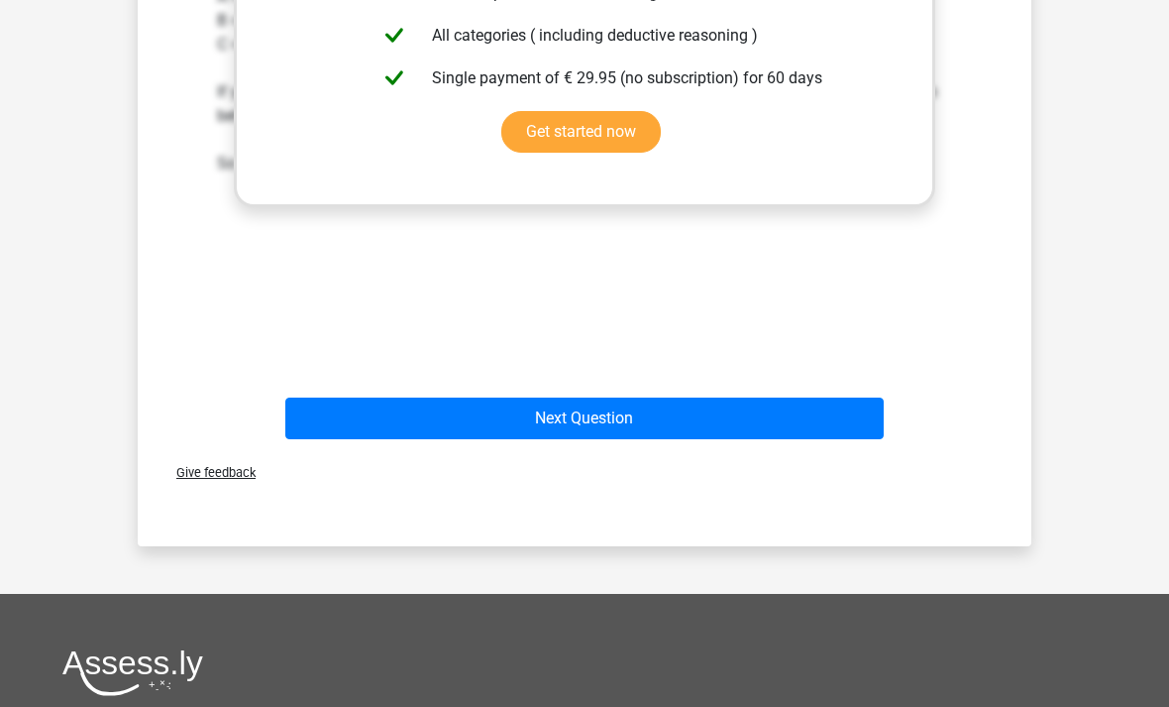
click at [658, 426] on button "Next Question" at bounding box center [585, 418] width 600 height 42
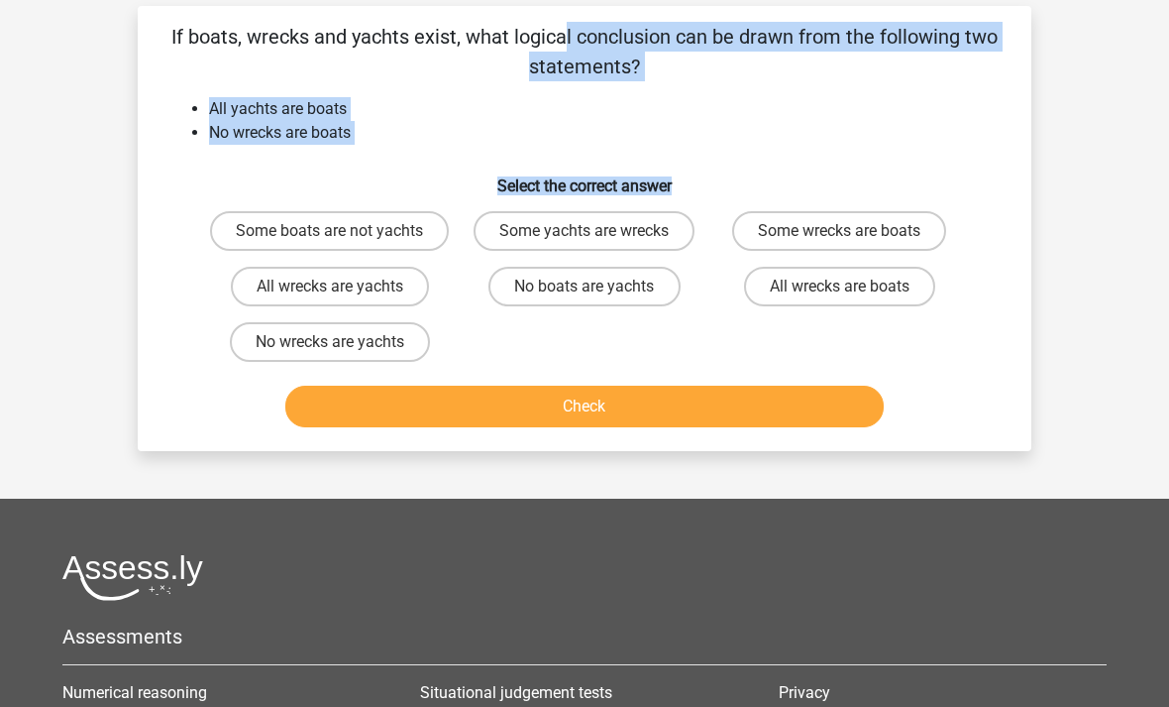
scroll to position [85, 0]
click at [583, 306] on label "No boats are yachts" at bounding box center [584, 287] width 191 height 40
click at [585, 299] on input "No boats are yachts" at bounding box center [591, 292] width 13 height 13
radio input "true"
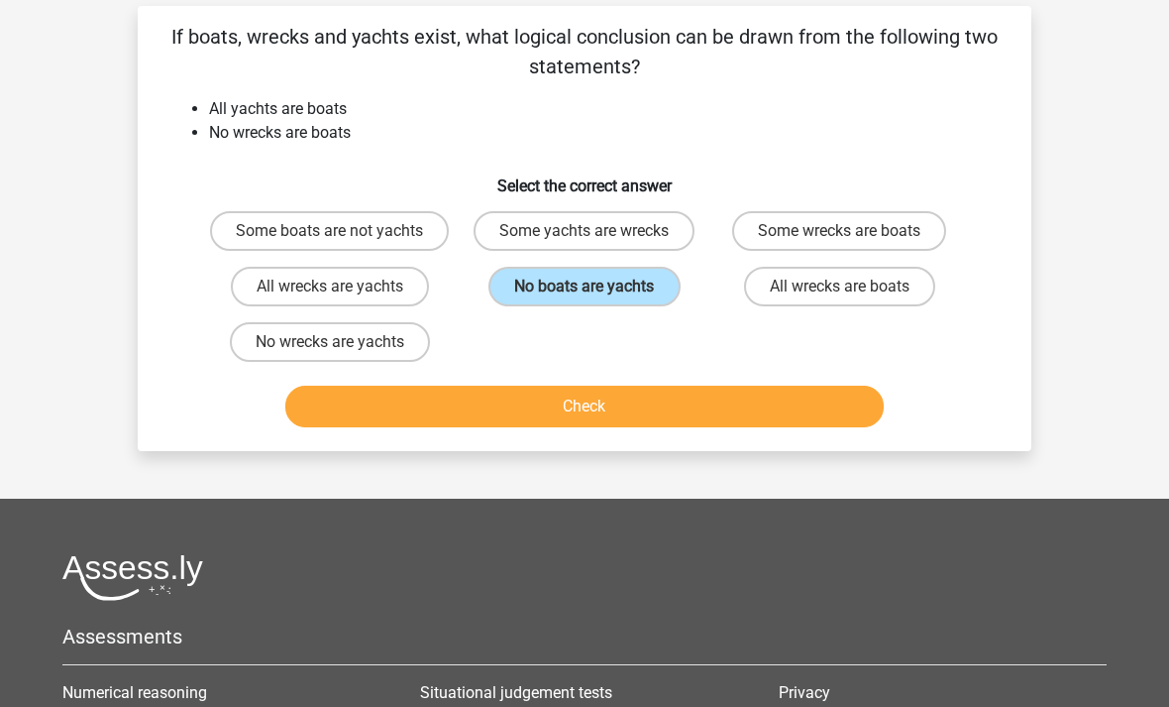
click at [610, 427] on button "Check" at bounding box center [585, 407] width 600 height 42
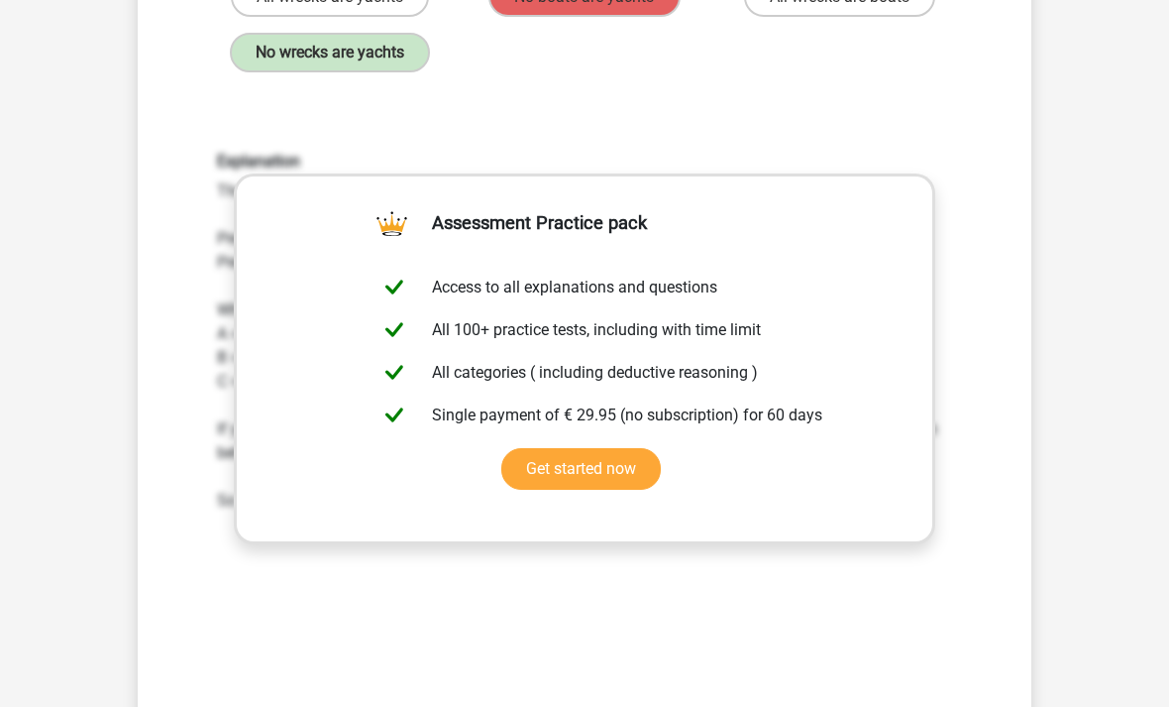
scroll to position [387, 0]
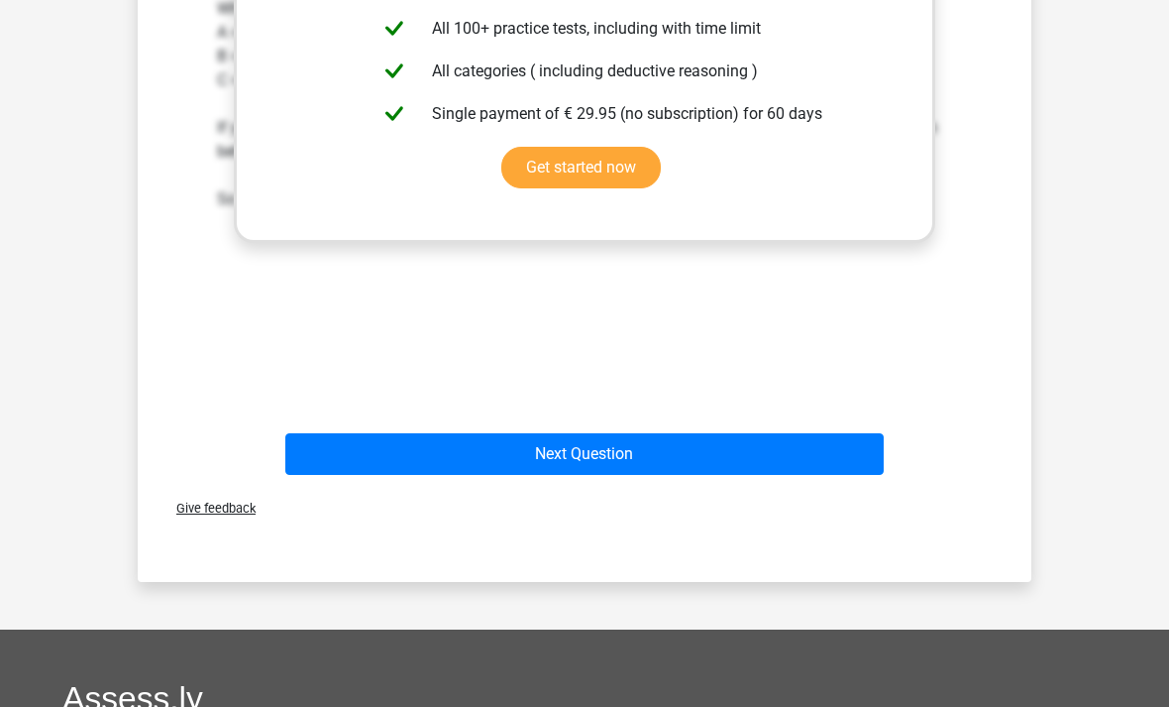
click at [708, 476] on button "Next Question" at bounding box center [585, 455] width 600 height 42
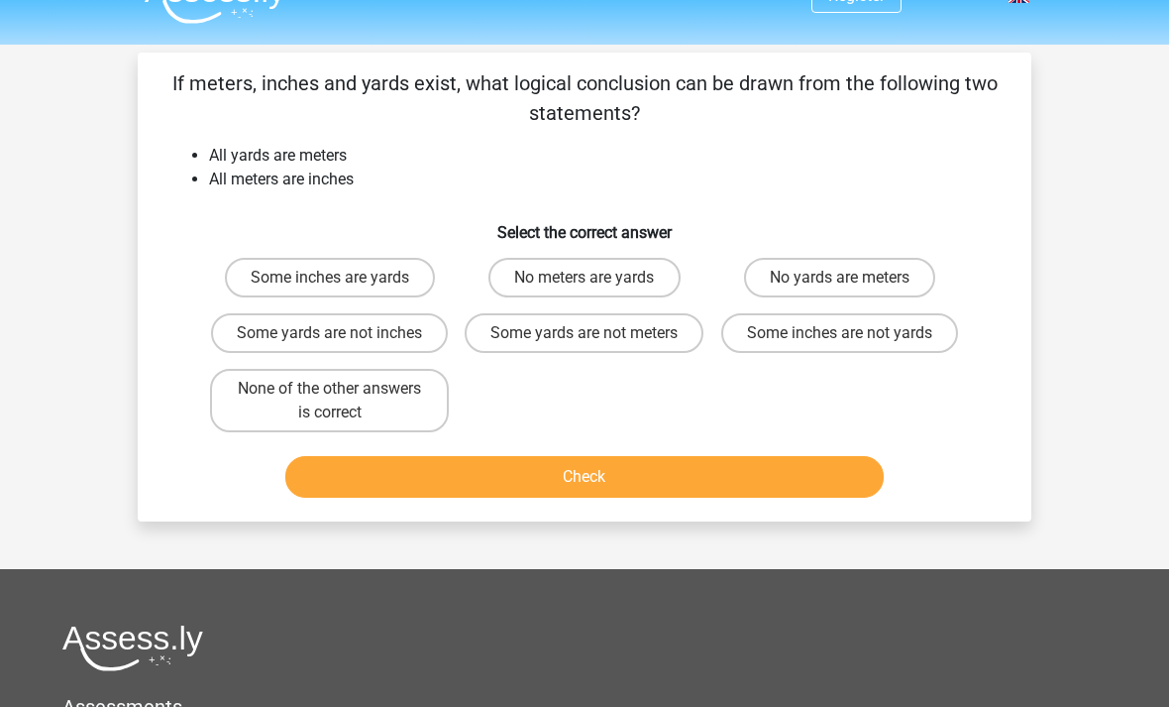
scroll to position [0, 0]
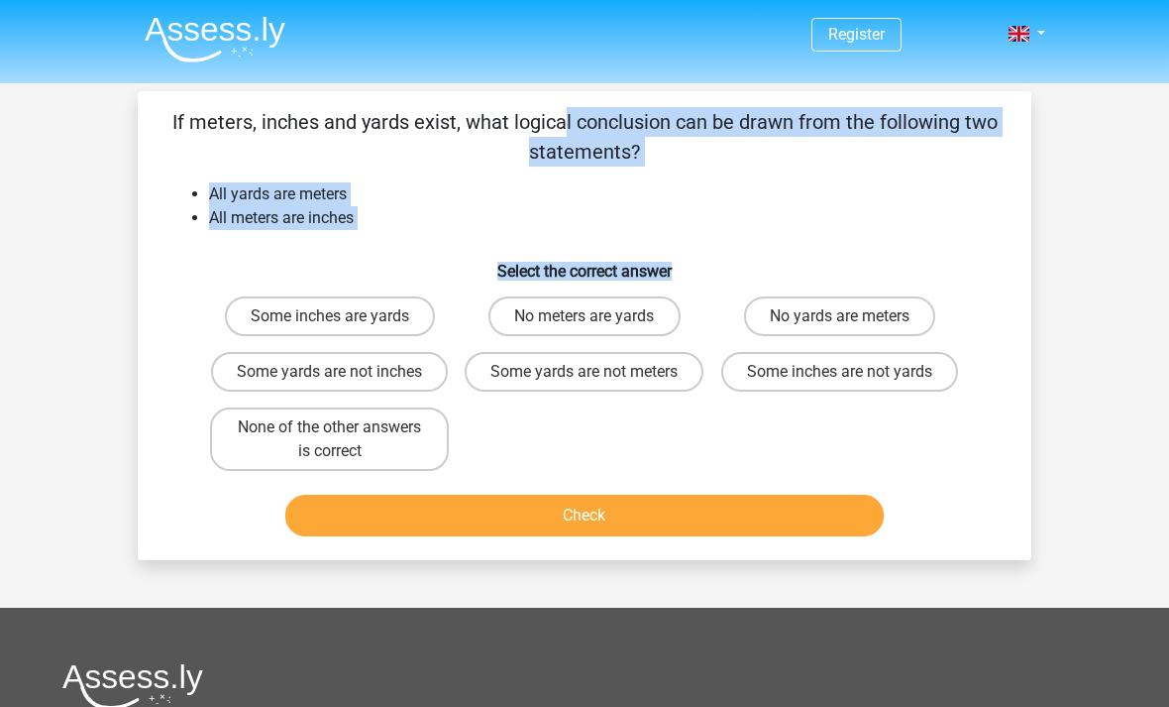
click at [625, 317] on label "No meters are yards" at bounding box center [584, 316] width 191 height 40
click at [598, 317] on input "No meters are yards" at bounding box center [591, 322] width 13 height 13
radio input "true"
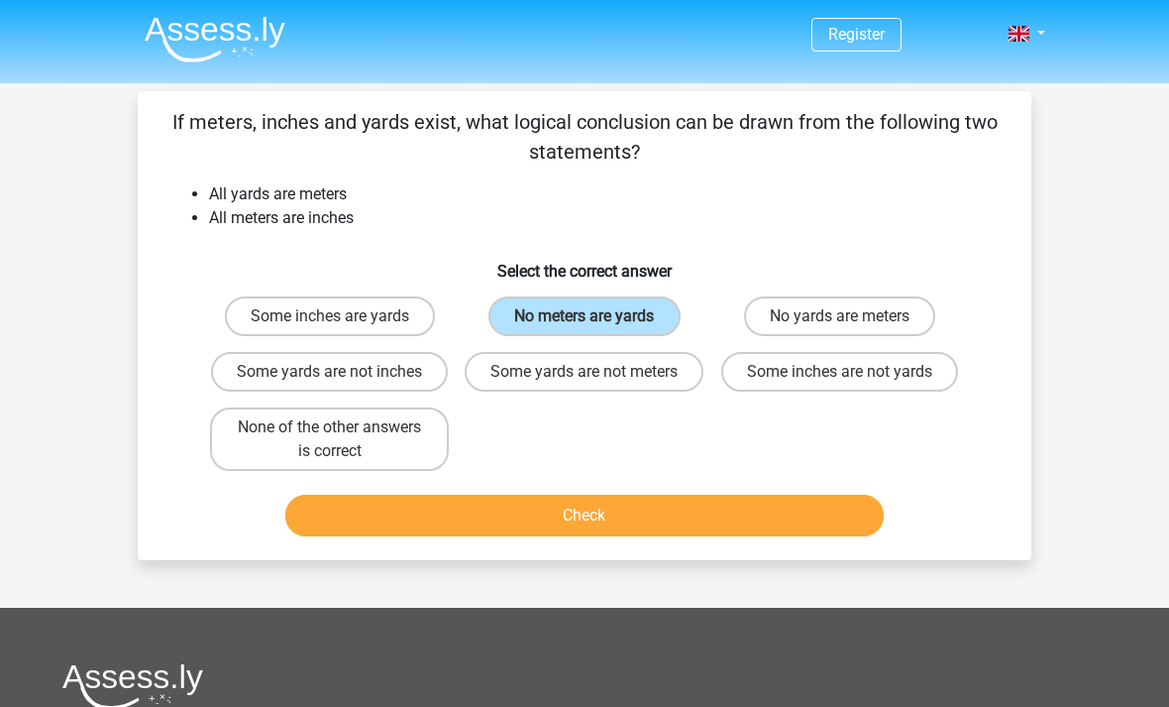
click at [637, 536] on button "Check" at bounding box center [585, 516] width 600 height 42
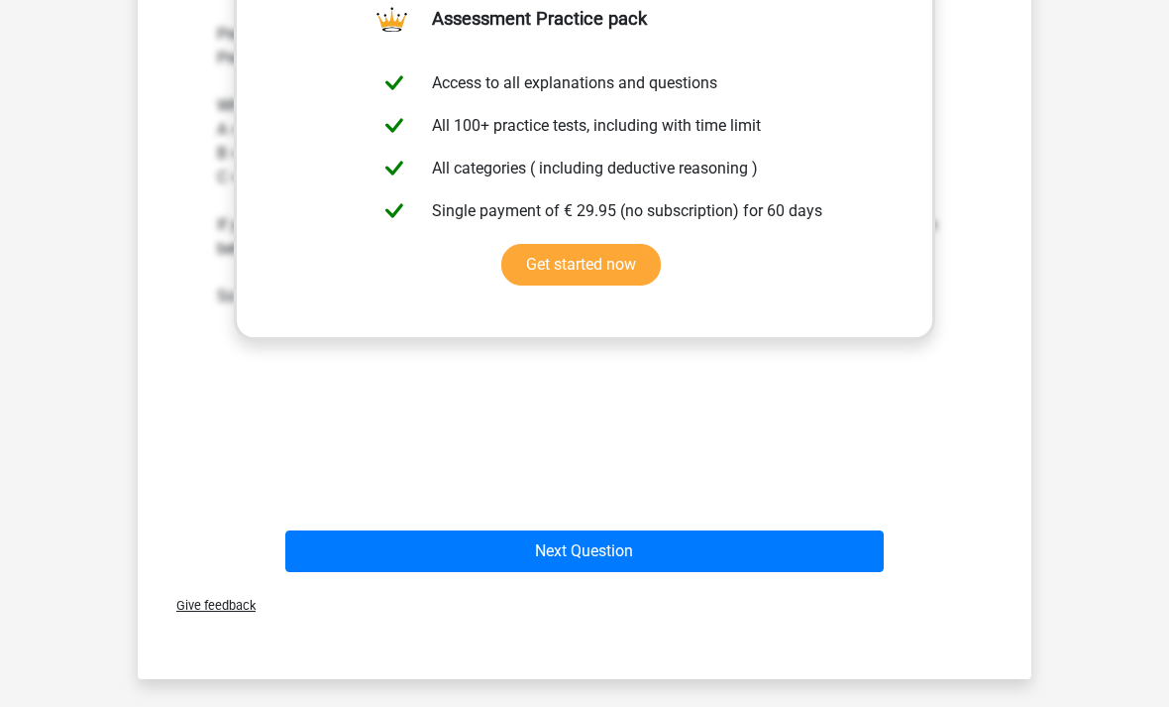
scroll to position [594, 0]
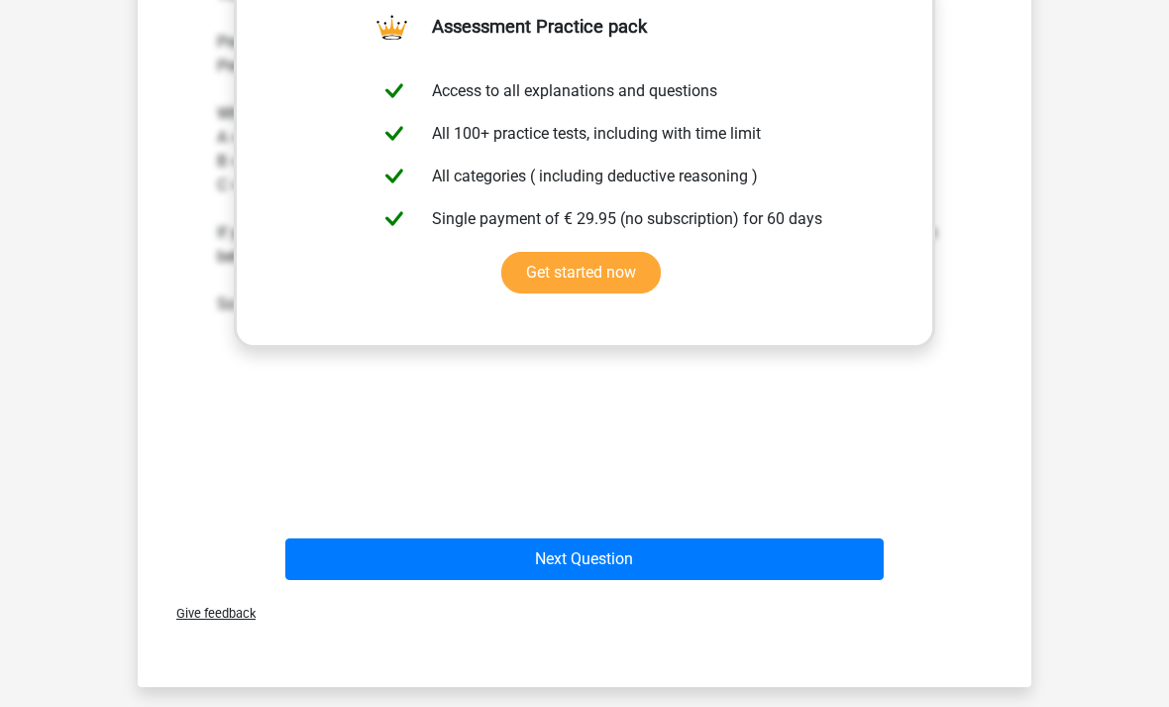
click at [682, 577] on button "Next Question" at bounding box center [585, 560] width 600 height 42
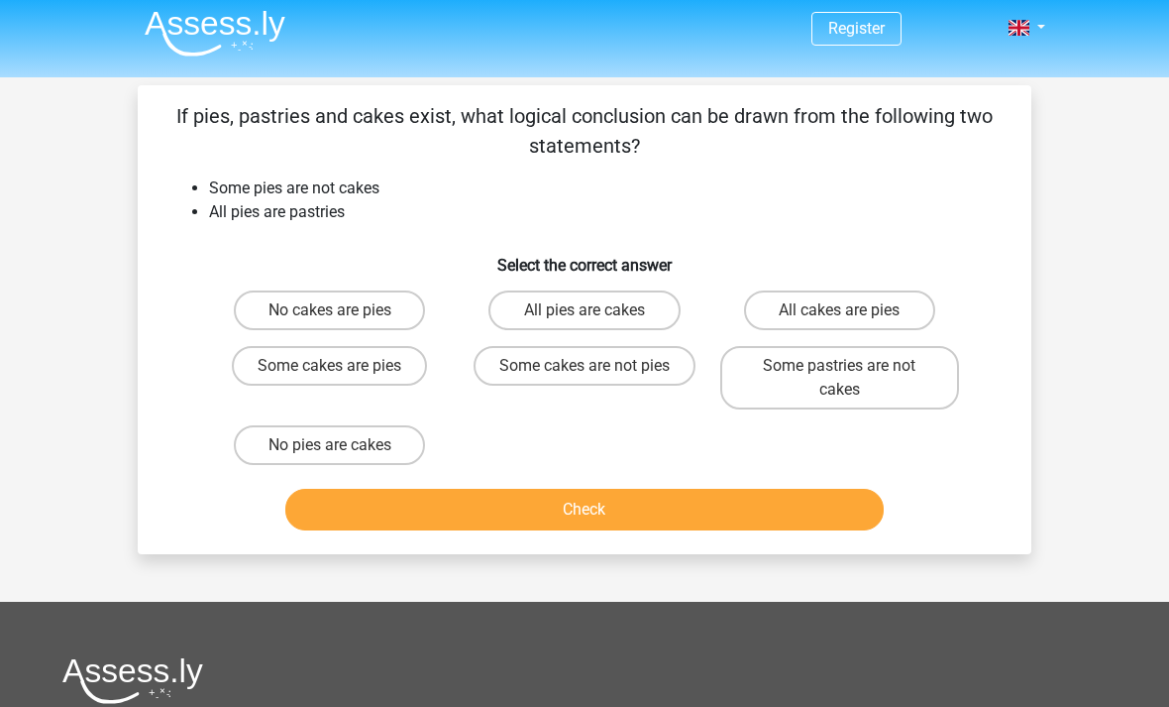
scroll to position [0, 0]
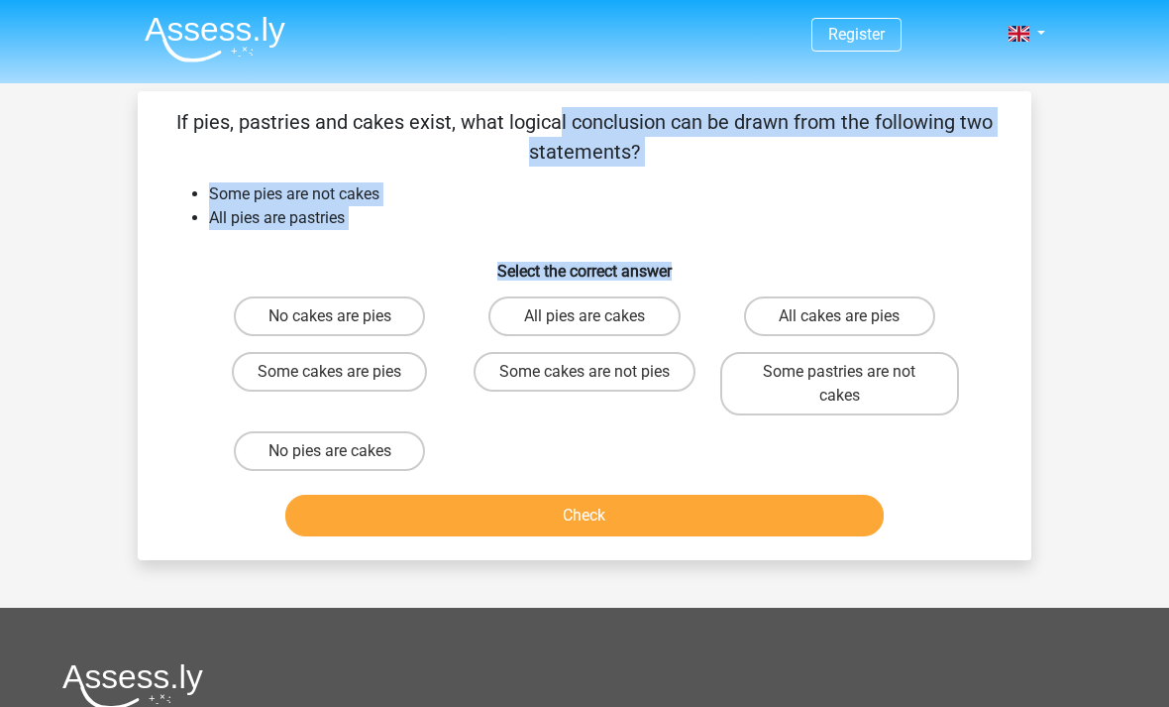
click at [584, 306] on label "All pies are cakes" at bounding box center [584, 316] width 191 height 40
click at [585, 316] on input "All pies are cakes" at bounding box center [591, 322] width 13 height 13
radio input "true"
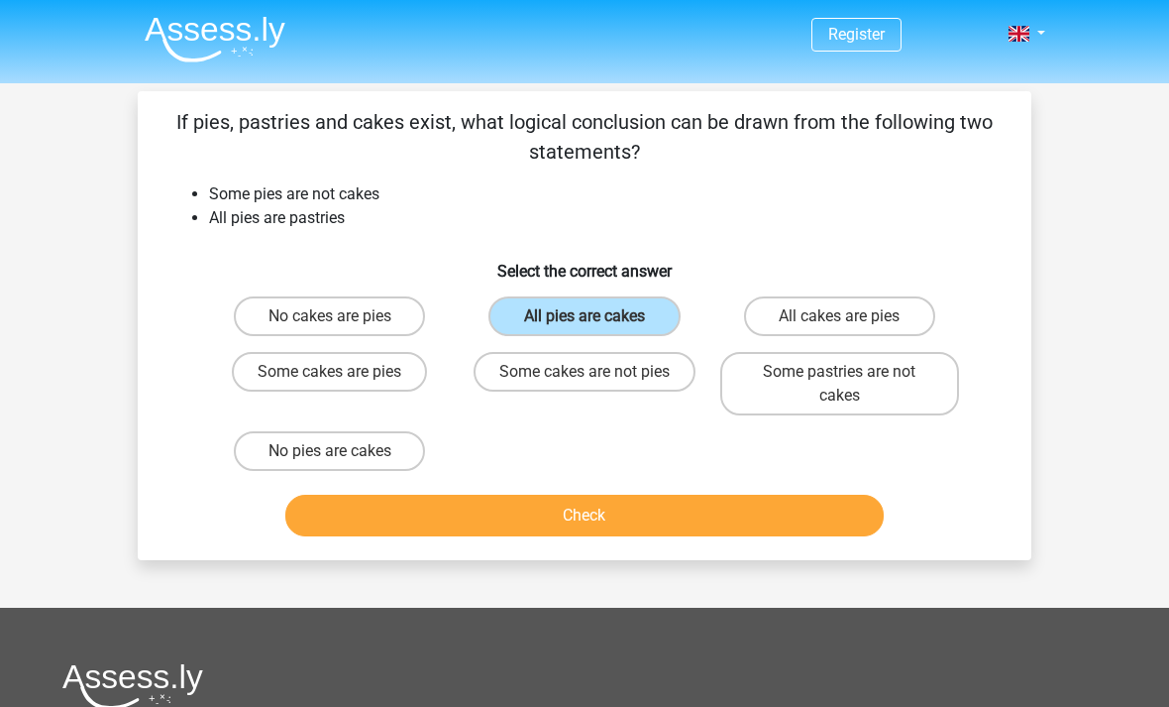
click at [602, 519] on button "Check" at bounding box center [585, 516] width 600 height 42
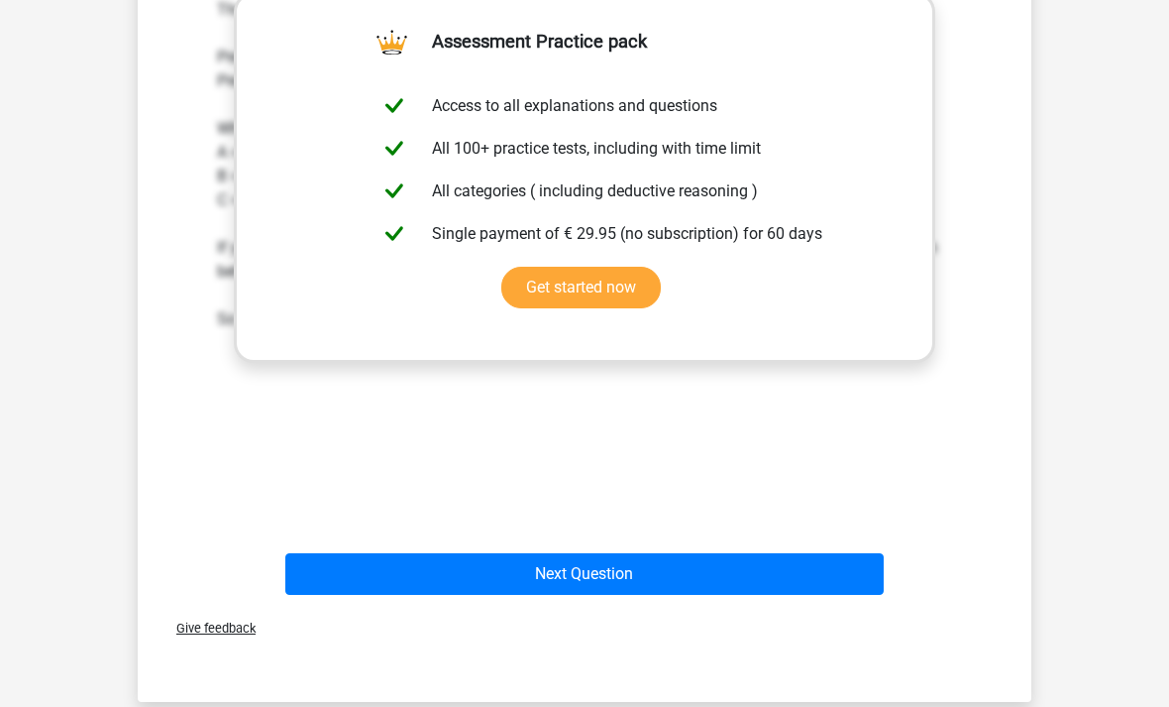
click at [637, 569] on button "Next Question" at bounding box center [585, 575] width 600 height 42
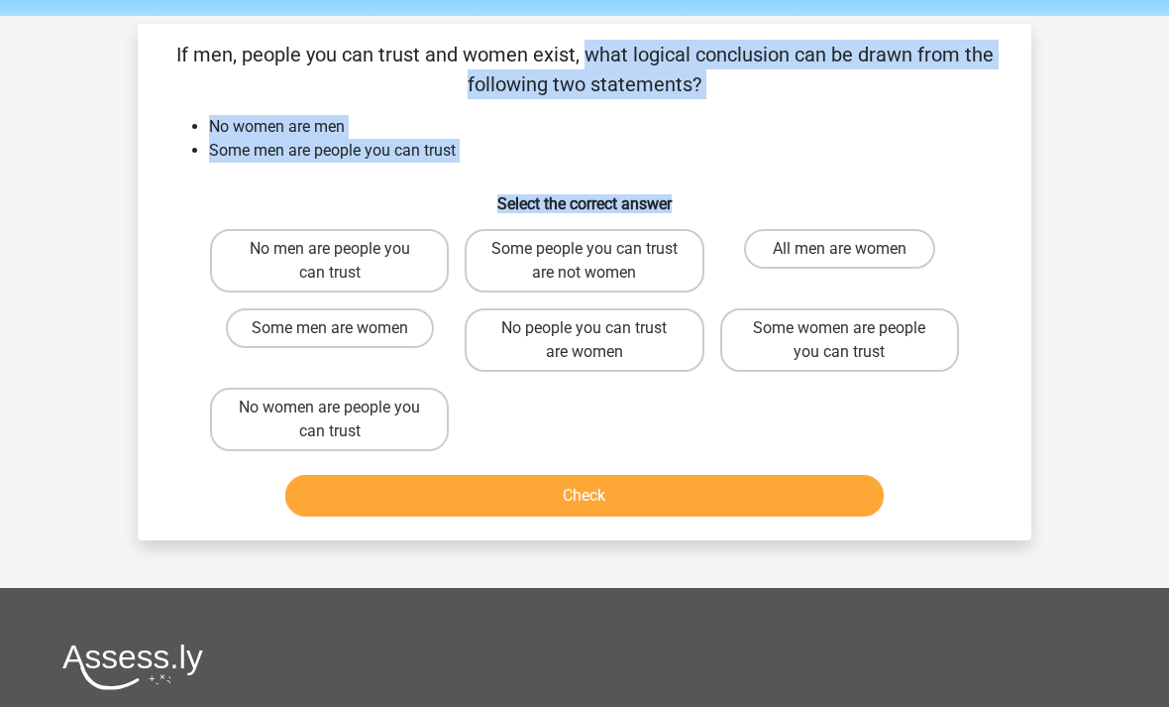
scroll to position [67, 0]
click at [621, 253] on label "Some people you can trust are not women" at bounding box center [584, 260] width 239 height 63
click at [598, 253] on input "Some people you can trust are not women" at bounding box center [591, 255] width 13 height 13
radio input "true"
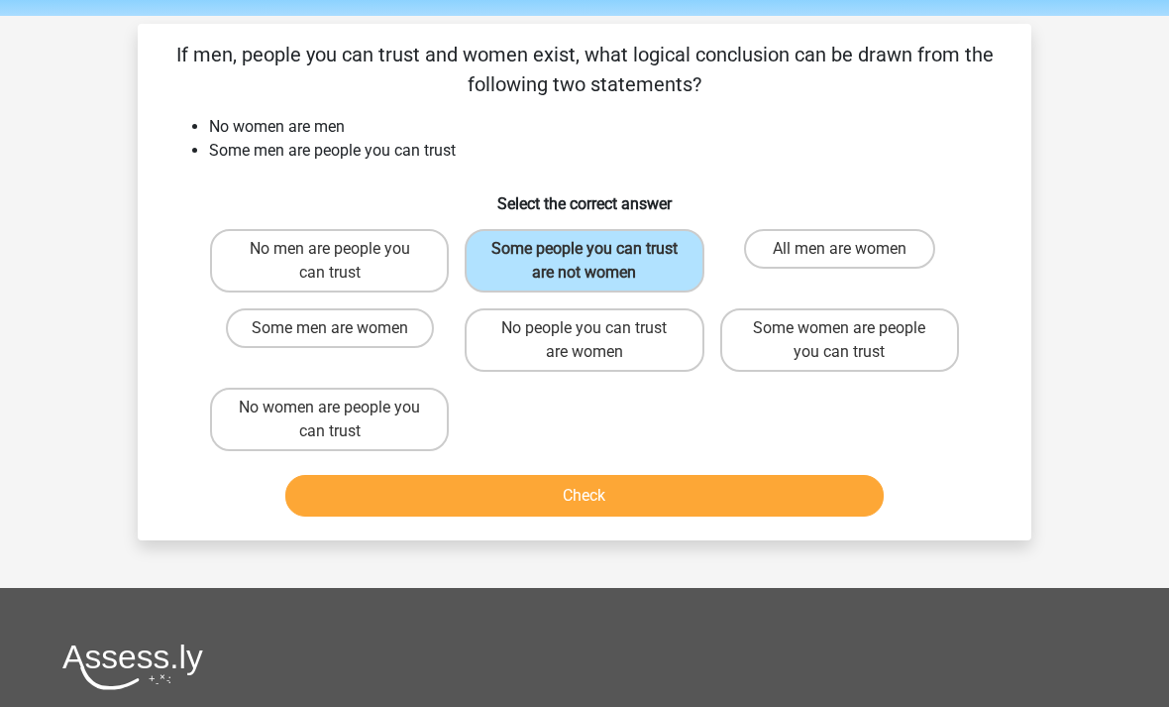
click at [643, 502] on button "Check" at bounding box center [585, 496] width 600 height 42
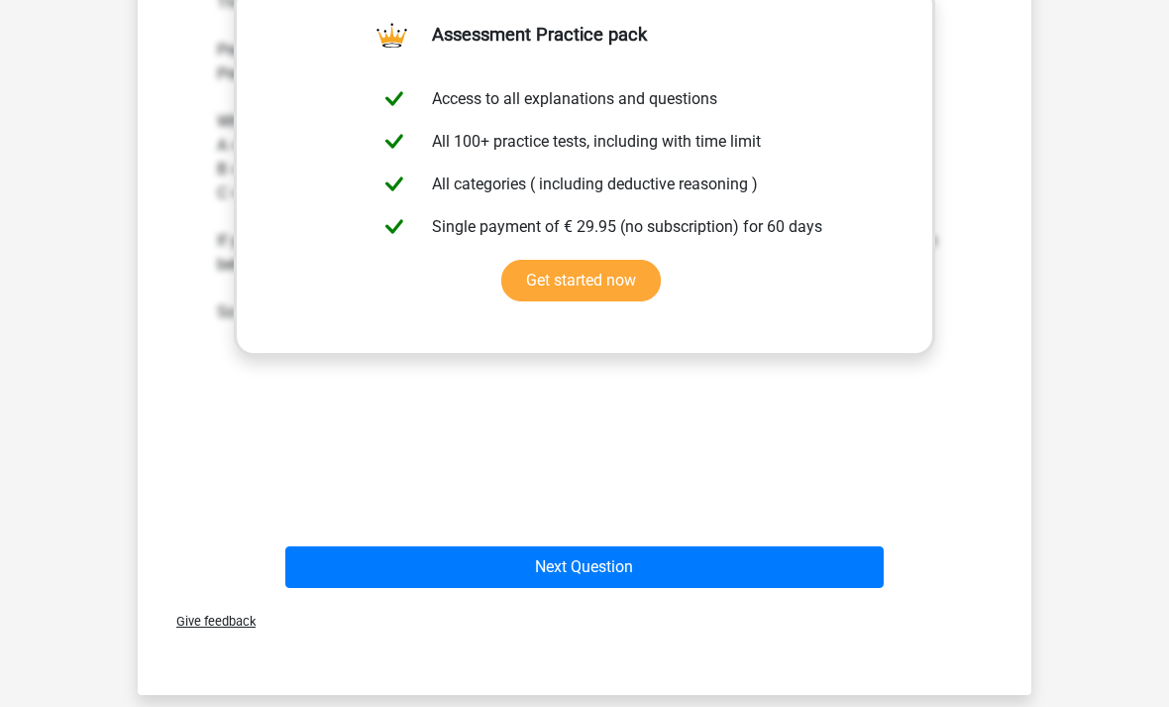
click at [670, 567] on button "Next Question" at bounding box center [585, 567] width 600 height 42
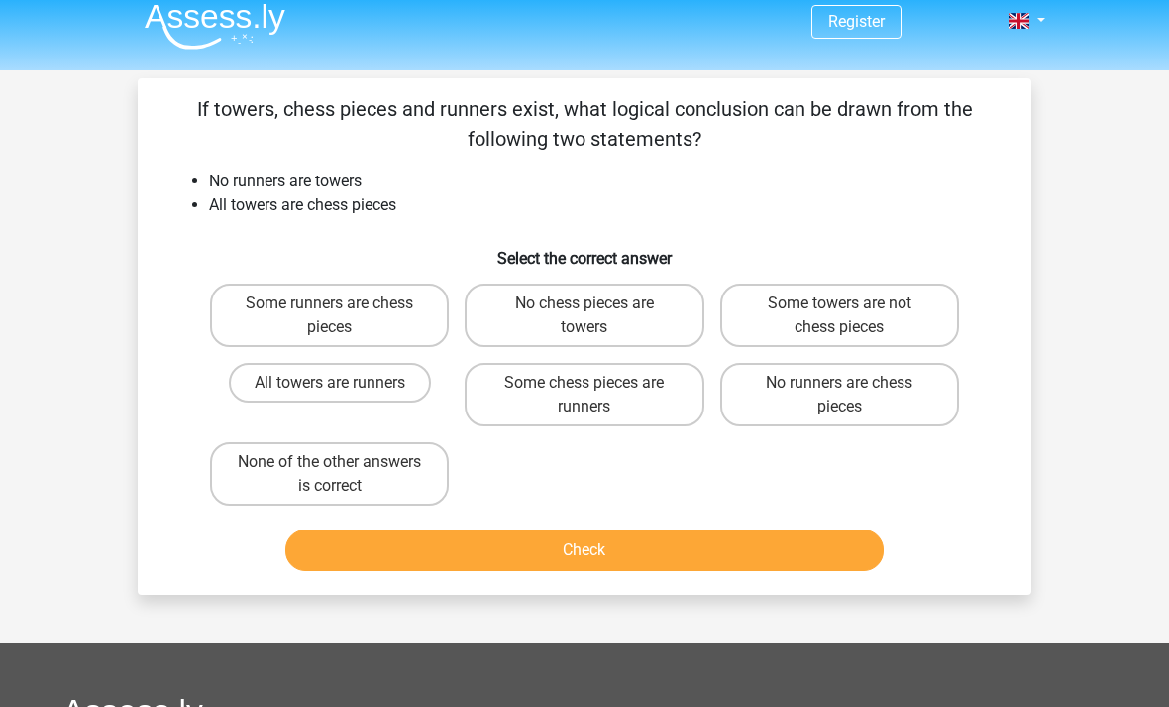
scroll to position [16, 0]
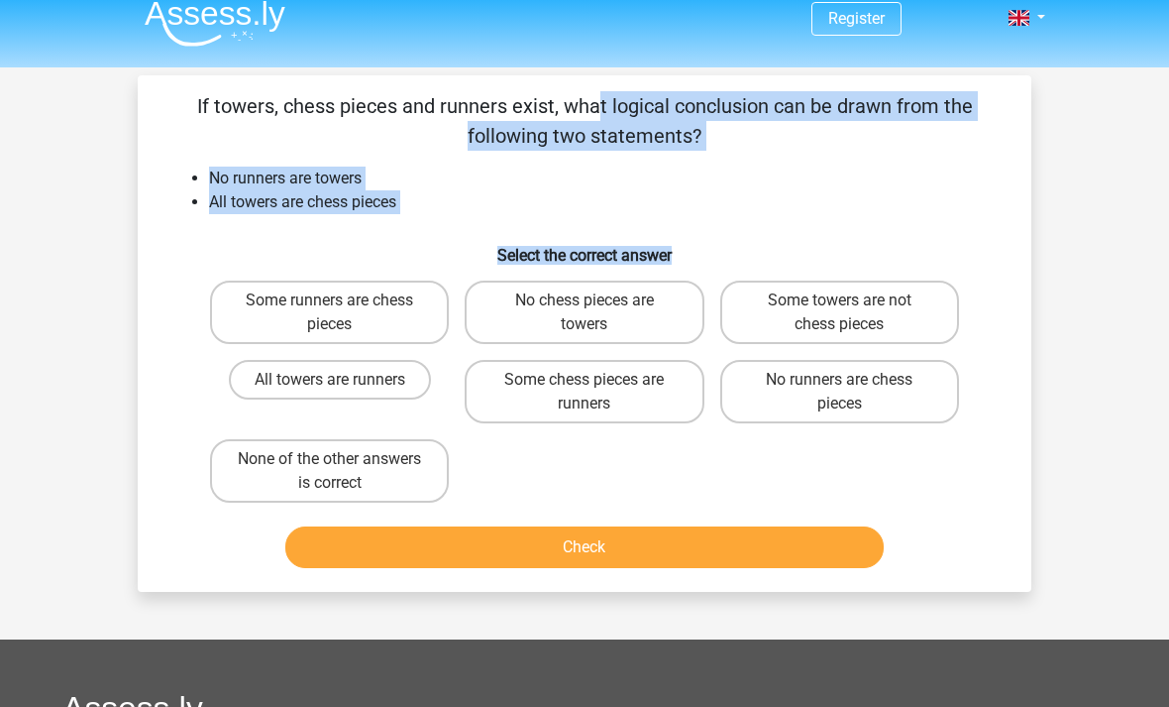
click at [648, 319] on label "No chess pieces are towers" at bounding box center [584, 311] width 239 height 63
click at [598, 313] on input "No chess pieces are towers" at bounding box center [591, 306] width 13 height 13
radio input "true"
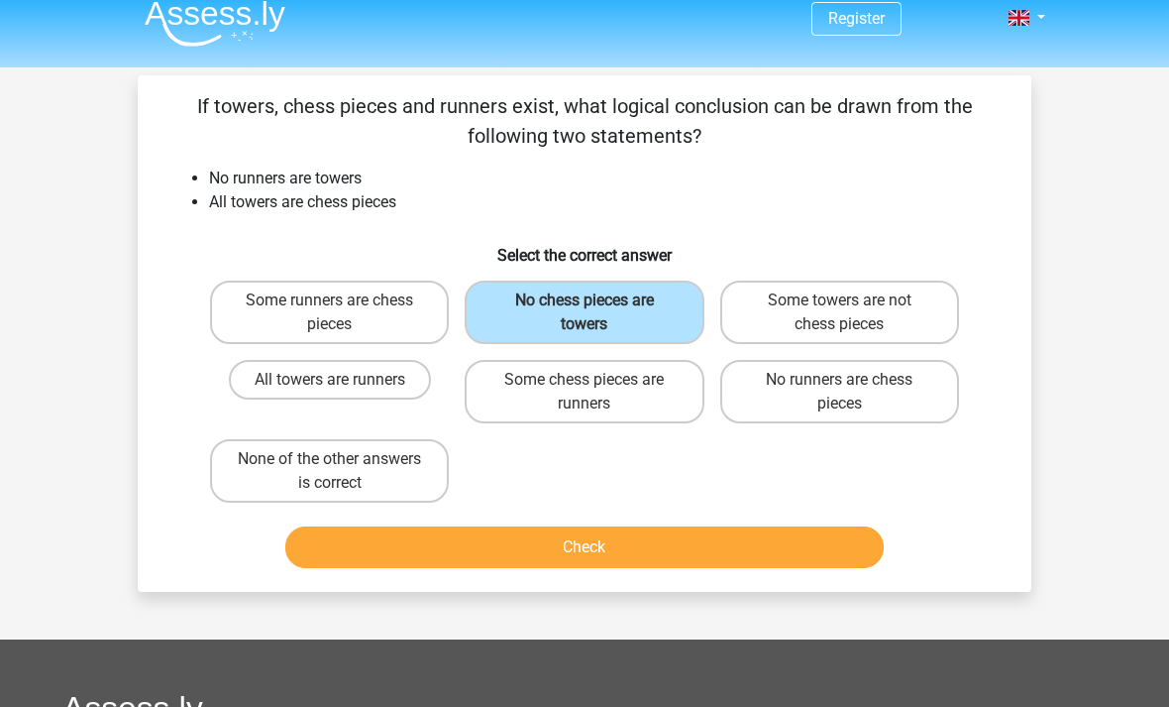
click at [609, 549] on button "Check" at bounding box center [585, 547] width 600 height 42
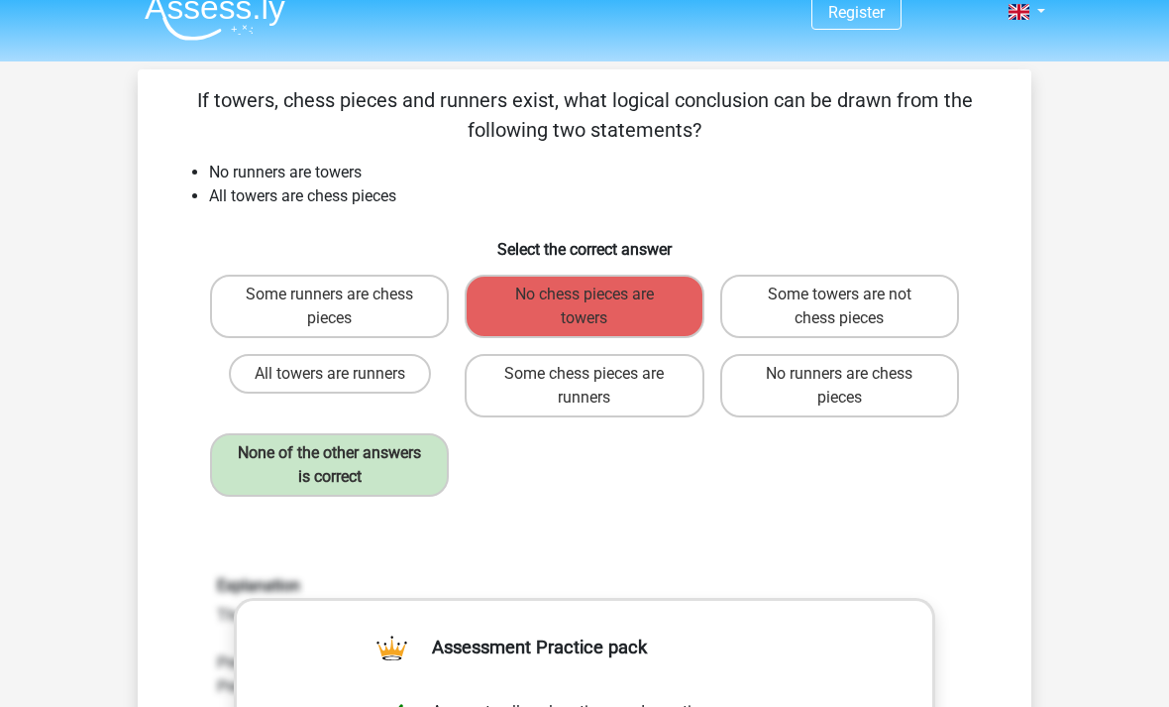
scroll to position [23, 0]
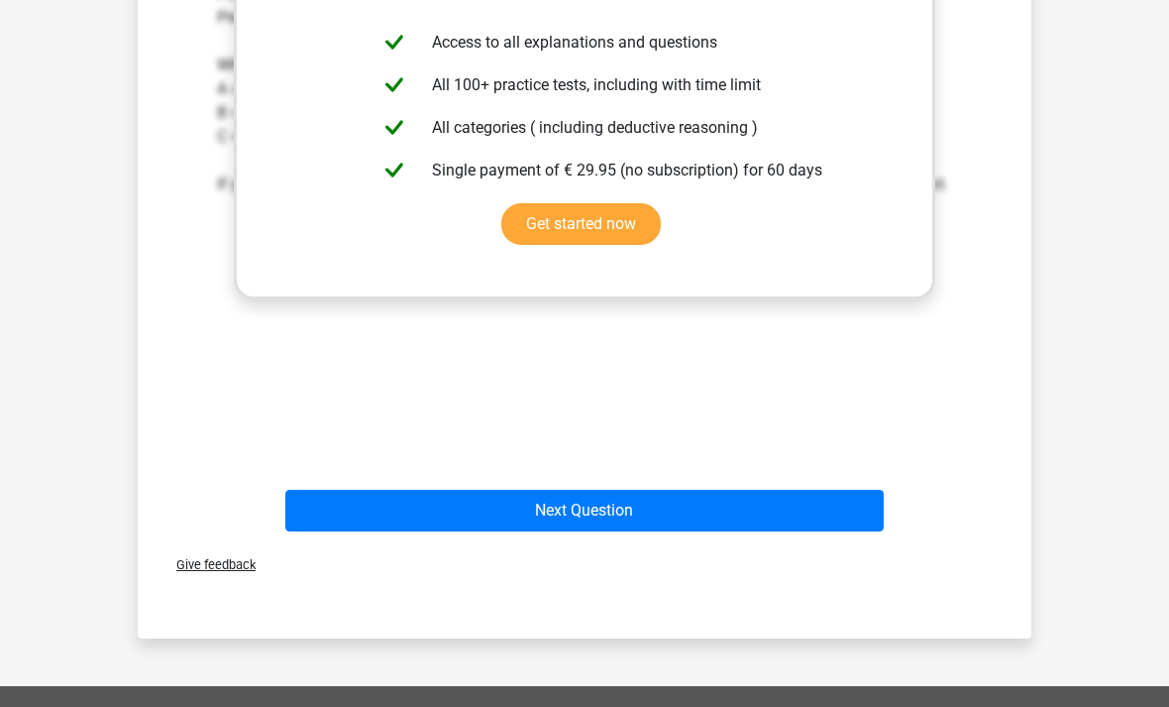
click at [664, 510] on button "Next Question" at bounding box center [585, 512] width 600 height 42
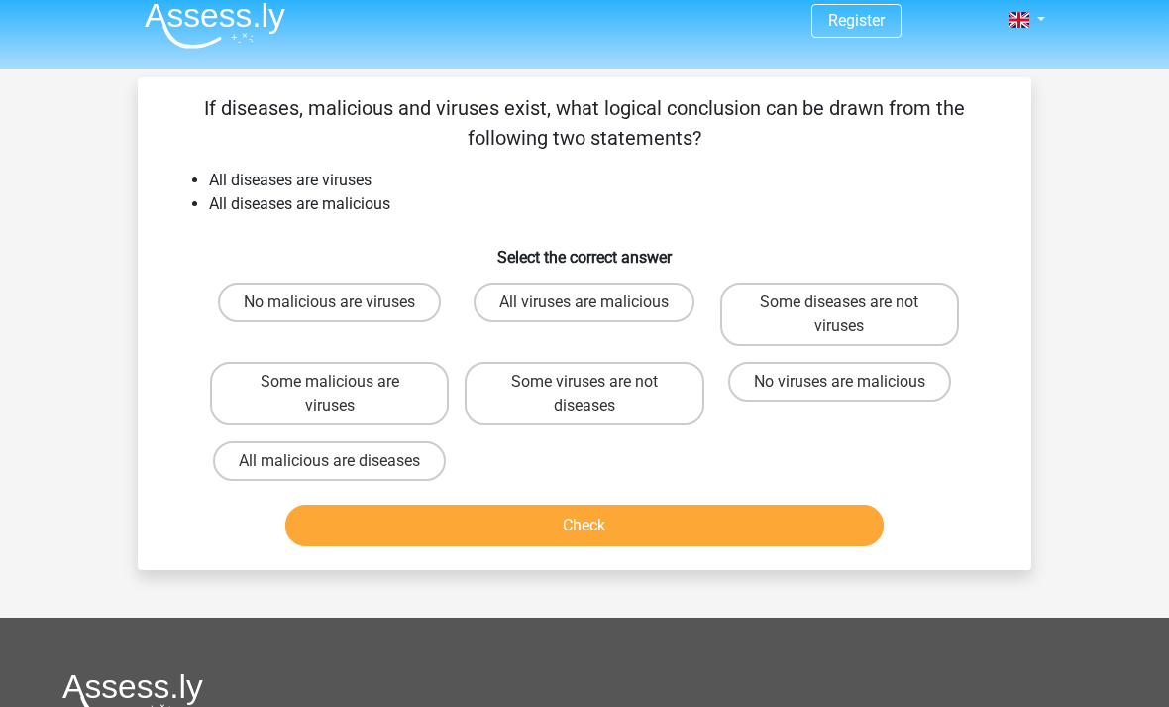
scroll to position [0, 0]
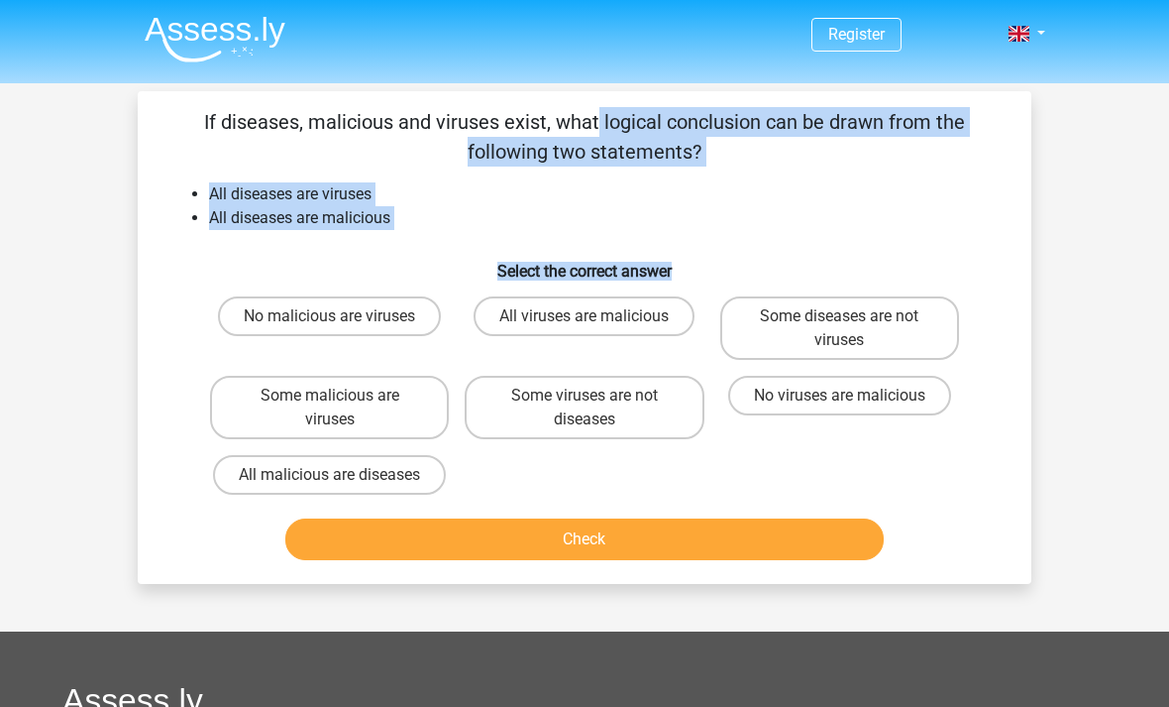
click at [625, 319] on label "All viruses are malicious" at bounding box center [584, 316] width 221 height 40
click at [598, 319] on input "All viruses are malicious" at bounding box center [591, 322] width 13 height 13
radio input "true"
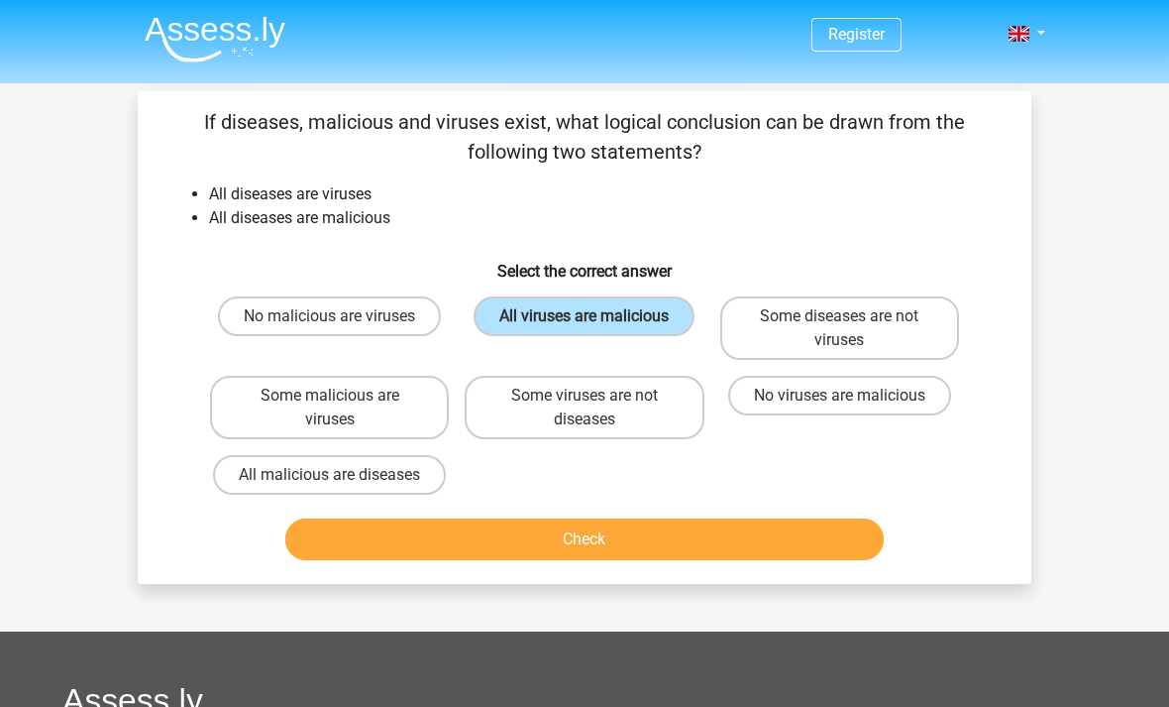
click at [661, 531] on button "Check" at bounding box center [585, 539] width 600 height 42
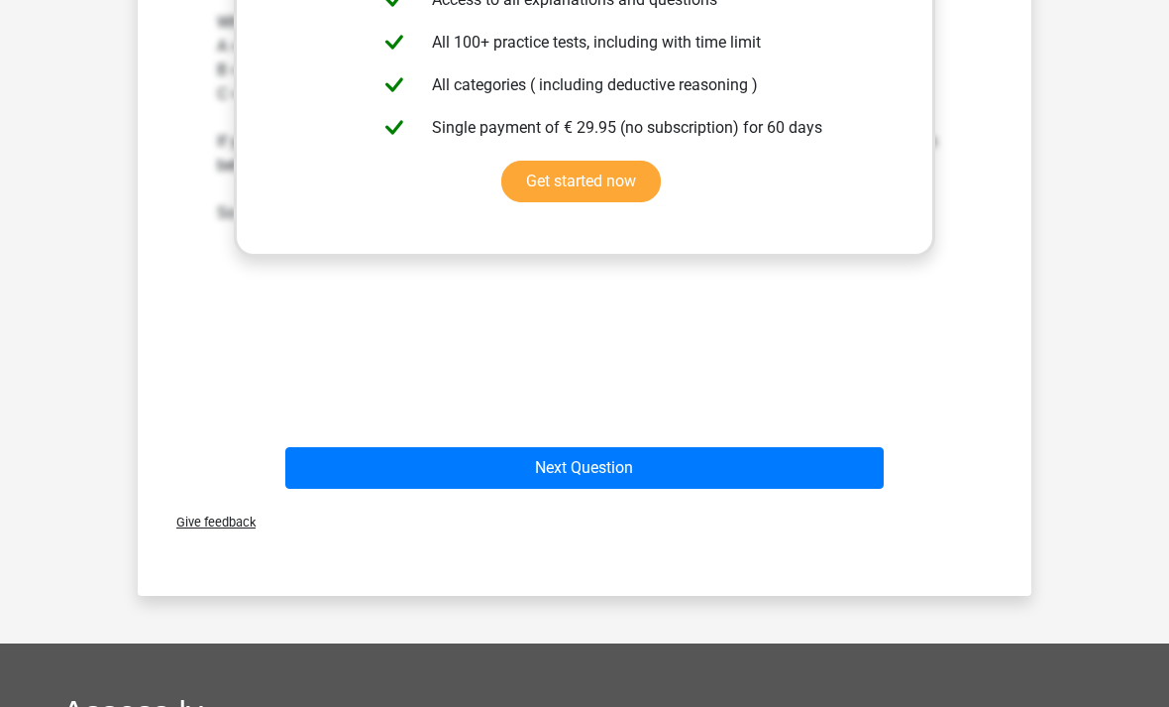
click at [626, 486] on button "Next Question" at bounding box center [585, 468] width 600 height 42
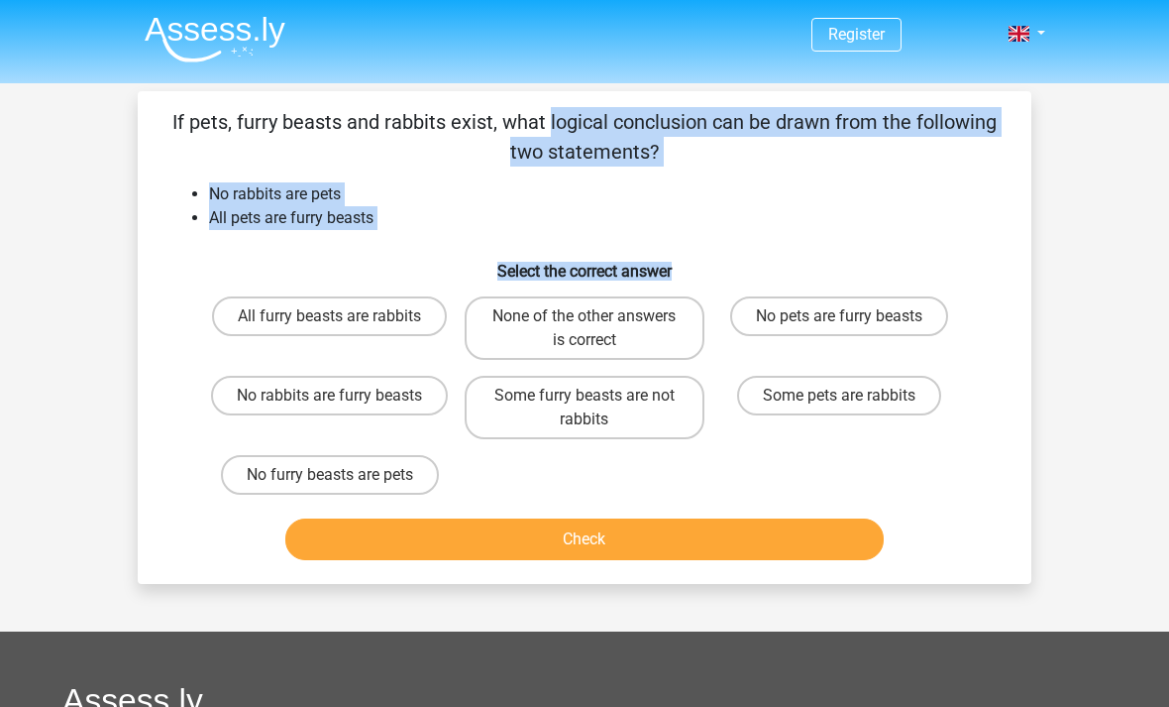
click at [599, 331] on label "None of the other answers is correct" at bounding box center [584, 327] width 239 height 63
click at [598, 329] on input "None of the other answers is correct" at bounding box center [591, 322] width 13 height 13
radio input "true"
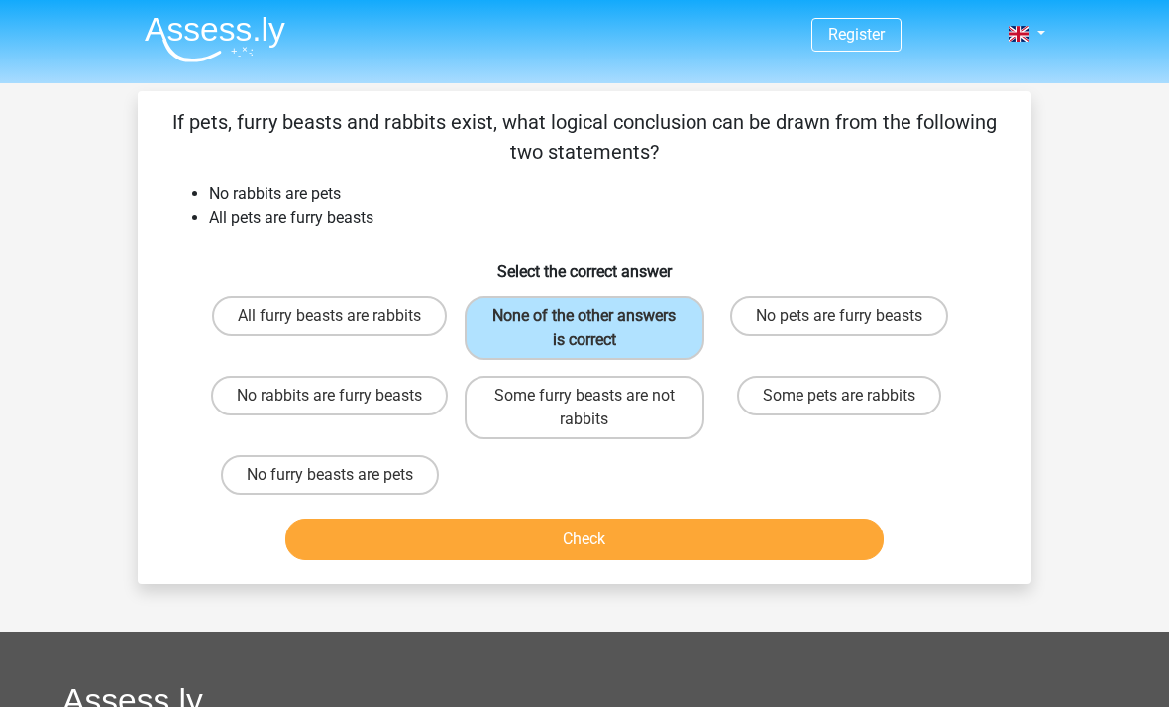
click at [622, 531] on button "Check" at bounding box center [585, 539] width 600 height 42
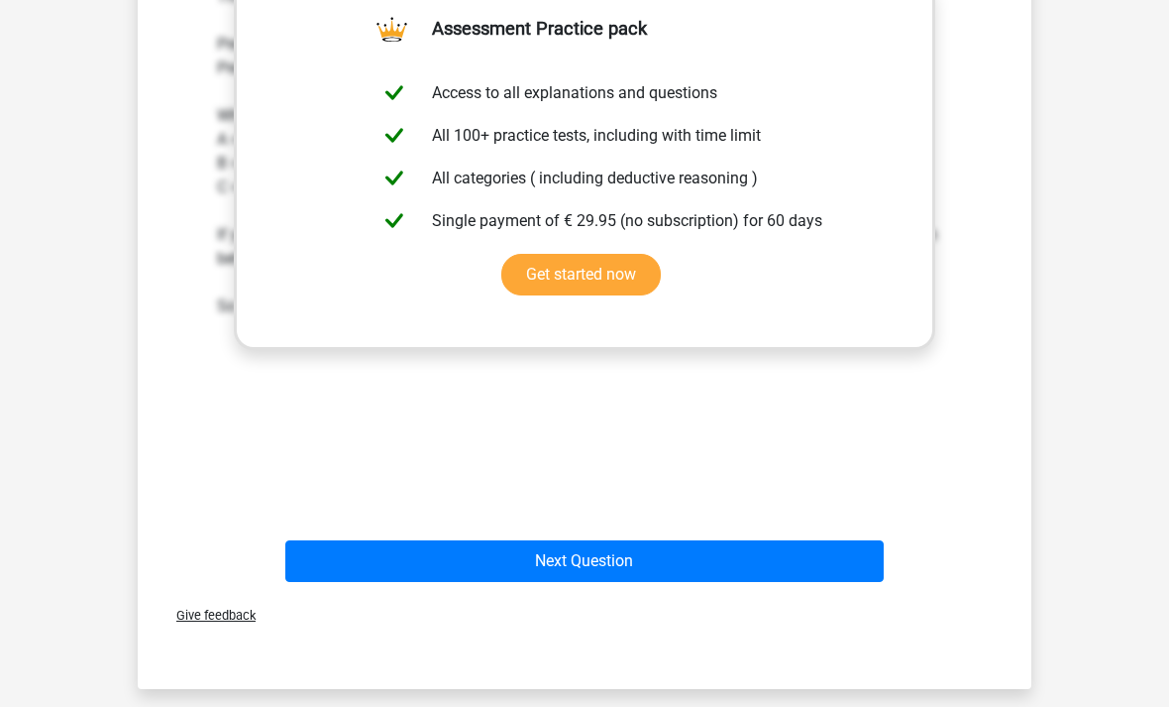
click at [632, 558] on button "Next Question" at bounding box center [585, 561] width 600 height 42
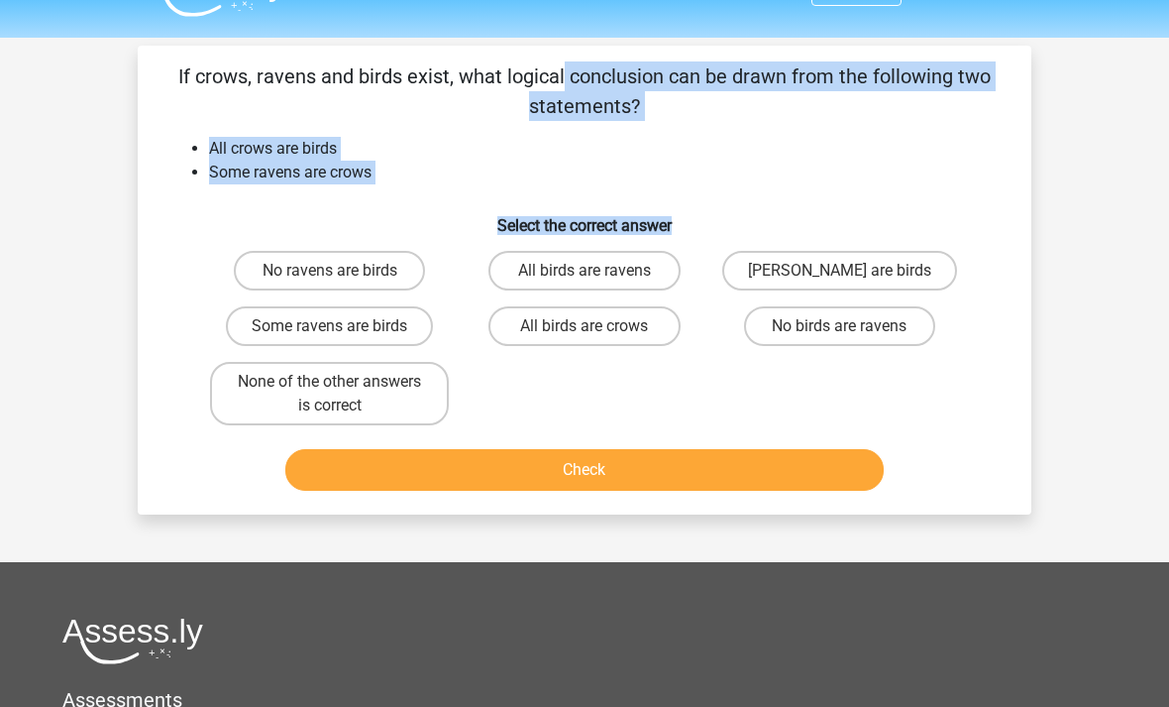
scroll to position [49, 0]
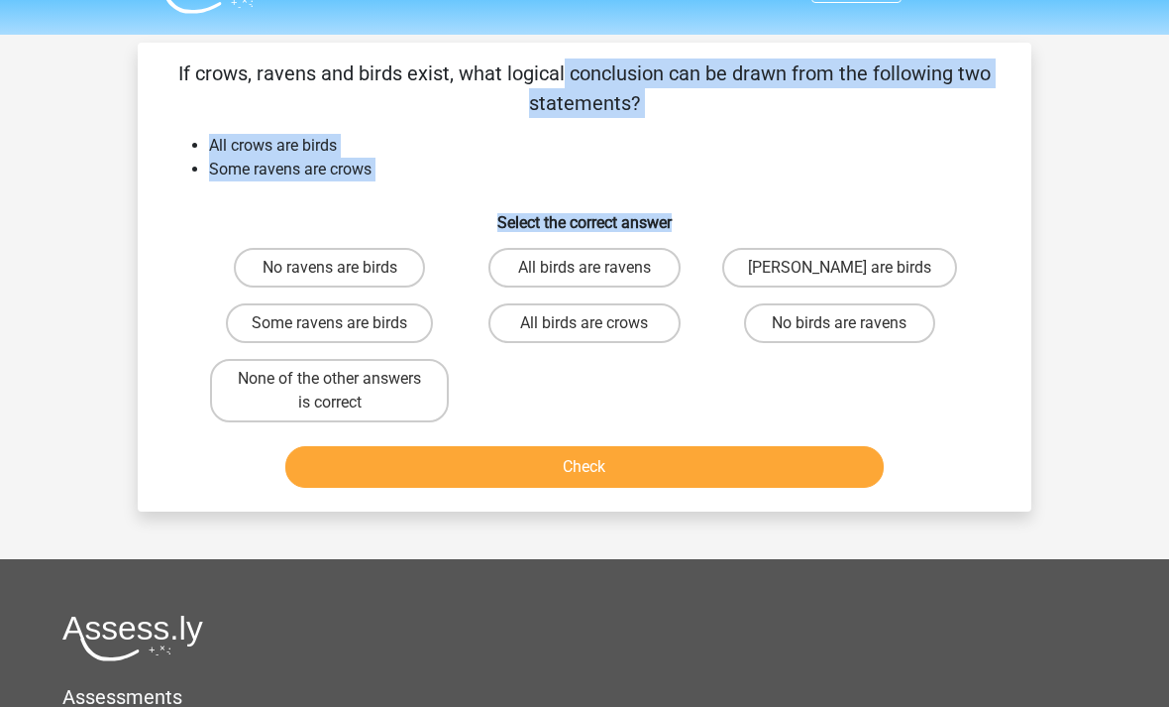
click at [618, 263] on label "All birds are ravens" at bounding box center [584, 268] width 191 height 40
click at [598, 268] on input "All birds are ravens" at bounding box center [591, 274] width 13 height 13
radio input "true"
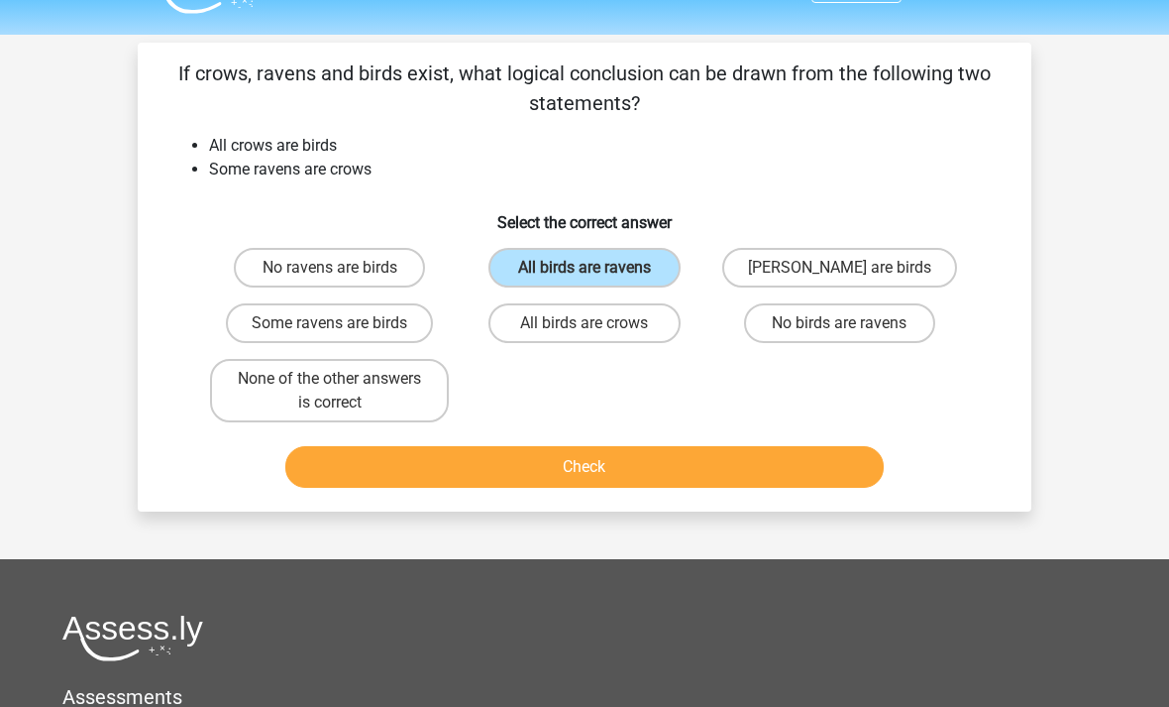
click at [655, 468] on button "Check" at bounding box center [585, 467] width 600 height 42
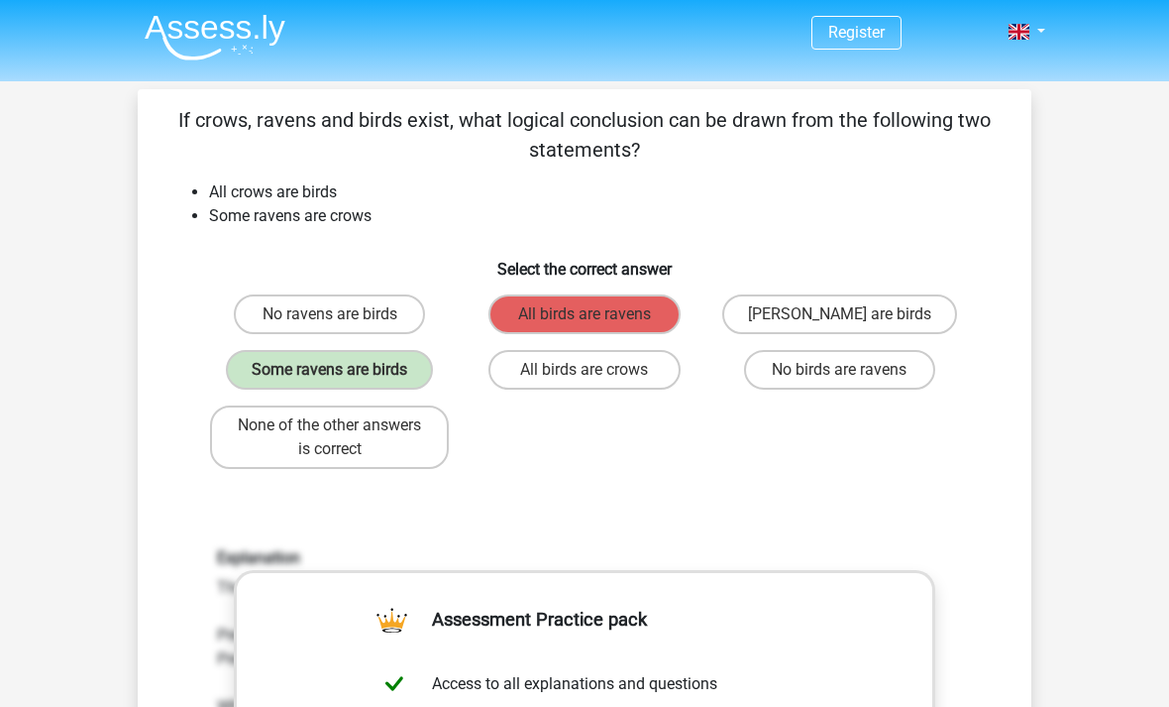
scroll to position [0, 0]
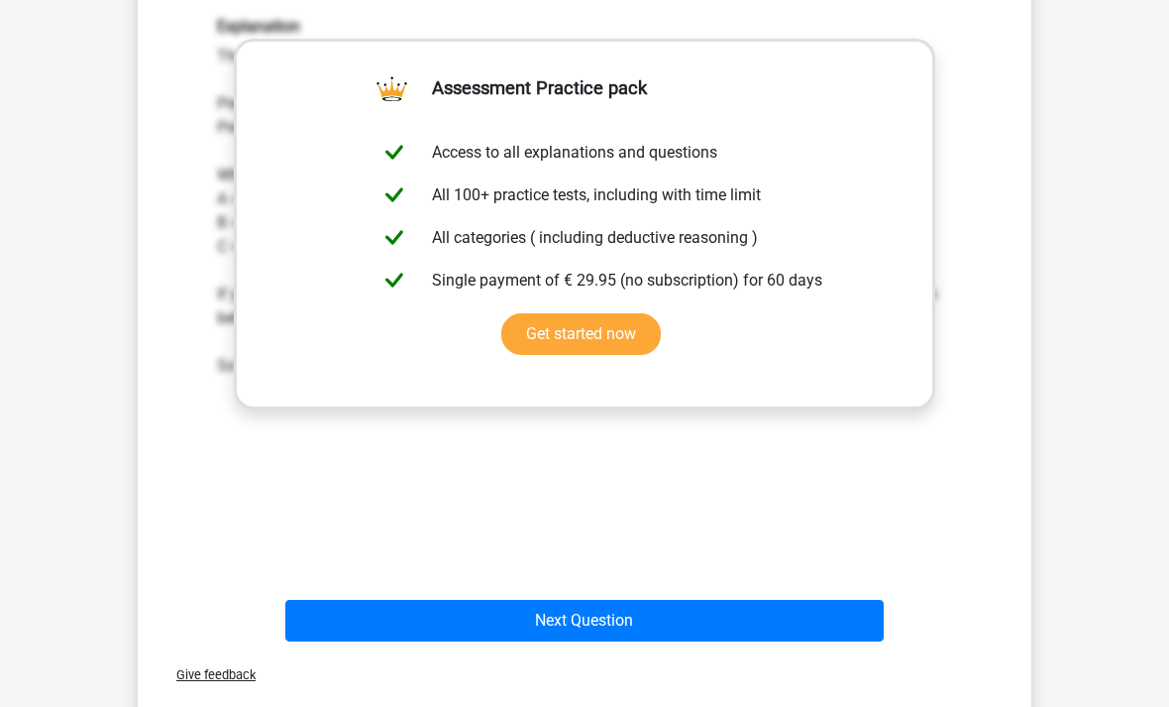
click at [645, 613] on button "Next Question" at bounding box center [585, 621] width 600 height 42
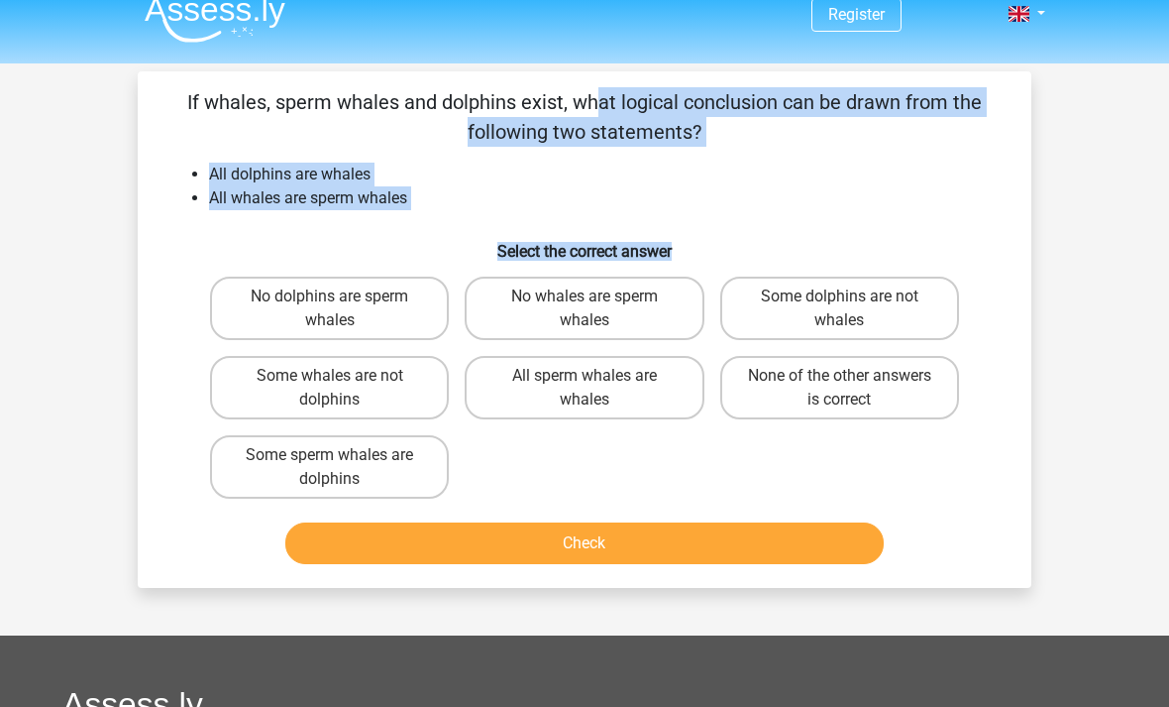
scroll to position [20, 0]
click at [621, 312] on label "No whales are sperm whales" at bounding box center [584, 307] width 239 height 63
click at [598, 309] on input "No whales are sperm whales" at bounding box center [591, 302] width 13 height 13
radio input "true"
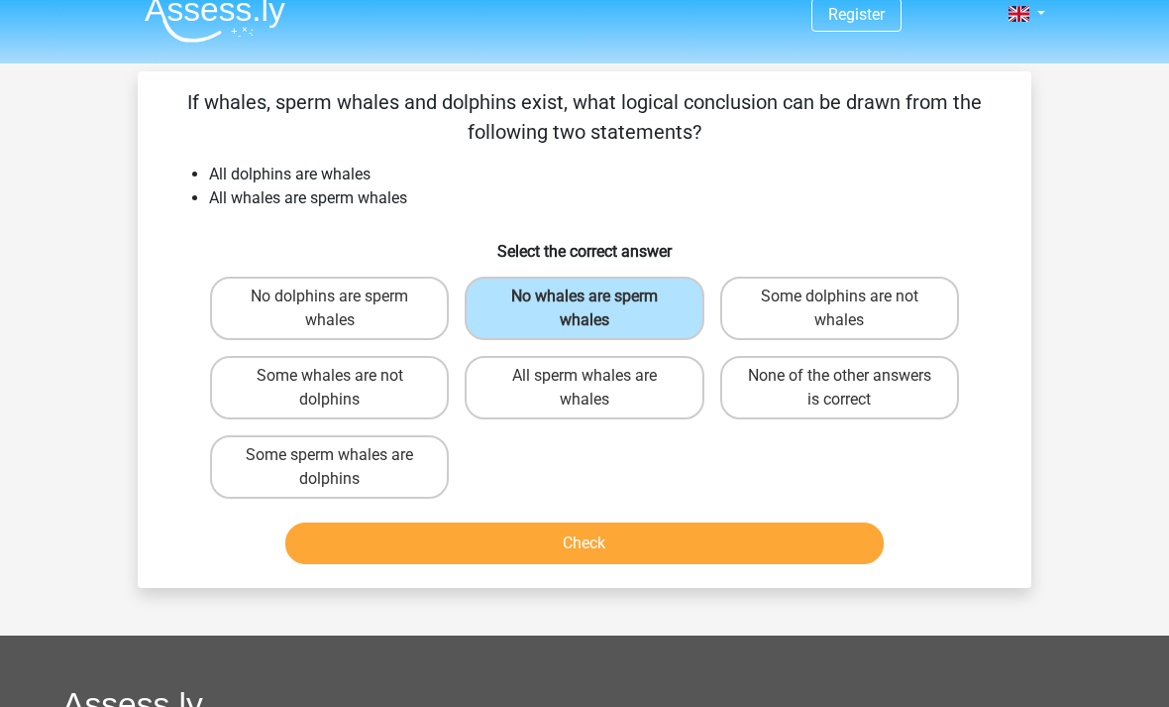
click at [678, 539] on button "Check" at bounding box center [585, 543] width 600 height 42
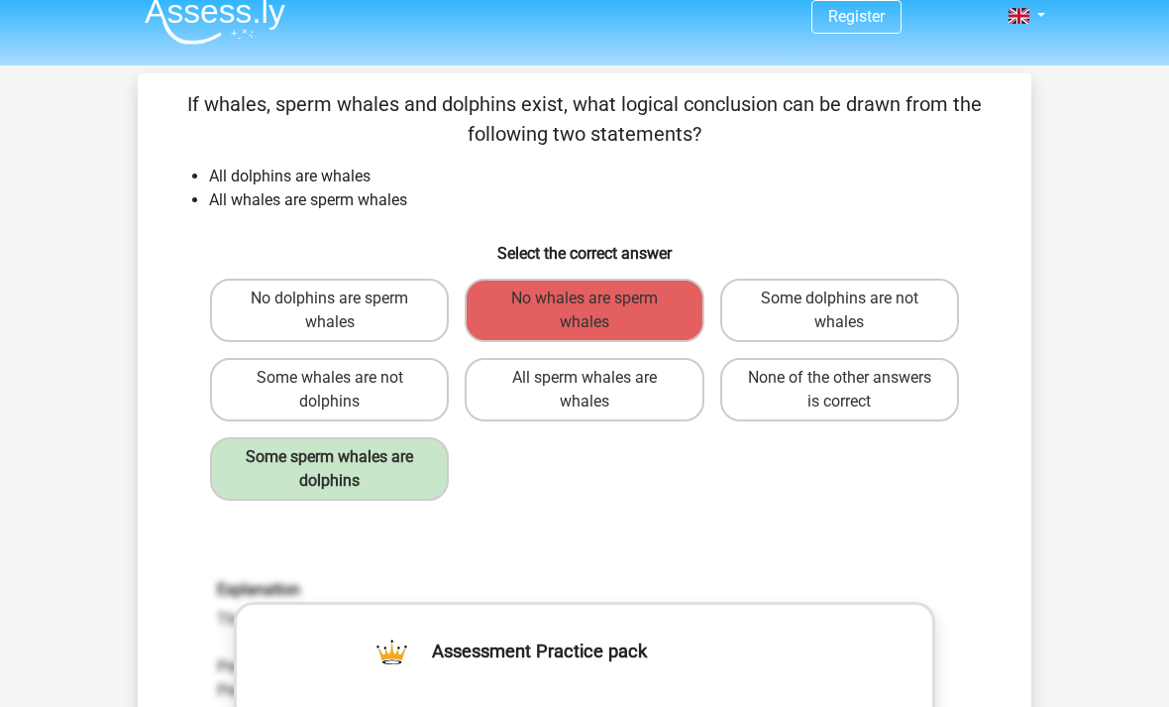
scroll to position [18, 0]
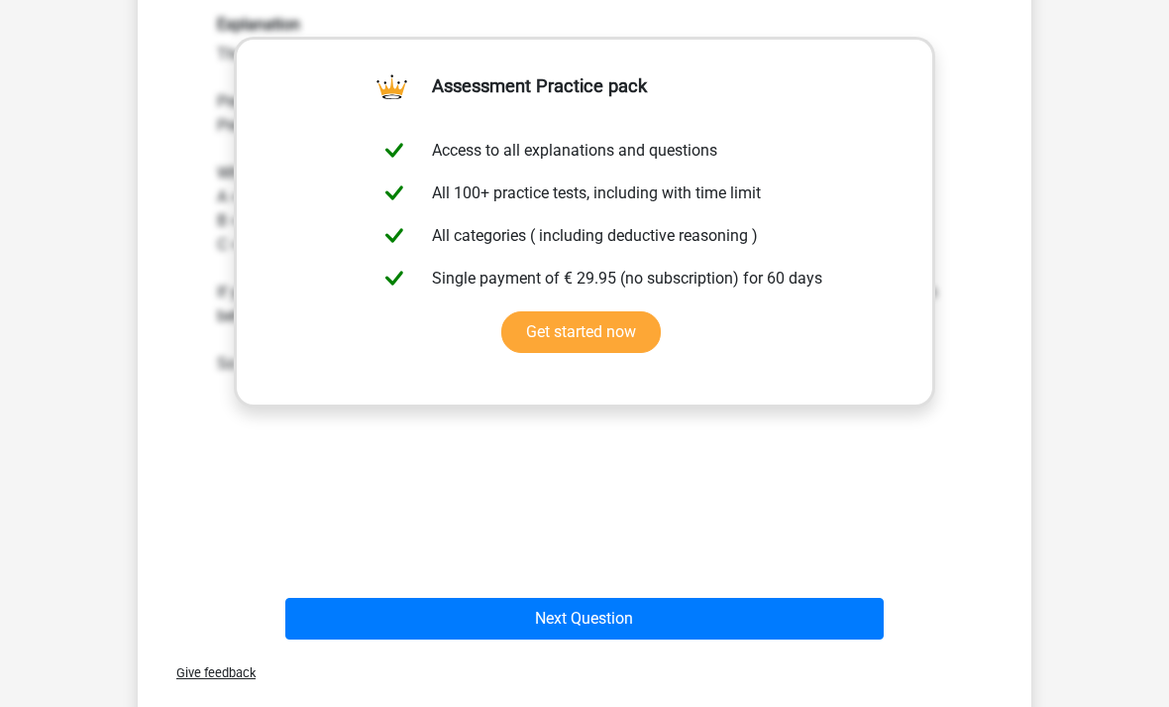
click at [642, 628] on button "Next Question" at bounding box center [585, 619] width 600 height 42
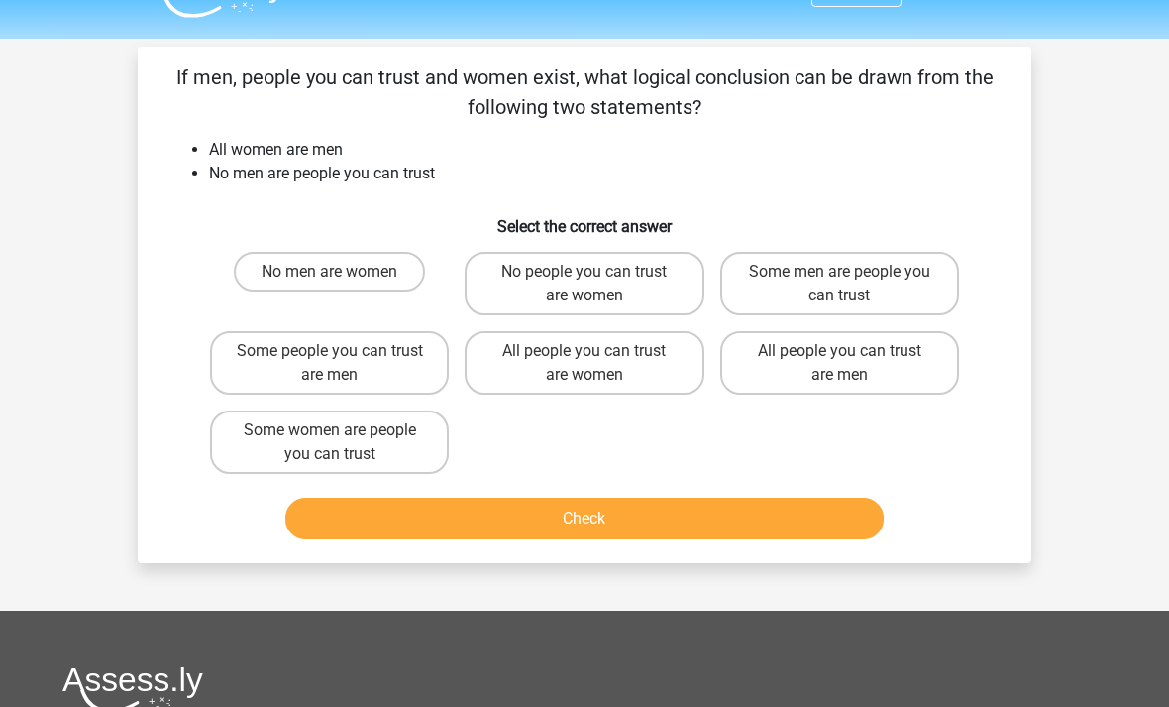
scroll to position [45, 0]
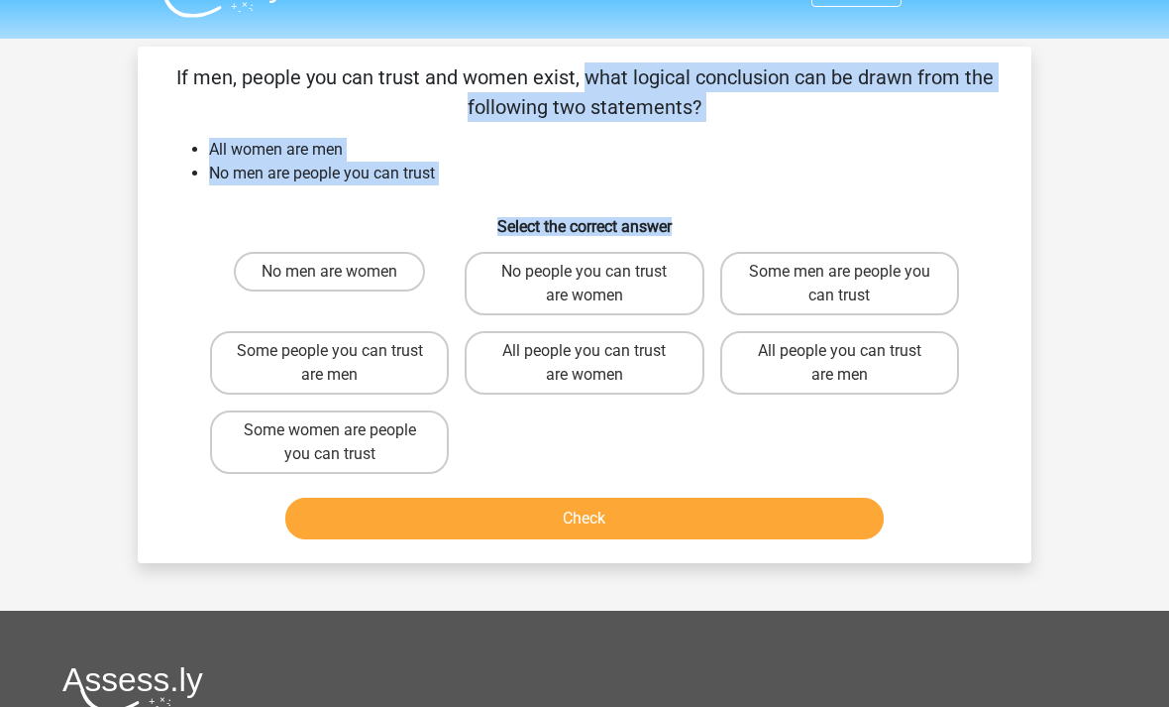
click at [675, 290] on label "No people you can trust are women" at bounding box center [584, 283] width 239 height 63
click at [598, 284] on input "No people you can trust are women" at bounding box center [591, 278] width 13 height 13
radio input "true"
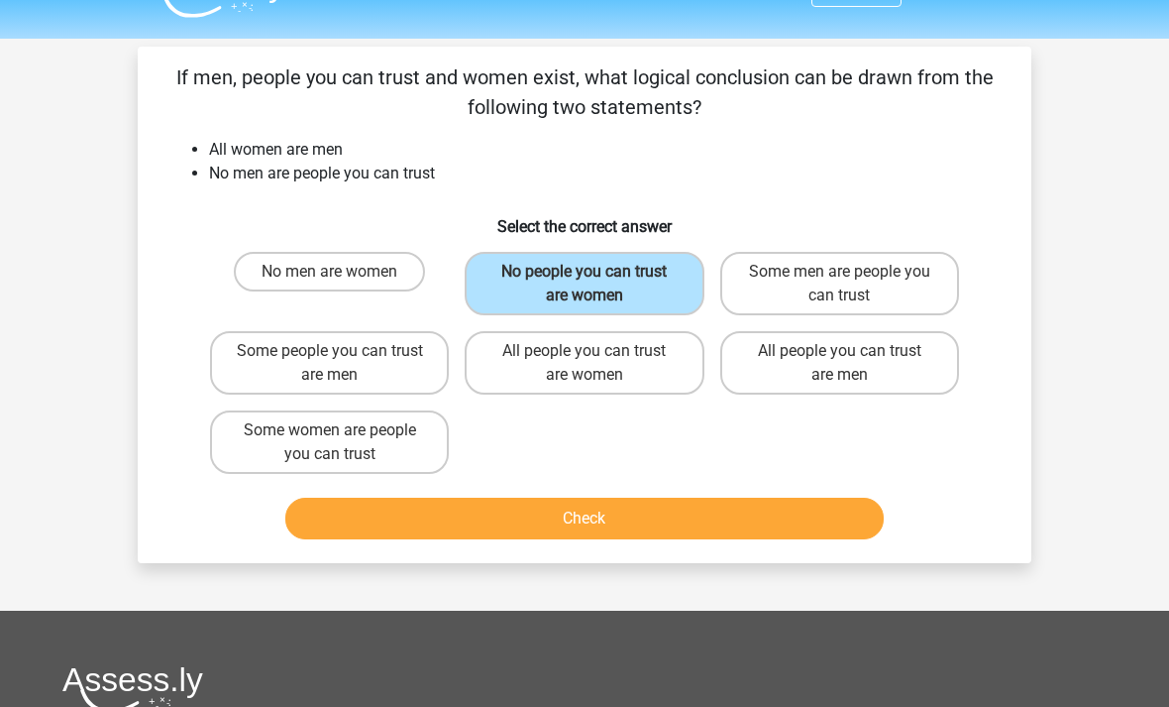
click at [676, 521] on button "Check" at bounding box center [585, 519] width 600 height 42
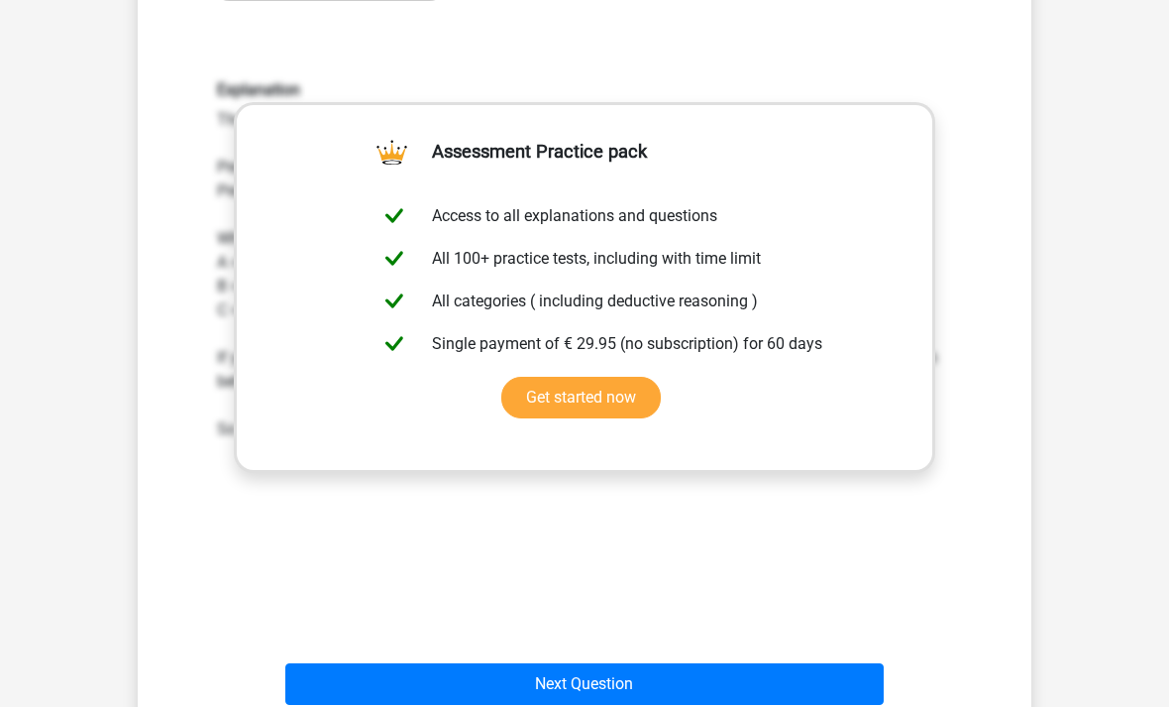
click at [599, 685] on button "Next Question" at bounding box center [585, 684] width 600 height 42
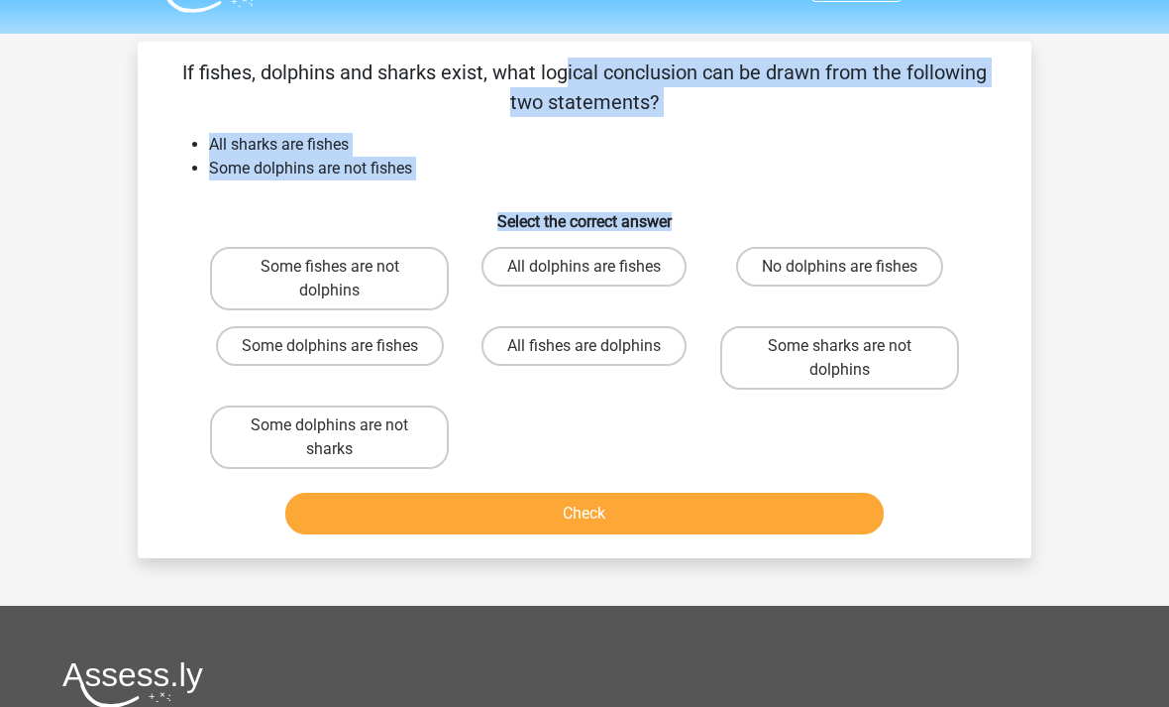
scroll to position [50, 0]
click at [640, 266] on label "All dolphins are fishes" at bounding box center [584, 267] width 205 height 40
click at [598, 267] on input "All dolphins are fishes" at bounding box center [591, 273] width 13 height 13
radio input "true"
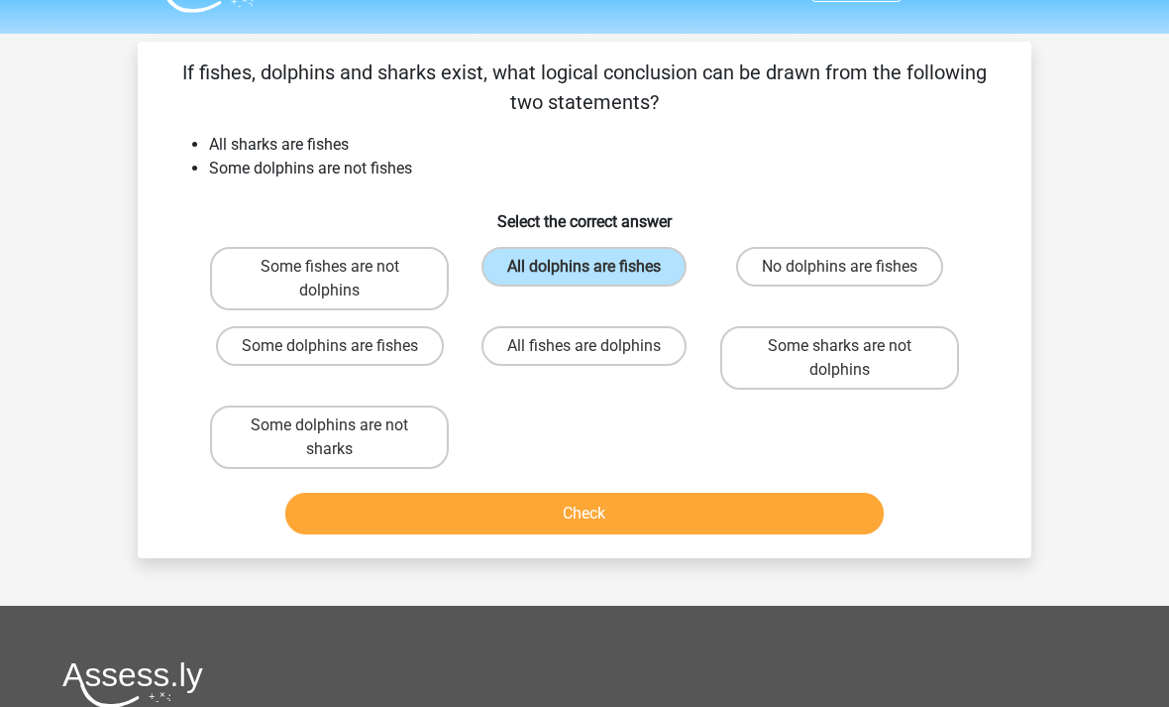
click at [605, 521] on button "Check" at bounding box center [585, 514] width 600 height 42
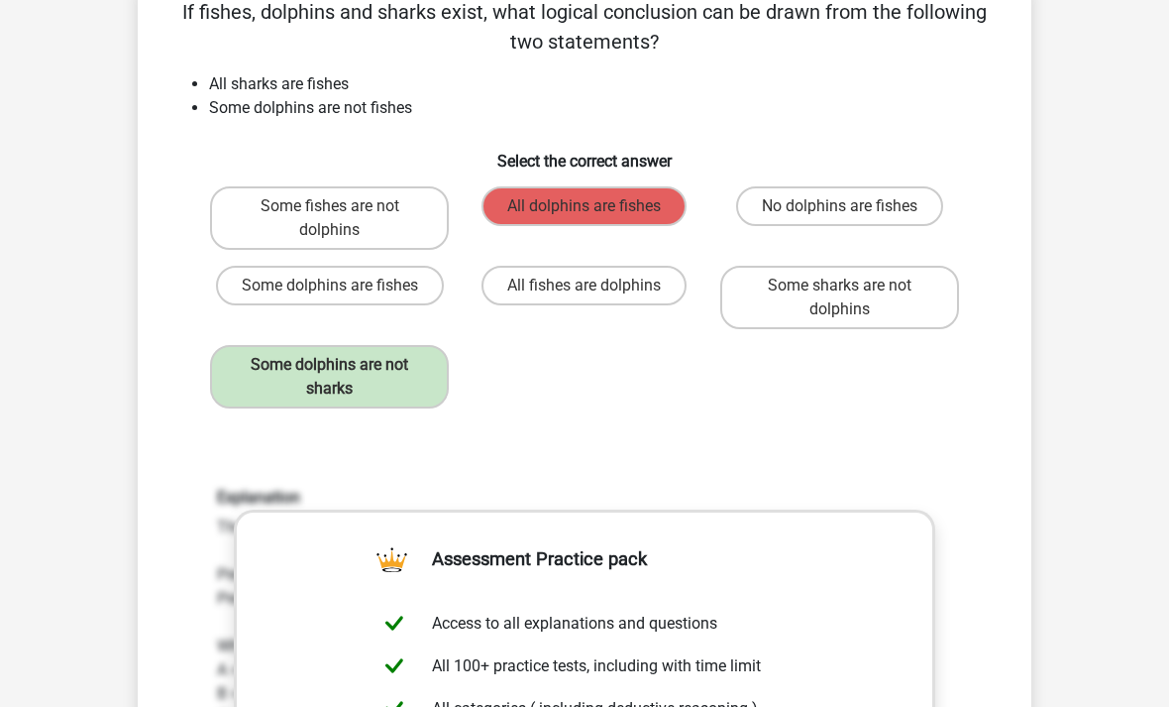
scroll to position [112, 0]
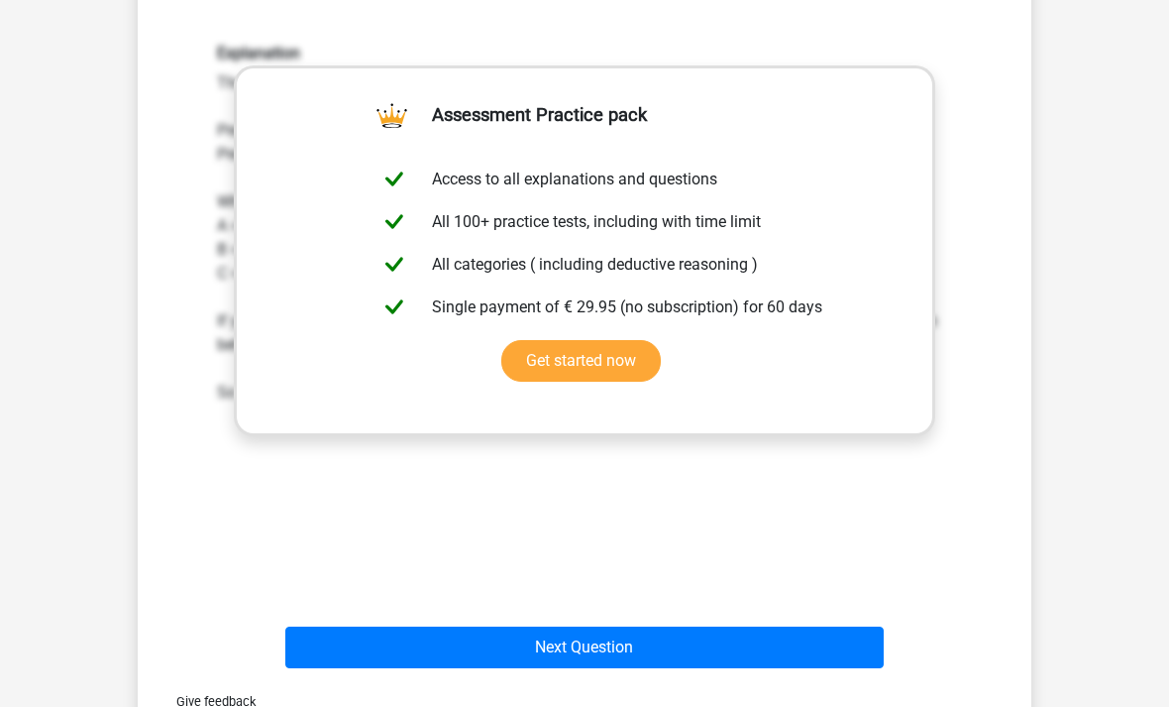
click at [625, 645] on button "Next Question" at bounding box center [585, 647] width 600 height 42
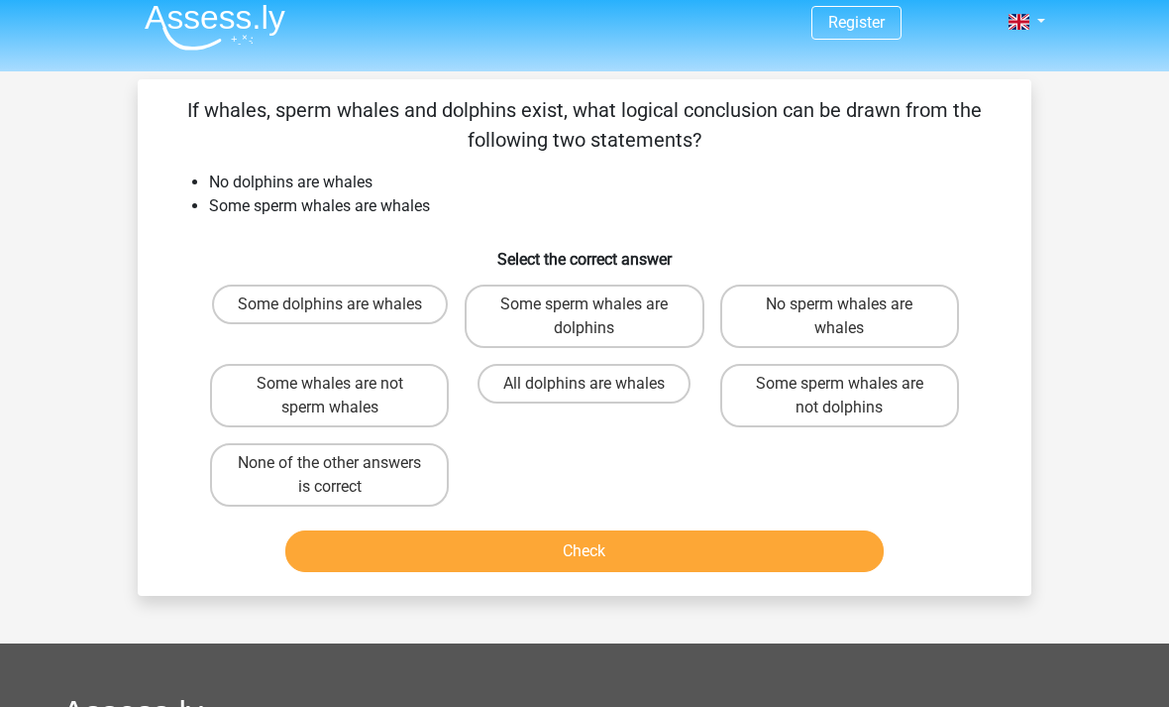
scroll to position [0, 0]
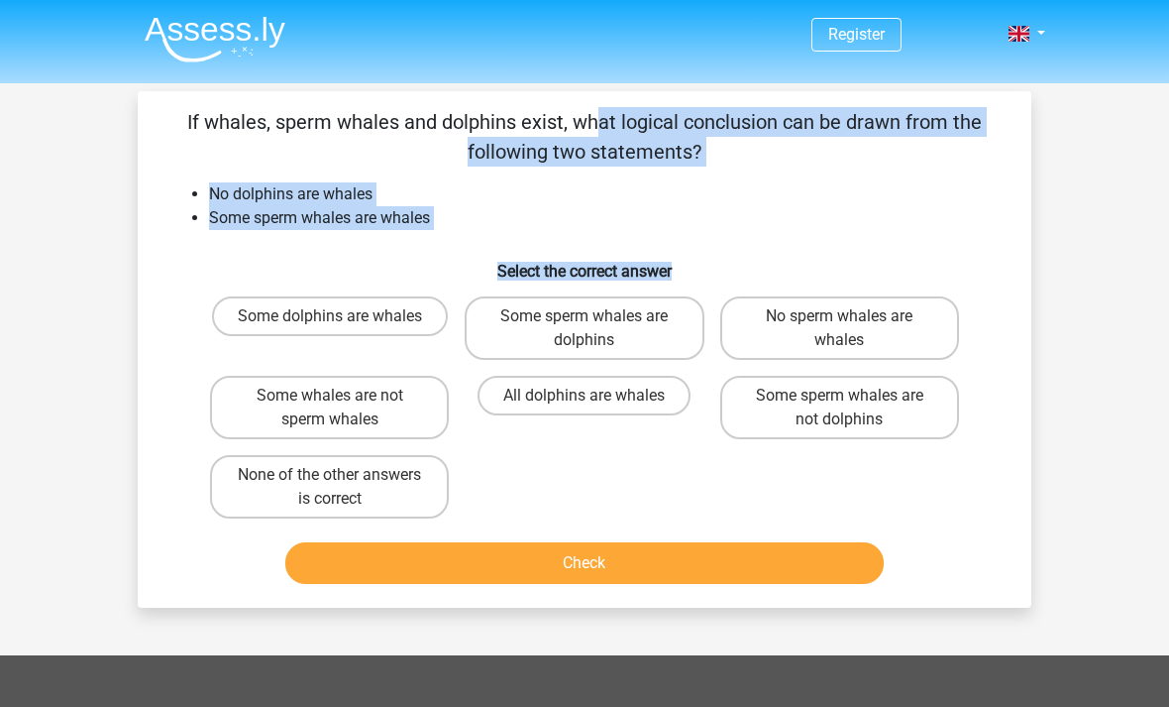
click at [643, 311] on label "Some sperm whales are dolphins" at bounding box center [584, 327] width 239 height 63
click at [598, 316] on input "Some sperm whales are dolphins" at bounding box center [591, 322] width 13 height 13
radio input "true"
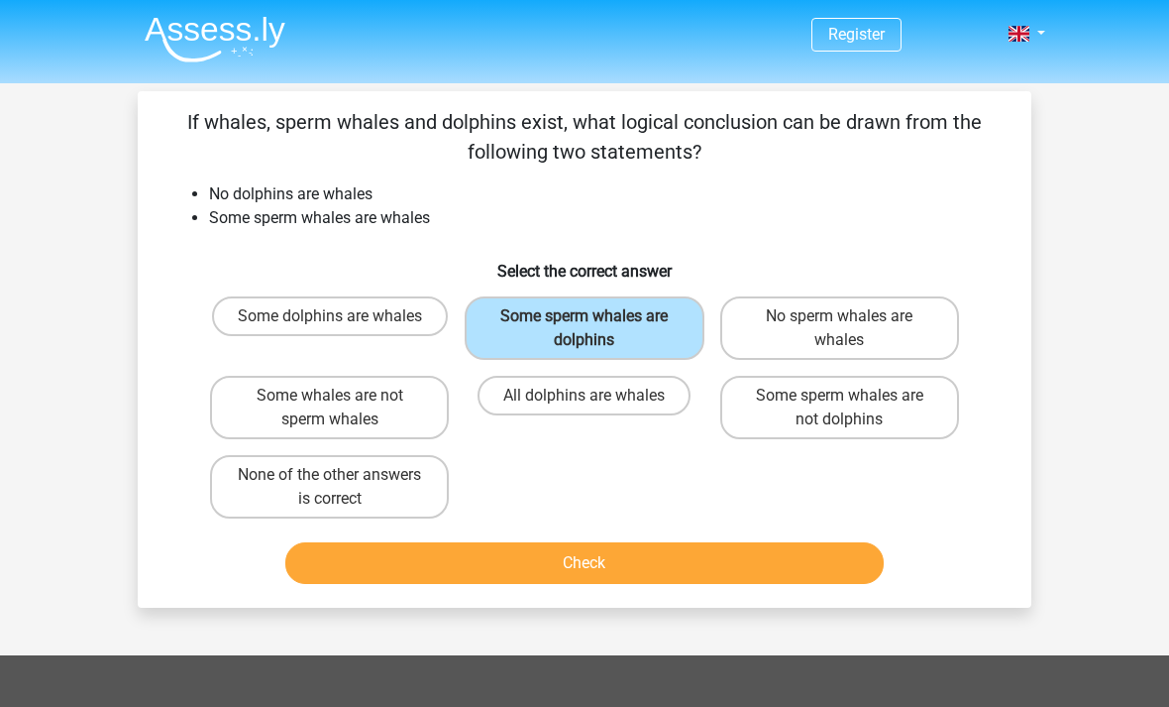
click at [619, 574] on button "Check" at bounding box center [585, 563] width 600 height 42
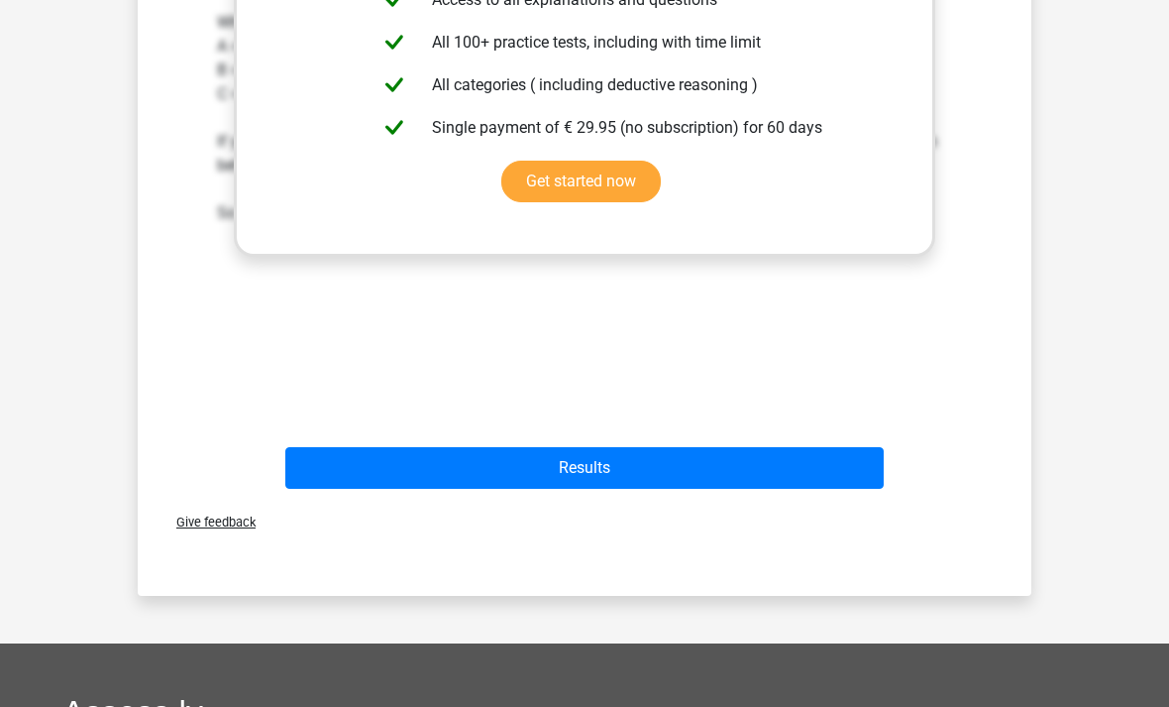
scroll to position [711, 0]
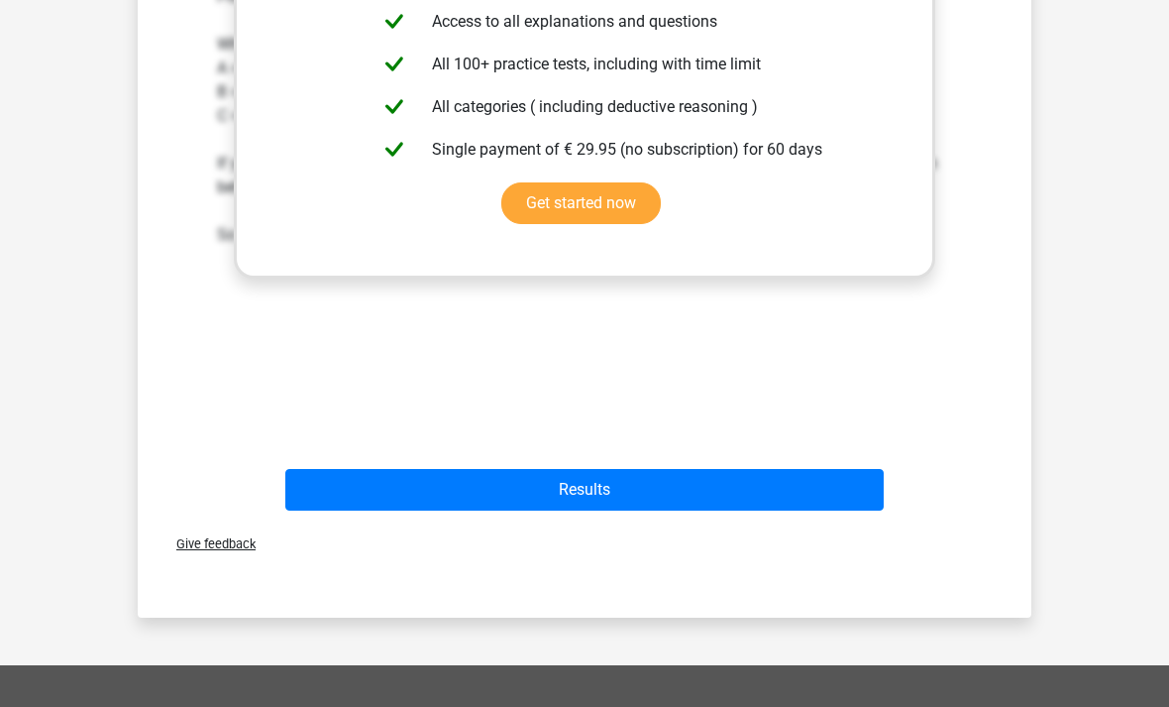
click at [701, 492] on button "Results" at bounding box center [585, 491] width 600 height 42
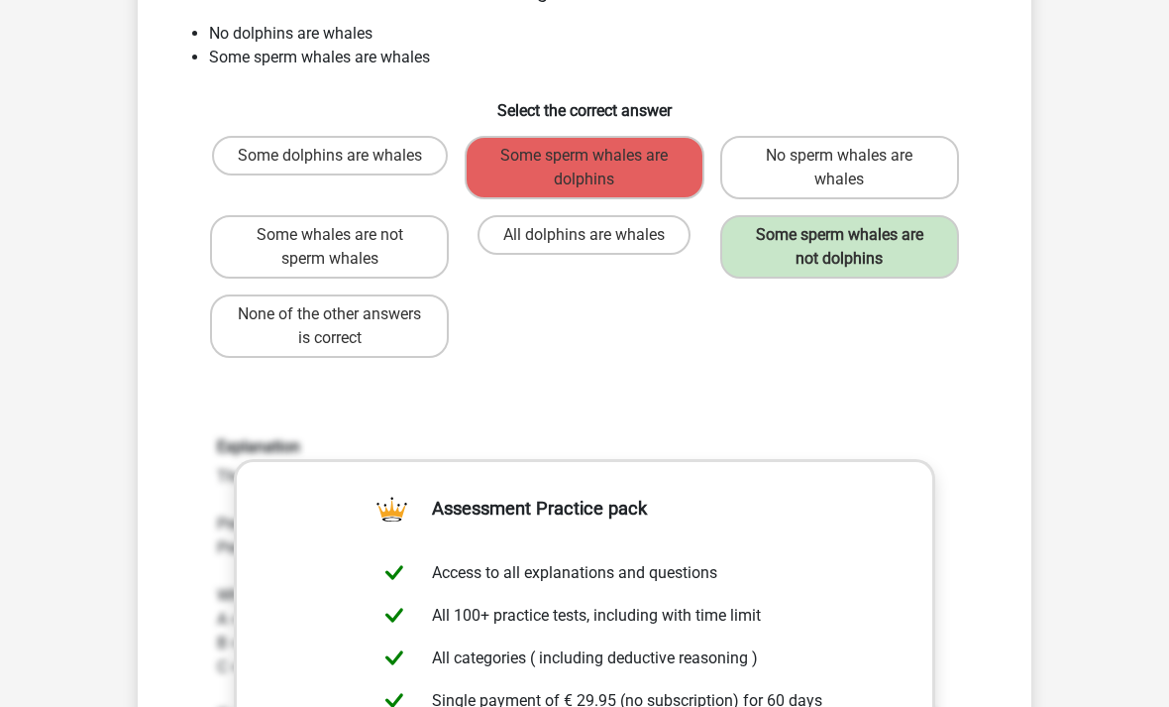
scroll to position [0, 0]
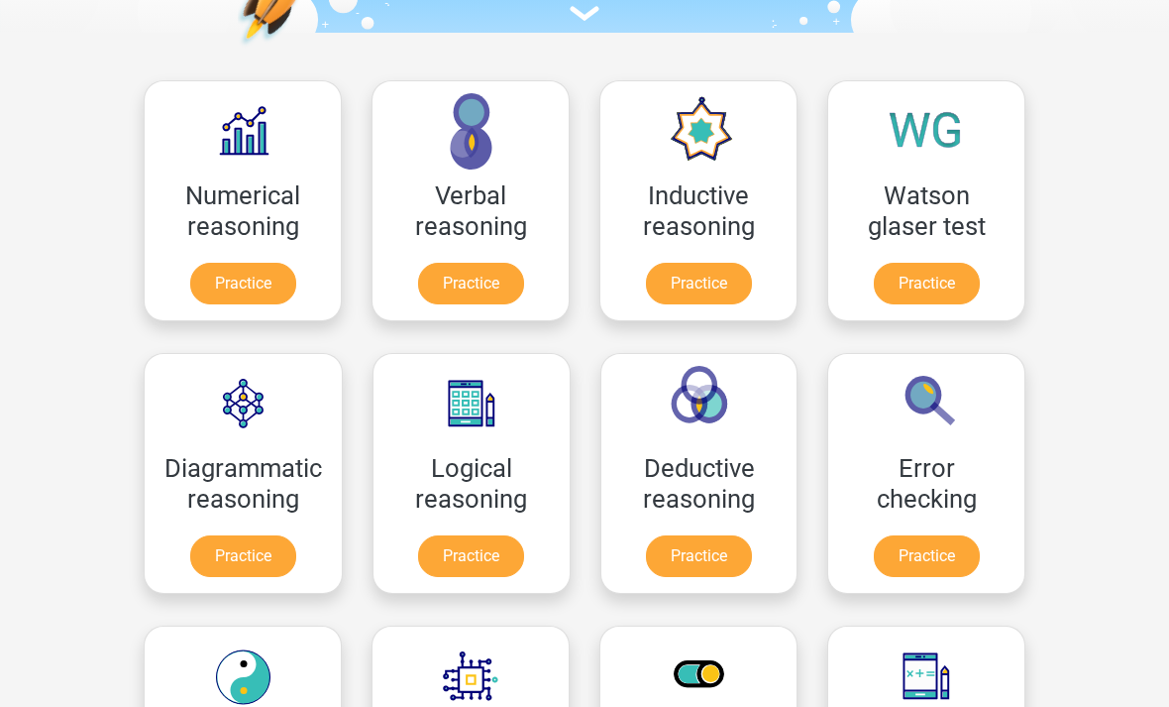
scroll to position [251, 0]
click at [920, 273] on link "Practice" at bounding box center [927, 284] width 106 height 42
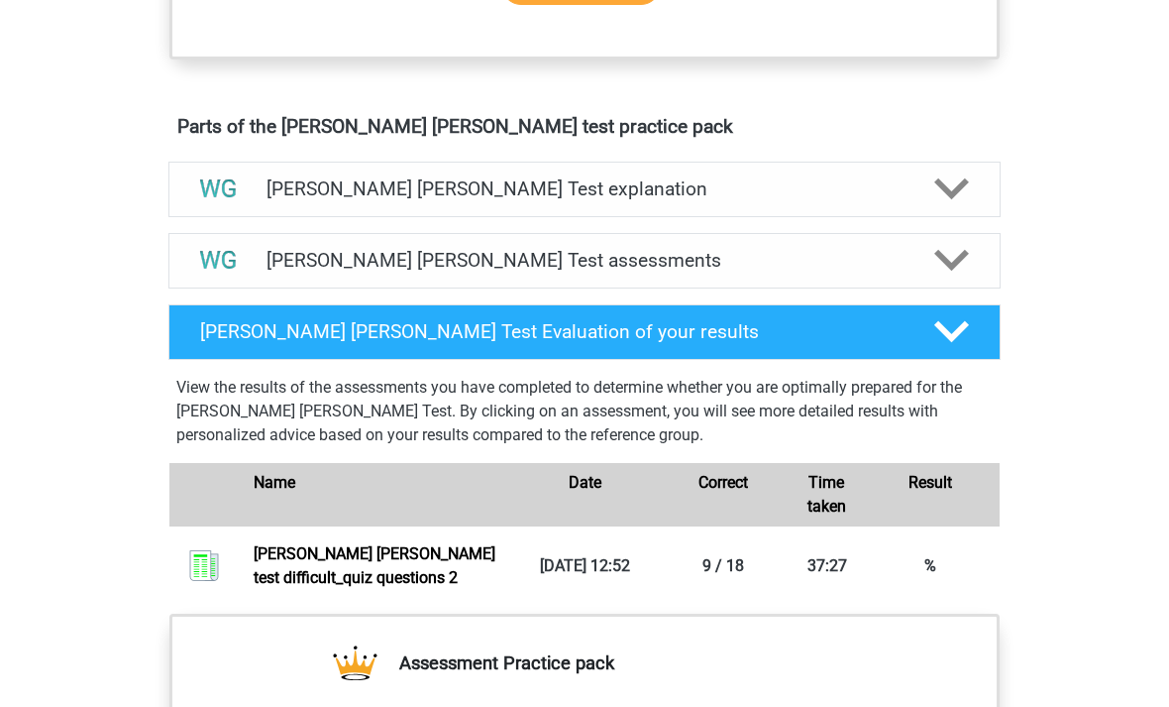
click at [368, 277] on div "[PERSON_NAME] [PERSON_NAME] Test assessments" at bounding box center [584, 260] width 832 height 55
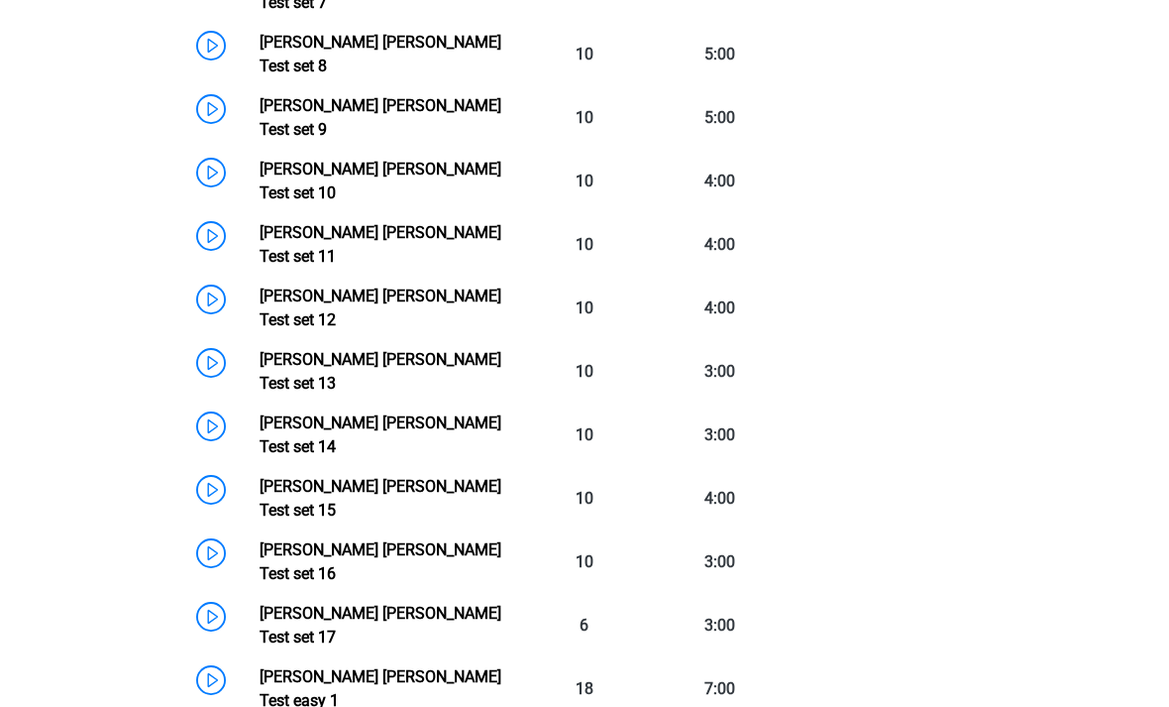
scroll to position [1848, 0]
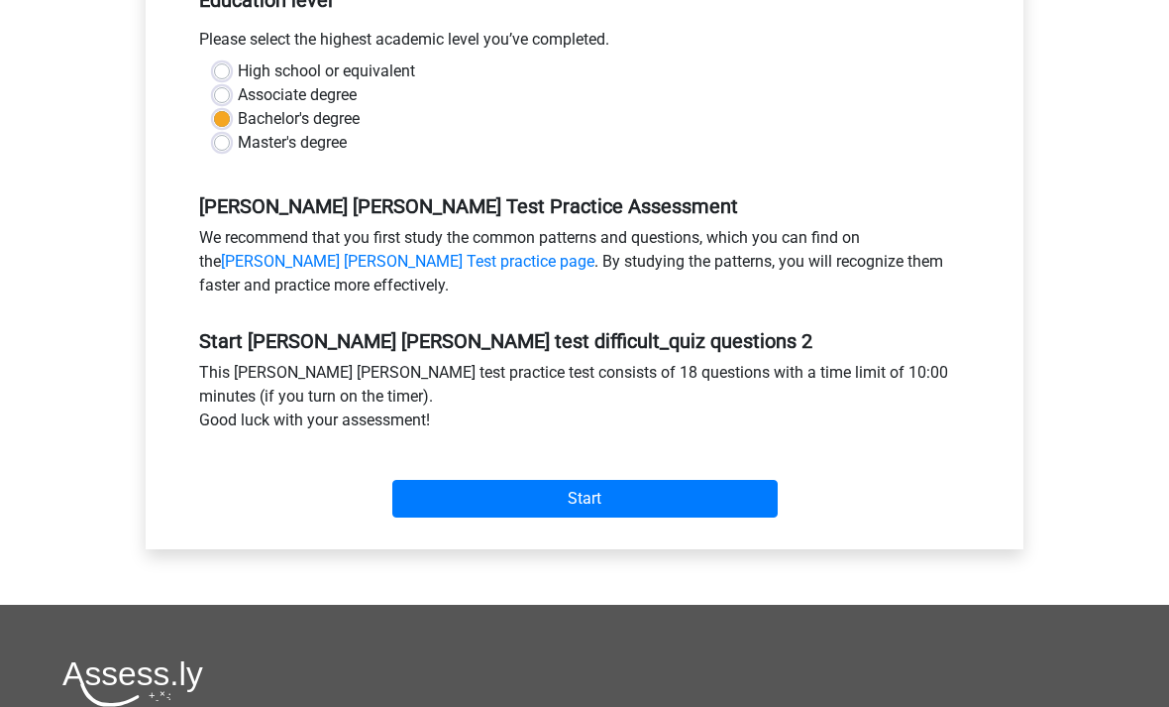
scroll to position [796, 0]
